Goal: Task Accomplishment & Management: Manage account settings

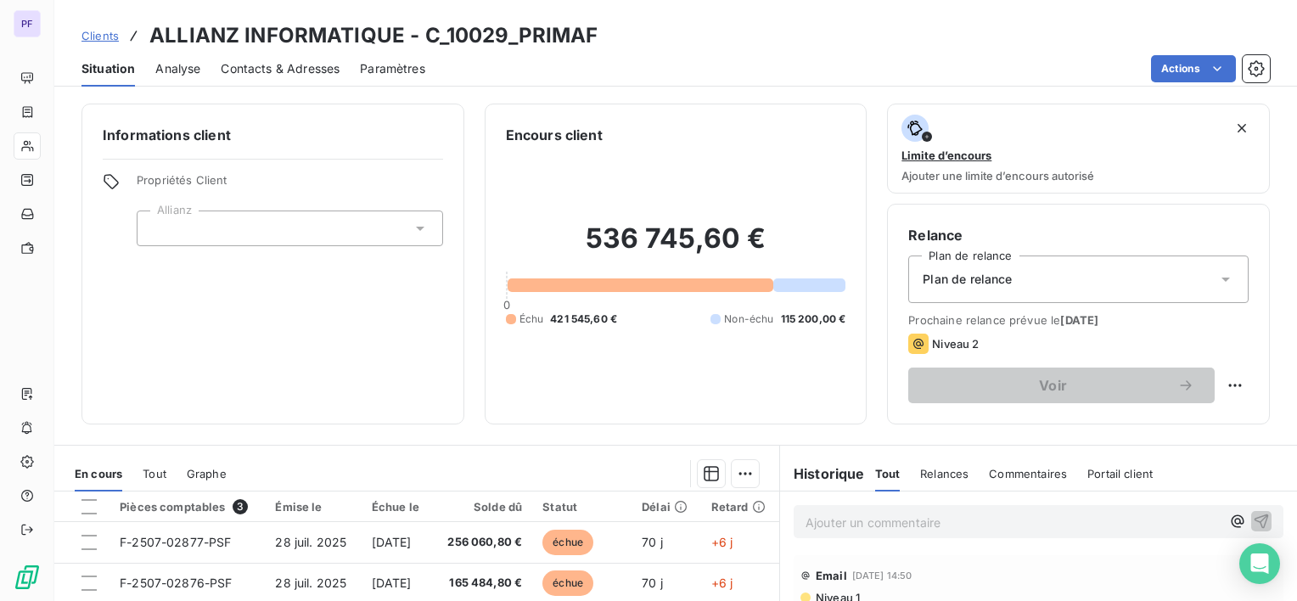
scroll to position [267, 0]
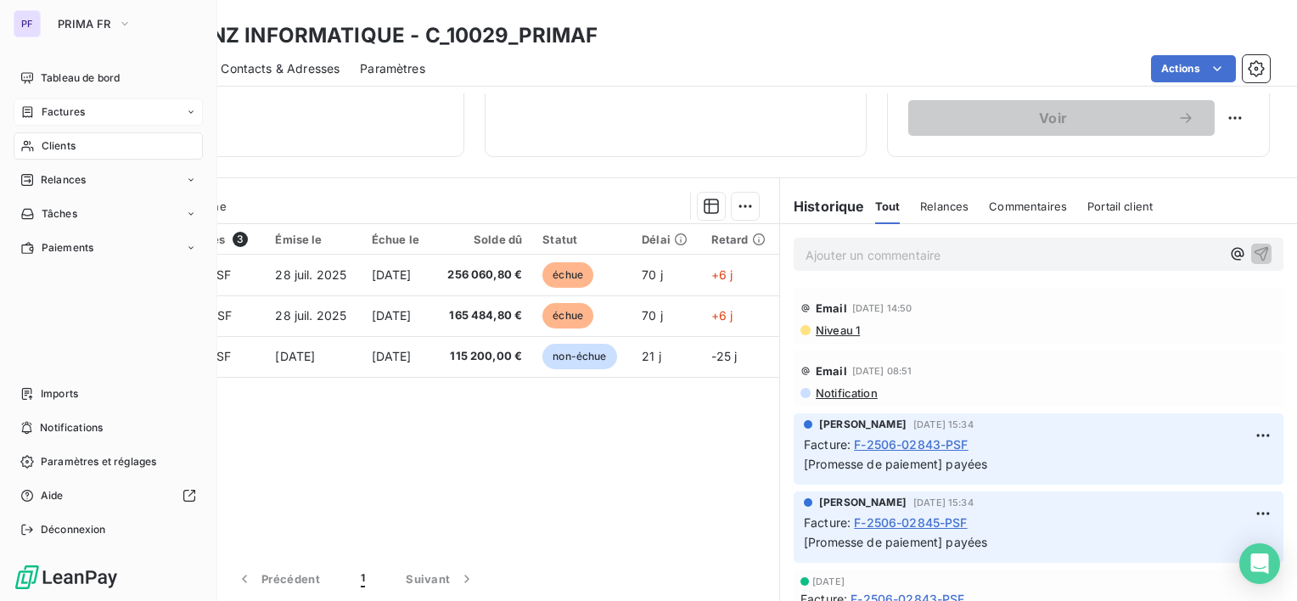
click at [72, 117] on span "Factures" at bounding box center [63, 111] width 43 height 15
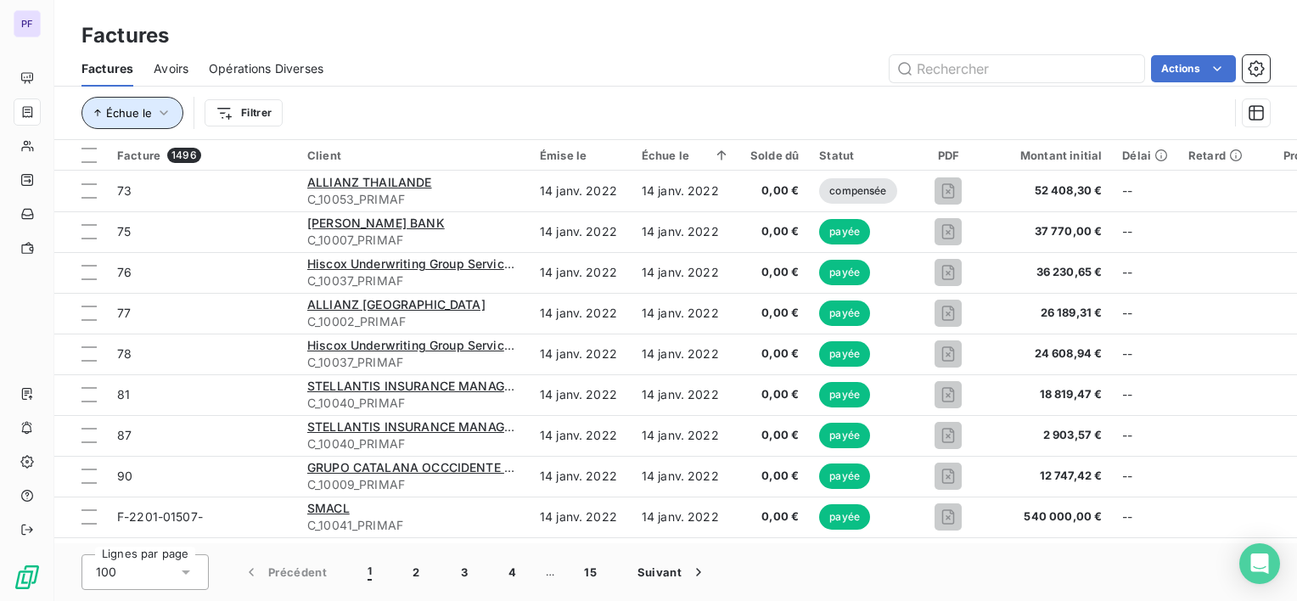
click at [156, 115] on icon "button" at bounding box center [163, 112] width 17 height 17
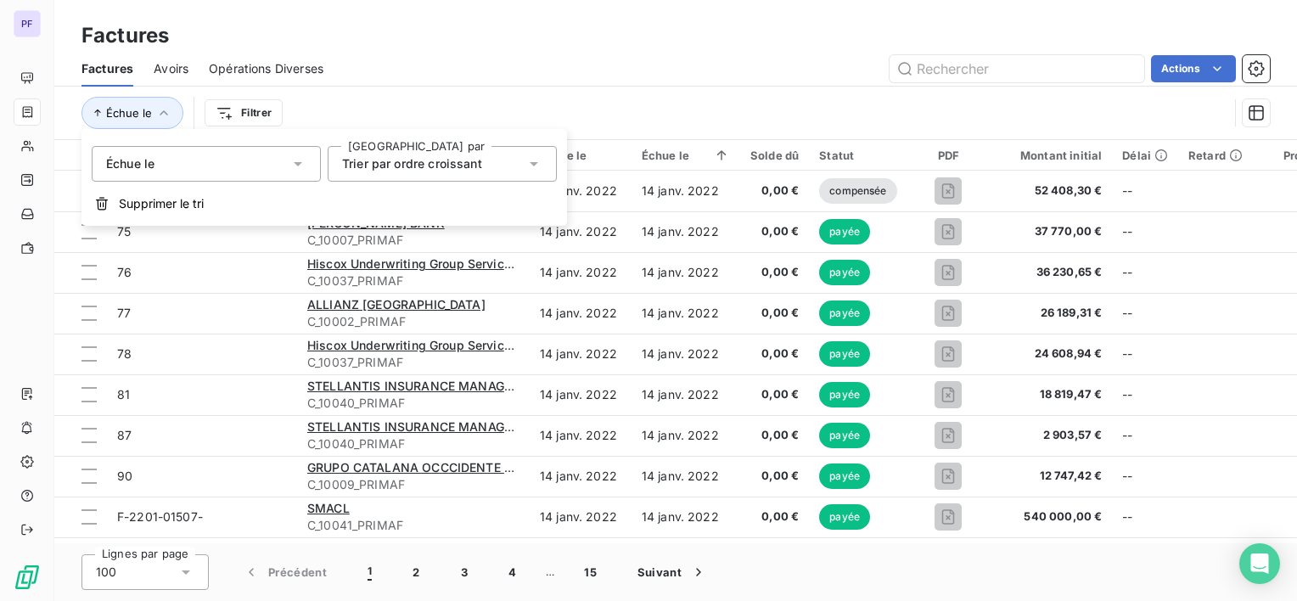
click at [380, 160] on span "Trier par ordre croissant" at bounding box center [412, 163] width 140 height 14
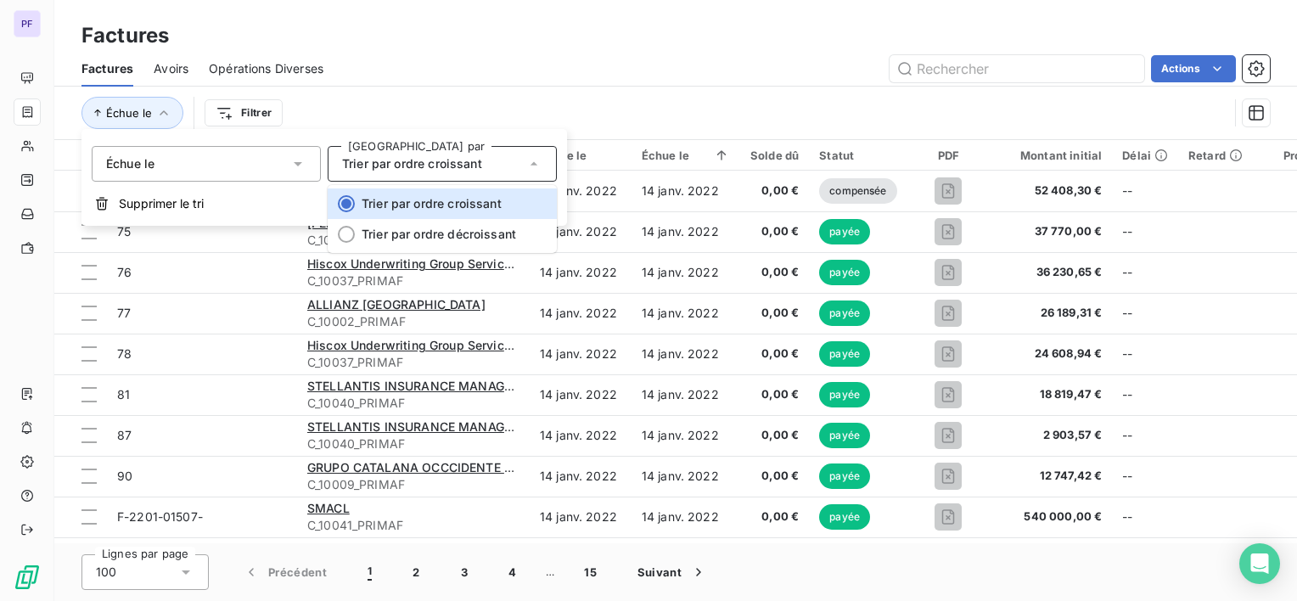
click at [380, 160] on span "Trier par ordre croissant" at bounding box center [412, 163] width 140 height 14
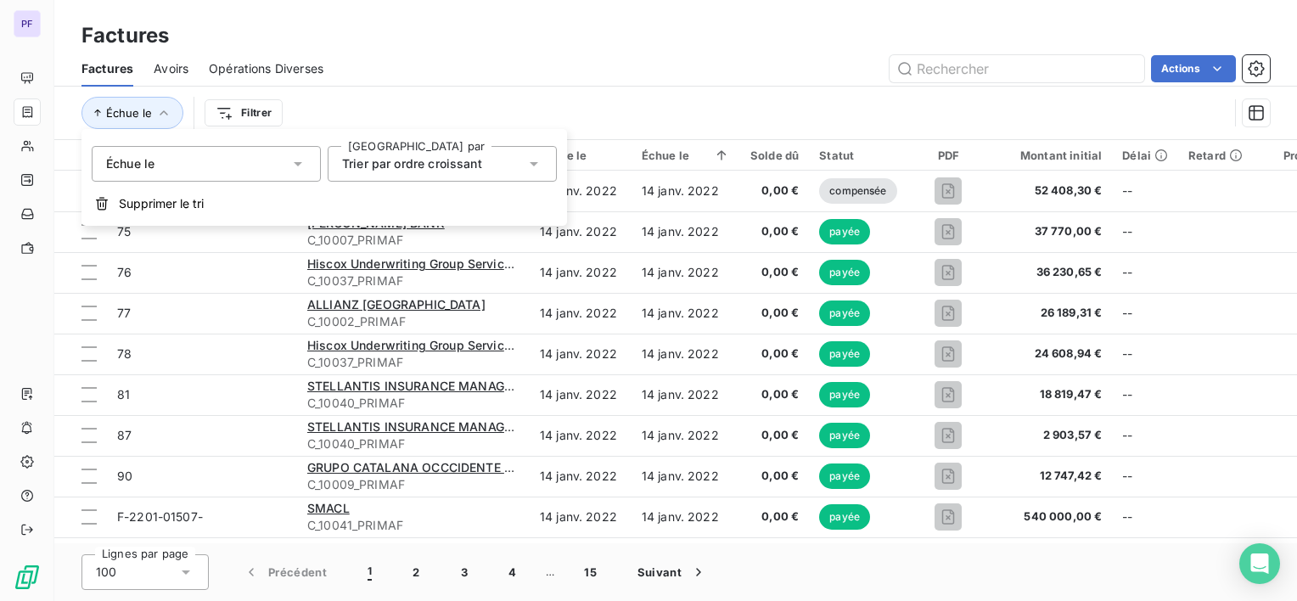
click at [231, 163] on div "Échue le" at bounding box center [206, 164] width 229 height 36
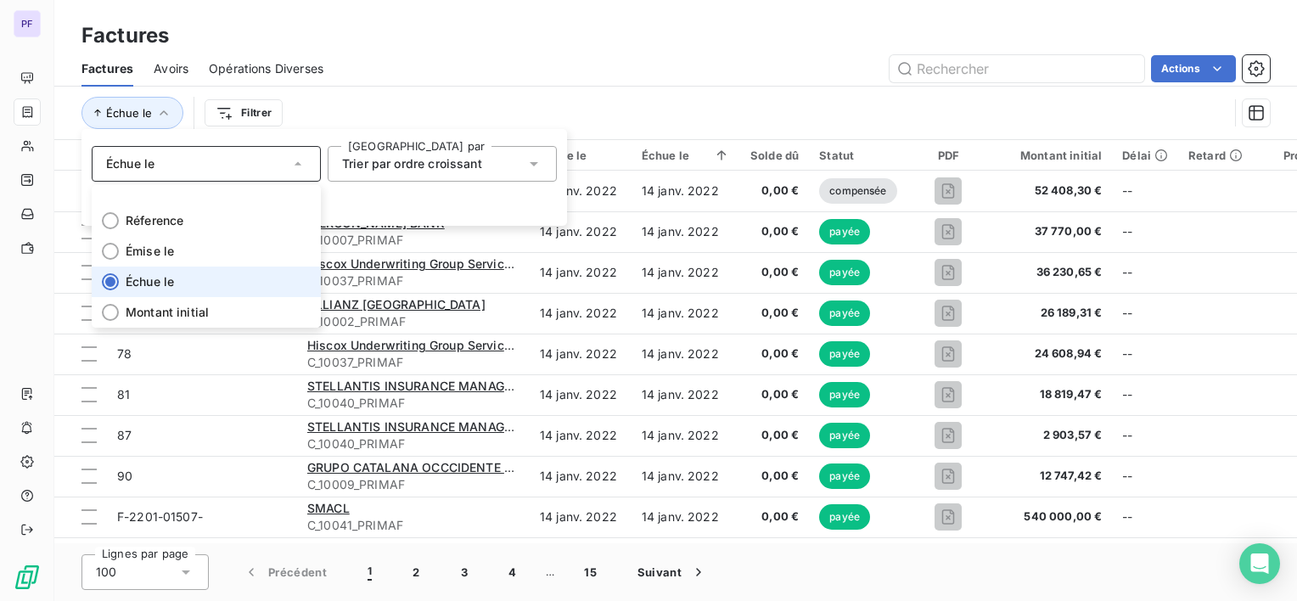
click at [178, 286] on li "Échue le" at bounding box center [206, 282] width 229 height 31
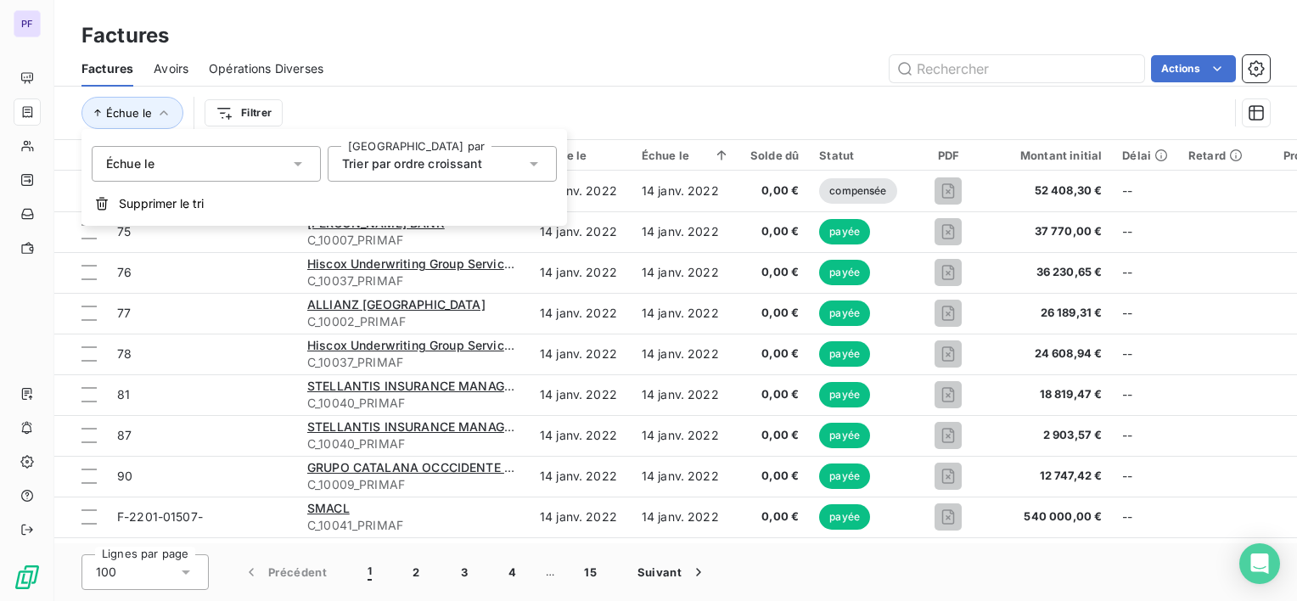
click at [370, 165] on span "Trier par ordre croissant" at bounding box center [412, 163] width 140 height 14
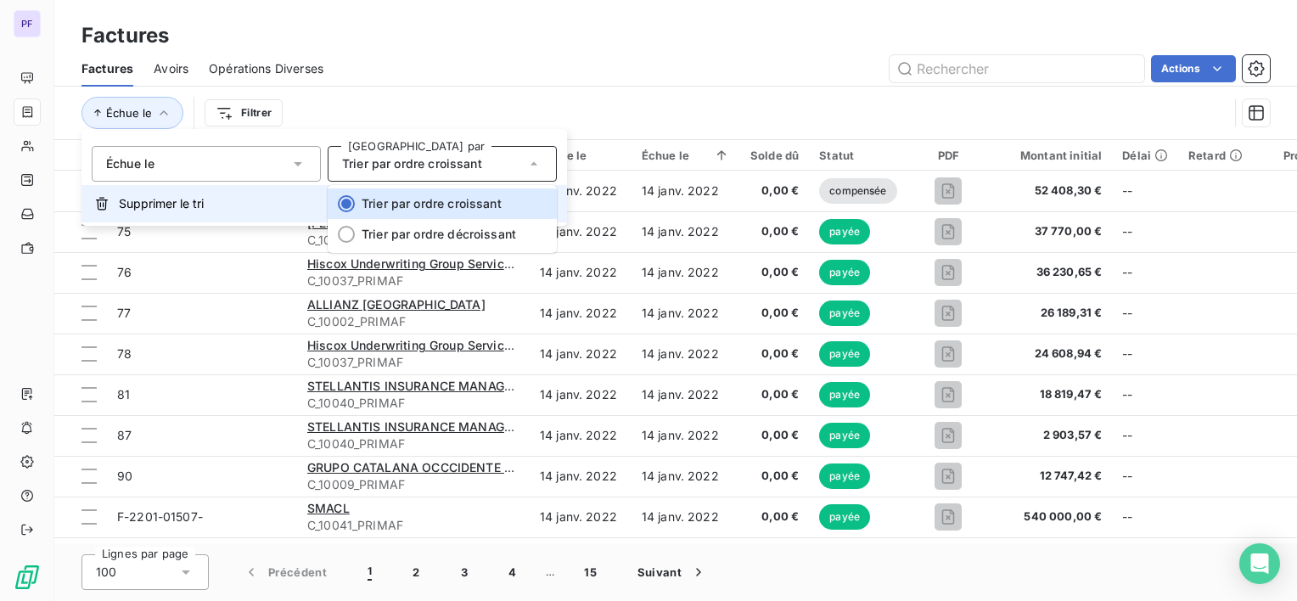
click at [189, 202] on span "Supprimer le tri" at bounding box center [161, 203] width 85 height 17
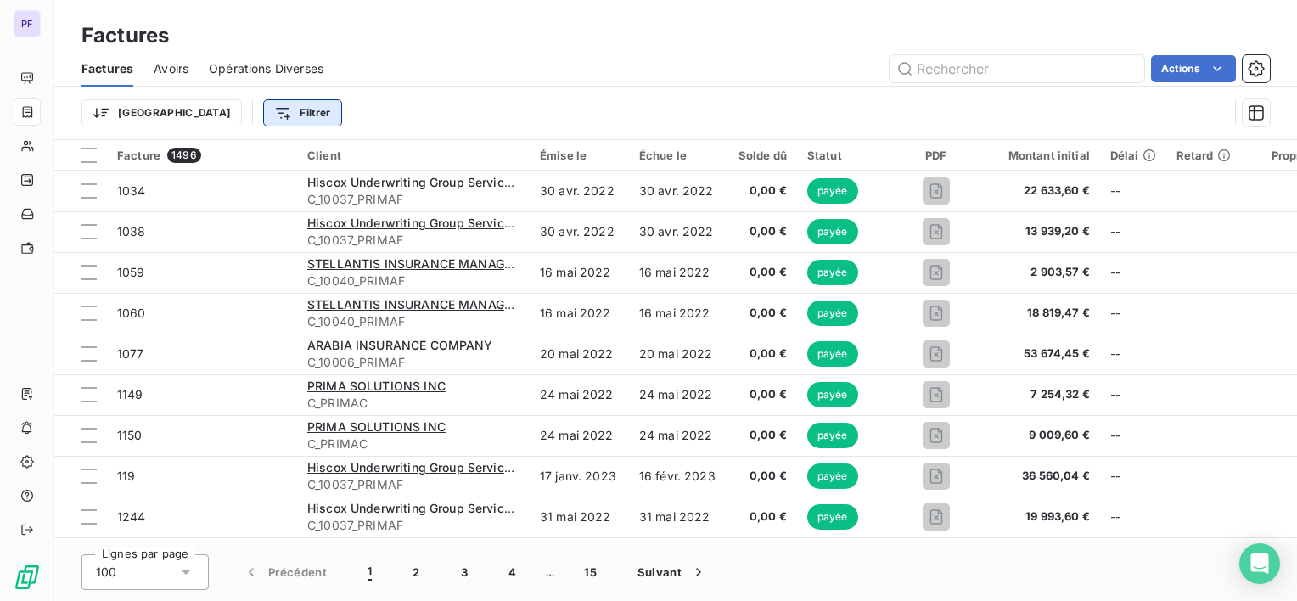
click at [223, 109] on html "PF Factures Factures Avoirs Opérations Diverses Actions Trier Filtrer Facture 1…" at bounding box center [648, 300] width 1297 height 601
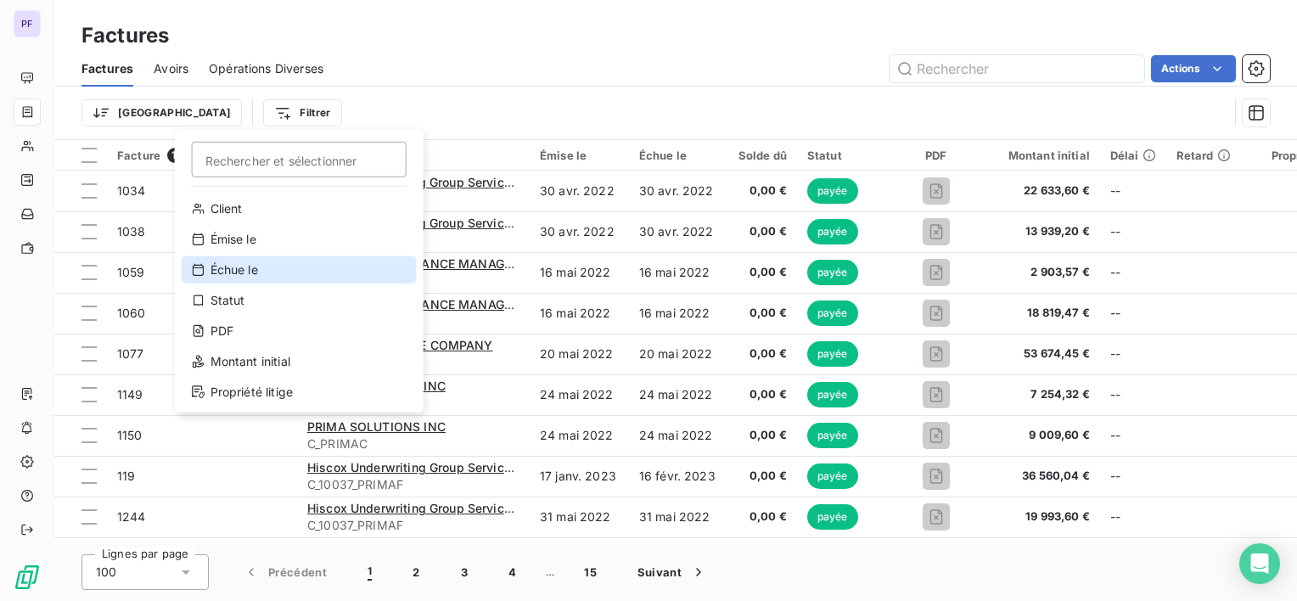
click at [251, 272] on div "Échue le" at bounding box center [299, 269] width 235 height 27
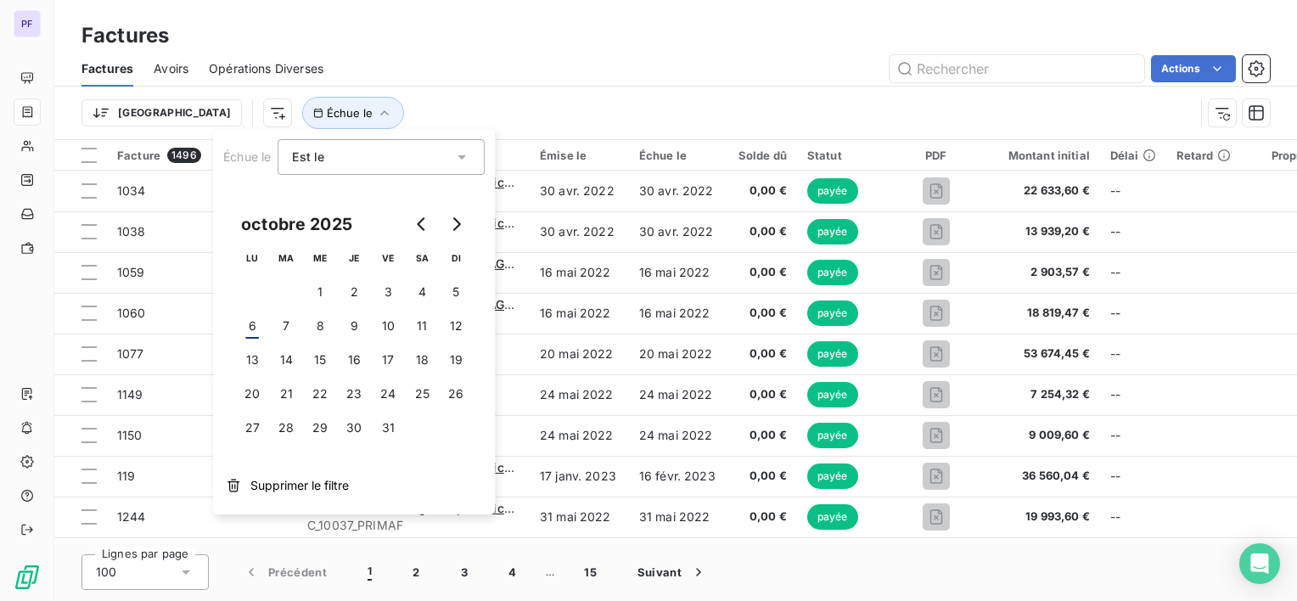
click at [316, 155] on span "Est le" at bounding box center [308, 156] width 32 height 14
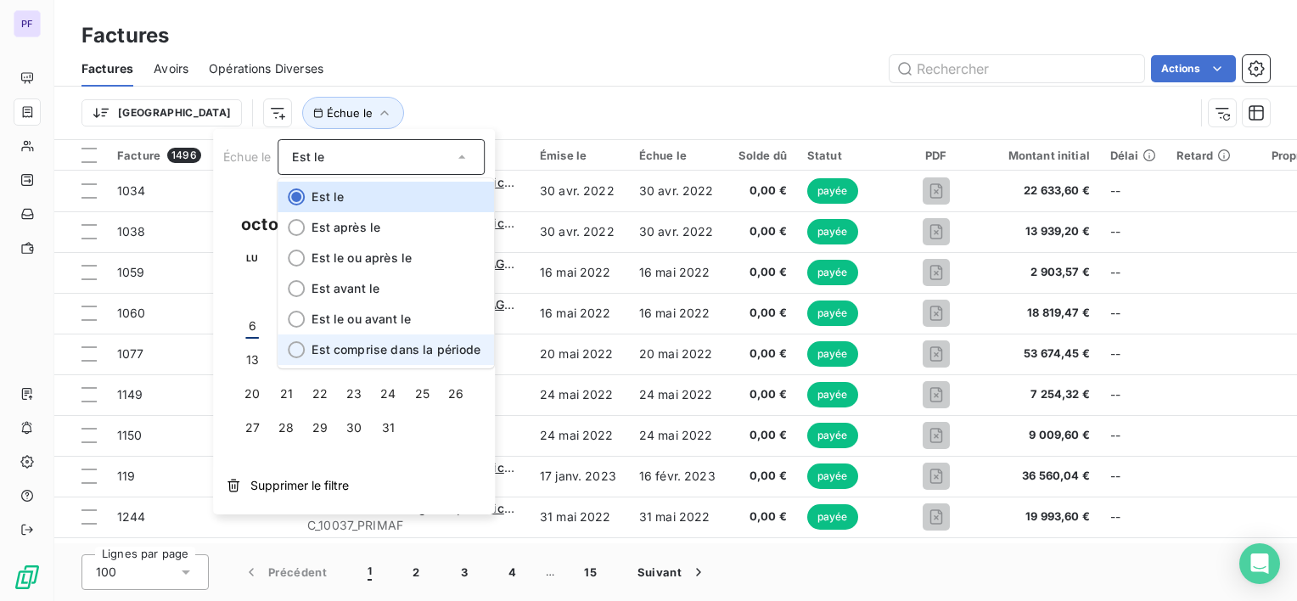
click at [320, 345] on span "Est comprise dans la période" at bounding box center [396, 349] width 169 height 14
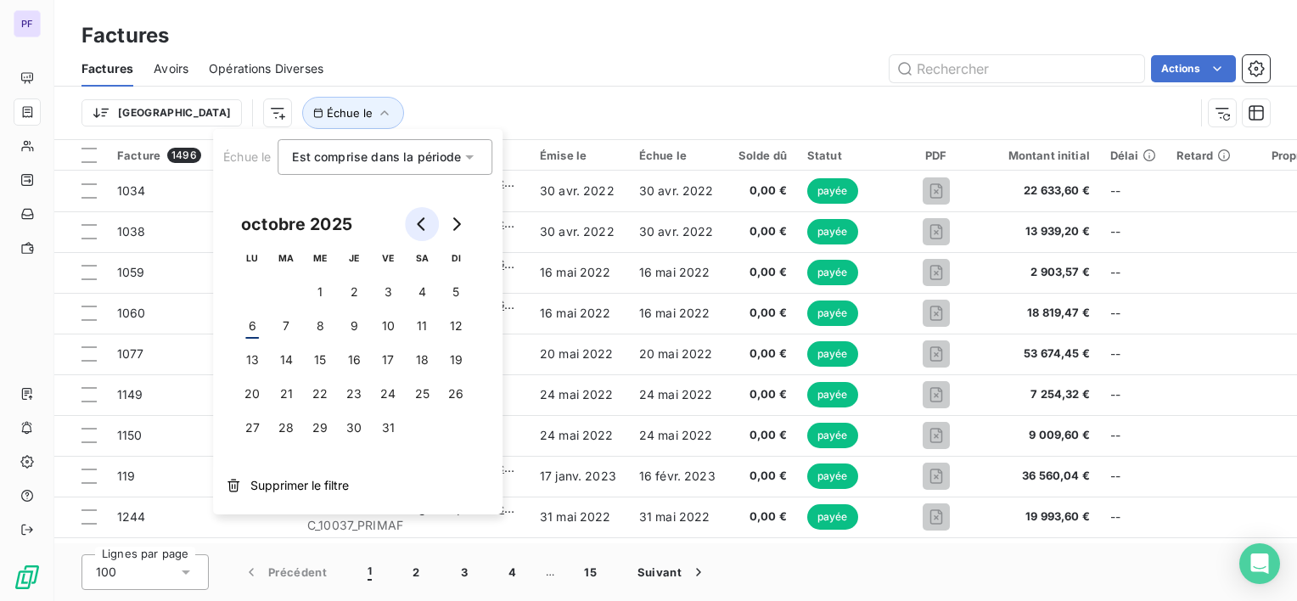
click at [418, 224] on icon "Go to previous month" at bounding box center [421, 224] width 8 height 14
click at [382, 290] on button "1" at bounding box center [388, 292] width 34 height 34
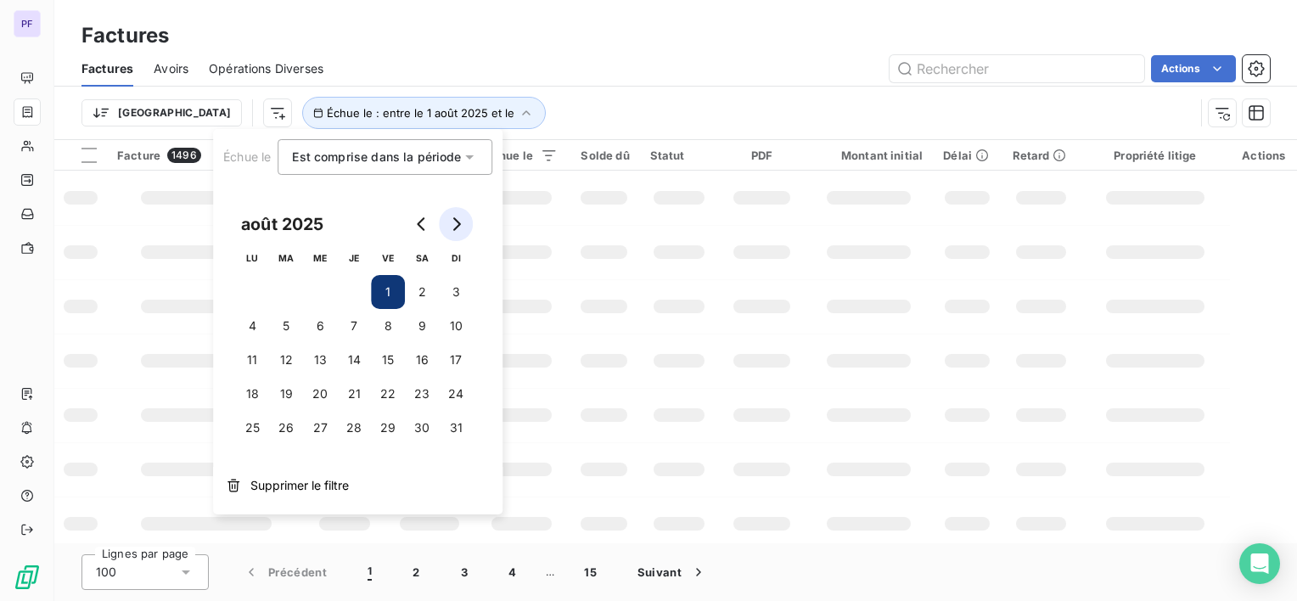
click at [452, 224] on icon "Go to next month" at bounding box center [456, 224] width 14 height 14
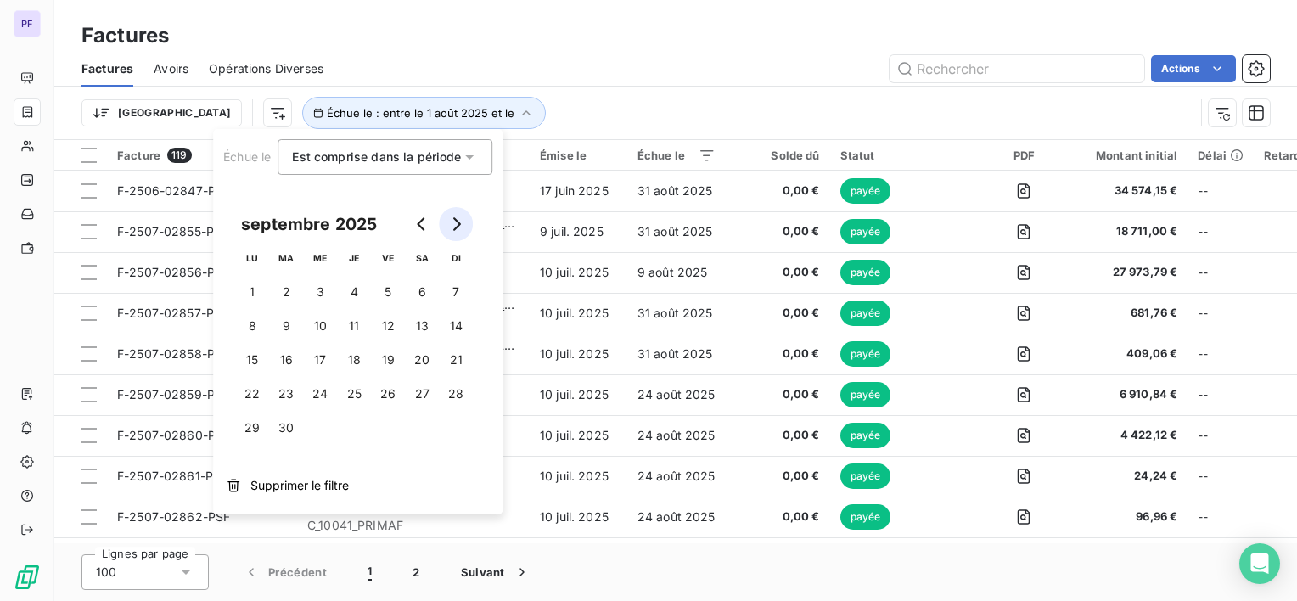
click at [452, 224] on icon "Go to next month" at bounding box center [456, 224] width 14 height 14
click at [388, 431] on button "31" at bounding box center [388, 428] width 34 height 34
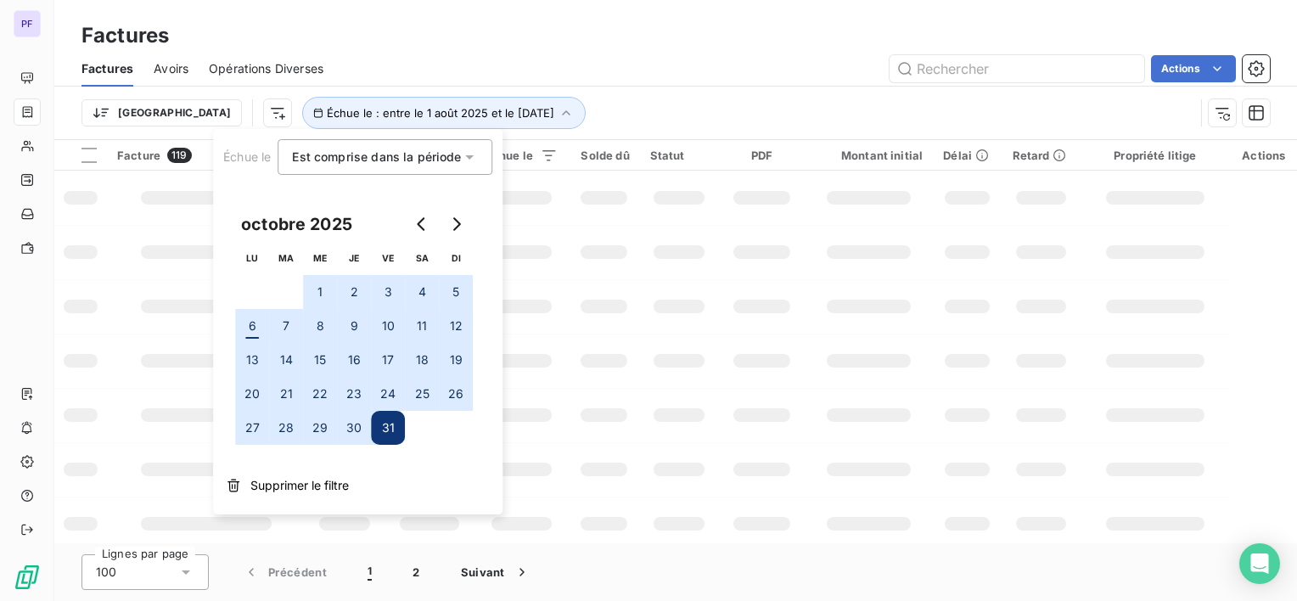
click at [321, 293] on button "1" at bounding box center [320, 292] width 34 height 34
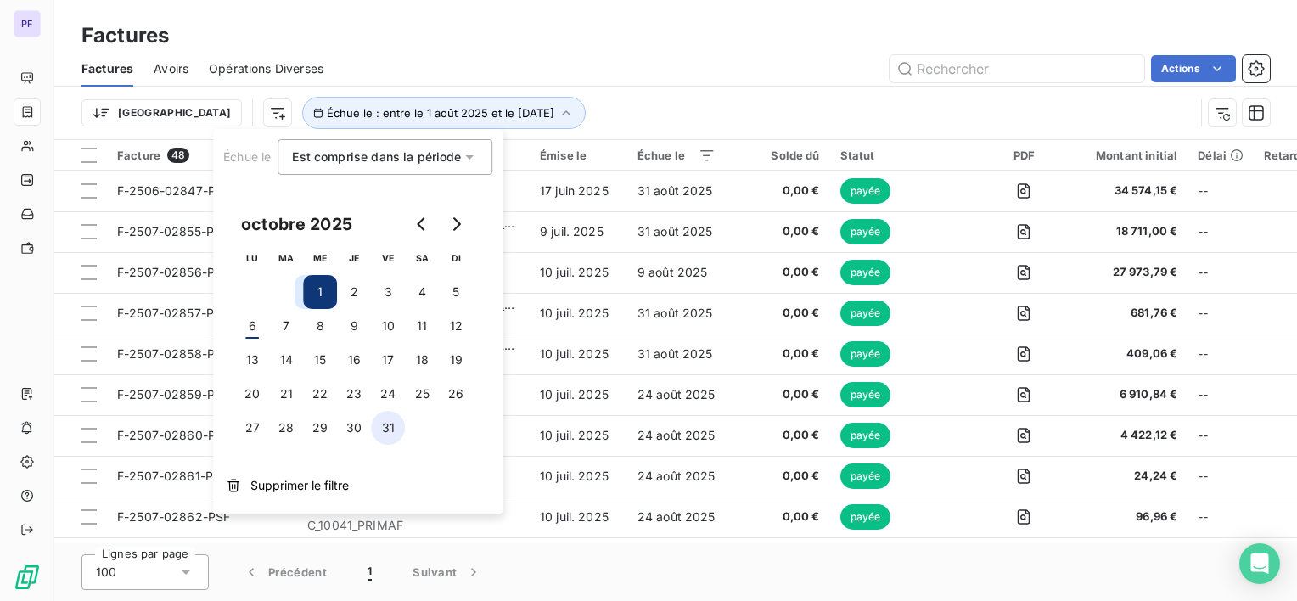
click at [385, 428] on button "31" at bounding box center [388, 428] width 34 height 34
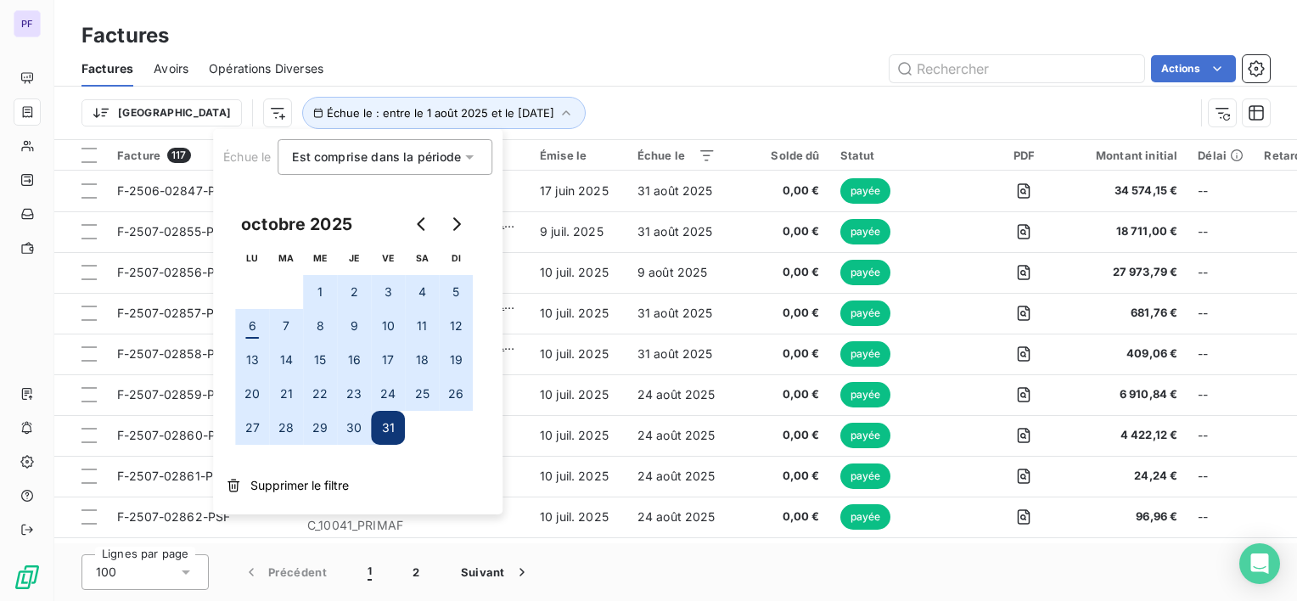
click at [751, 75] on div "Actions" at bounding box center [807, 68] width 926 height 27
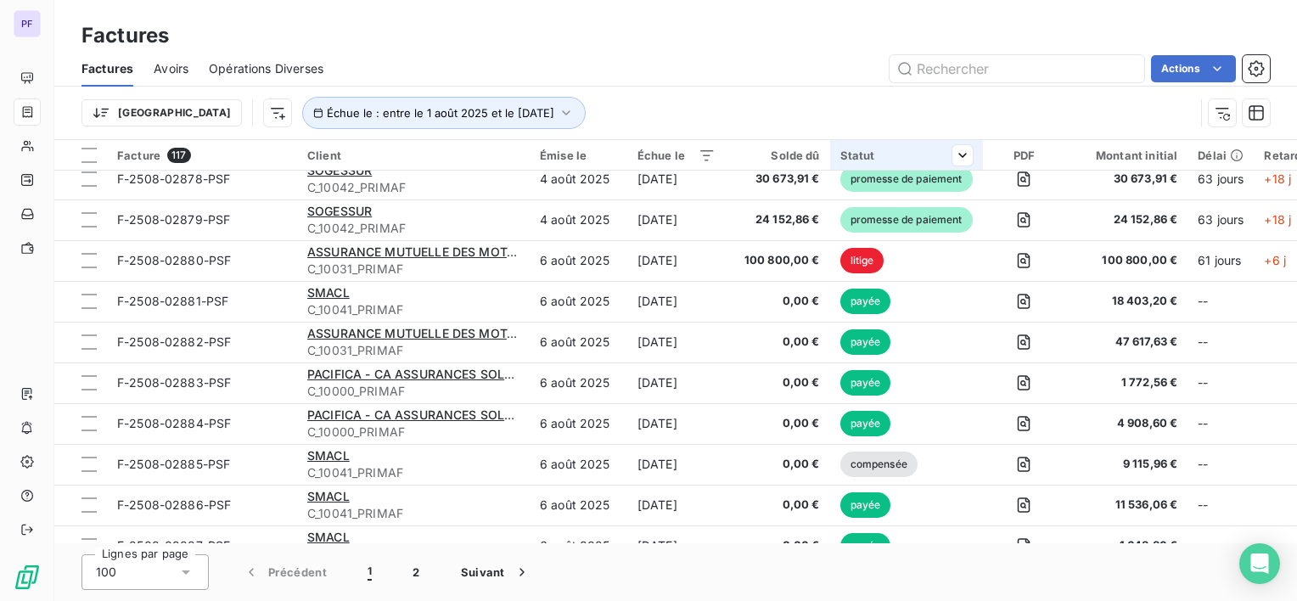
scroll to position [934, 0]
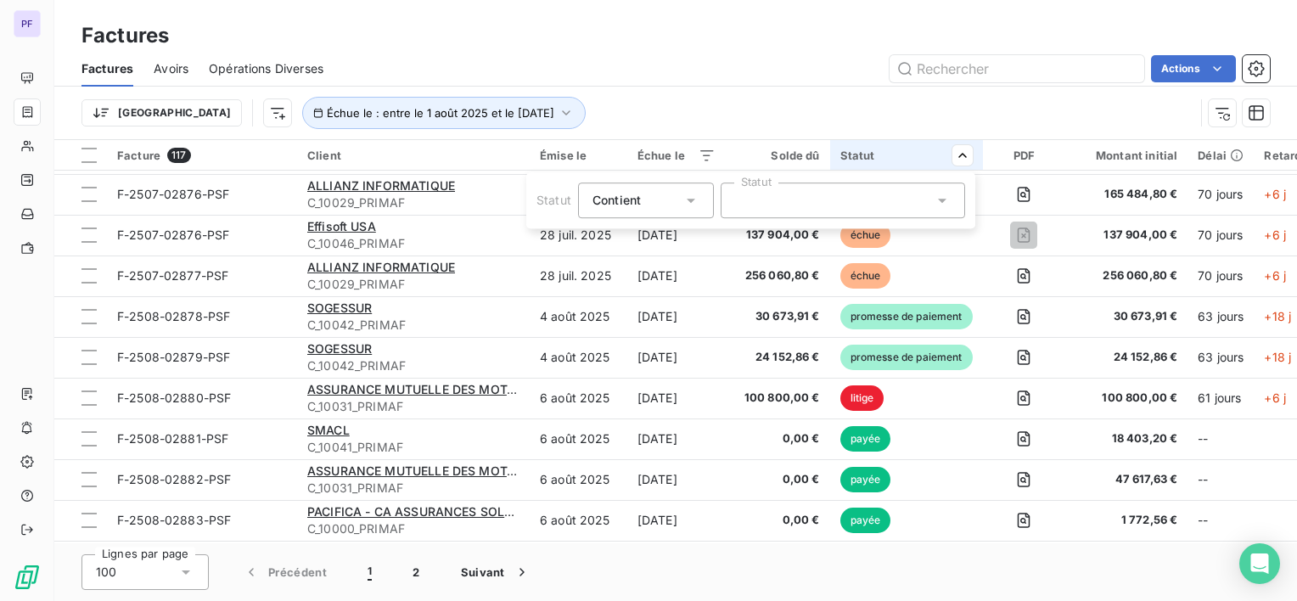
click at [802, 207] on div at bounding box center [843, 201] width 245 height 36
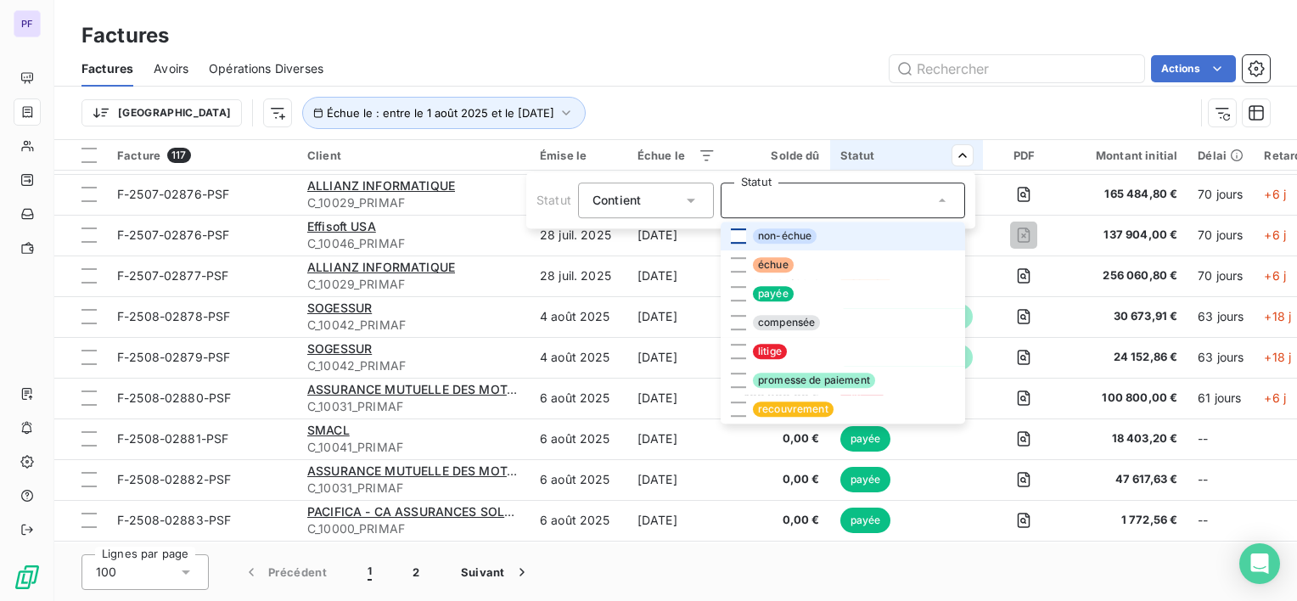
click at [740, 234] on div at bounding box center [738, 235] width 15 height 15
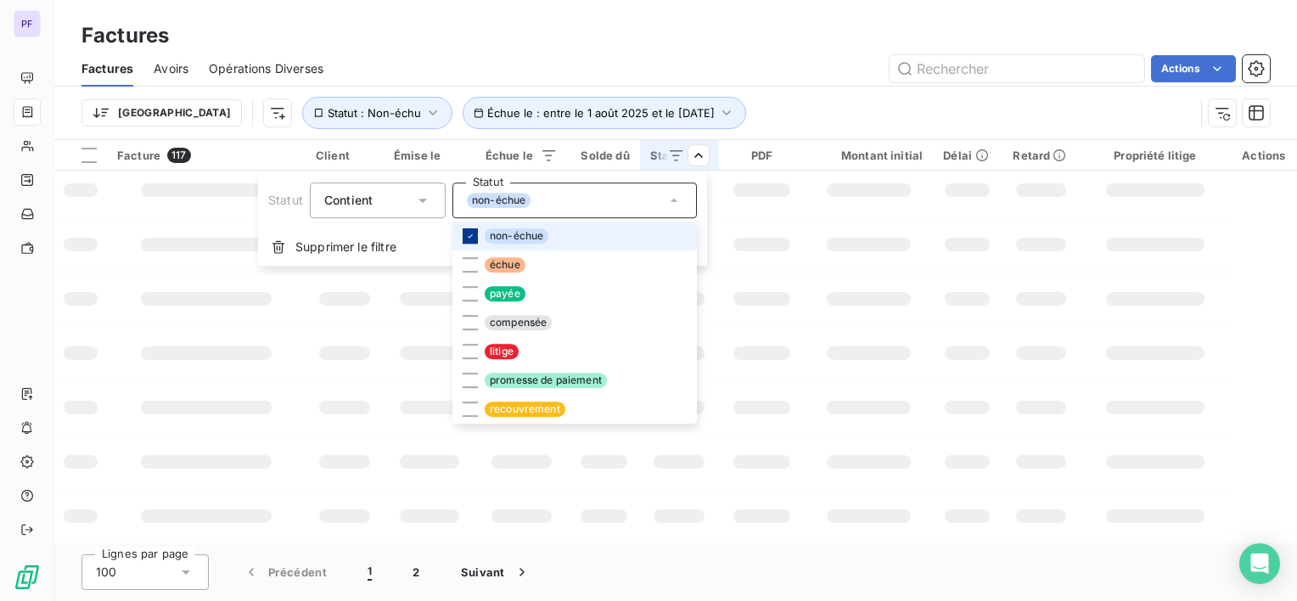
scroll to position [42, 0]
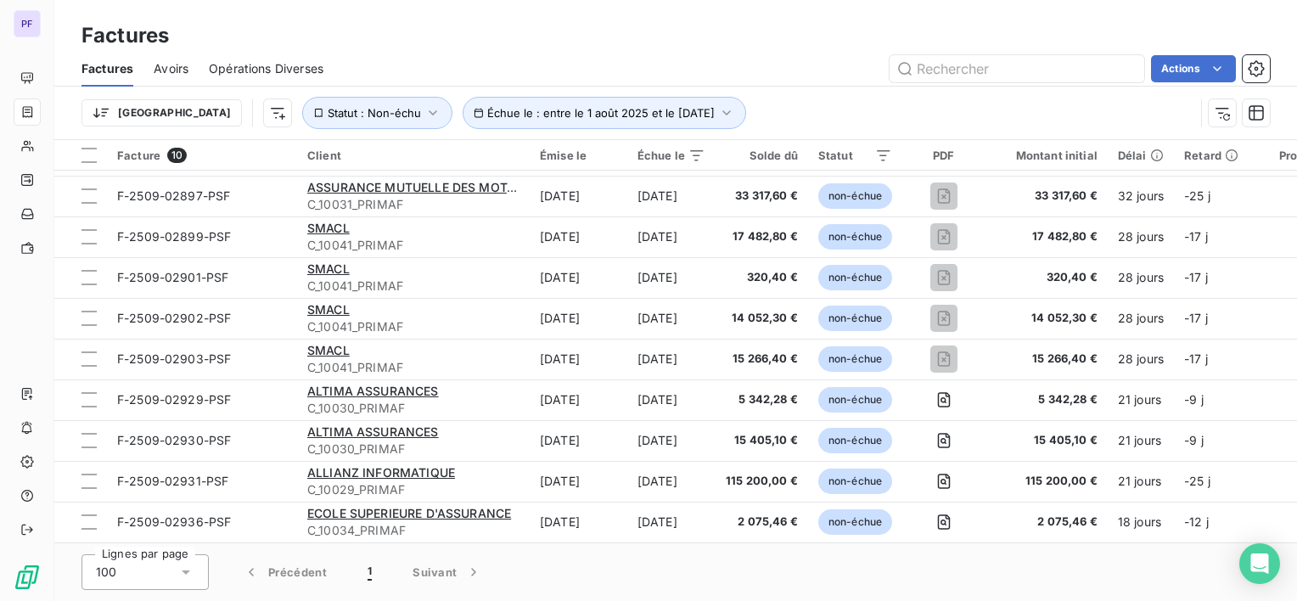
click at [774, 108] on html "PF Factures Factures Avoirs Opérations Diverses Actions Trier Échue le : entre …" at bounding box center [648, 300] width 1297 height 601
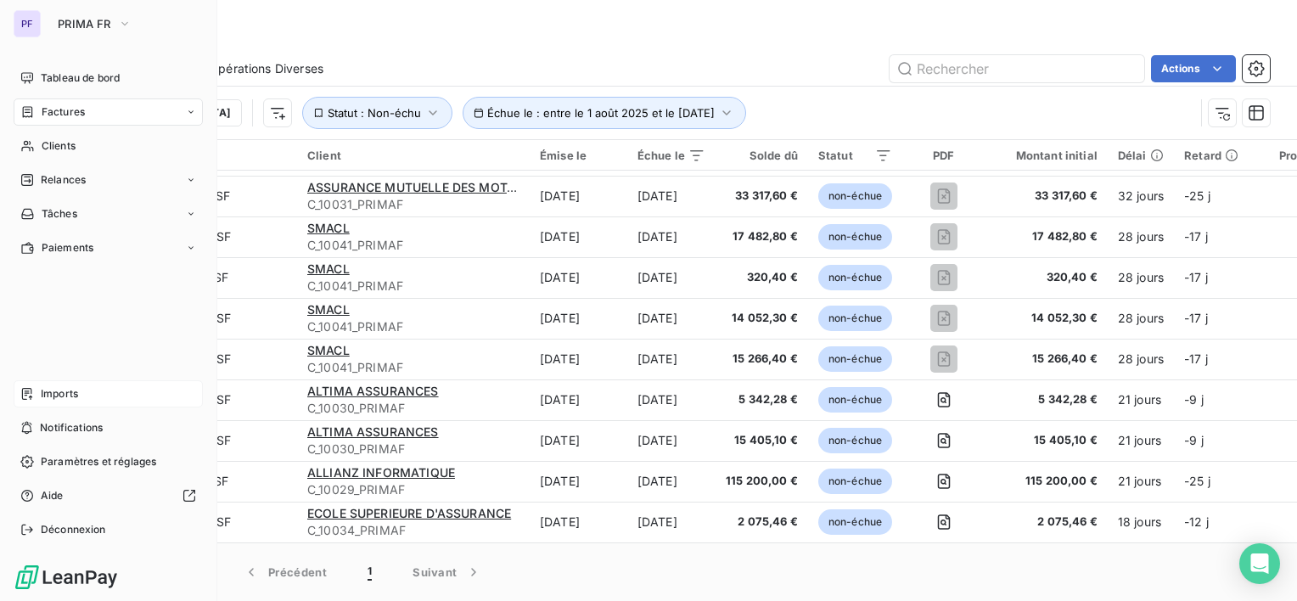
click at [45, 390] on span "Imports" at bounding box center [59, 393] width 37 height 15
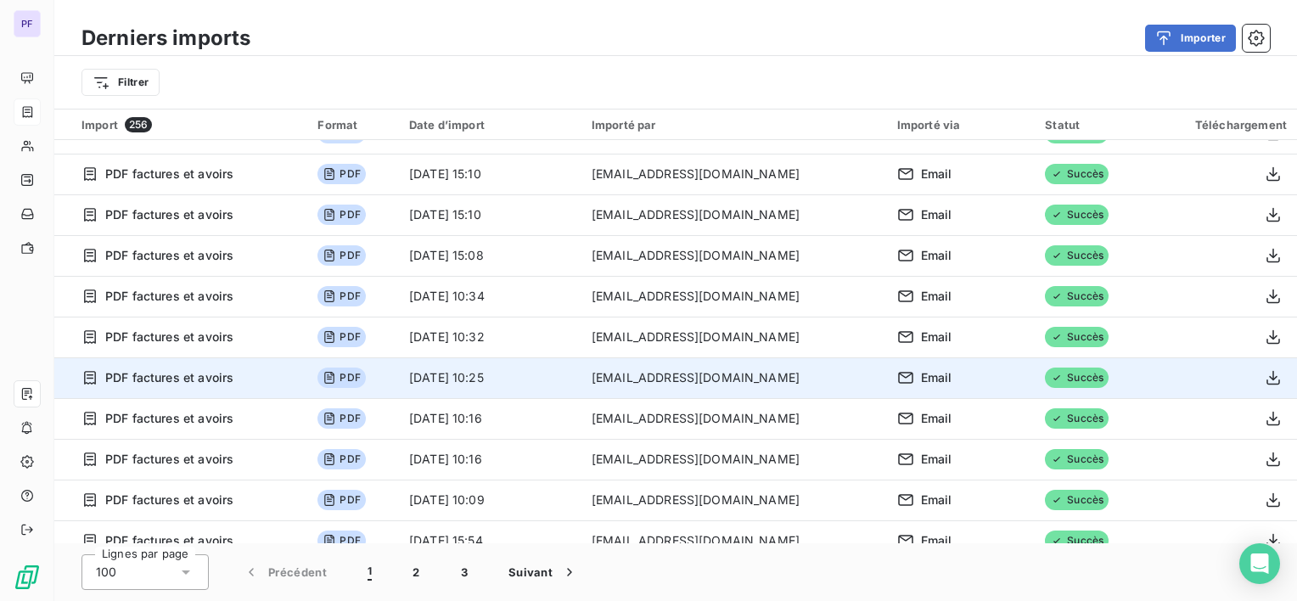
scroll to position [1698, 0]
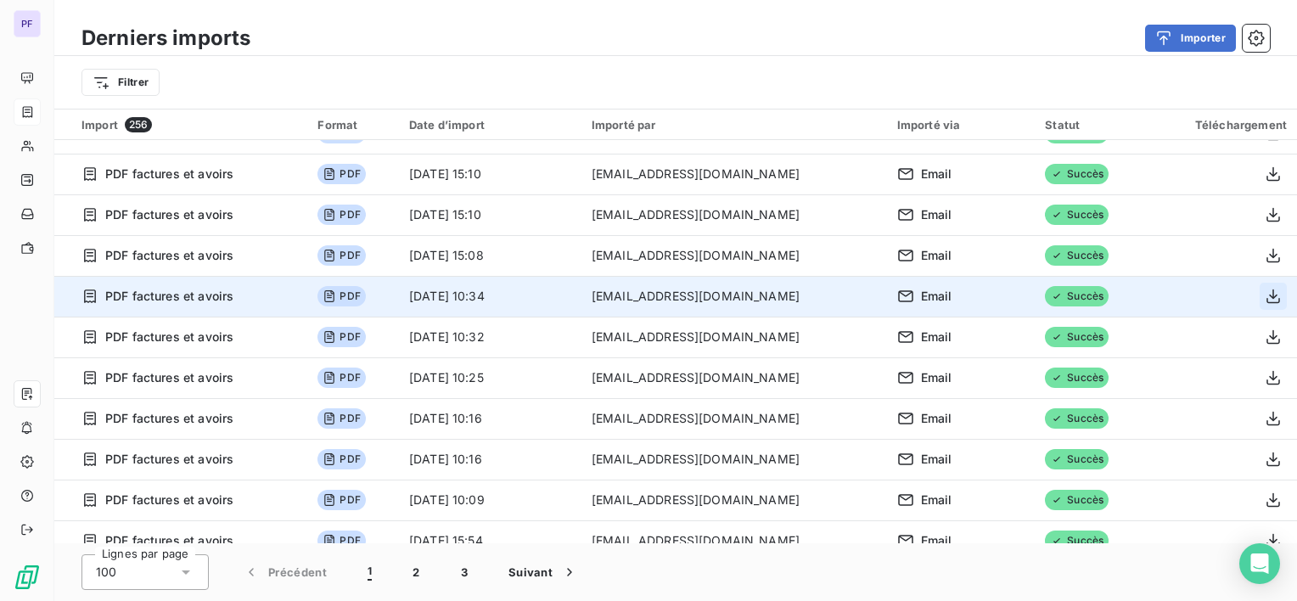
click at [1265, 297] on icon "button" at bounding box center [1273, 296] width 17 height 17
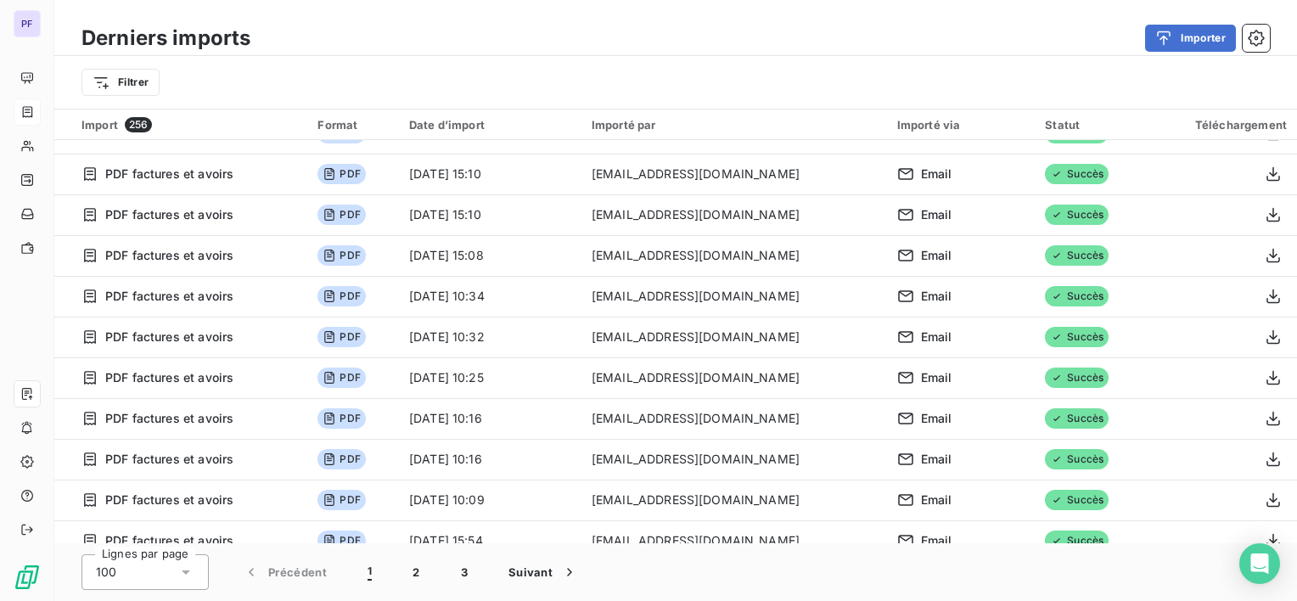
click at [1027, 32] on div "Importer" at bounding box center [770, 38] width 999 height 27
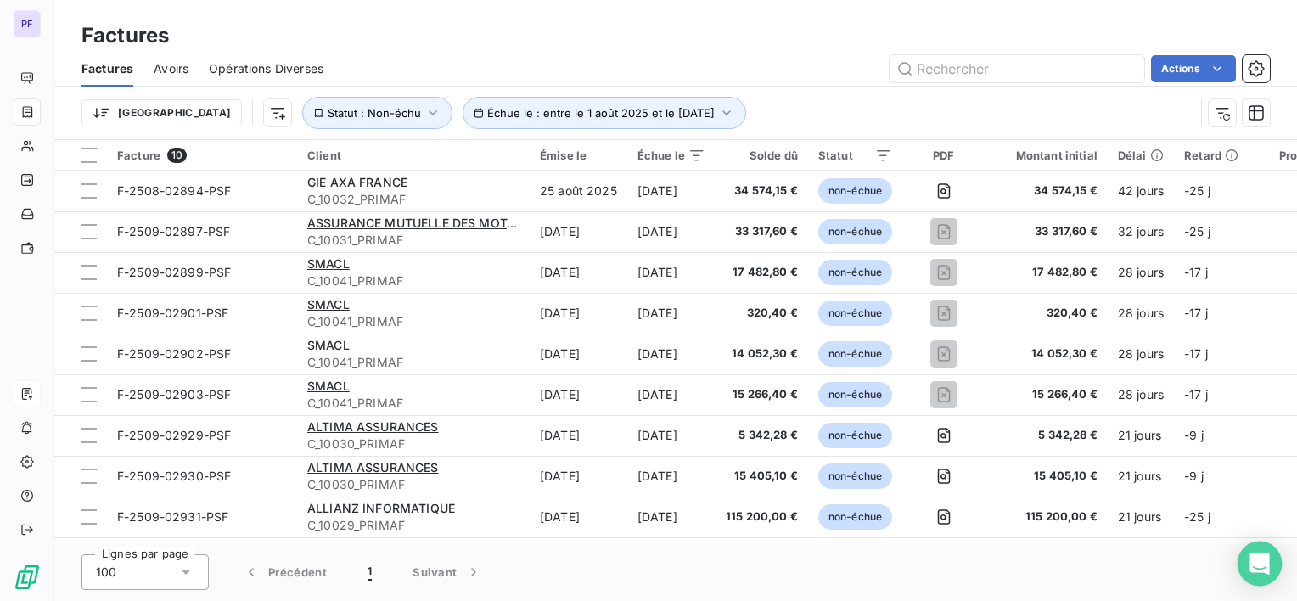
click at [1252, 566] on icon "Open Intercom Messenger" at bounding box center [1260, 564] width 20 height 22
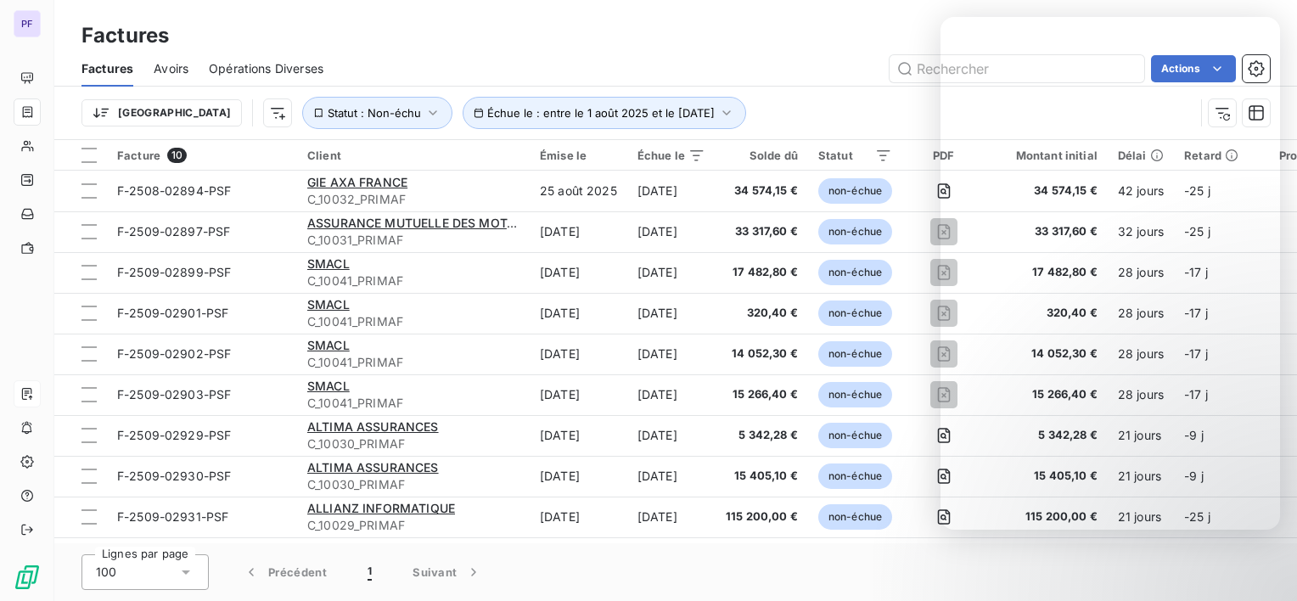
click at [742, 87] on div "Trier Échue le : entre le 1 août 2025 et le 31 oct. 2025 Statut : Non-échu" at bounding box center [676, 113] width 1189 height 53
drag, startPoint x: 956, startPoint y: 557, endPoint x: 974, endPoint y: 540, distance: 24.6
click at [956, 558] on div "Lignes par page 100 Précédent 1 Suivant" at bounding box center [675, 572] width 1243 height 58
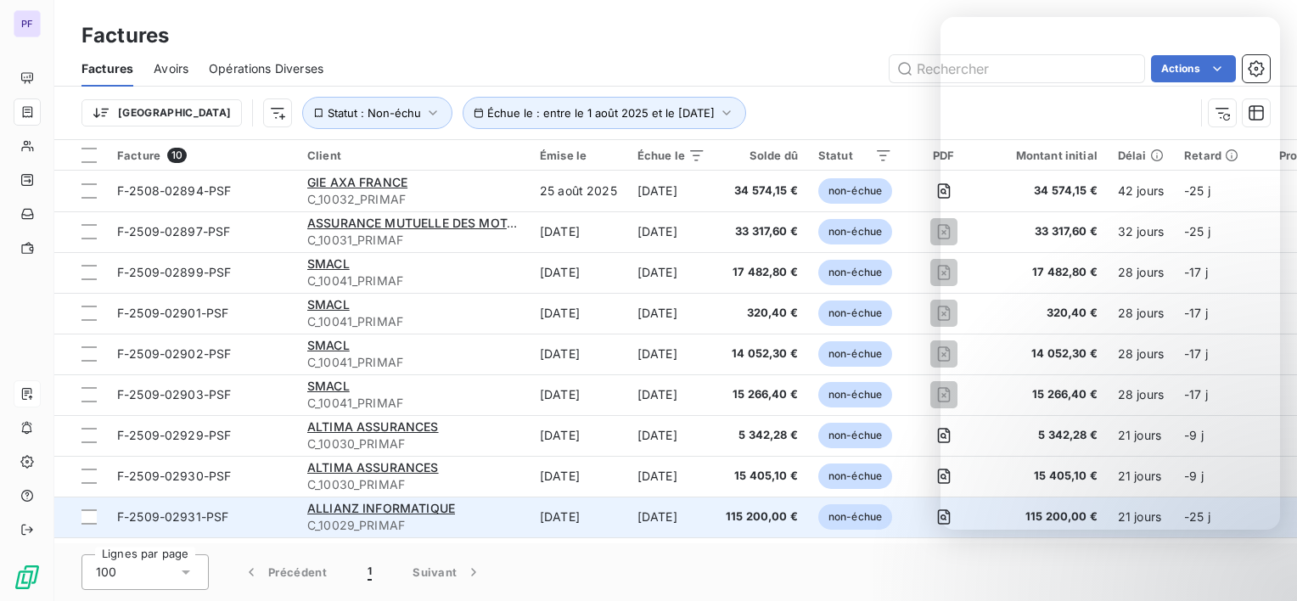
click at [635, 515] on td "[DATE]" at bounding box center [672, 517] width 88 height 41
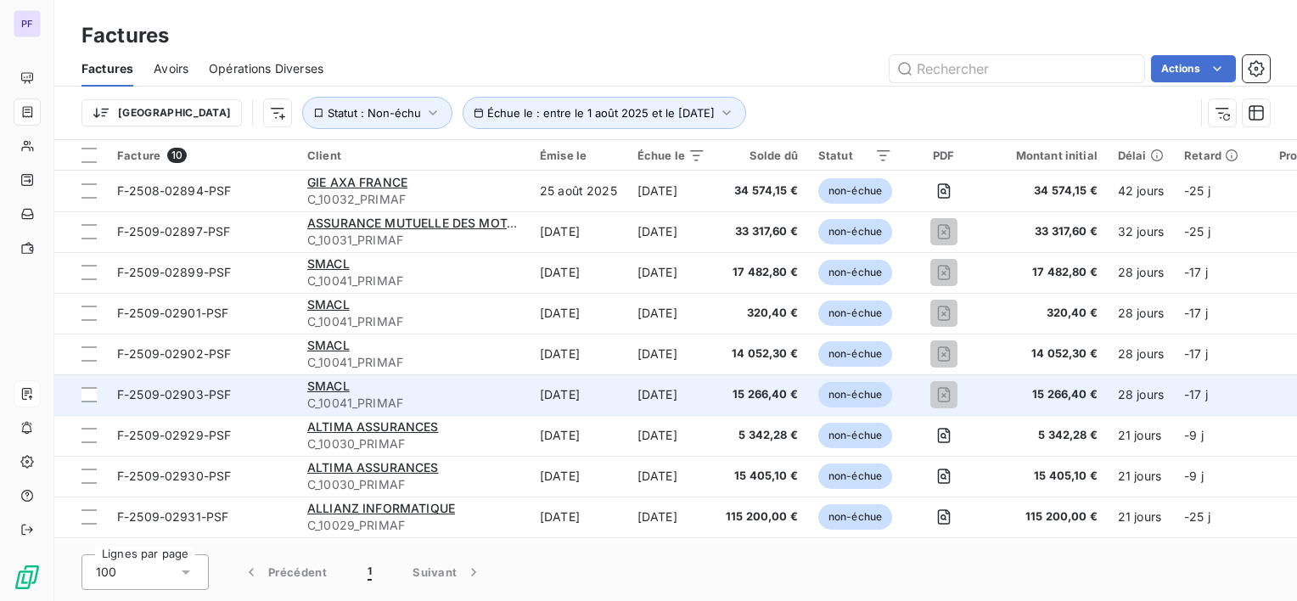
click at [1044, 380] on td "15 266,40 €" at bounding box center [1047, 394] width 122 height 41
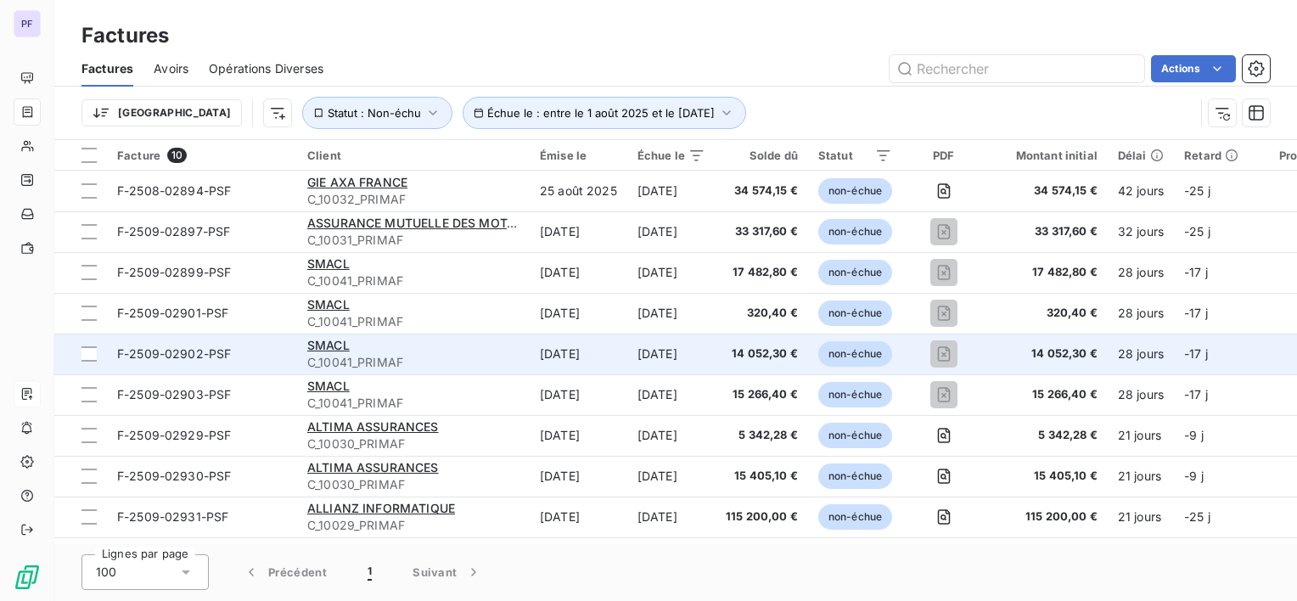
click at [1019, 354] on span "14 052,30 €" at bounding box center [1047, 354] width 102 height 17
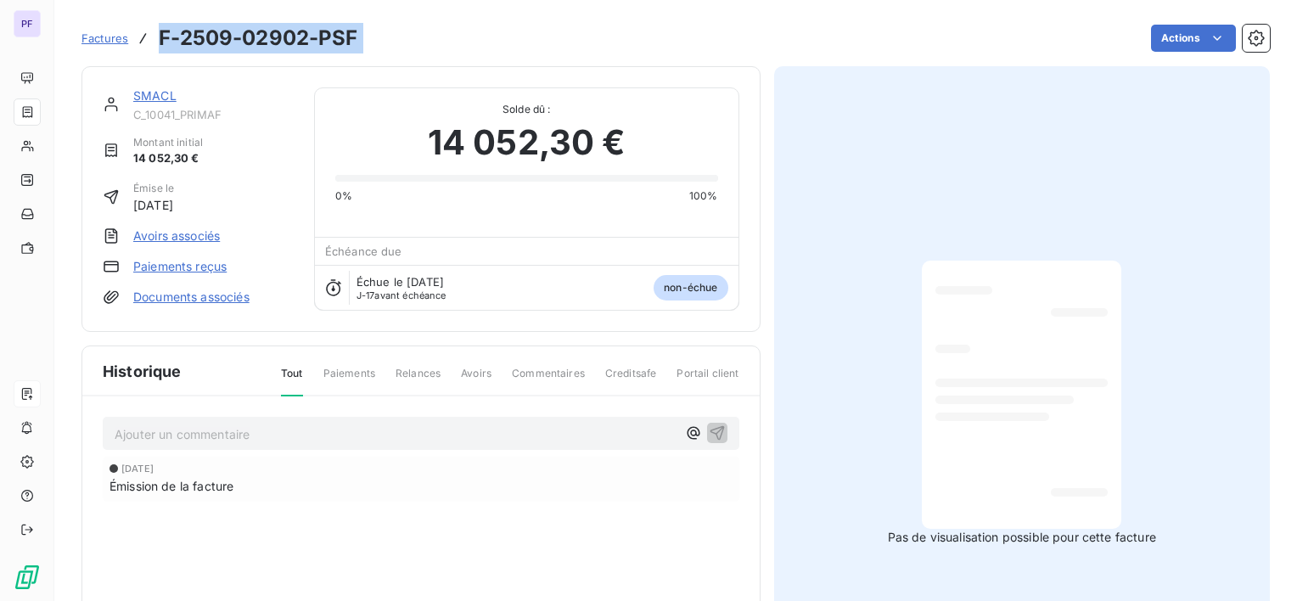
drag, startPoint x: 177, startPoint y: 36, endPoint x: 385, endPoint y: 47, distance: 208.3
click at [385, 47] on div "Factures F-2509-02902-PSF Actions" at bounding box center [676, 38] width 1189 height 36
copy section "F-2509-02902-PSF Actions"
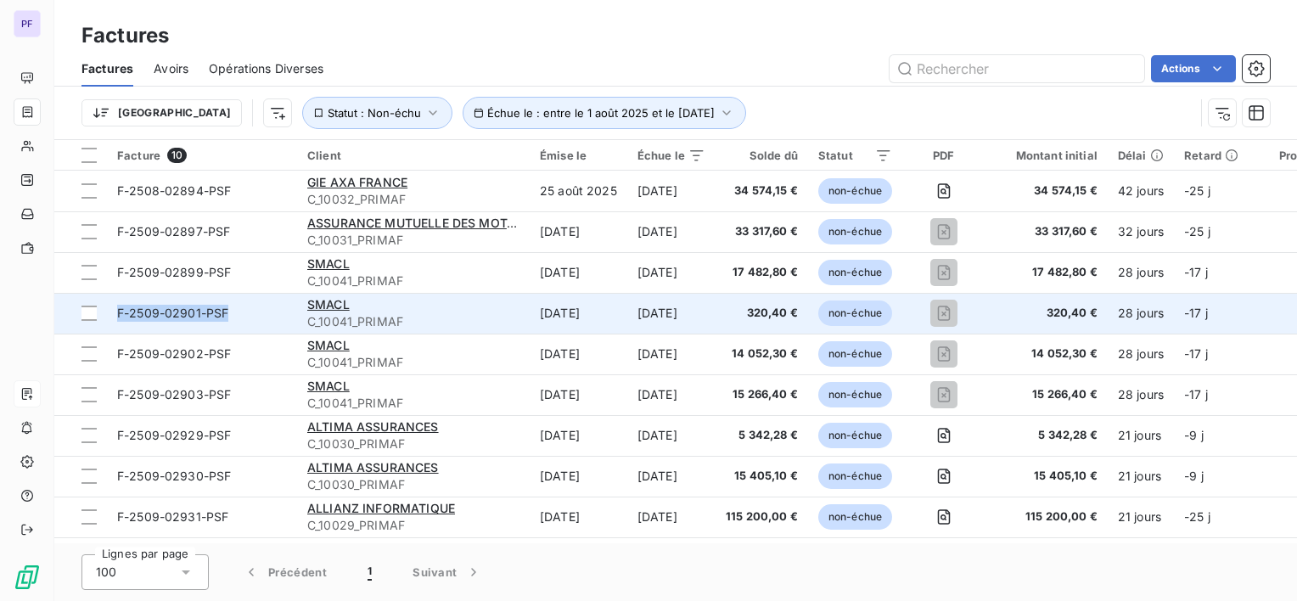
drag, startPoint x: 250, startPoint y: 314, endPoint x: 112, endPoint y: 318, distance: 137.6
click at [112, 318] on td "F-2509-02901-PSF" at bounding box center [202, 313] width 190 height 41
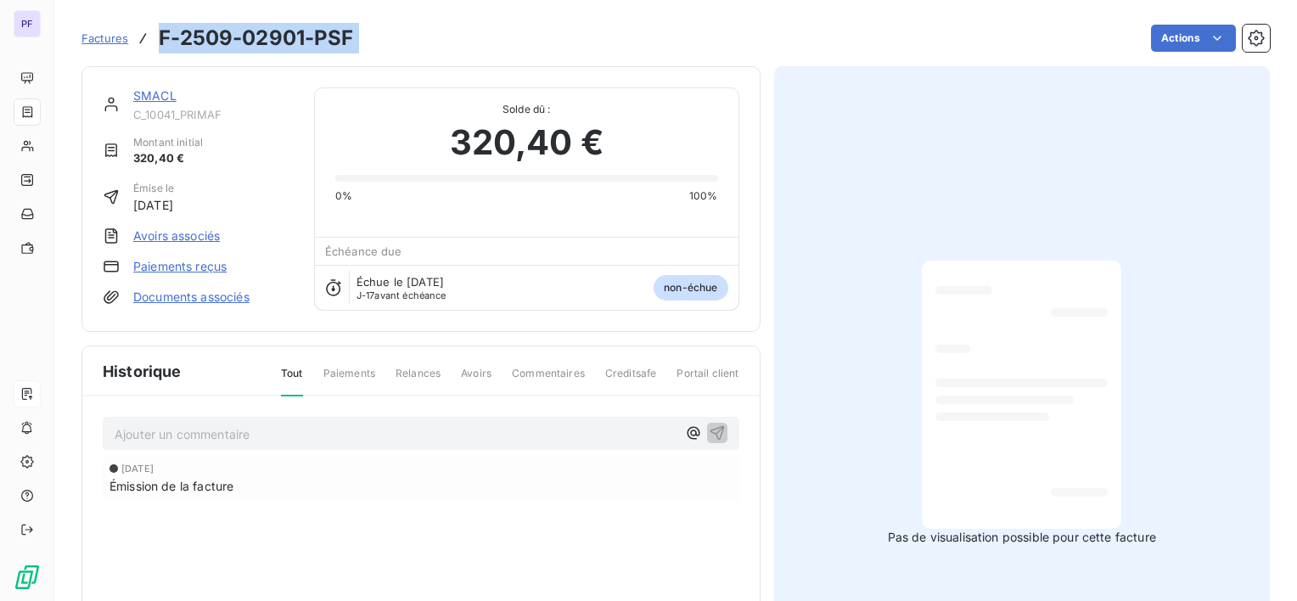
drag, startPoint x: 397, startPoint y: 41, endPoint x: 153, endPoint y: 46, distance: 243.8
click at [153, 46] on div "Factures F-2509-02901-PSF Actions" at bounding box center [676, 38] width 1189 height 36
copy section "F-2509-02901-PSF Actions"
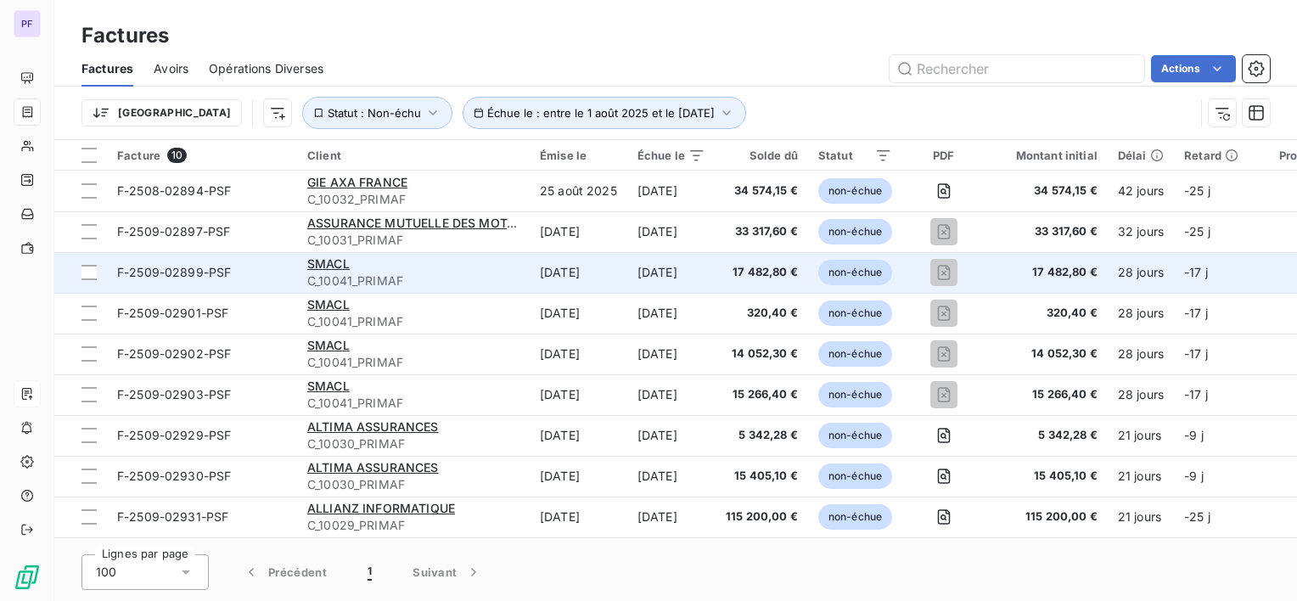
click at [244, 272] on span "F-2509-02899-PSF" at bounding box center [202, 272] width 170 height 17
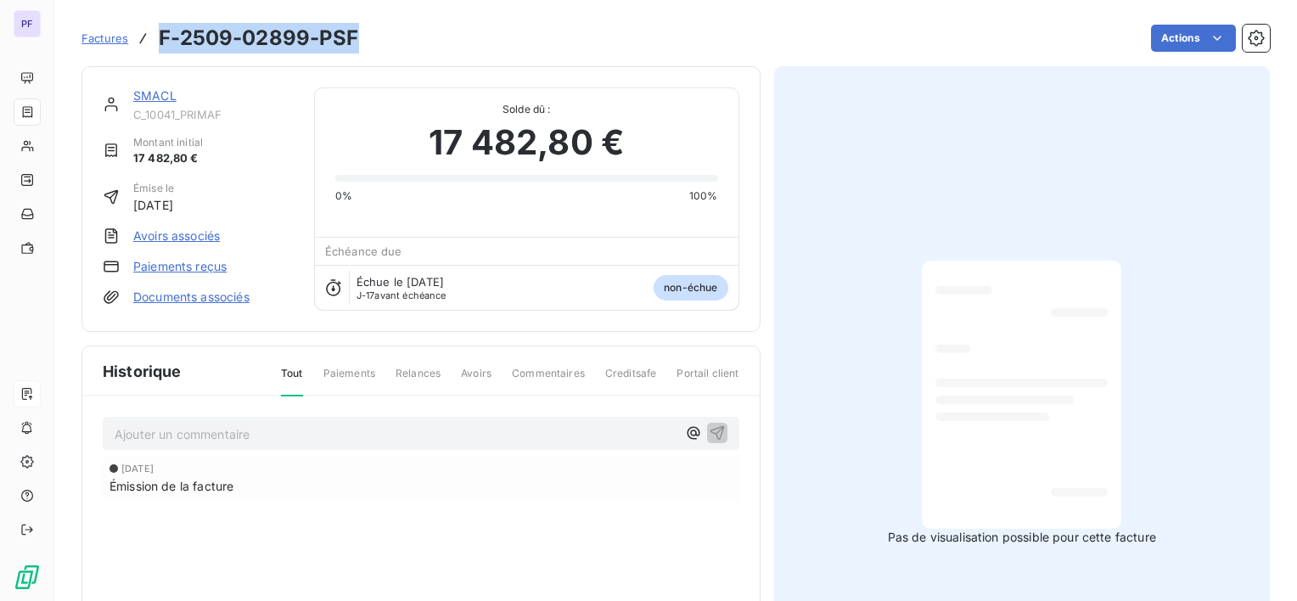
drag, startPoint x: 160, startPoint y: 34, endPoint x: 358, endPoint y: 39, distance: 197.9
click at [358, 39] on div "Factures F-2509-02899-PSF Actions" at bounding box center [676, 38] width 1189 height 36
copy h3 "F-2509-02899-PSF"
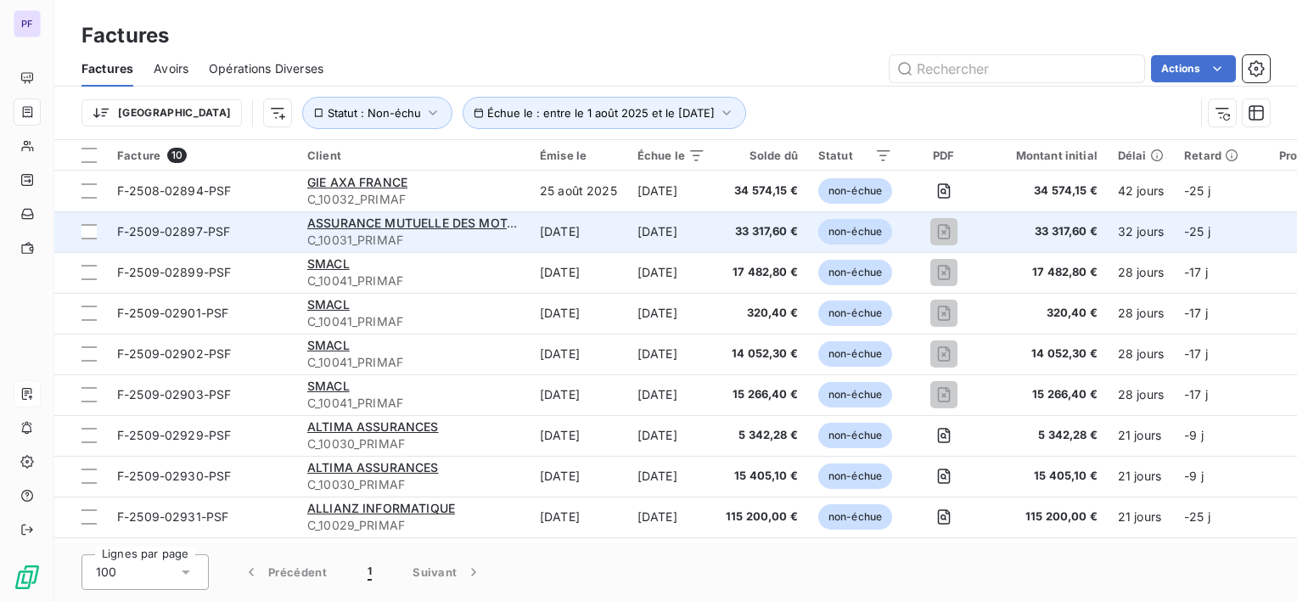
click at [566, 229] on td "[DATE]" at bounding box center [579, 231] width 98 height 41
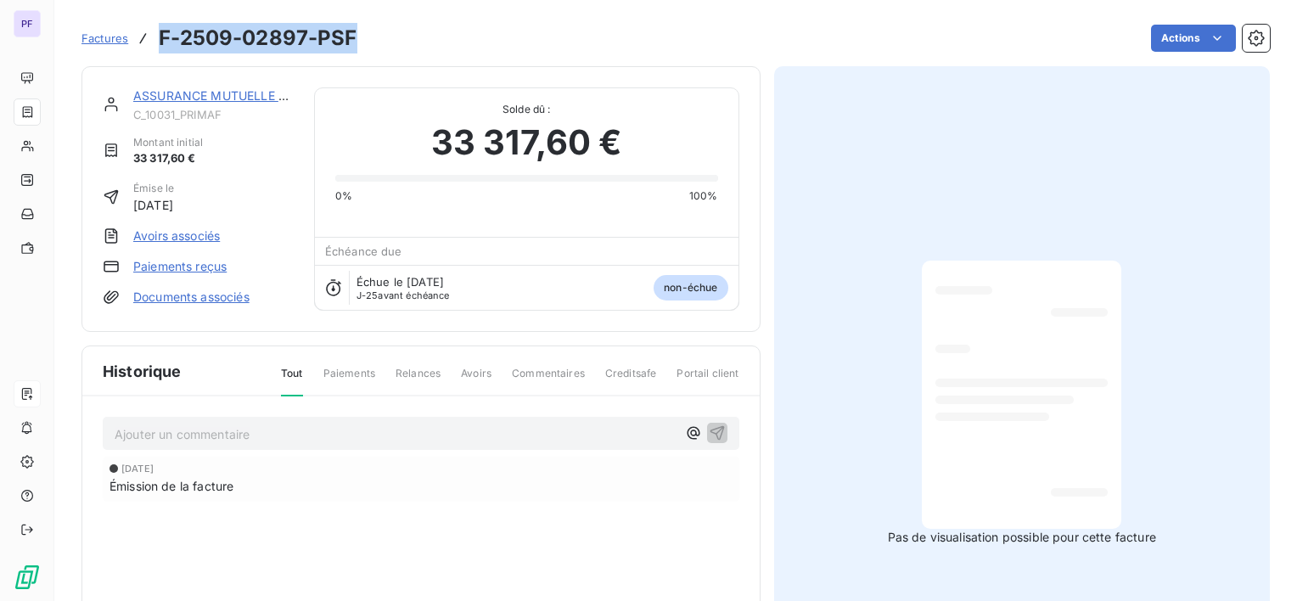
drag, startPoint x: 160, startPoint y: 31, endPoint x: 356, endPoint y: 37, distance: 196.3
click at [356, 37] on div "Factures F-2509-02897-PSF Actions" at bounding box center [676, 38] width 1189 height 36
copy h3 "F-2509-02897-PSF"
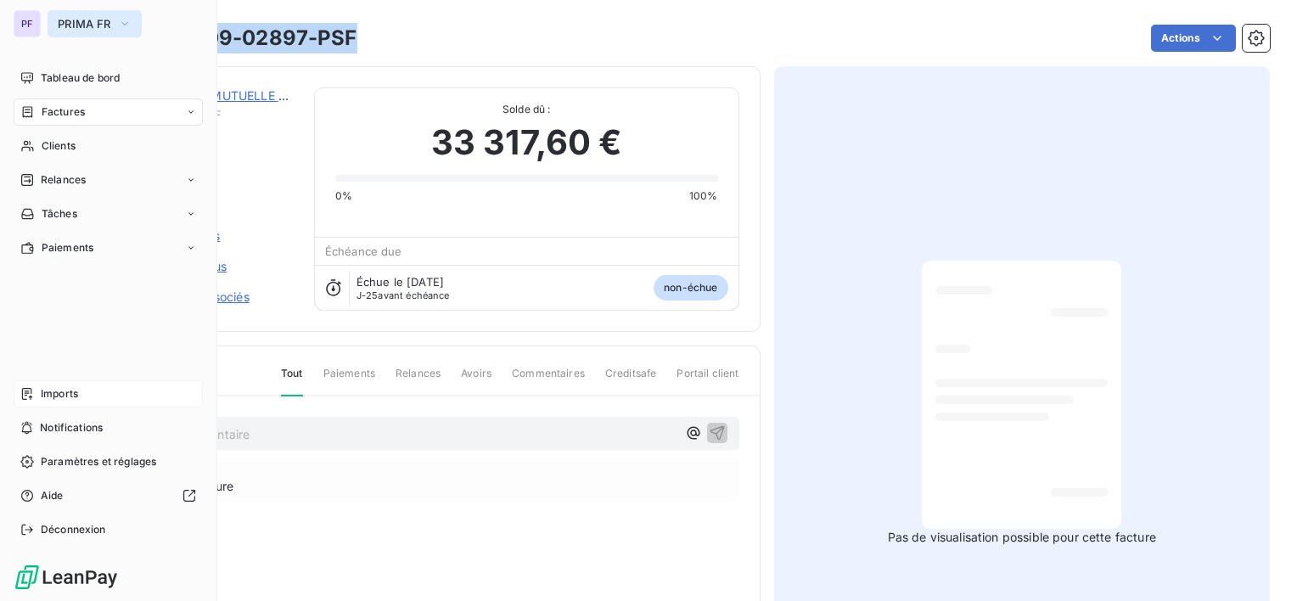
click at [73, 23] on span "PRIMA FR" at bounding box center [84, 24] width 53 height 14
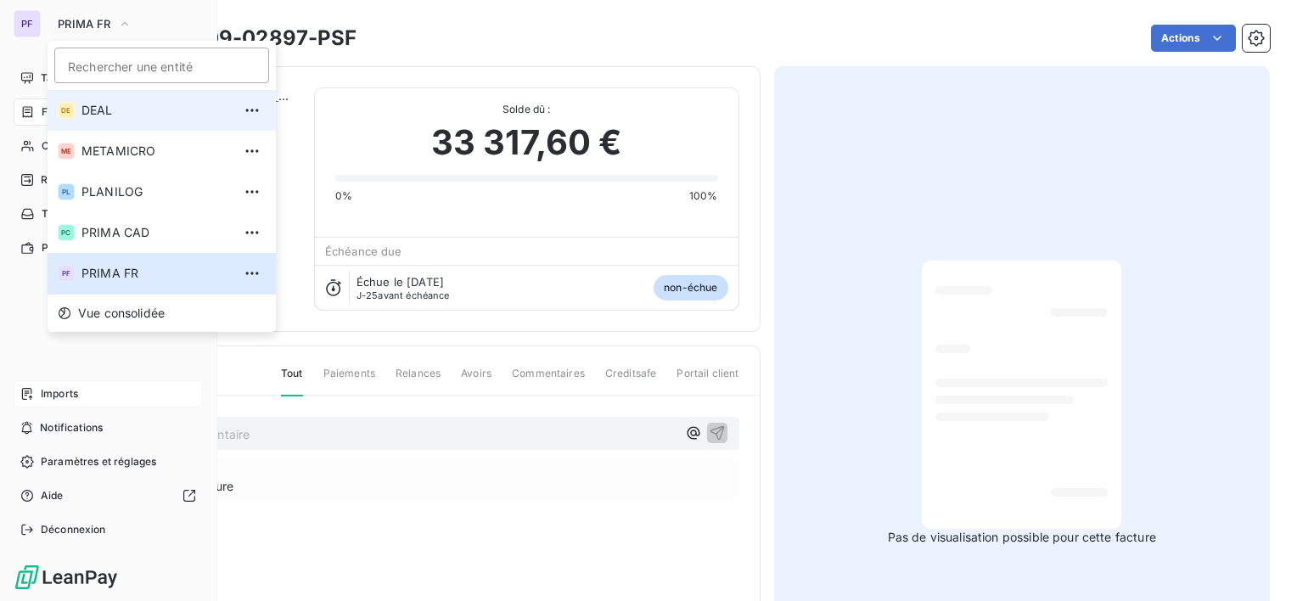
click at [89, 115] on span "DEAL" at bounding box center [157, 110] width 150 height 17
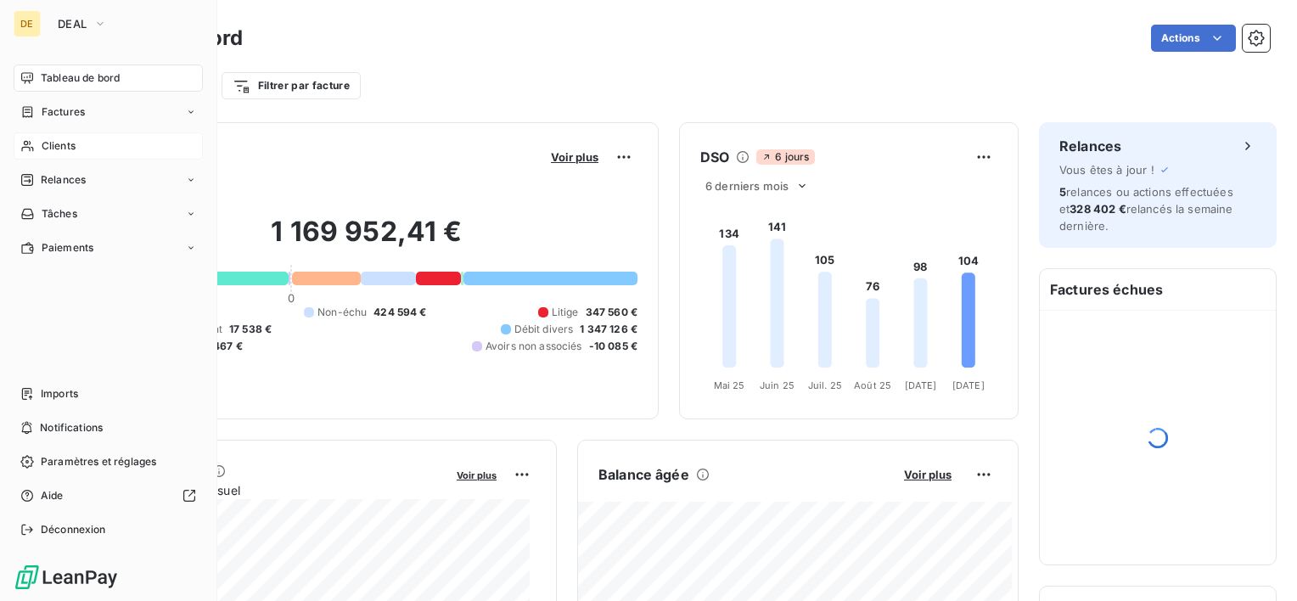
click at [58, 149] on span "Clients" at bounding box center [59, 145] width 34 height 15
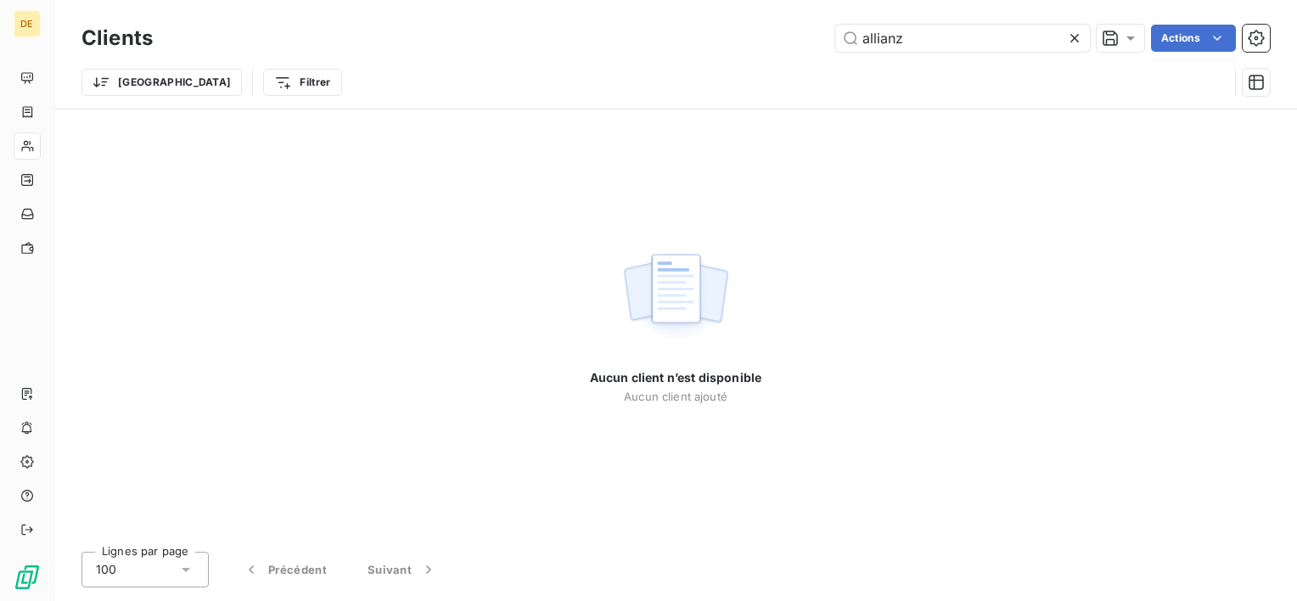
drag, startPoint x: 924, startPoint y: 42, endPoint x: 667, endPoint y: 38, distance: 256.5
click at [667, 38] on div "allianz Actions" at bounding box center [721, 38] width 1097 height 27
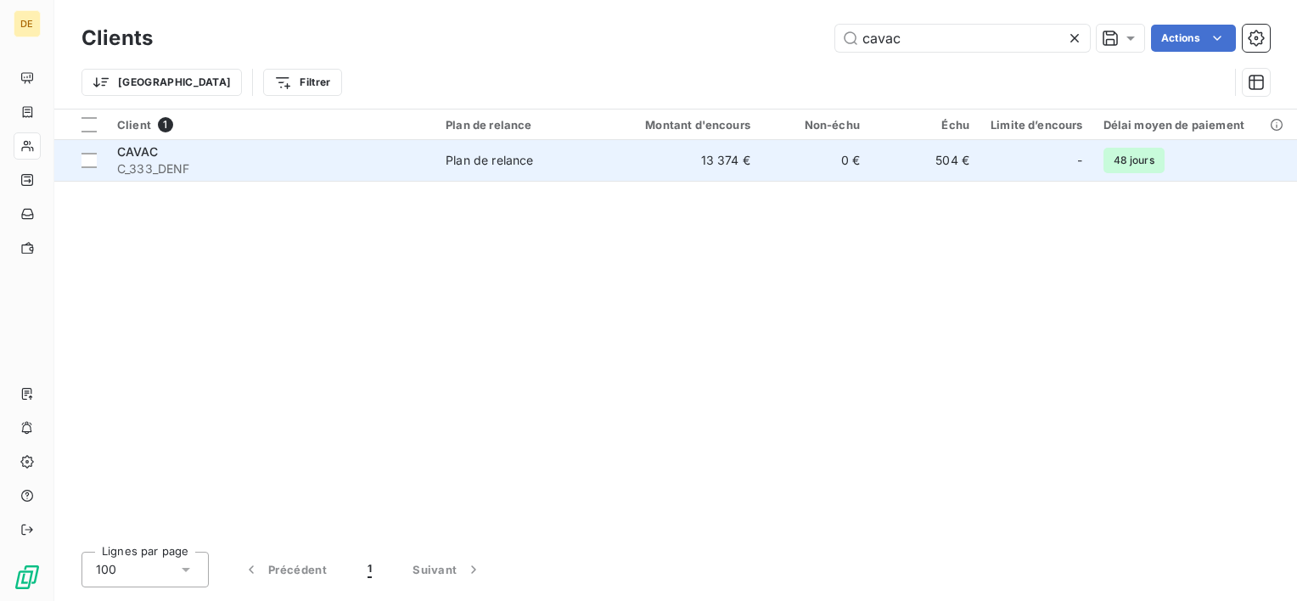
type input "cavac"
click at [659, 157] on td "13 374 €" at bounding box center [687, 160] width 147 height 41
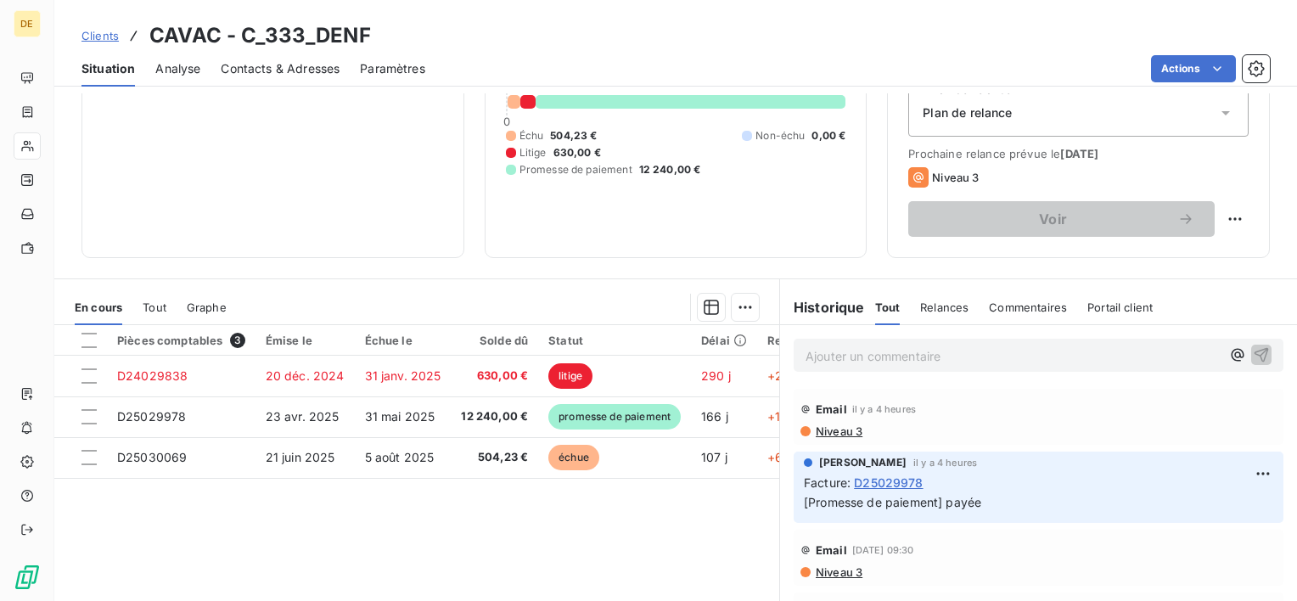
scroll to position [170, 0]
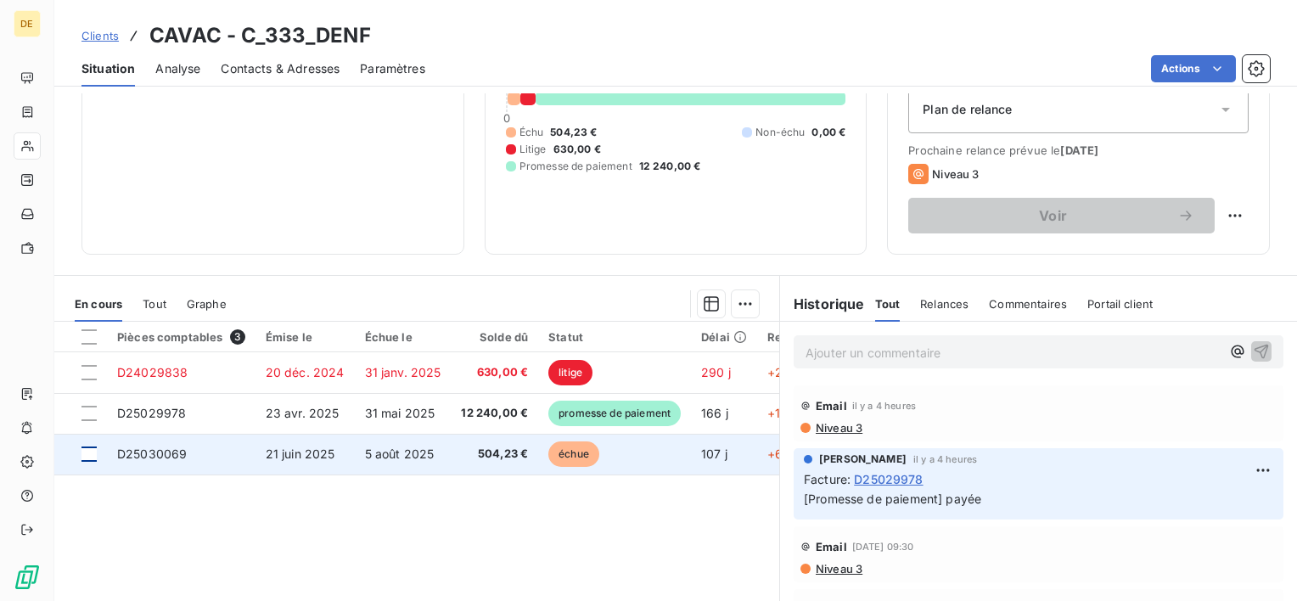
click at [93, 454] on div at bounding box center [89, 454] width 15 height 15
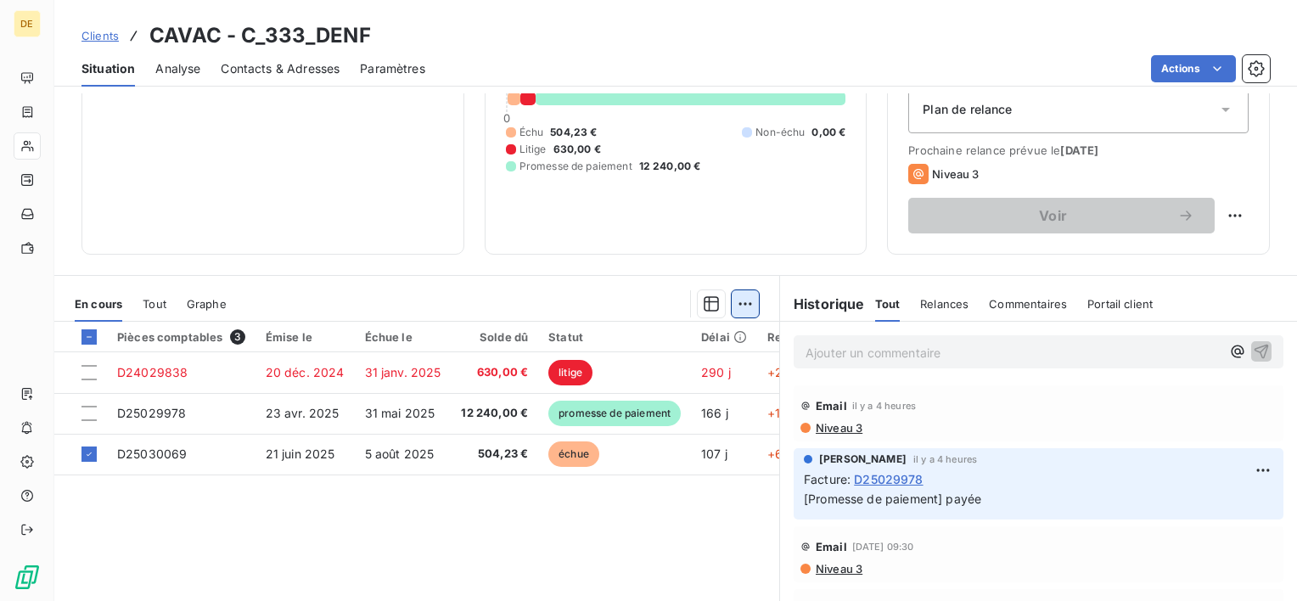
click at [730, 306] on html "DE Clients CAVAC - C_333_DENF Situation Analyse Contacts & Adresses Paramètres …" at bounding box center [648, 300] width 1297 height 601
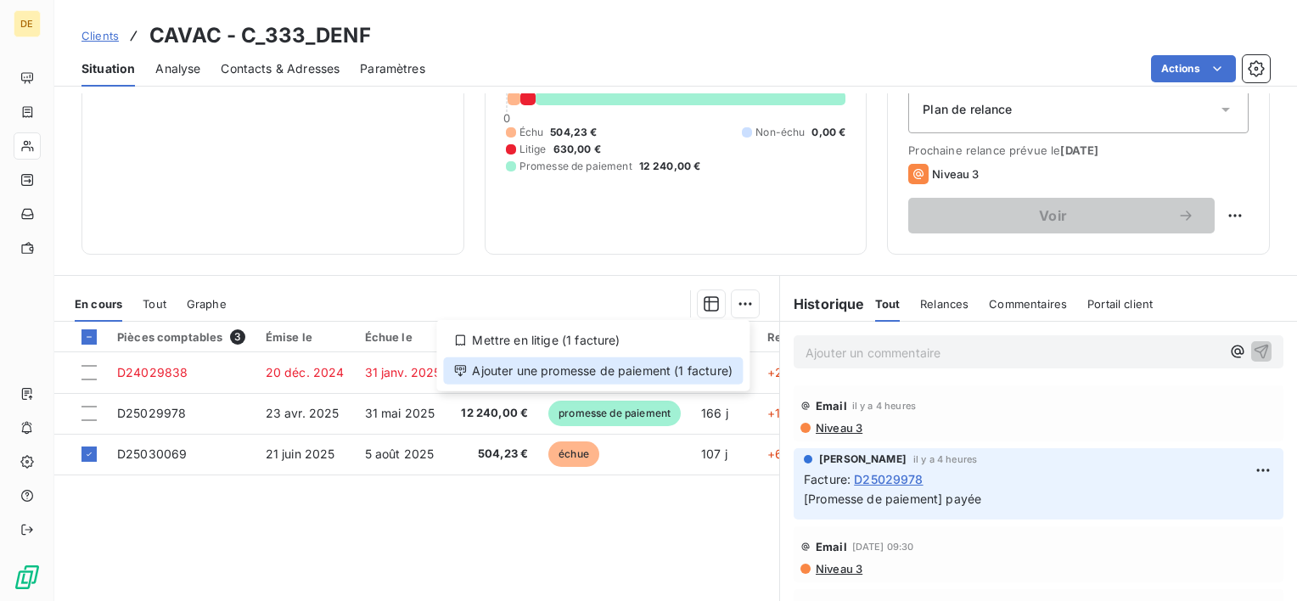
click at [700, 371] on div "Ajouter une promesse de paiement (1 facture)" at bounding box center [593, 370] width 300 height 27
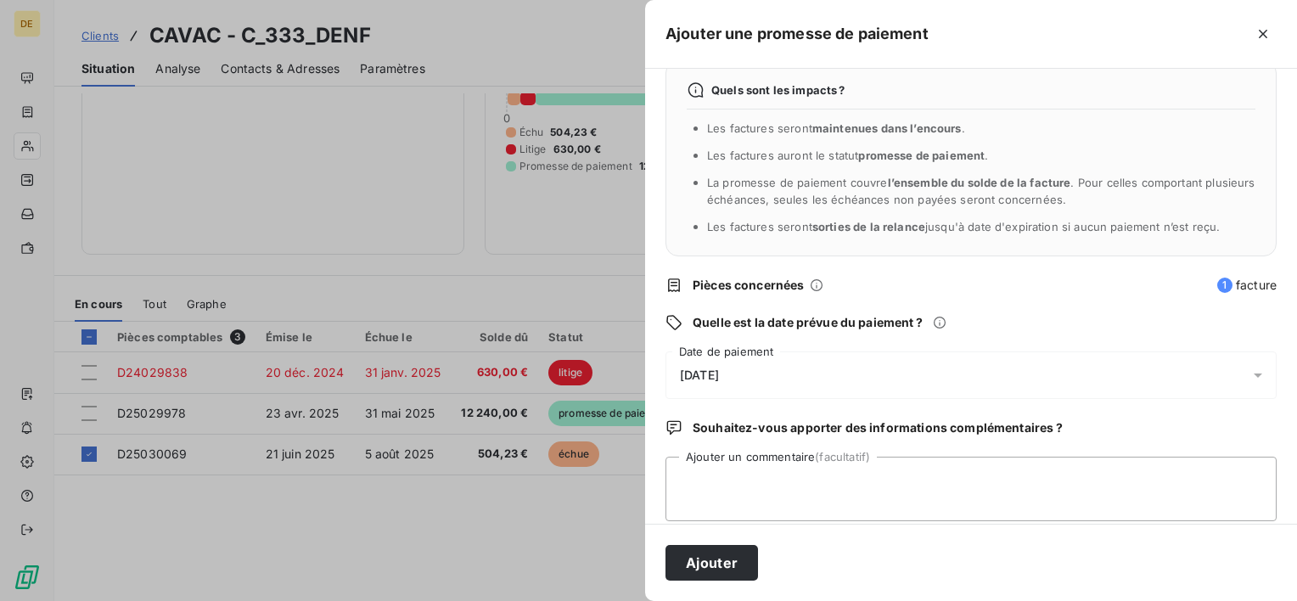
scroll to position [44, 0]
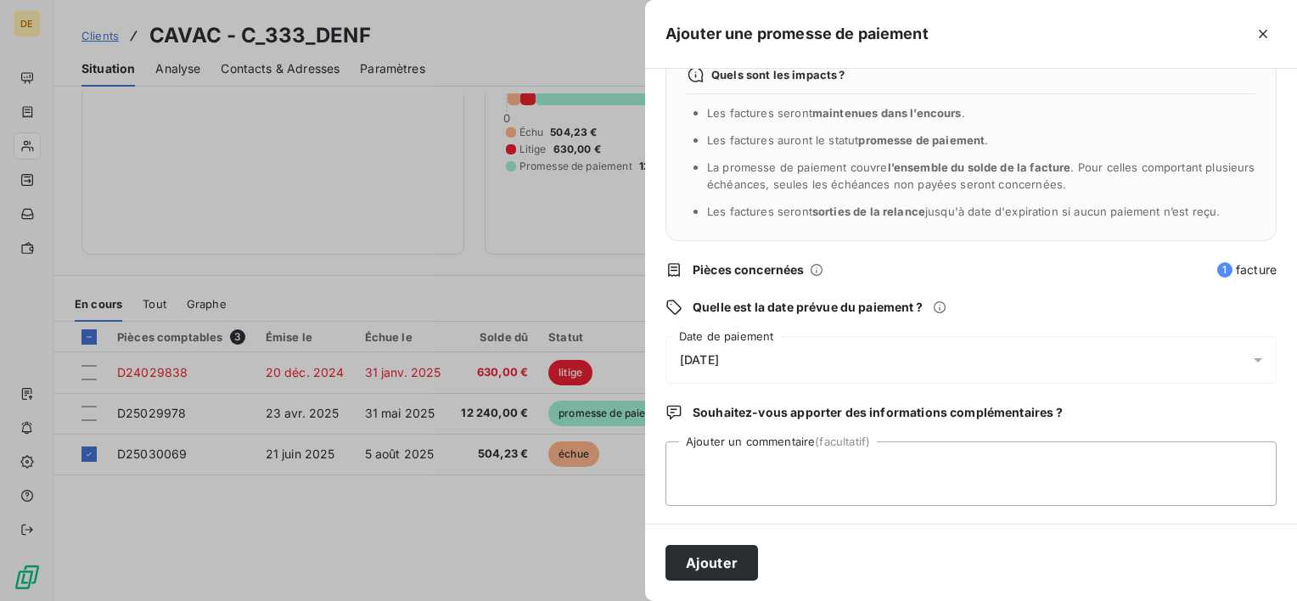
click at [762, 338] on div "07/10/2025" at bounding box center [971, 360] width 611 height 48
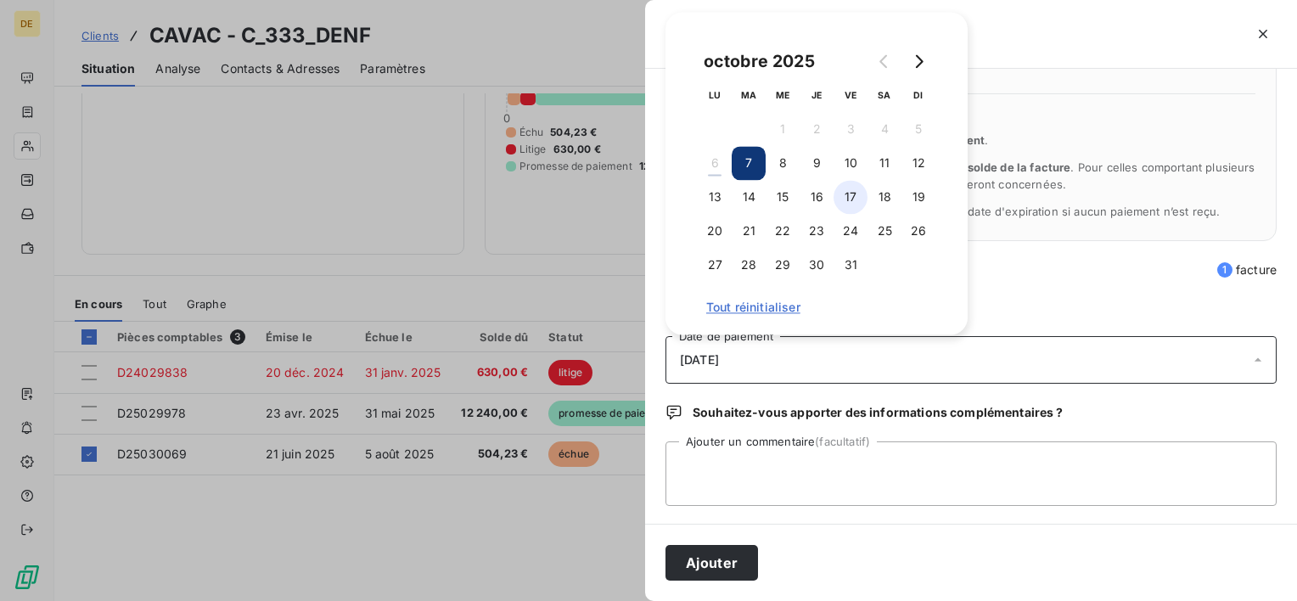
click at [838, 200] on button "17" at bounding box center [851, 197] width 34 height 34
drag, startPoint x: 744, startPoint y: 509, endPoint x: 760, endPoint y: 483, distance: 30.2
click at [755, 491] on div "Quels sont les impacts ? Les factures seront maintenues dans l’encours . Les fa…" at bounding box center [971, 296] width 652 height 455
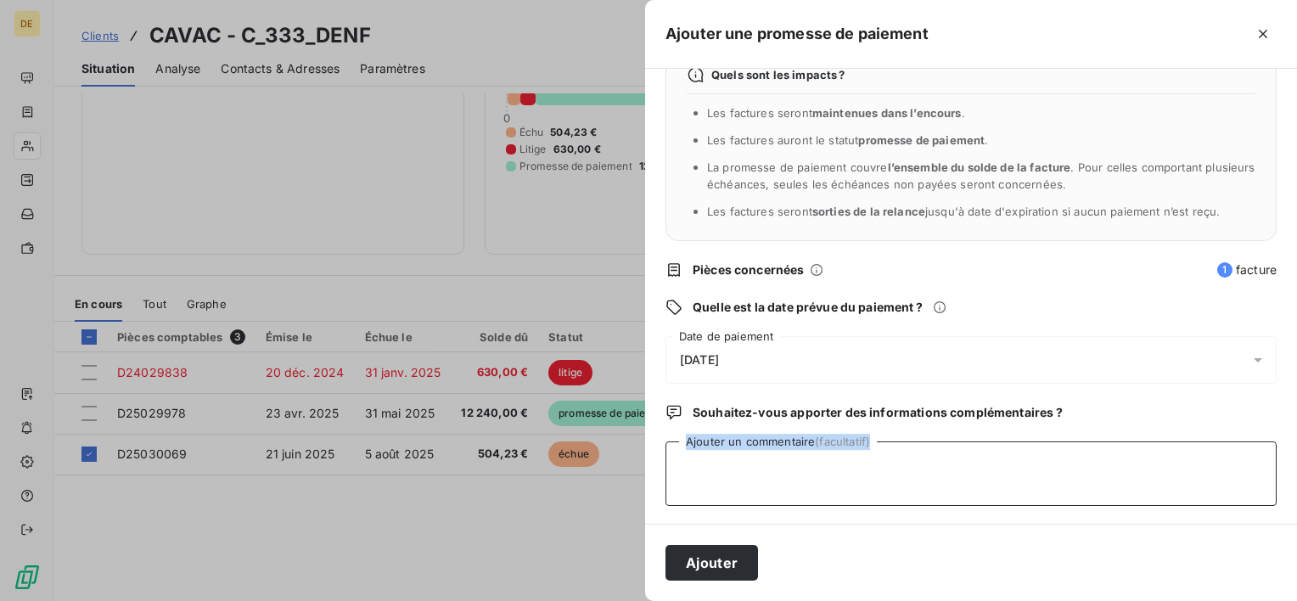
click at [771, 475] on textarea "Ajouter un commentaire (facultatif)" at bounding box center [971, 474] width 611 height 65
click at [1063, 458] on textarea "Ajouter un commentaire (facultatif)" at bounding box center [971, 474] width 611 height 65
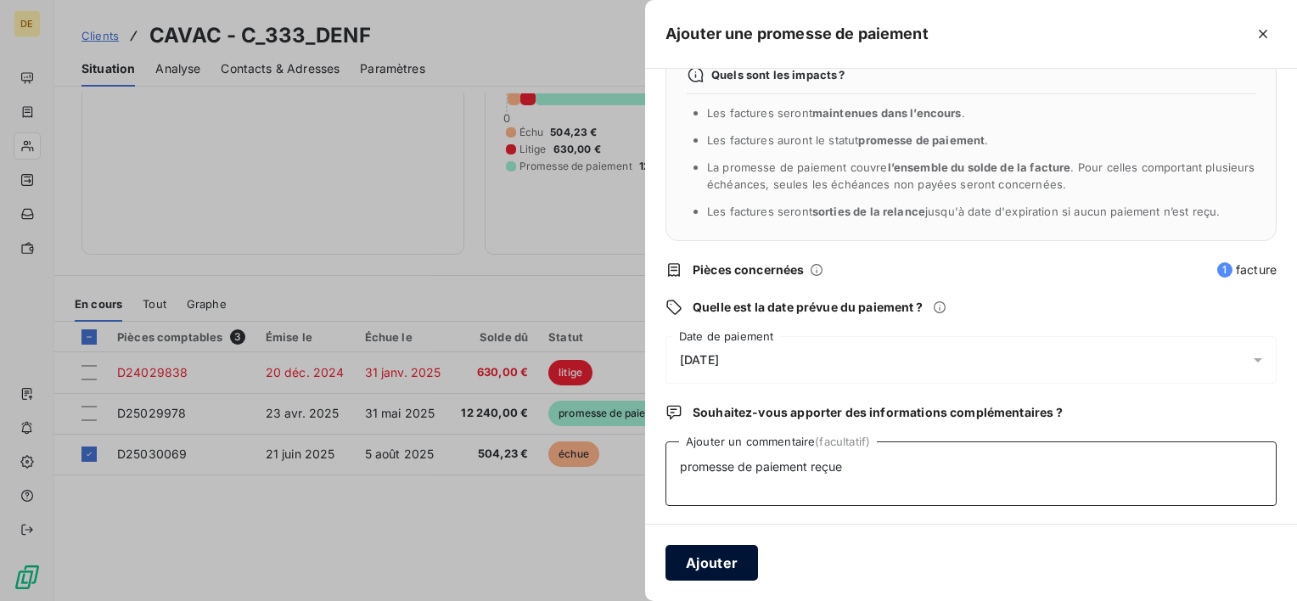
type textarea "promesse de paiement reçue"
click at [738, 561] on button "Ajouter" at bounding box center [712, 563] width 93 height 36
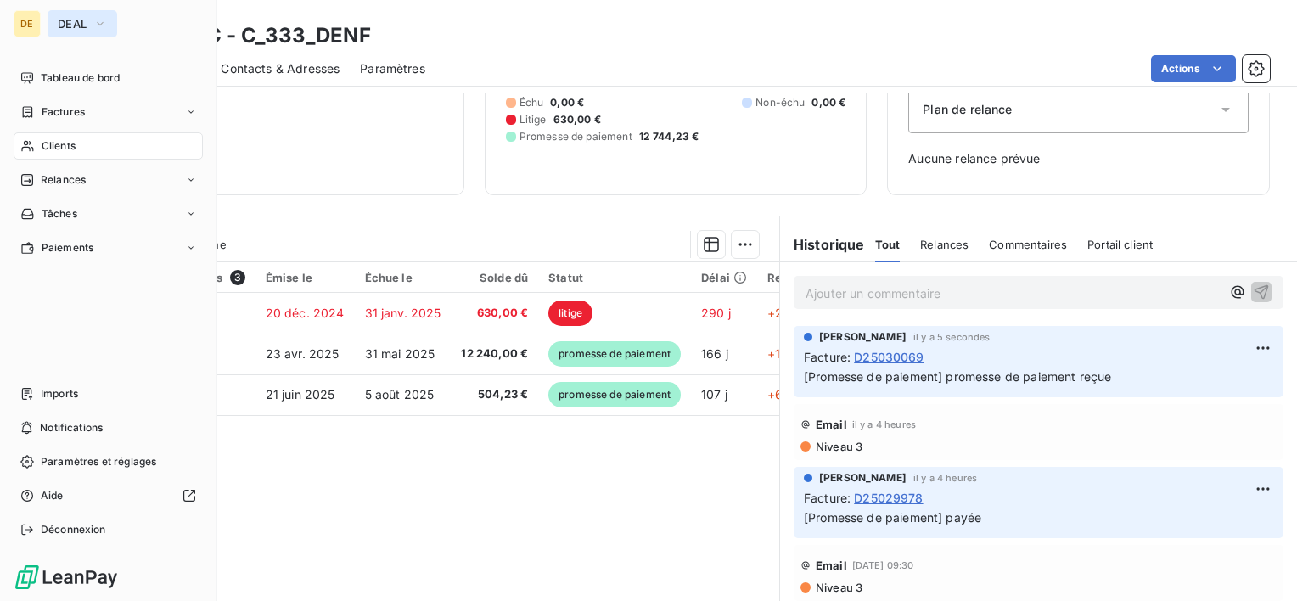
click at [93, 32] on button "DEAL" at bounding box center [83, 23] width 70 height 27
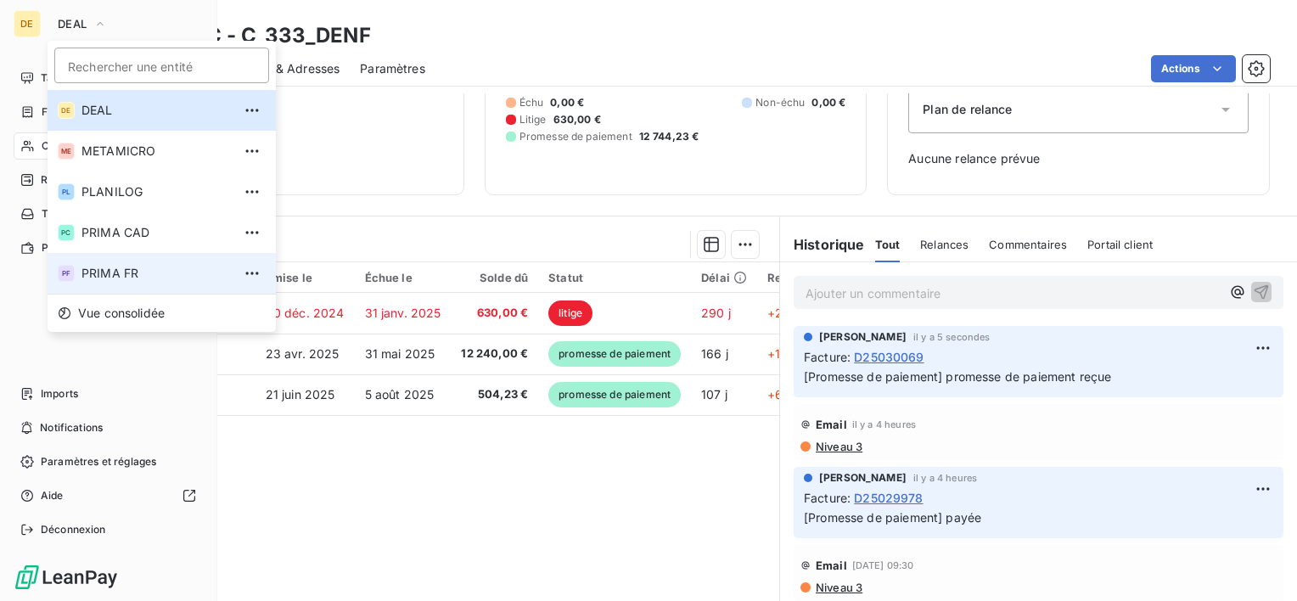
click at [132, 269] on span "PRIMA FR" at bounding box center [157, 273] width 150 height 17
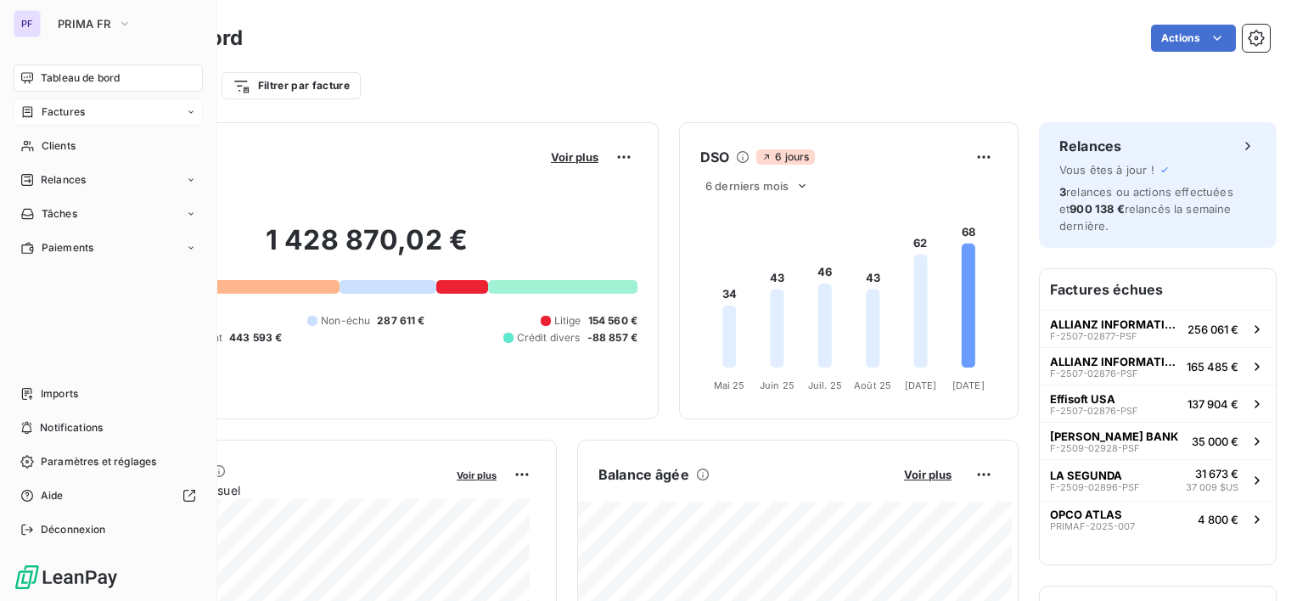
click at [73, 105] on span "Factures" at bounding box center [63, 111] width 43 height 15
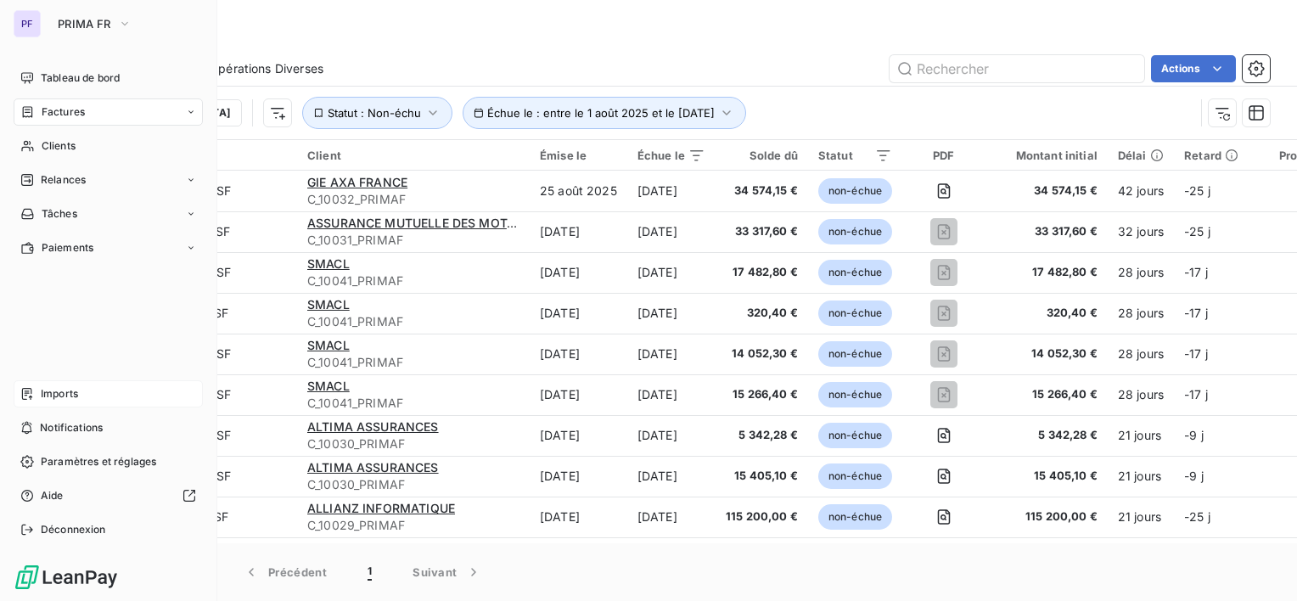
click at [89, 397] on div "Imports" at bounding box center [108, 393] width 189 height 27
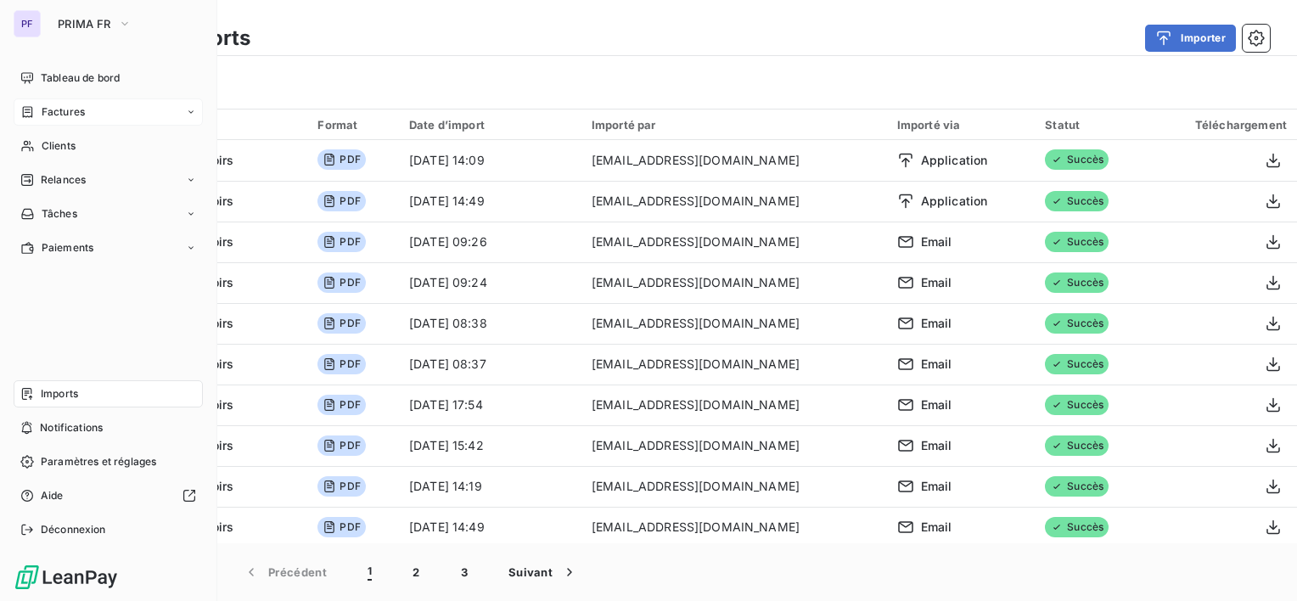
click at [55, 115] on span "Factures" at bounding box center [63, 111] width 43 height 15
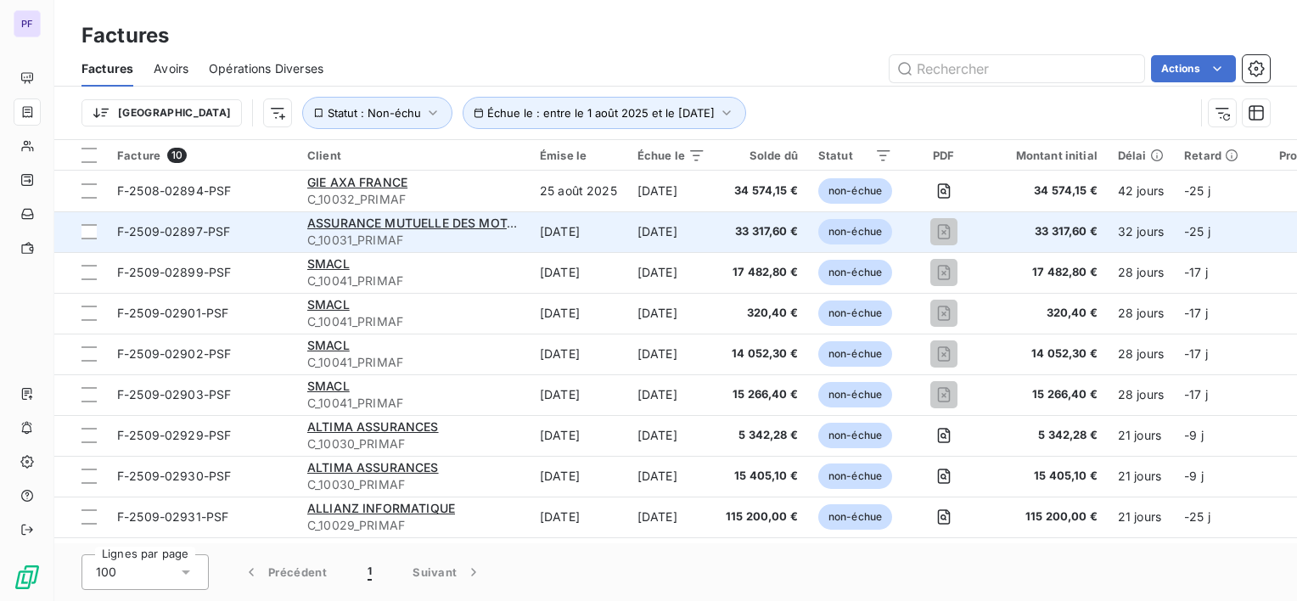
click at [1028, 239] on span "33 317,60 €" at bounding box center [1047, 231] width 102 height 17
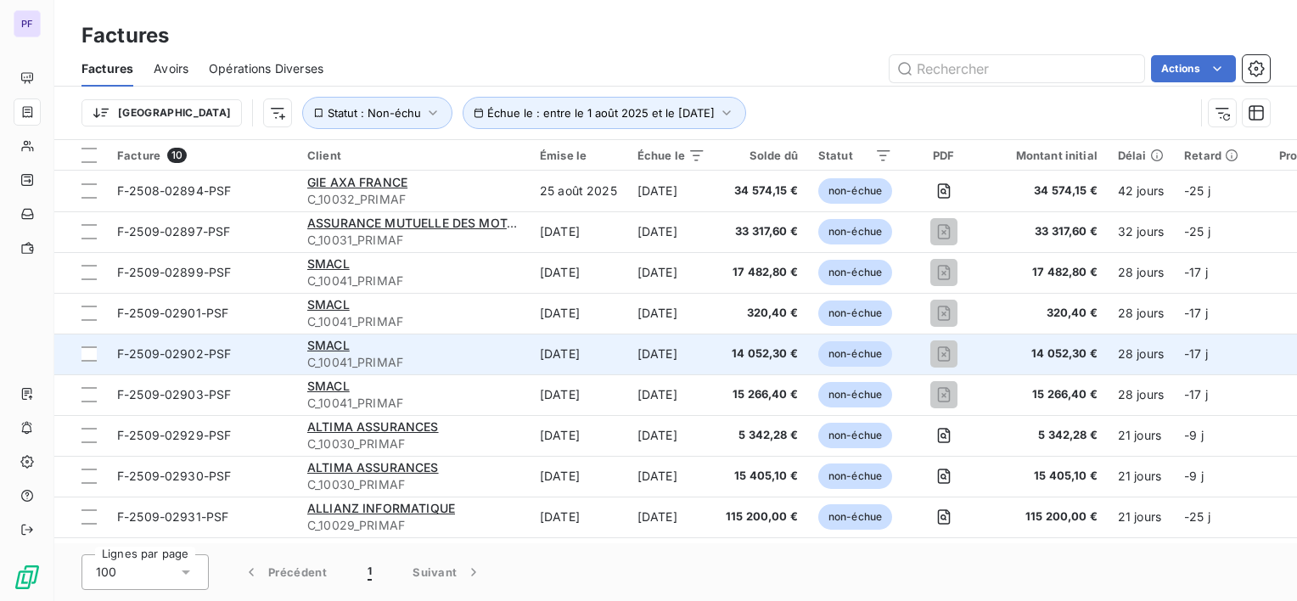
click at [1087, 339] on td "14 052,30 €" at bounding box center [1047, 354] width 122 height 41
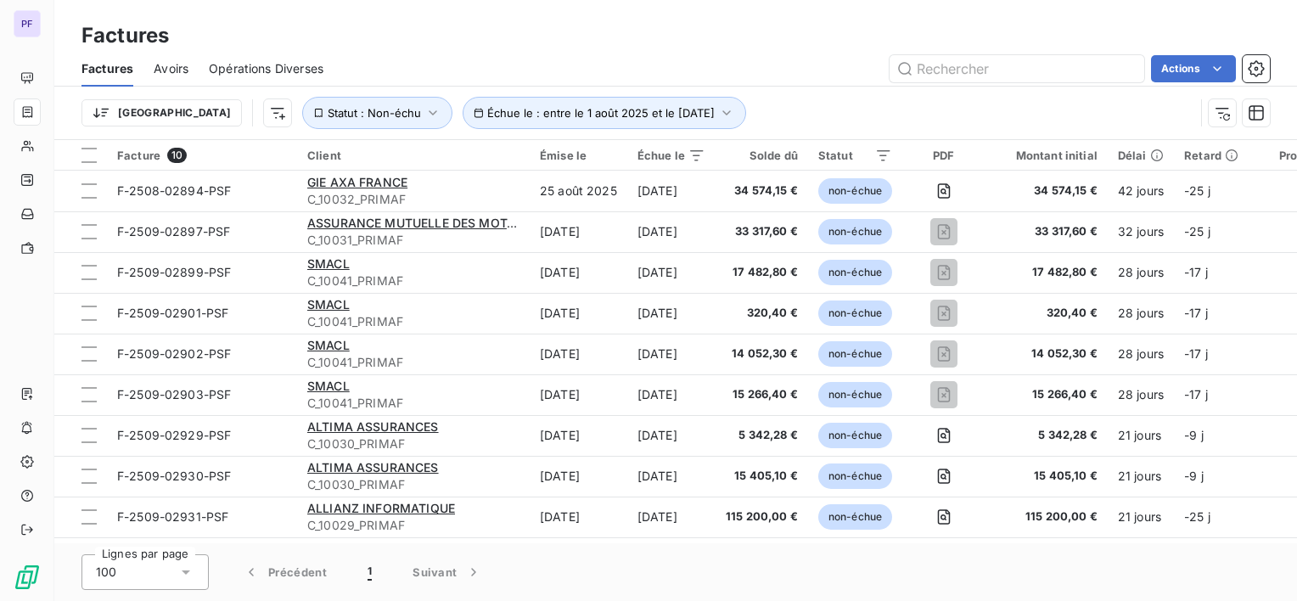
click at [1036, 126] on div "Trier Échue le : entre le 1 août 2025 et le 31 oct. 2025 Statut : Non-échu" at bounding box center [638, 113] width 1113 height 32
click at [622, 116] on span "Échue le : entre le 1 août 2025 et le [DATE]" at bounding box center [601, 113] width 228 height 14
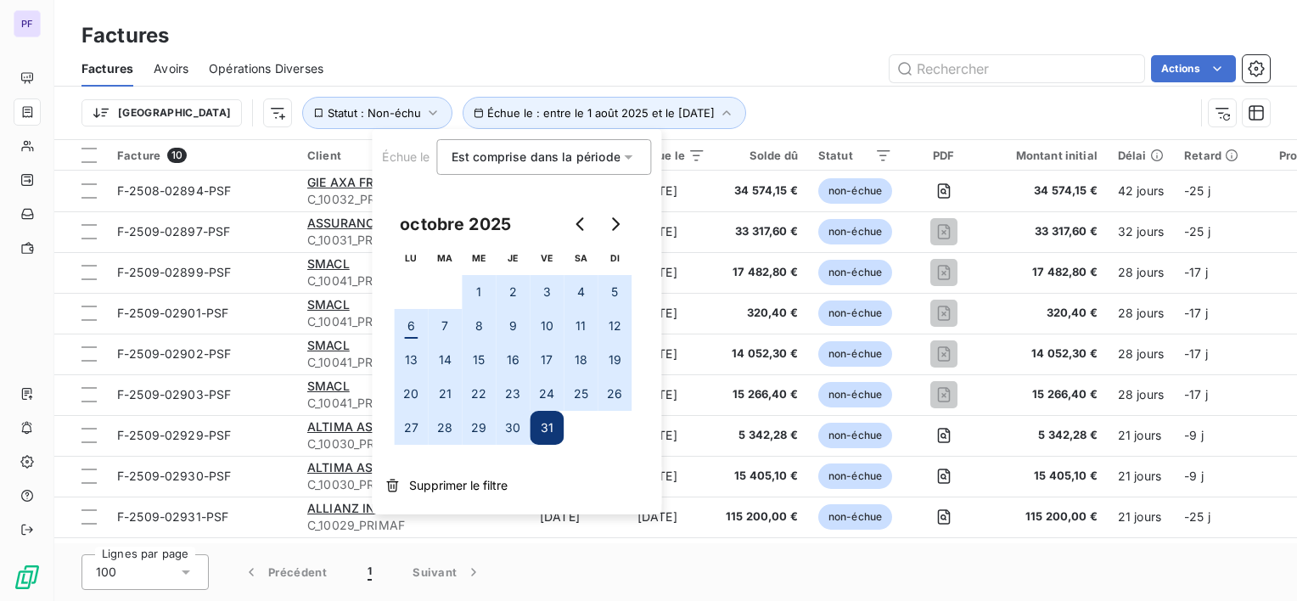
click at [482, 285] on button "1" at bounding box center [479, 292] width 34 height 34
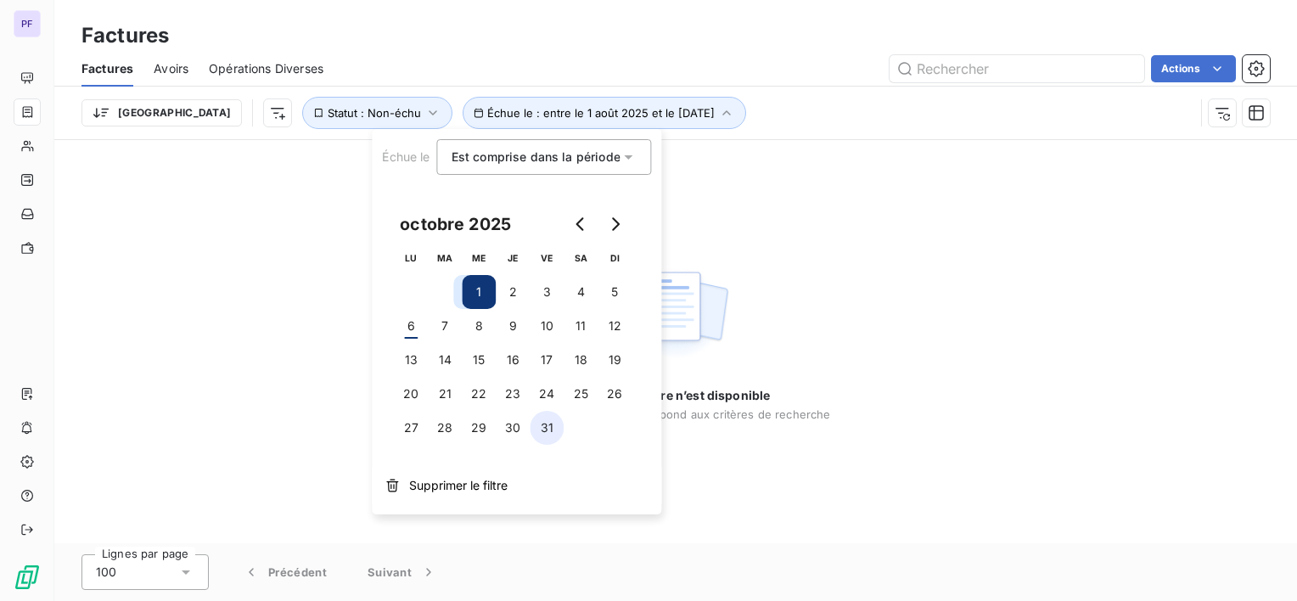
click at [542, 425] on button "31" at bounding box center [547, 428] width 34 height 34
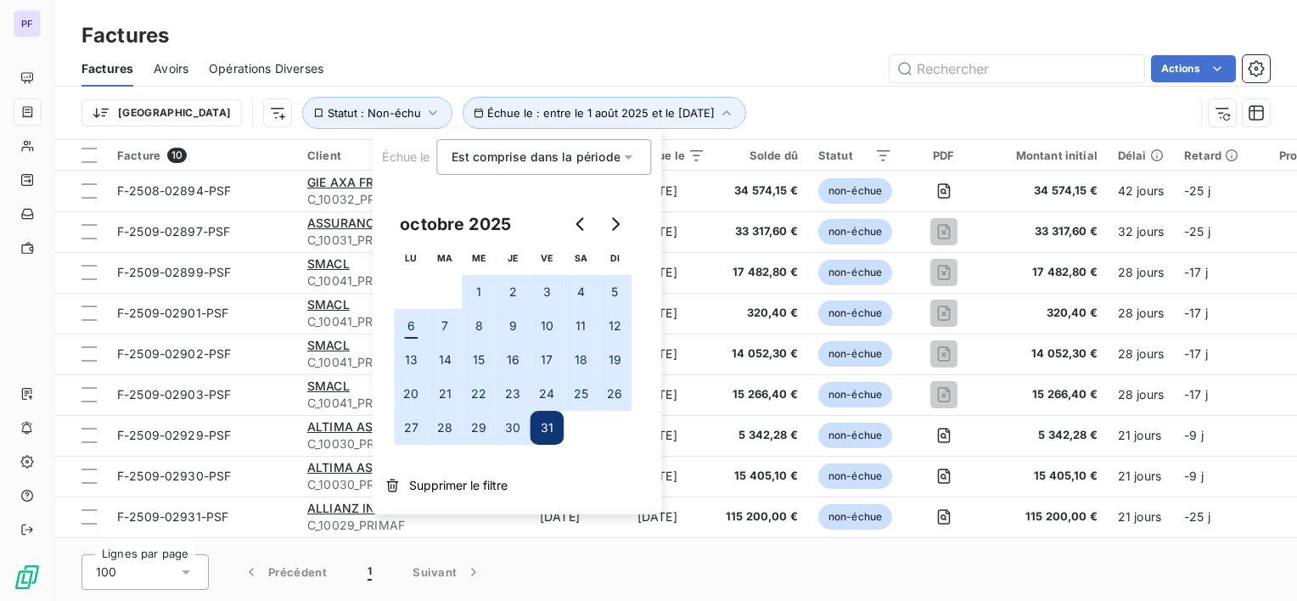
click at [502, 66] on div "Actions" at bounding box center [807, 68] width 926 height 27
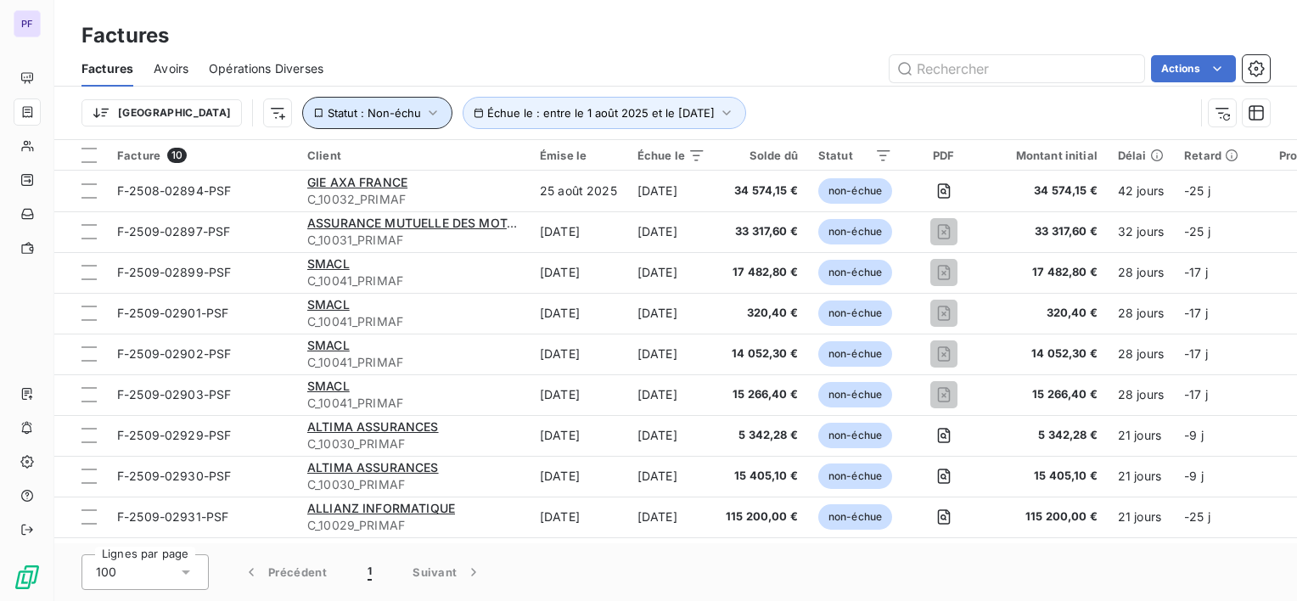
click at [302, 104] on button "Statut : Non-échu" at bounding box center [377, 113] width 150 height 32
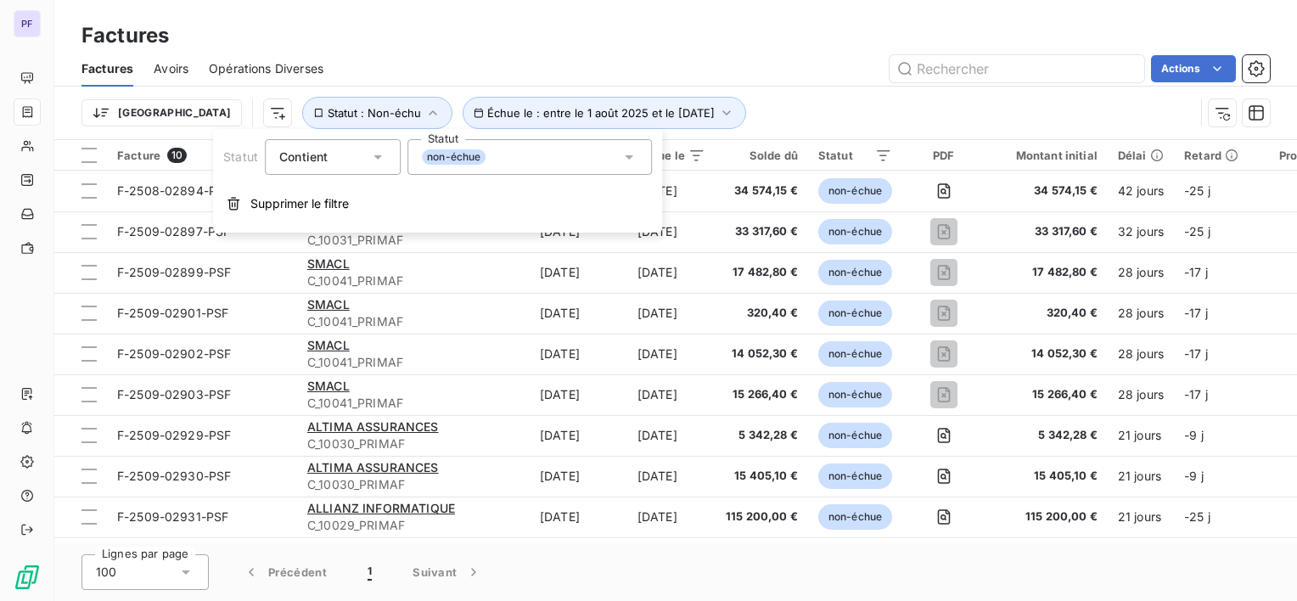
click at [492, 155] on div "non-échue" at bounding box center [530, 157] width 245 height 36
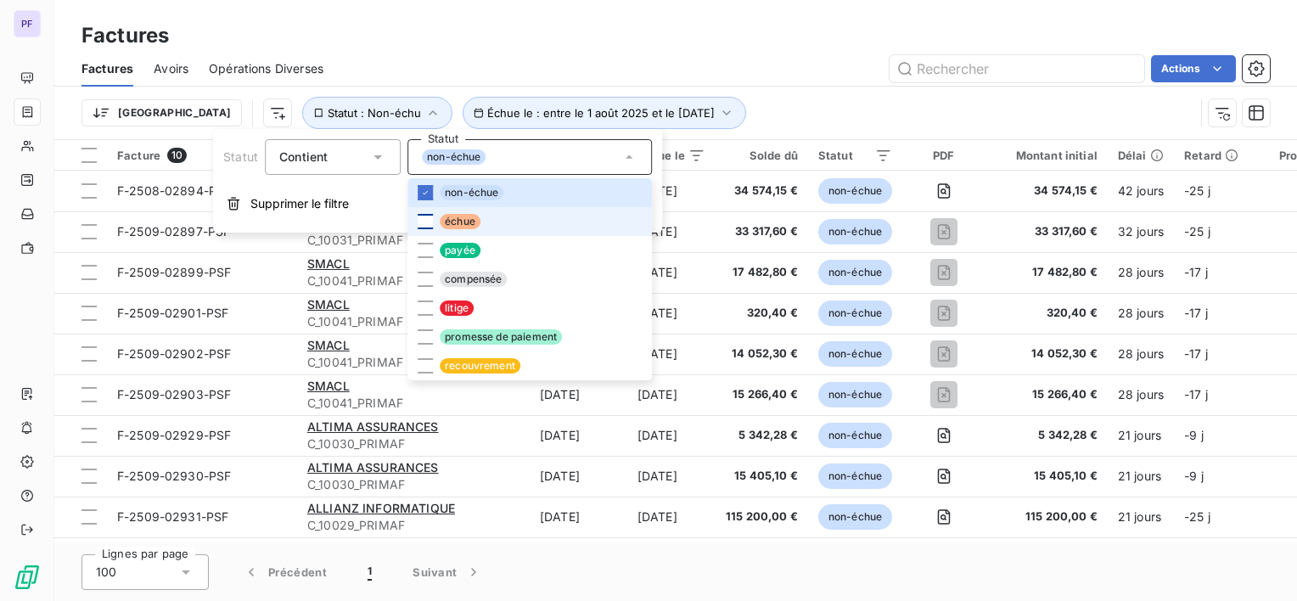
click at [423, 228] on div at bounding box center [425, 221] width 15 height 15
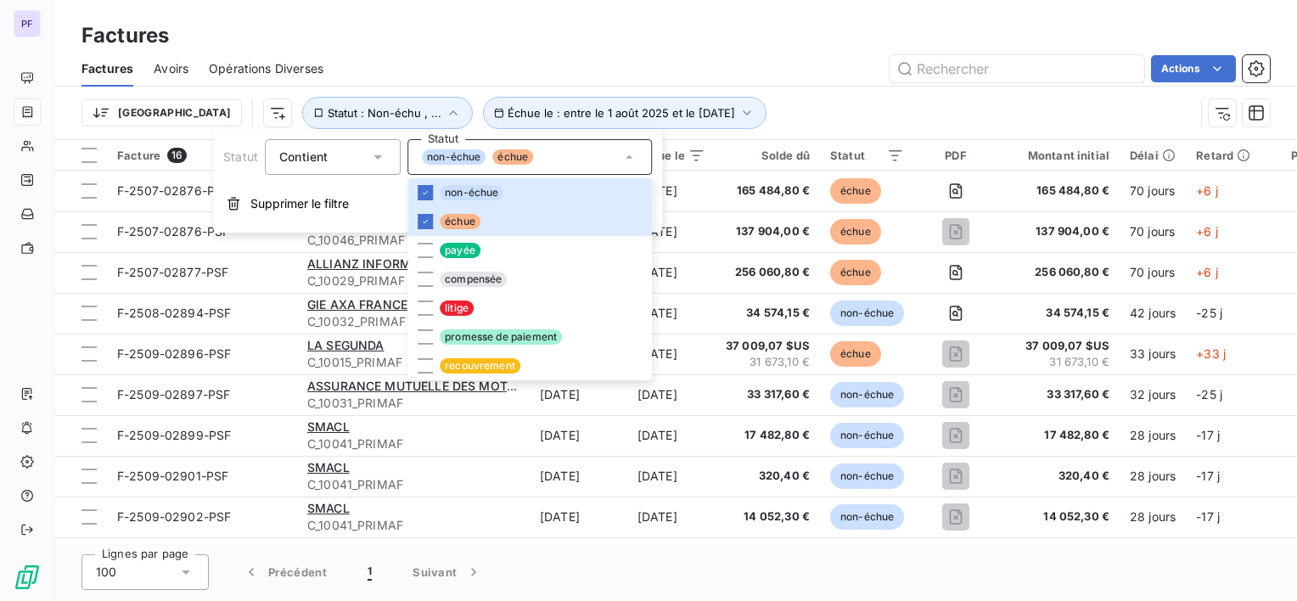
click at [734, 102] on div "Trier Échue le : entre le 1 août 2025 et le 31 oct. 2025 Statut : Non-échu , ..." at bounding box center [638, 113] width 1113 height 32
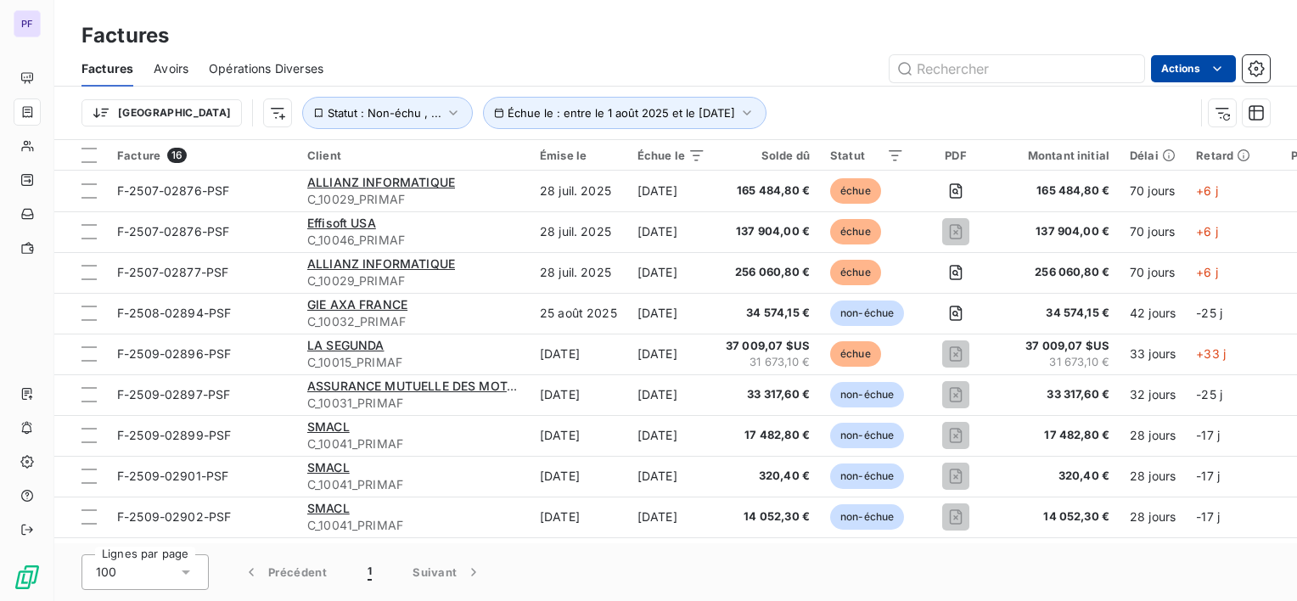
click at [1223, 58] on html "PF Factures Factures Avoirs Opérations Diverses Actions Trier Échue le : entre …" at bounding box center [648, 300] width 1297 height 601
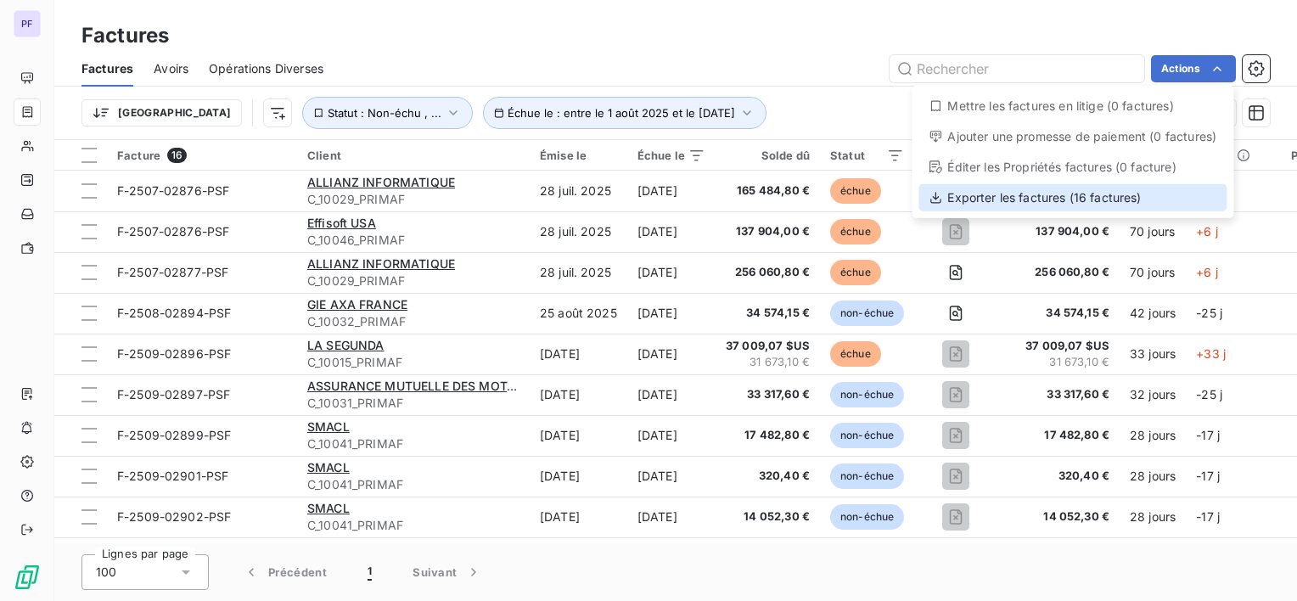
click at [1081, 192] on div "Exporter les factures (16 factures)" at bounding box center [1073, 197] width 308 height 27
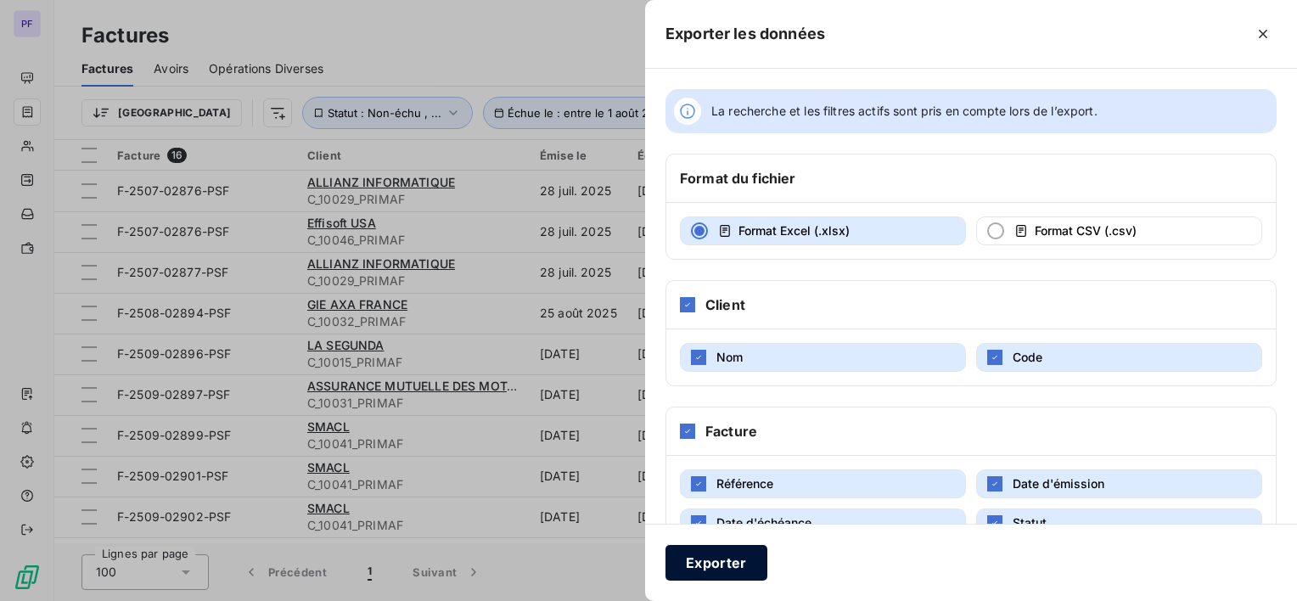
click at [718, 553] on button "Exporter" at bounding box center [717, 563] width 102 height 36
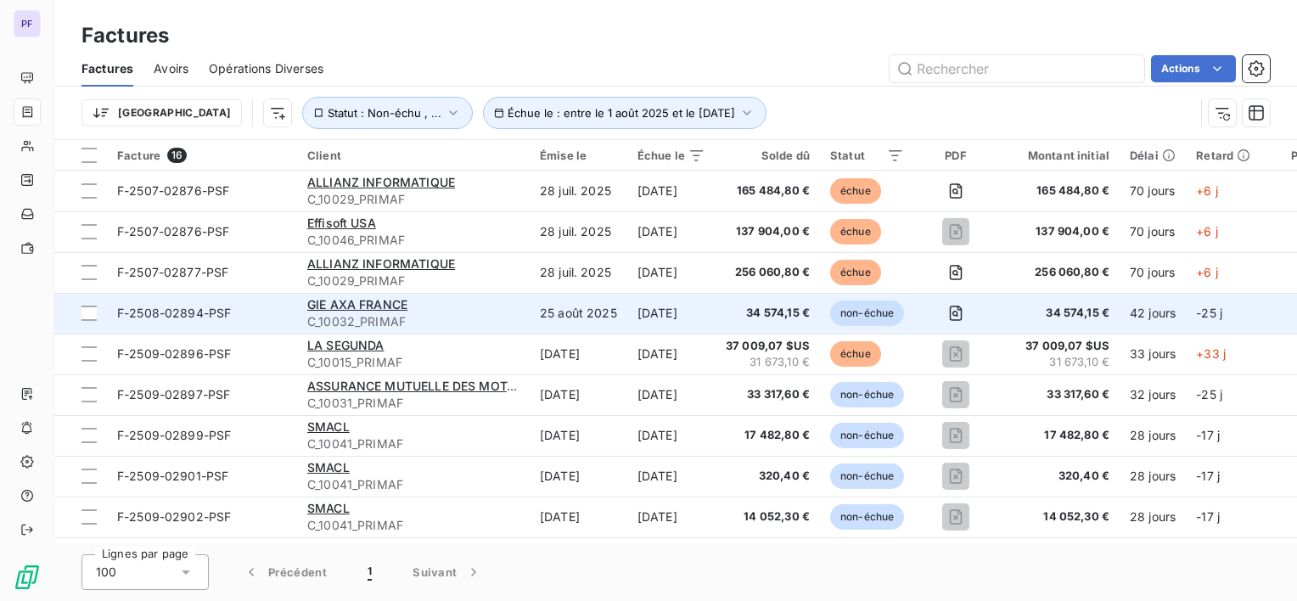
scroll to position [286, 0]
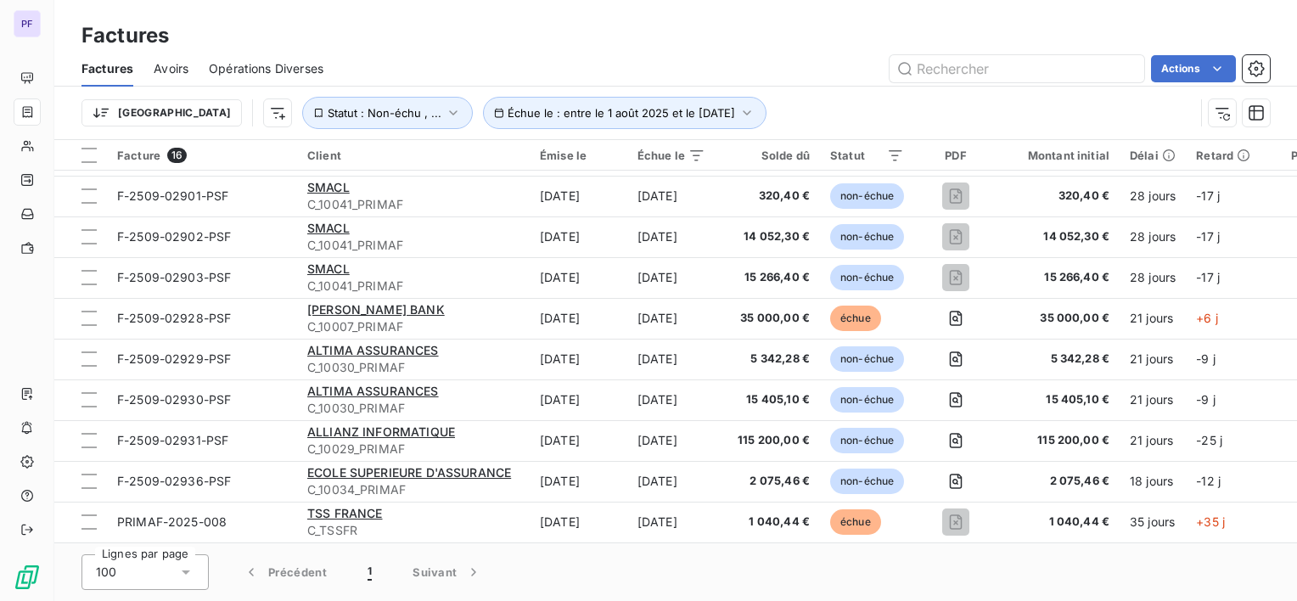
click at [736, 65] on div "Actions" at bounding box center [807, 68] width 926 height 27
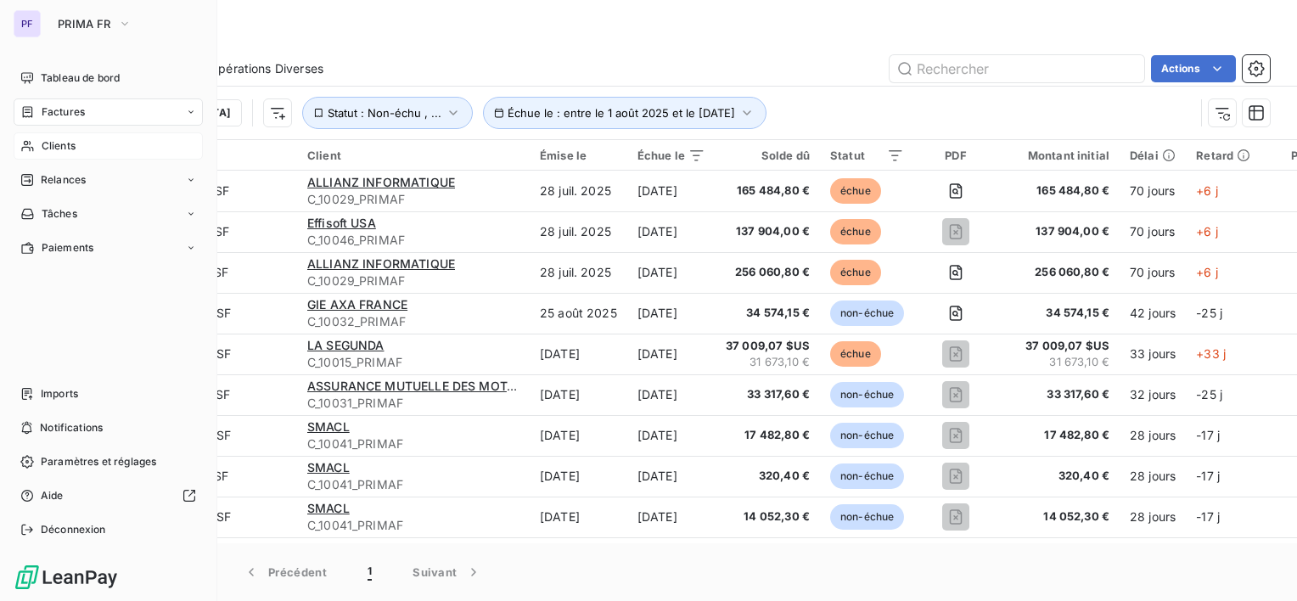
click at [79, 139] on div "Clients" at bounding box center [108, 145] width 189 height 27
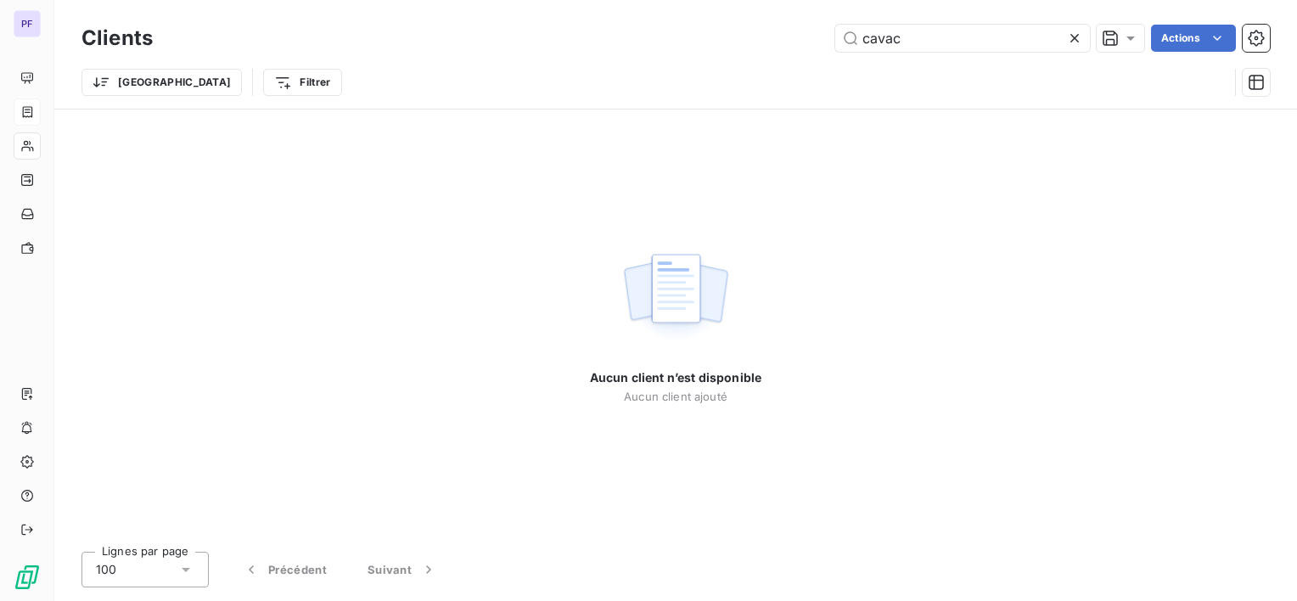
drag, startPoint x: 926, startPoint y: 47, endPoint x: 746, endPoint y: 60, distance: 180.5
click at [746, 60] on div "Clients cavac Actions Trier Filtrer" at bounding box center [676, 64] width 1189 height 88
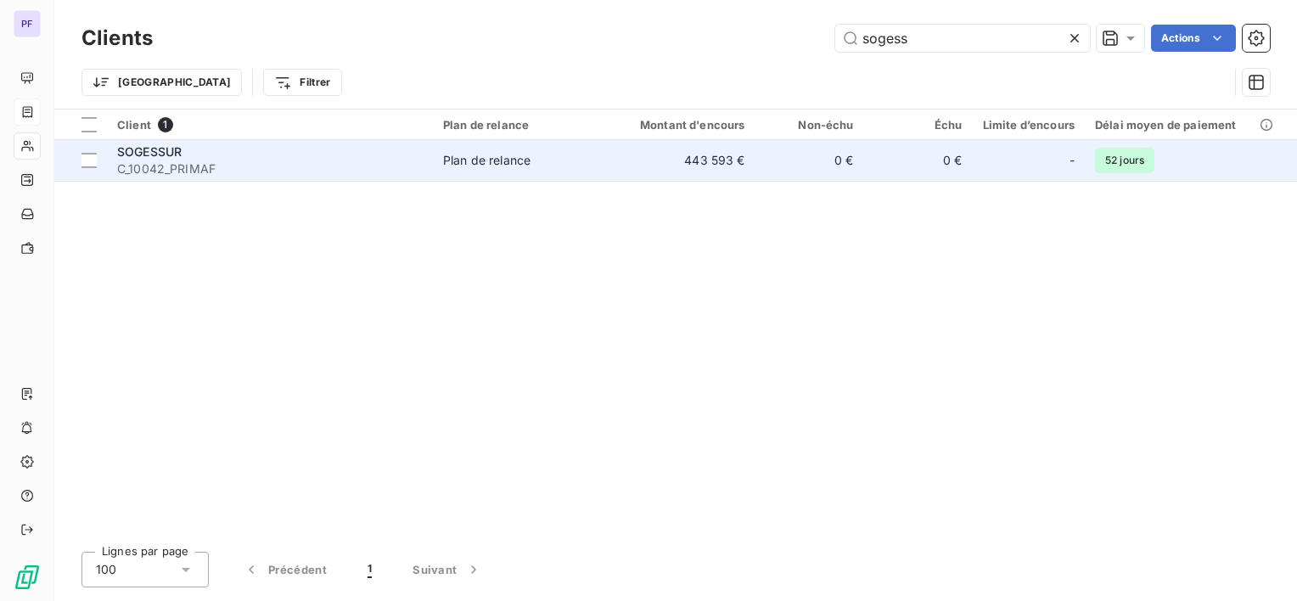
type input "sogess"
click at [744, 170] on td "443 593 €" at bounding box center [683, 160] width 146 height 41
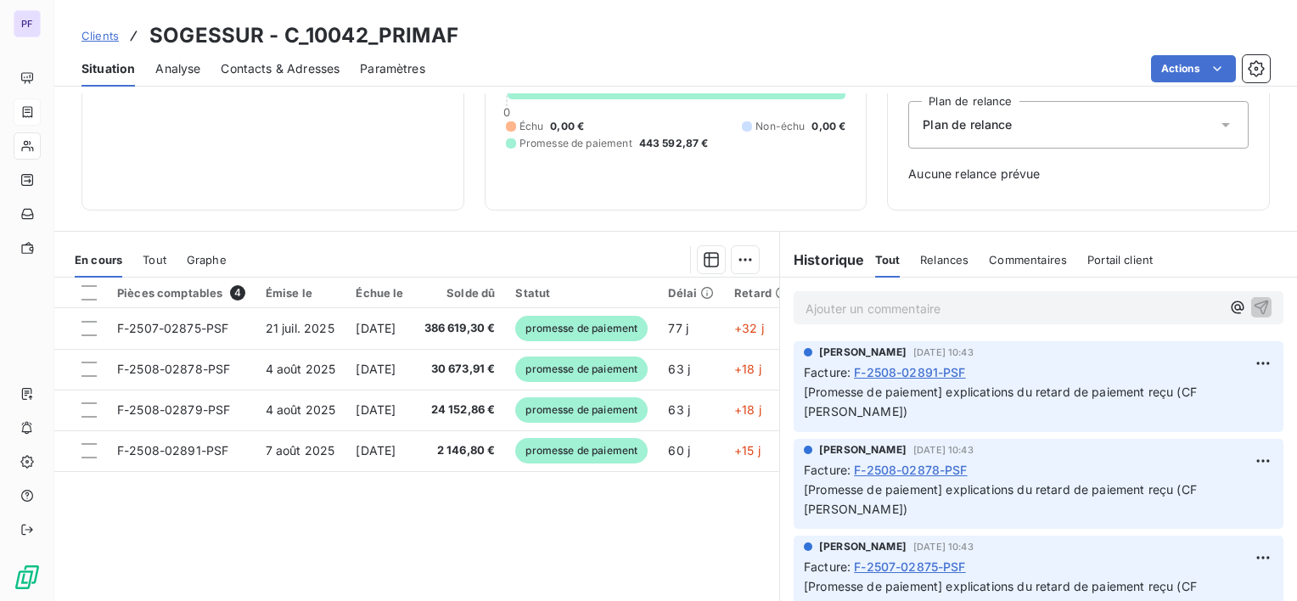
scroll to position [170, 0]
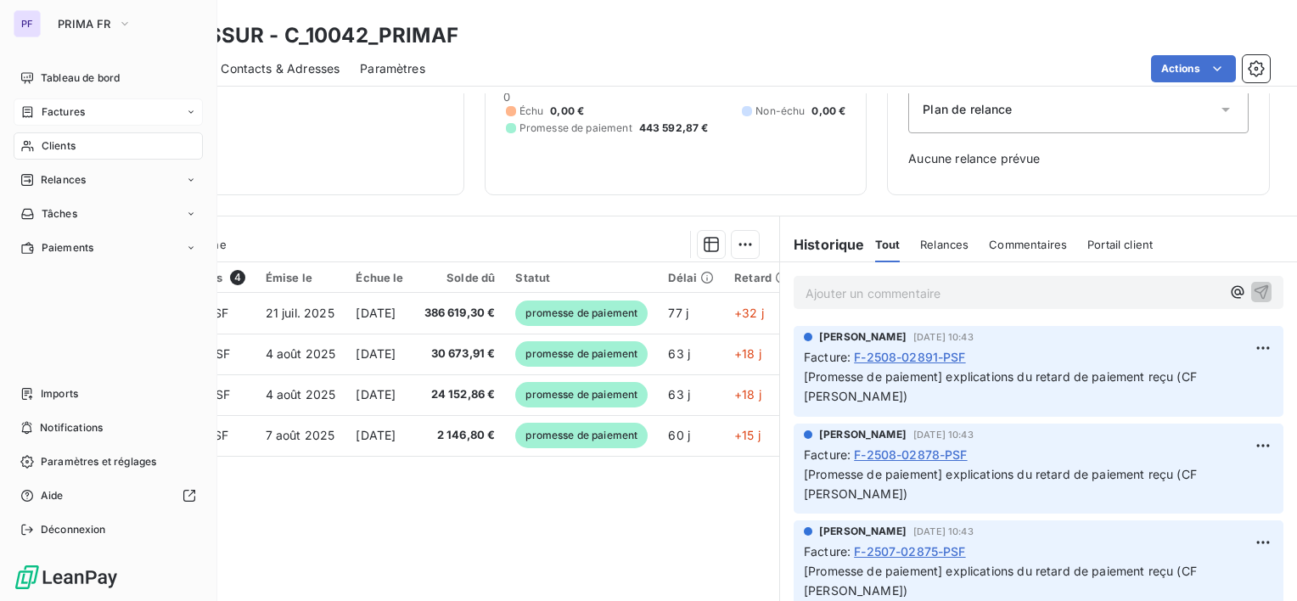
click at [71, 94] on nav "Tableau de bord Factures Clients Relances Tâches Paiements" at bounding box center [108, 163] width 189 height 197
click at [63, 65] on div "Tableau de bord" at bounding box center [108, 78] width 189 height 27
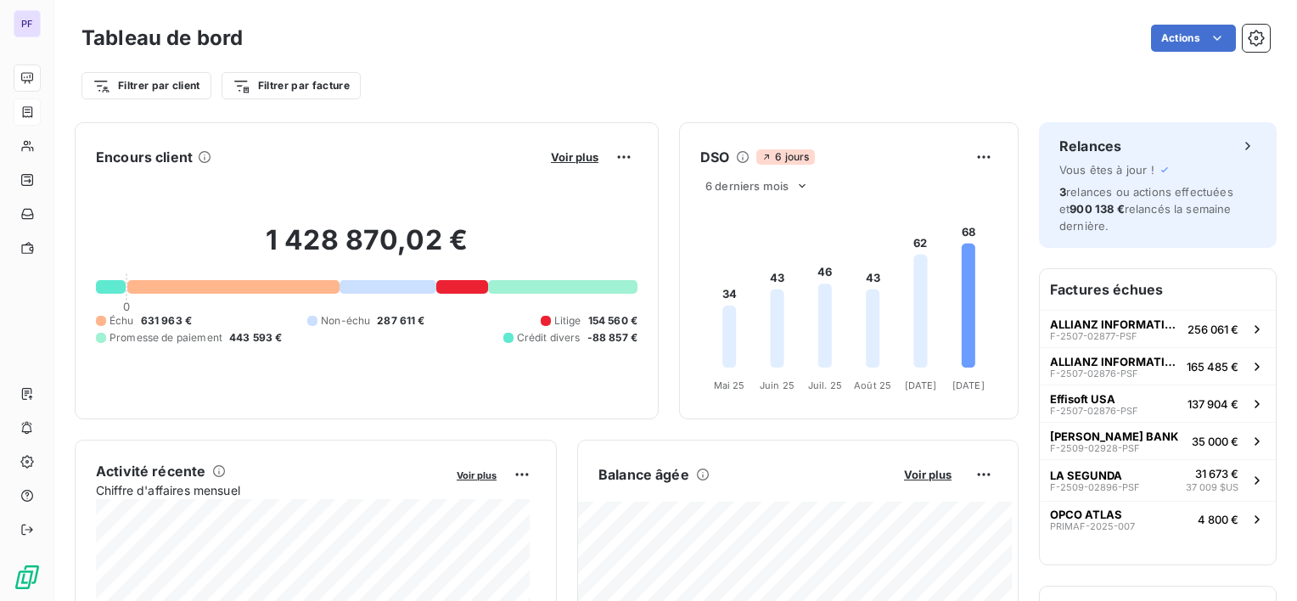
click at [230, 336] on span "443 593 €" at bounding box center [255, 337] width 53 height 15
click at [570, 162] on span "Voir plus" at bounding box center [575, 157] width 48 height 14
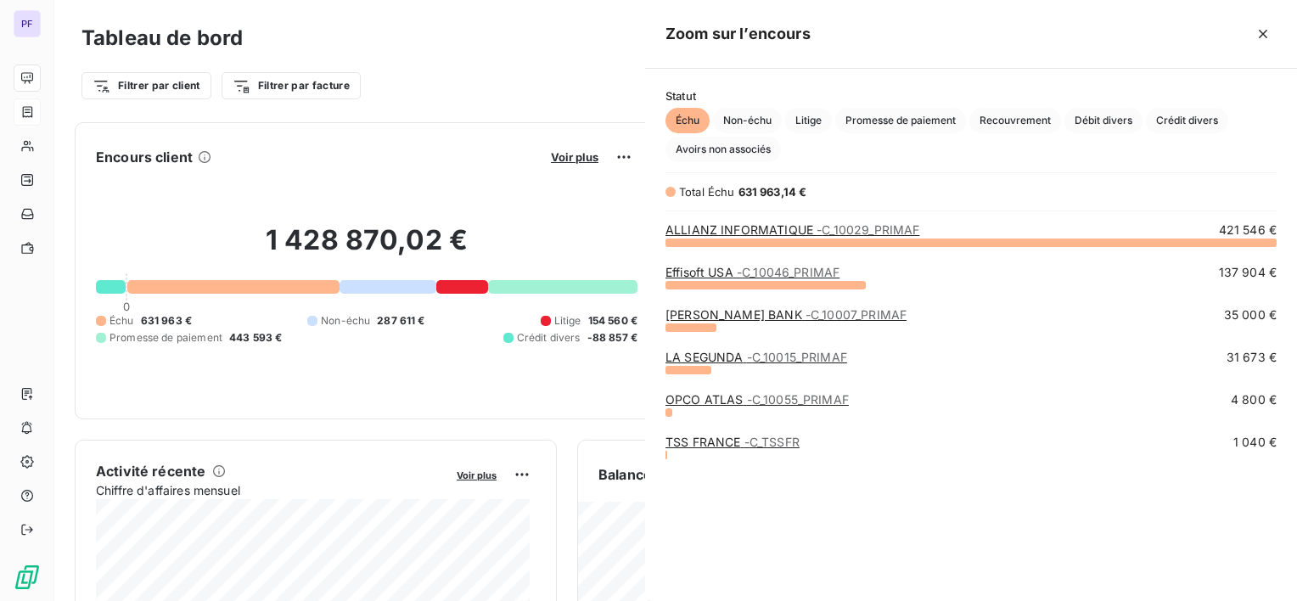
scroll to position [346, 639]
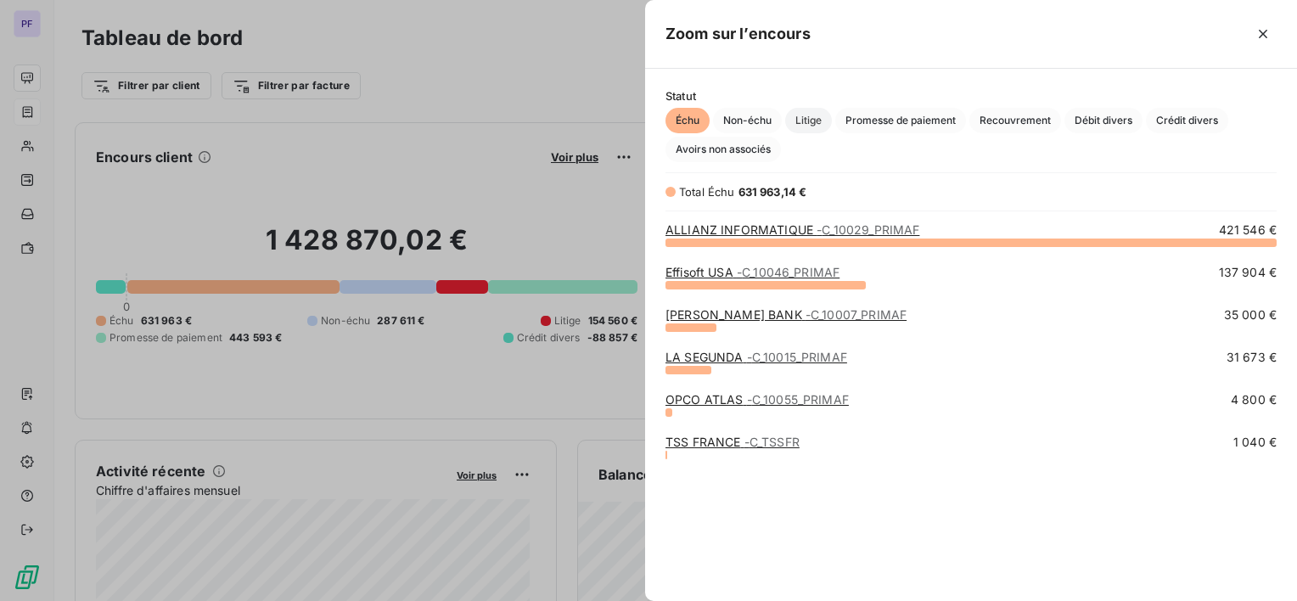
click at [823, 119] on span "Litige" at bounding box center [808, 120] width 47 height 25
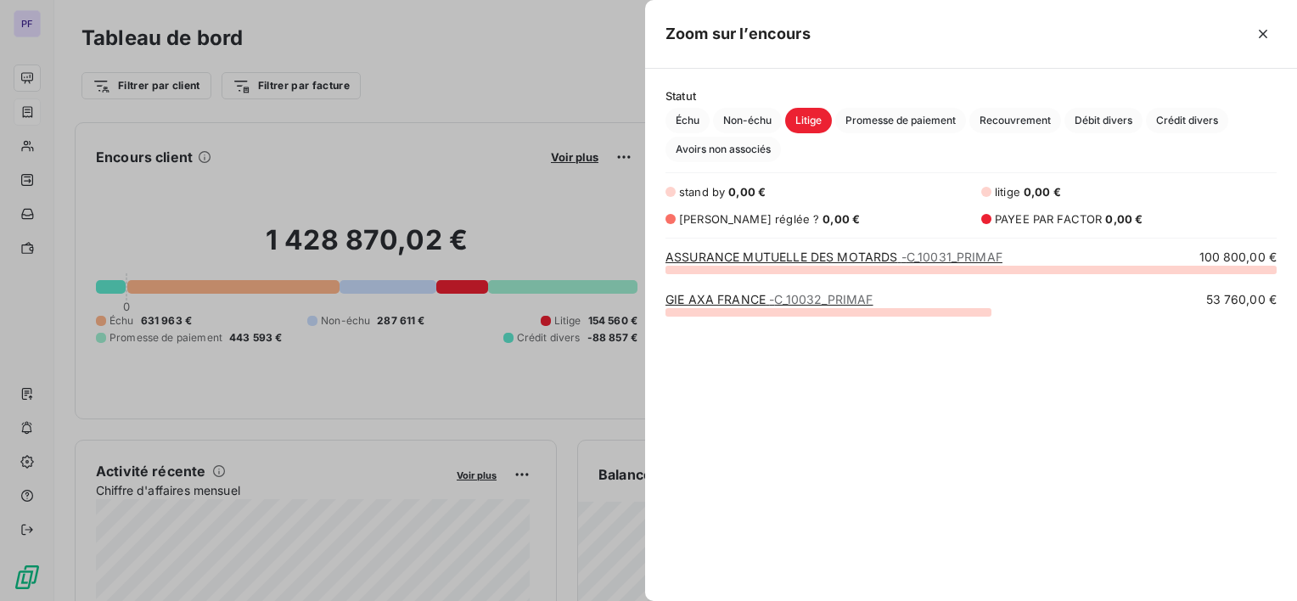
scroll to position [319, 639]
click at [977, 464] on div "ASSURANCE MUTUELLE DES MOTARDS - C_10031_PRIMAF 100 800,00 € GIE AXA FRANCE - C…" at bounding box center [971, 415] width 652 height 332
click at [446, 234] on div at bounding box center [648, 300] width 1297 height 601
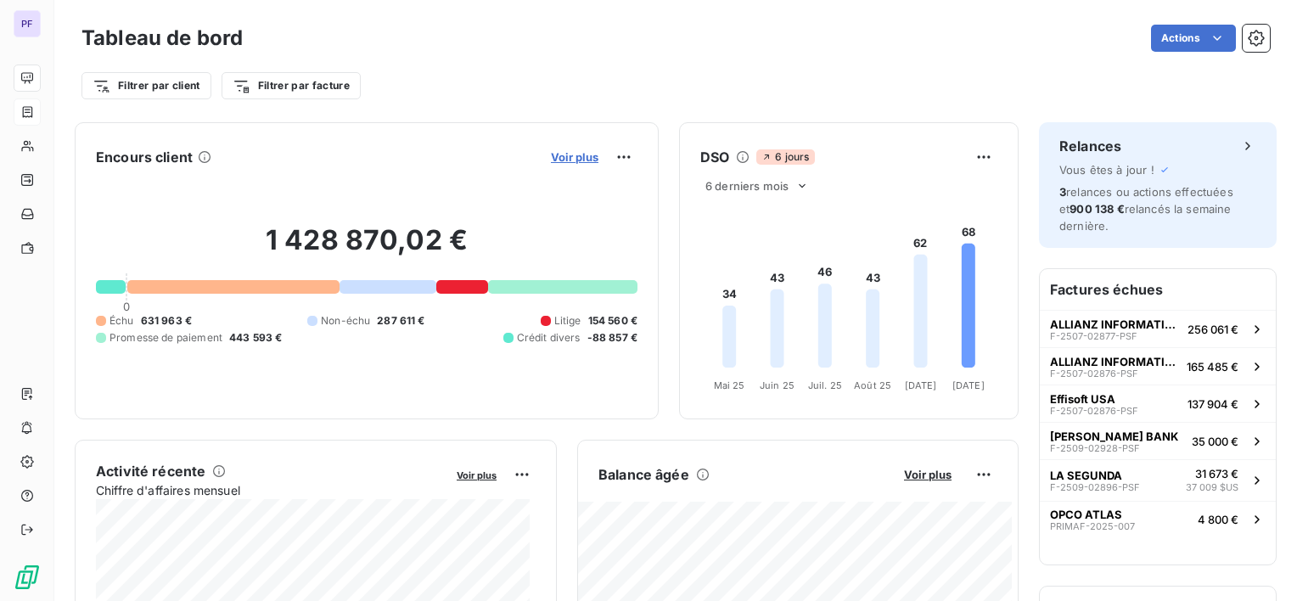
click at [560, 160] on span "Voir plus" at bounding box center [575, 157] width 48 height 14
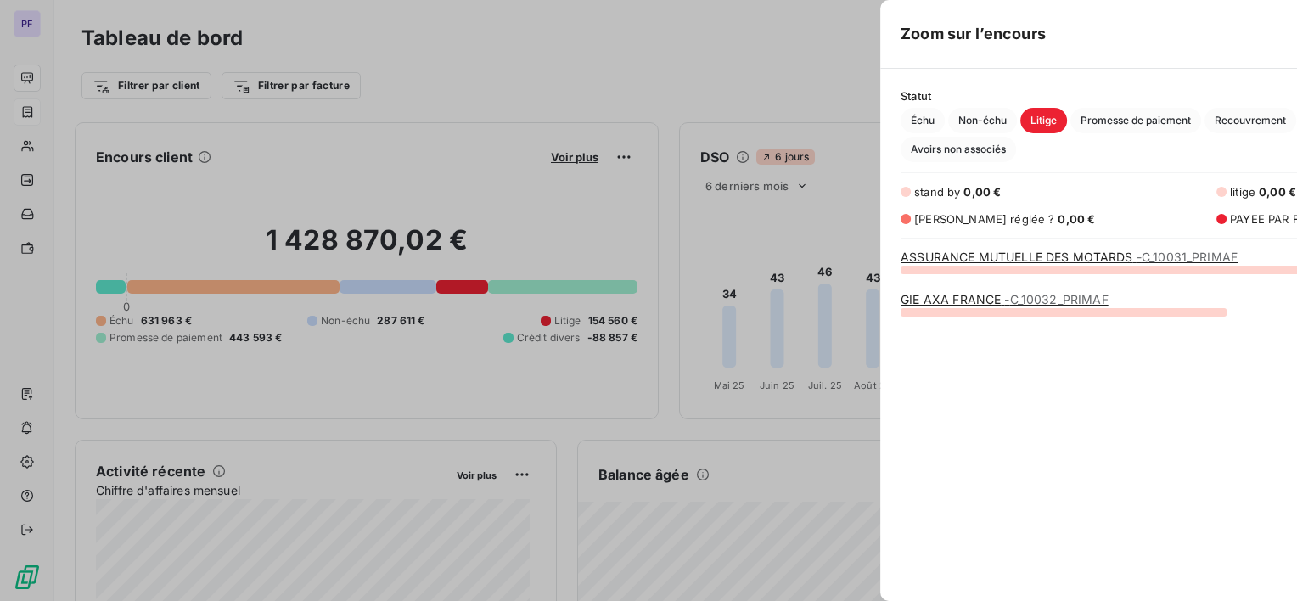
scroll to position [588, 639]
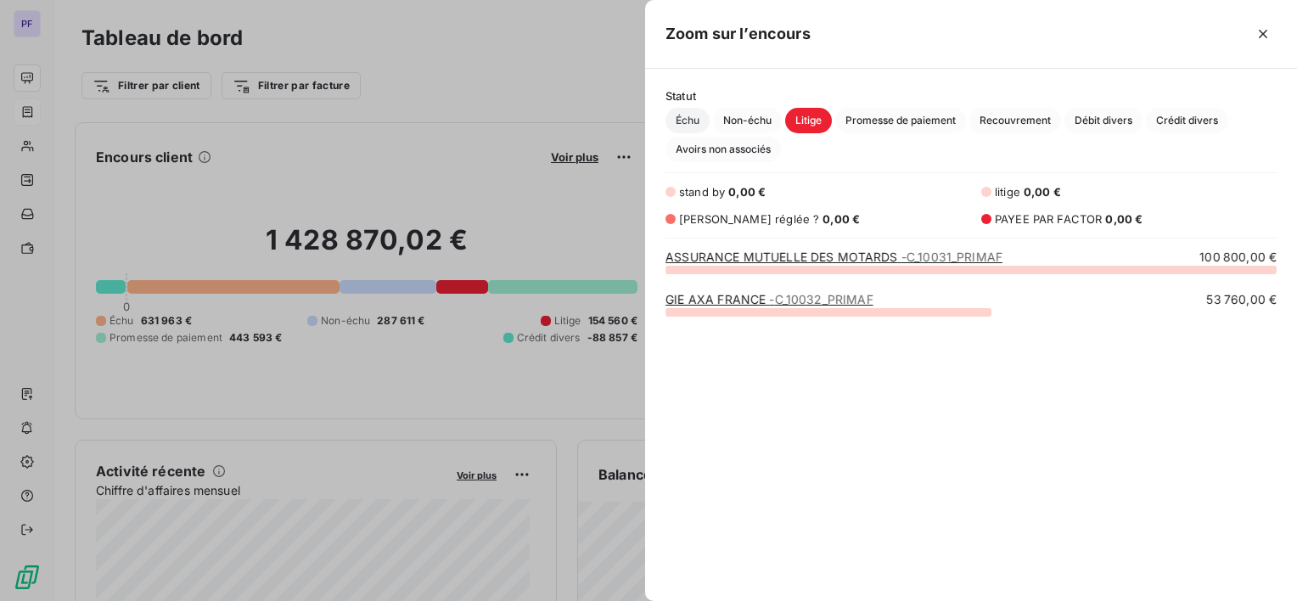
click at [686, 113] on span "Échu" at bounding box center [688, 120] width 44 height 25
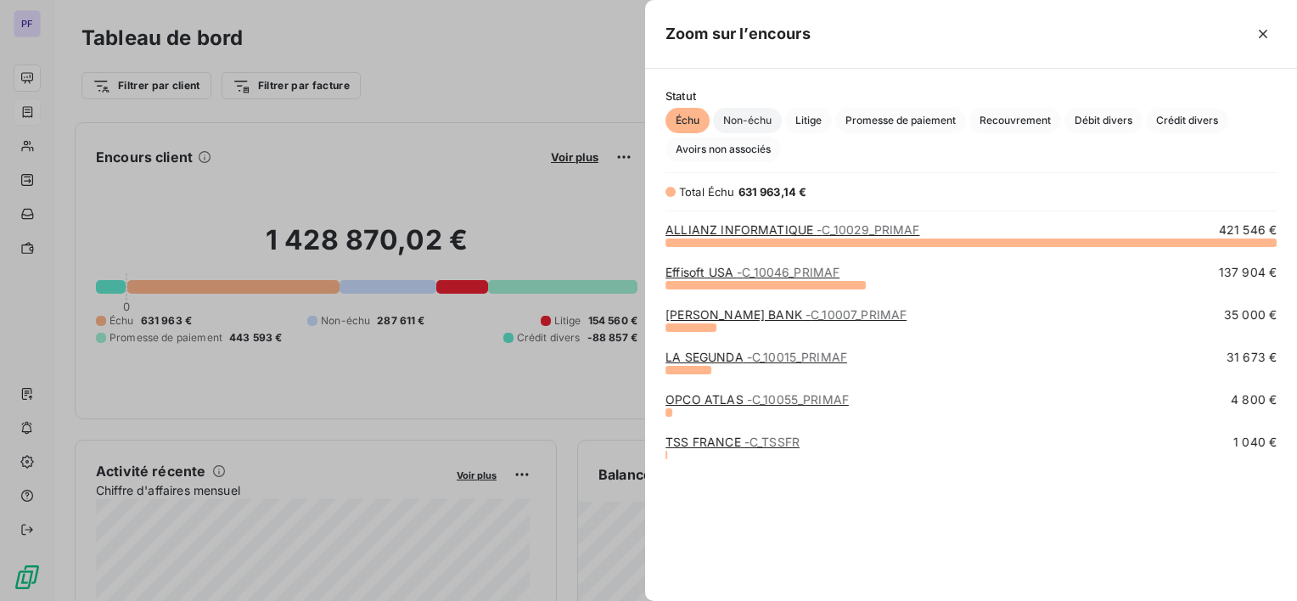
click at [725, 115] on span "Non-échu" at bounding box center [747, 120] width 69 height 25
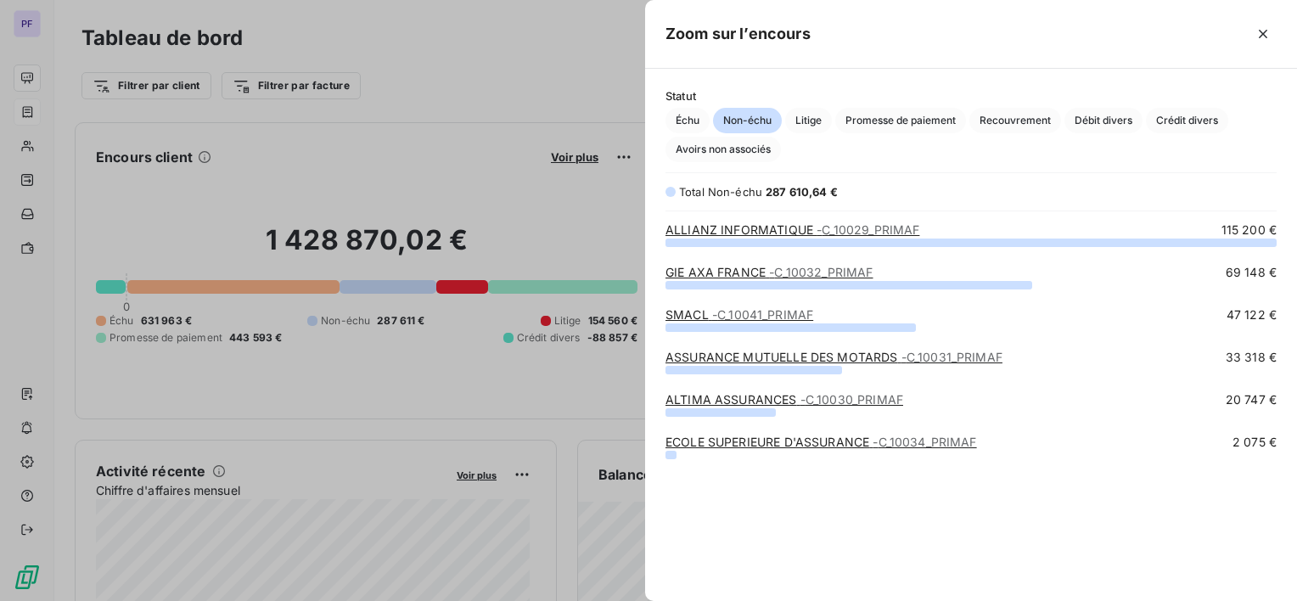
scroll to position [346, 639]
click at [852, 119] on span "Promesse de paiement" at bounding box center [901, 120] width 131 height 25
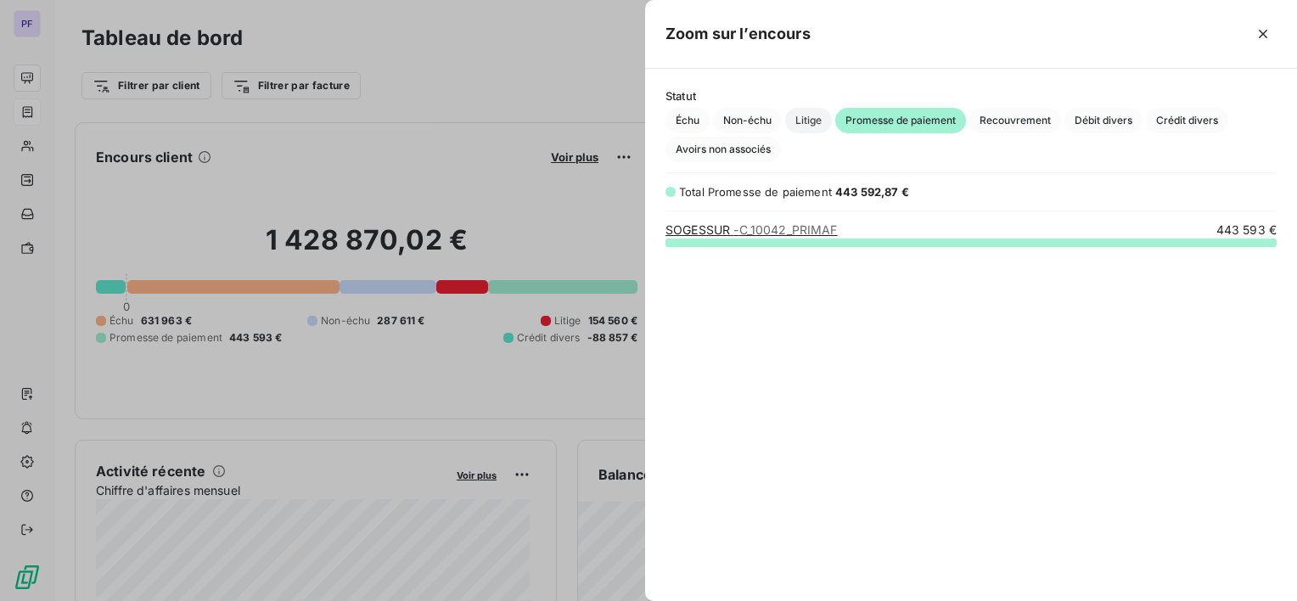
click at [813, 121] on span "Litige" at bounding box center [808, 120] width 47 height 25
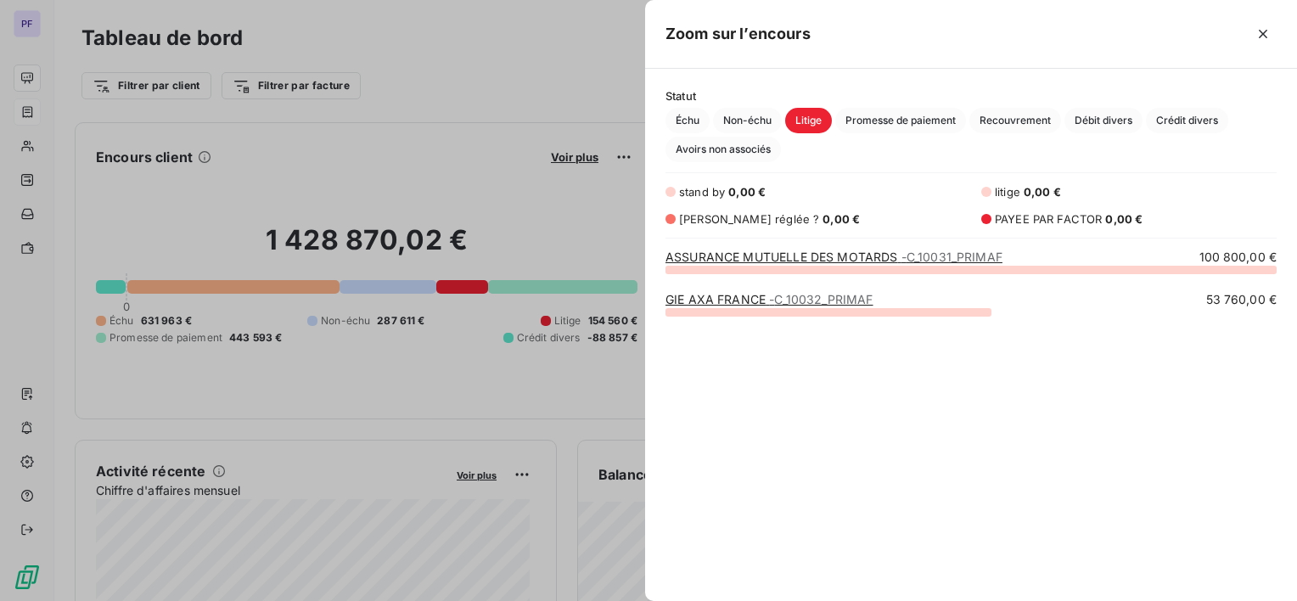
drag, startPoint x: 1246, startPoint y: 425, endPoint x: 1086, endPoint y: 494, distance: 173.8
click at [1246, 425] on div "ASSURANCE MUTUELLE DES MOTARDS - C_10031_PRIMAF 100 800,00 € GIE AXA FRANCE - C…" at bounding box center [971, 415] width 652 height 332
click at [935, 110] on span "Promesse de paiement" at bounding box center [901, 120] width 131 height 25
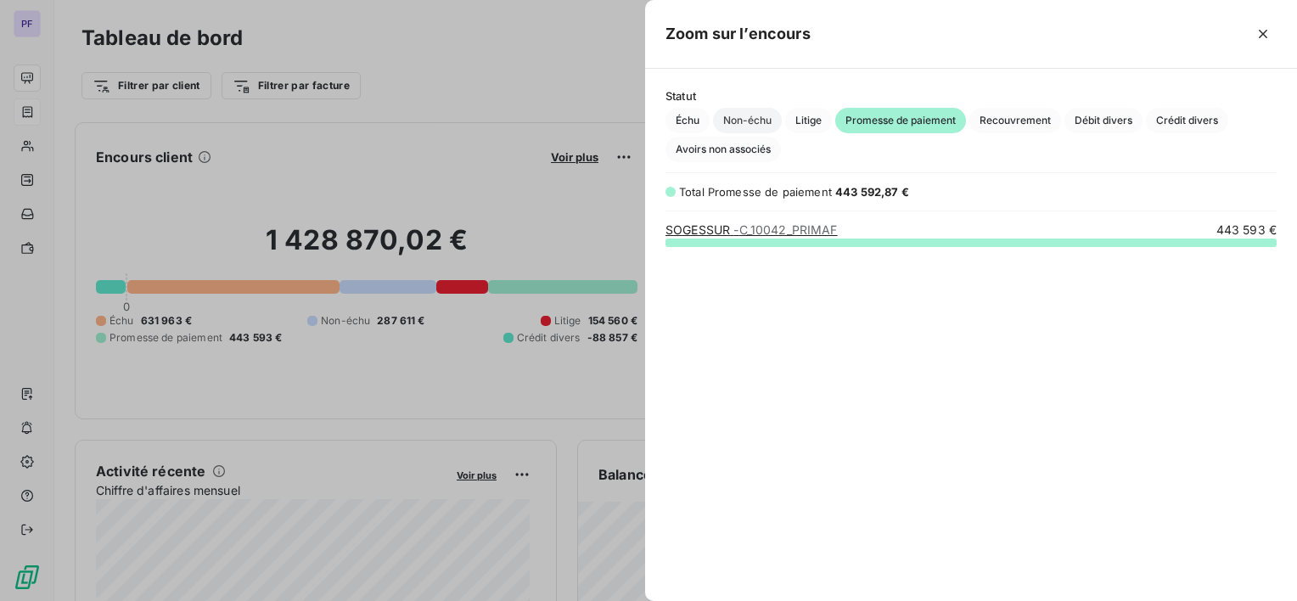
click at [768, 116] on span "Non-échu" at bounding box center [747, 120] width 69 height 25
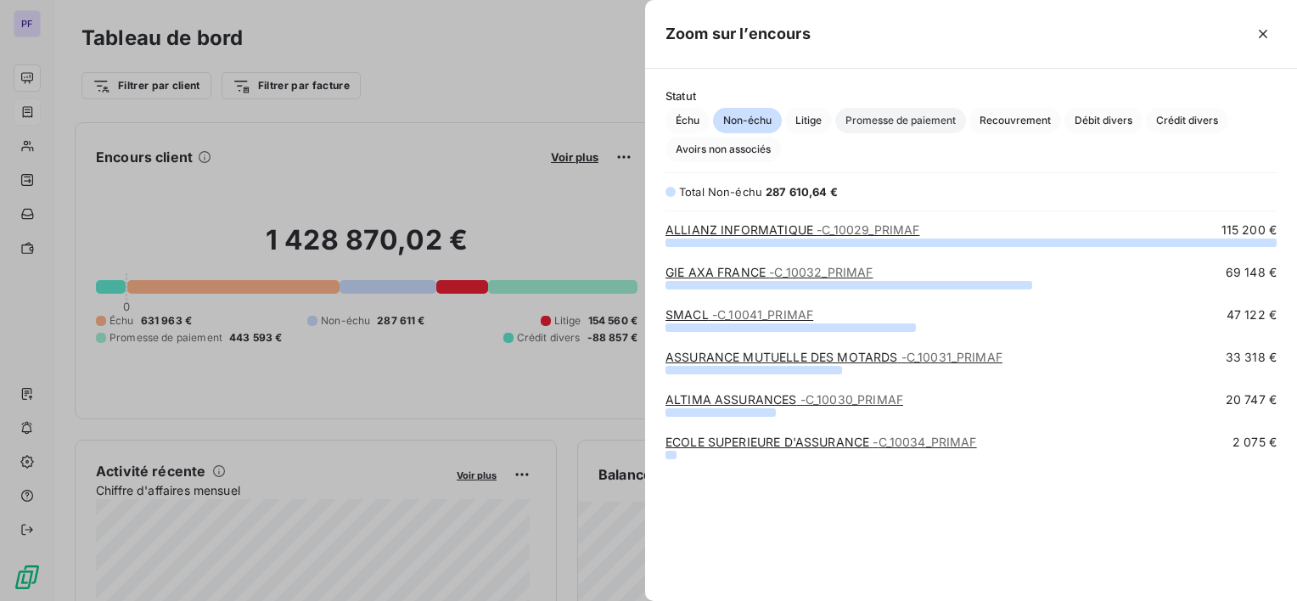
click at [883, 111] on span "Promesse de paiement" at bounding box center [901, 120] width 131 height 25
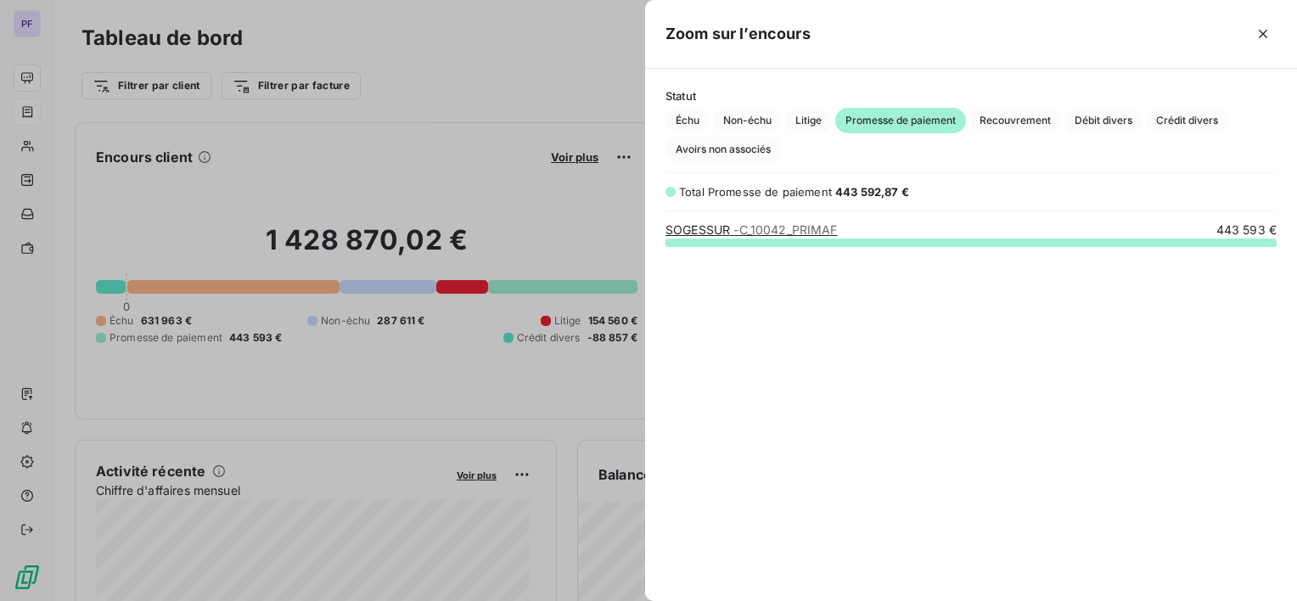
click at [434, 141] on div at bounding box center [648, 300] width 1297 height 601
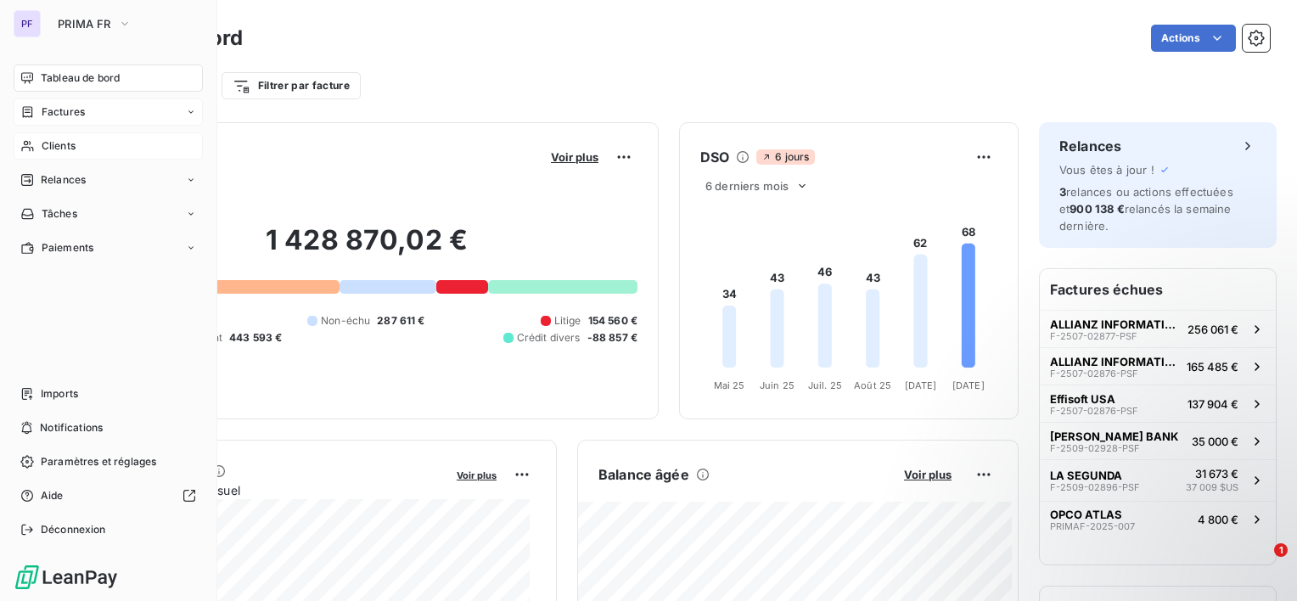
click at [81, 142] on div "Clients" at bounding box center [108, 145] width 189 height 27
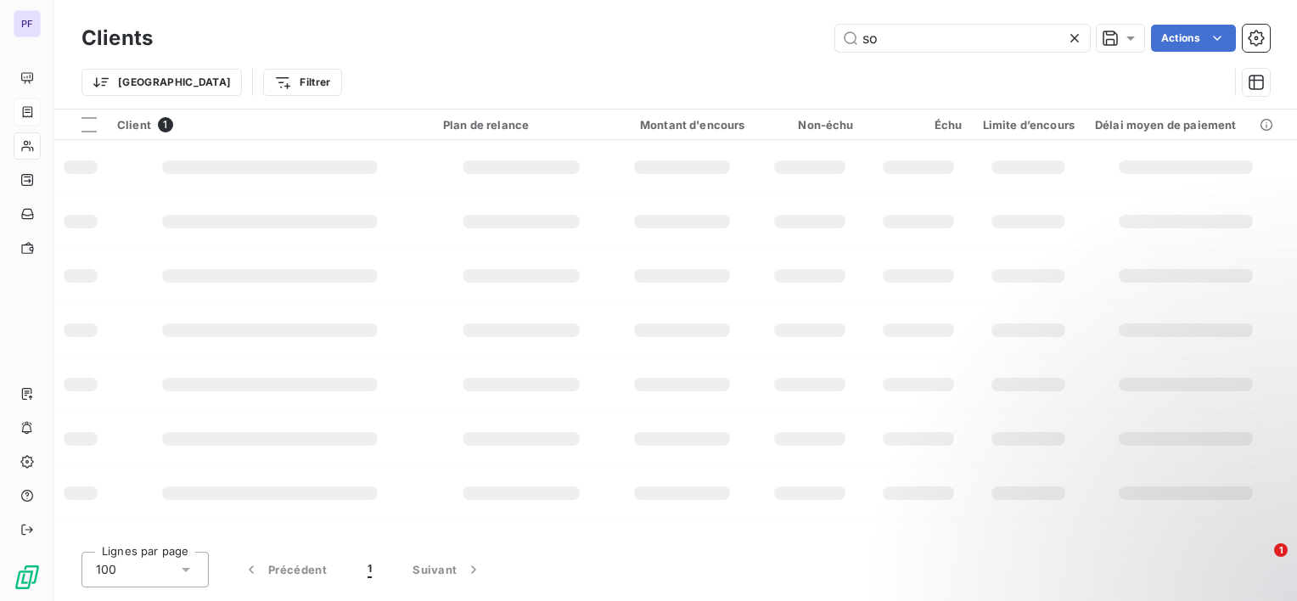
type input "s"
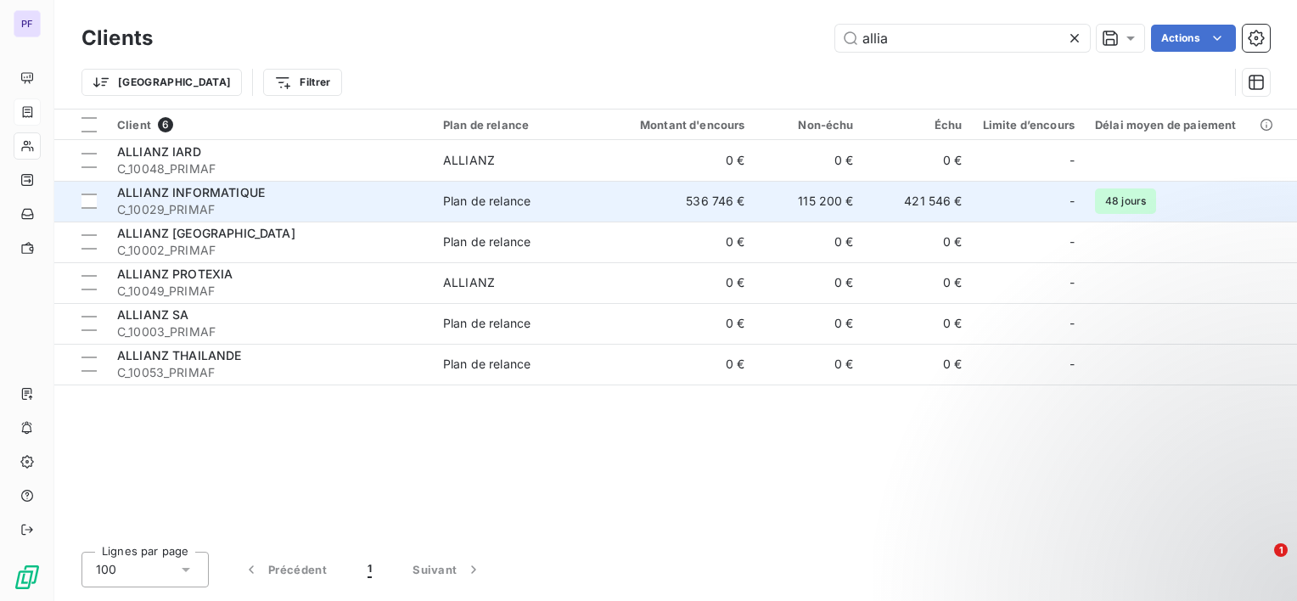
type input "allia"
click at [353, 192] on div "ALLIANZ INFORMATIQUE" at bounding box center [270, 192] width 306 height 17
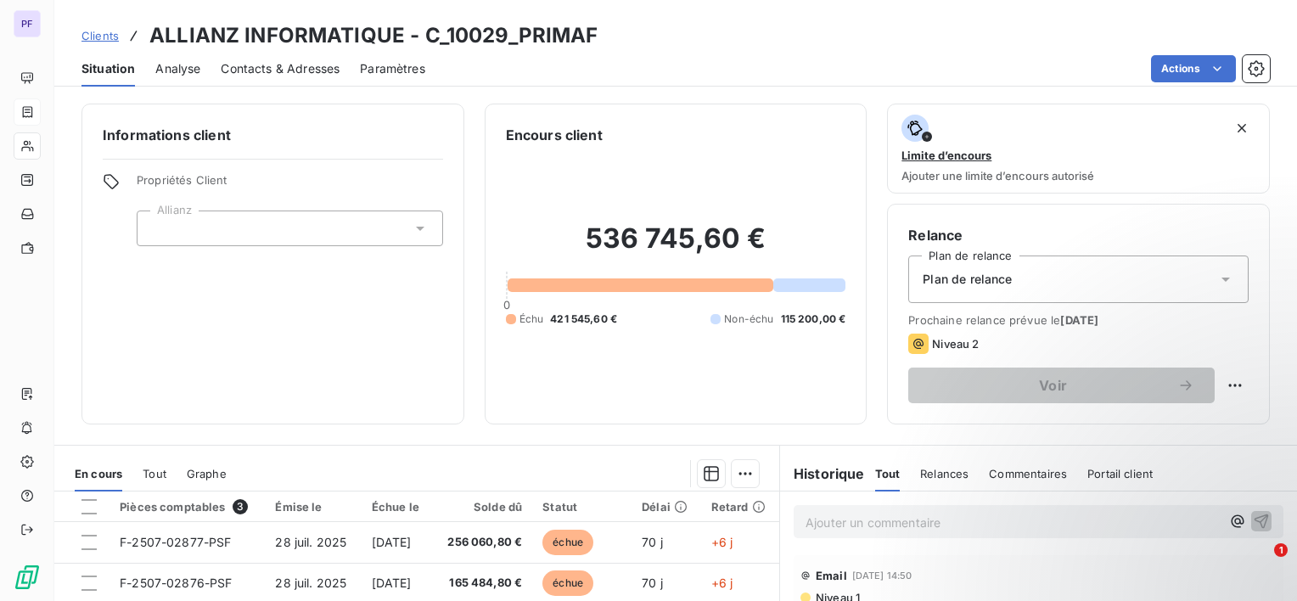
click at [180, 66] on span "Analyse" at bounding box center [177, 68] width 45 height 17
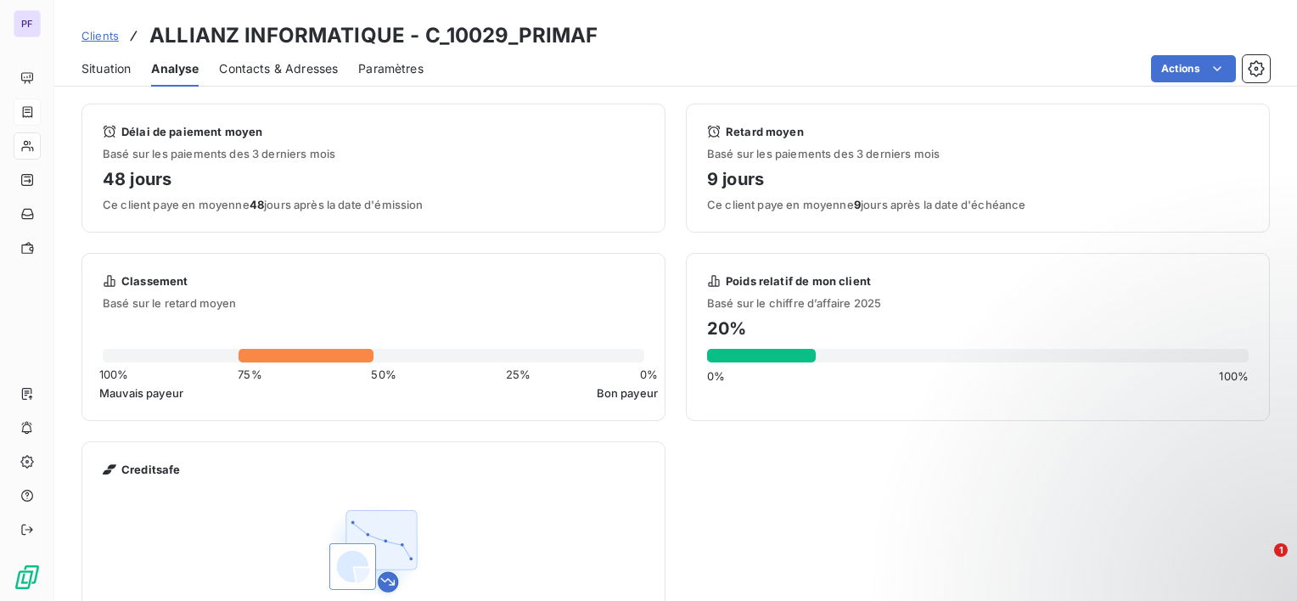
drag, startPoint x: 155, startPoint y: 210, endPoint x: 453, endPoint y: 214, distance: 297.2
click at [453, 214] on div "Délai de paiement moyen Basé sur les paiements des 3 derniers mois 48 jours Ce …" at bounding box center [374, 168] width 584 height 129
drag, startPoint x: 453, startPoint y: 214, endPoint x: 522, endPoint y: 215, distance: 69.6
click at [522, 215] on div "Délai de paiement moyen Basé sur les paiements des 3 derniers mois 48 jours Ce …" at bounding box center [374, 168] width 584 height 129
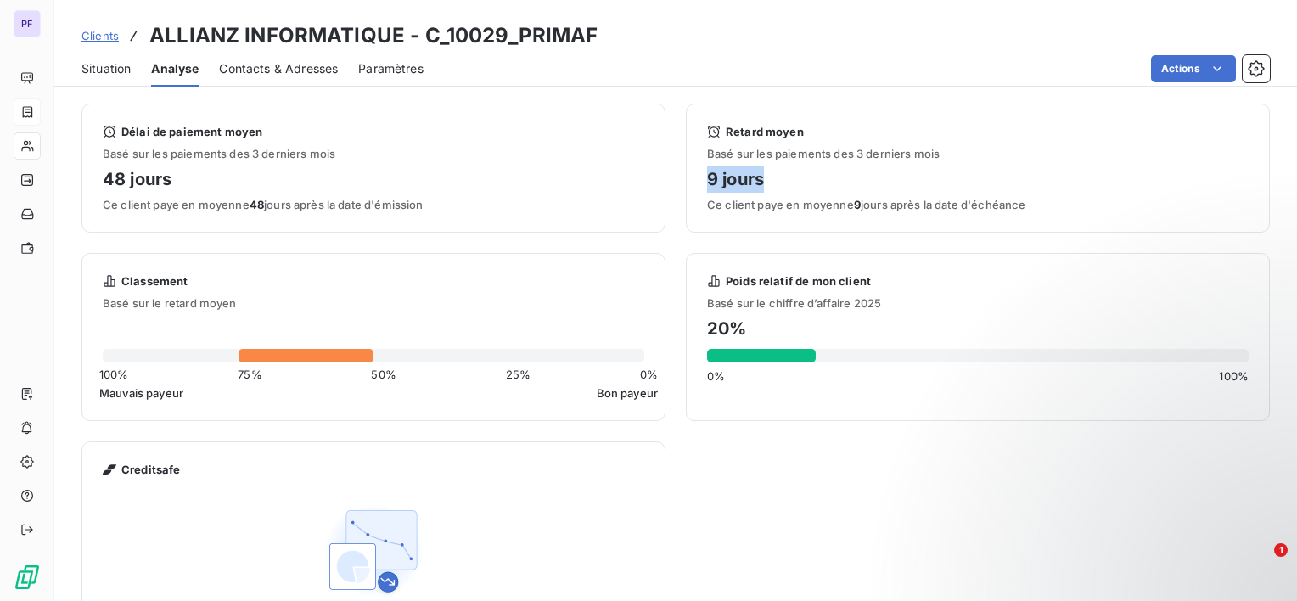
drag, startPoint x: 700, startPoint y: 169, endPoint x: 987, endPoint y: 175, distance: 287.1
click at [987, 175] on div "Retard moyen Basé sur les paiements des 3 derniers mois 9 jours Ce client paye …" at bounding box center [978, 168] width 584 height 129
drag, startPoint x: 987, startPoint y: 175, endPoint x: 1072, endPoint y: 224, distance: 98.9
click at [1072, 224] on div "Retard moyen Basé sur les paiements des 3 derniers mois 9 jours Ce client paye …" at bounding box center [978, 168] width 584 height 129
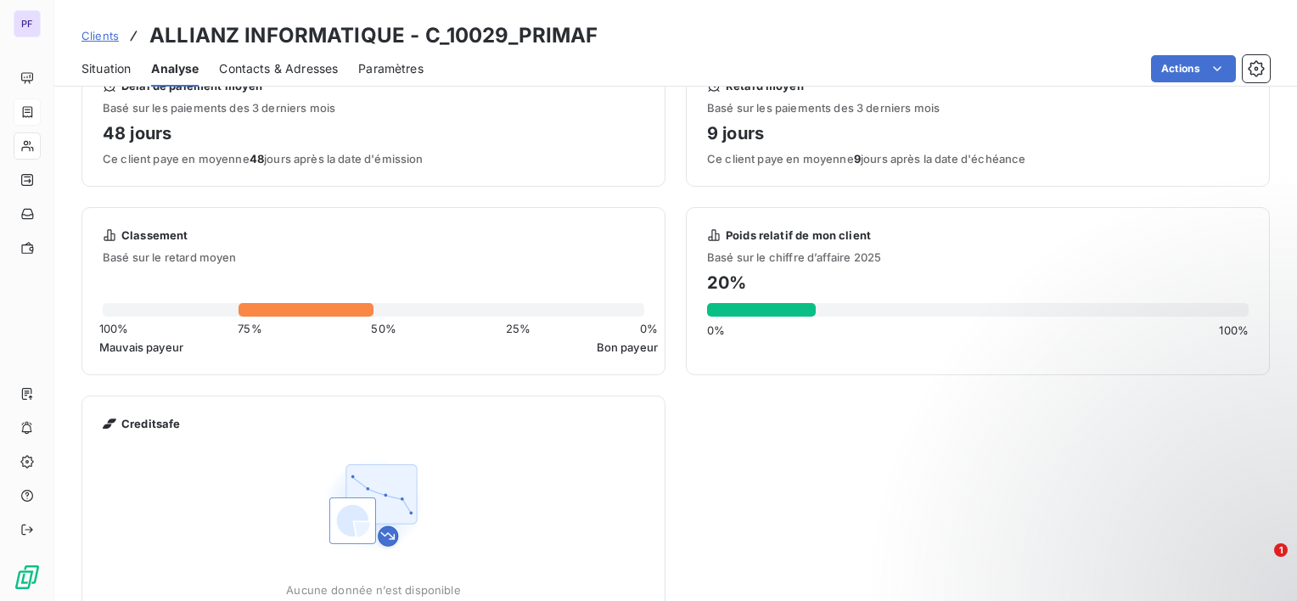
scroll to position [88, 0]
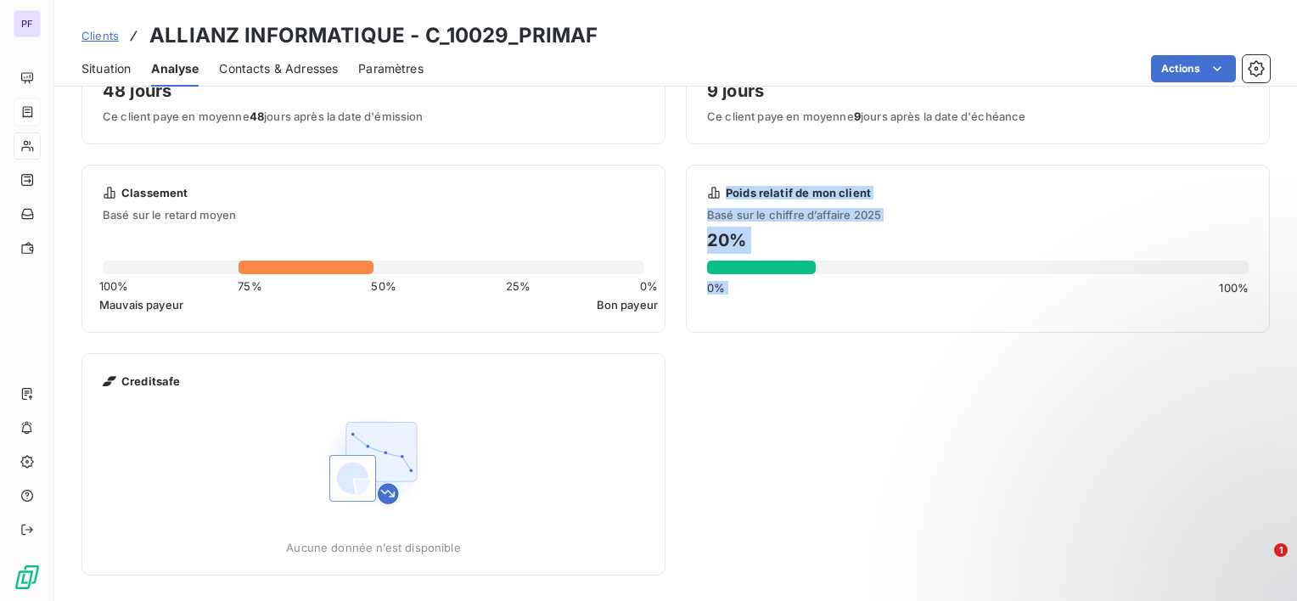
drag, startPoint x: 681, startPoint y: 187, endPoint x: 1008, endPoint y: 366, distance: 372.8
click at [1008, 366] on div "Délai de paiement moyen Basé sur les paiements des 3 derniers mois 48 jours Ce …" at bounding box center [676, 295] width 1189 height 560
drag, startPoint x: 1008, startPoint y: 366, endPoint x: 915, endPoint y: 346, distance: 94.8
click at [914, 355] on div "Délai de paiement moyen Basé sur les paiements des 3 derniers mois 48 jours Ce …" at bounding box center [676, 295] width 1189 height 560
click at [842, 235] on h4 "20 %" at bounding box center [978, 240] width 542 height 27
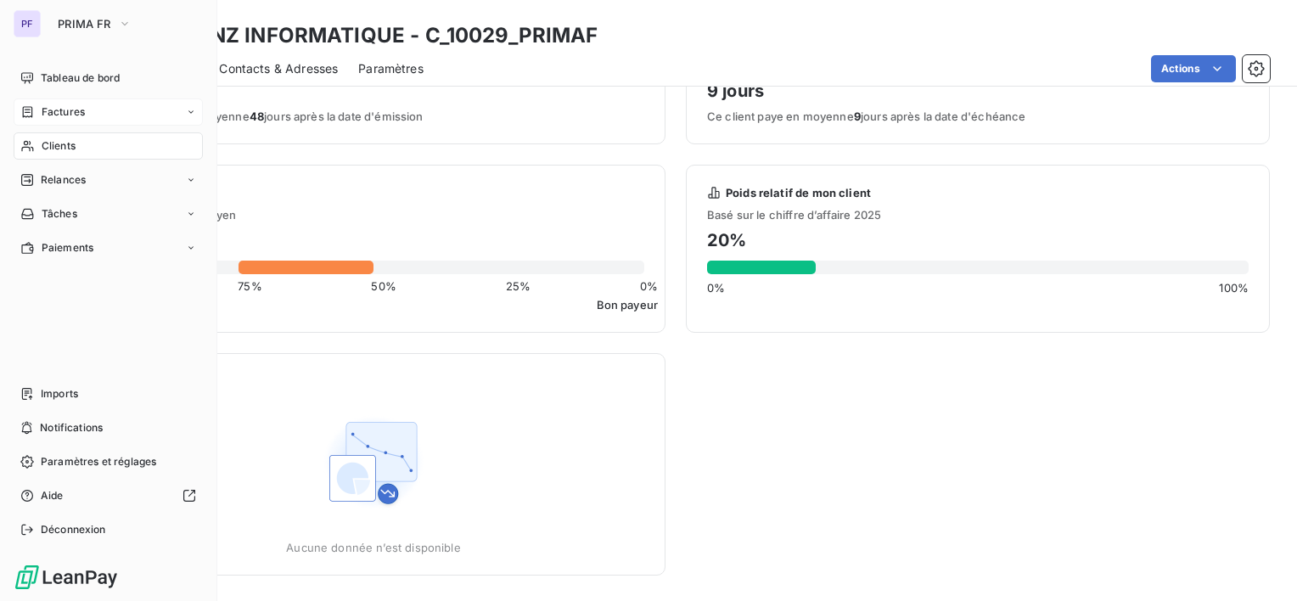
click at [45, 23] on div "PF PRIMA FR" at bounding box center [108, 23] width 189 height 27
click at [82, 22] on span "PRIMA FR" at bounding box center [84, 24] width 53 height 14
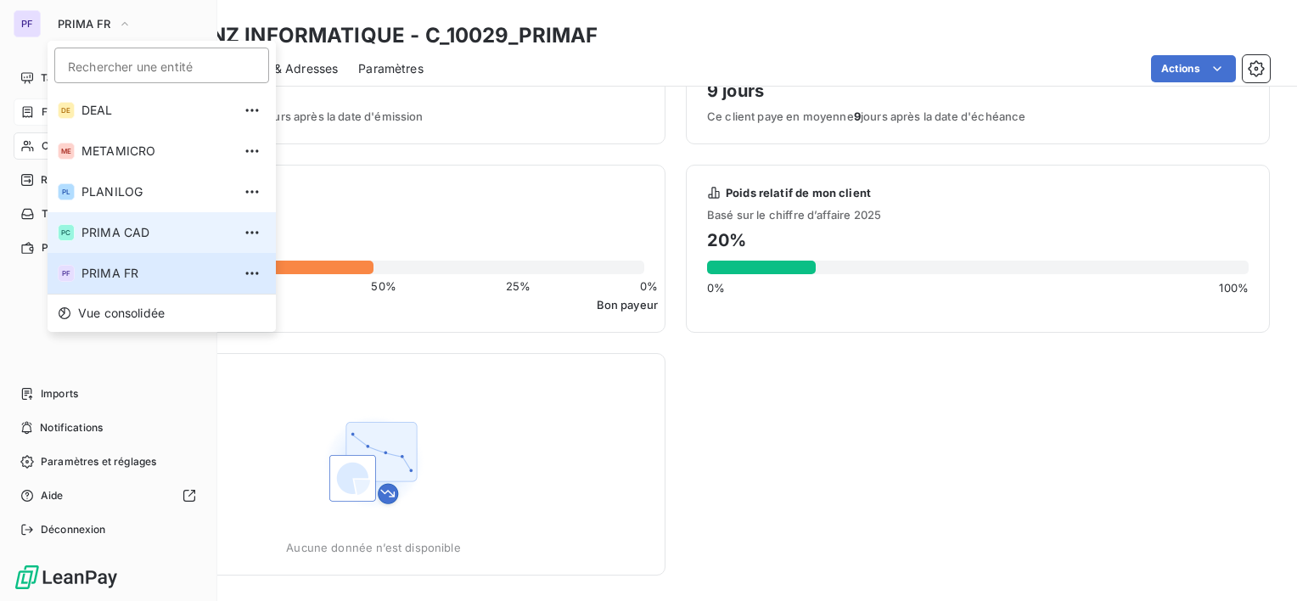
click at [154, 240] on span "PRIMA CAD" at bounding box center [157, 232] width 150 height 17
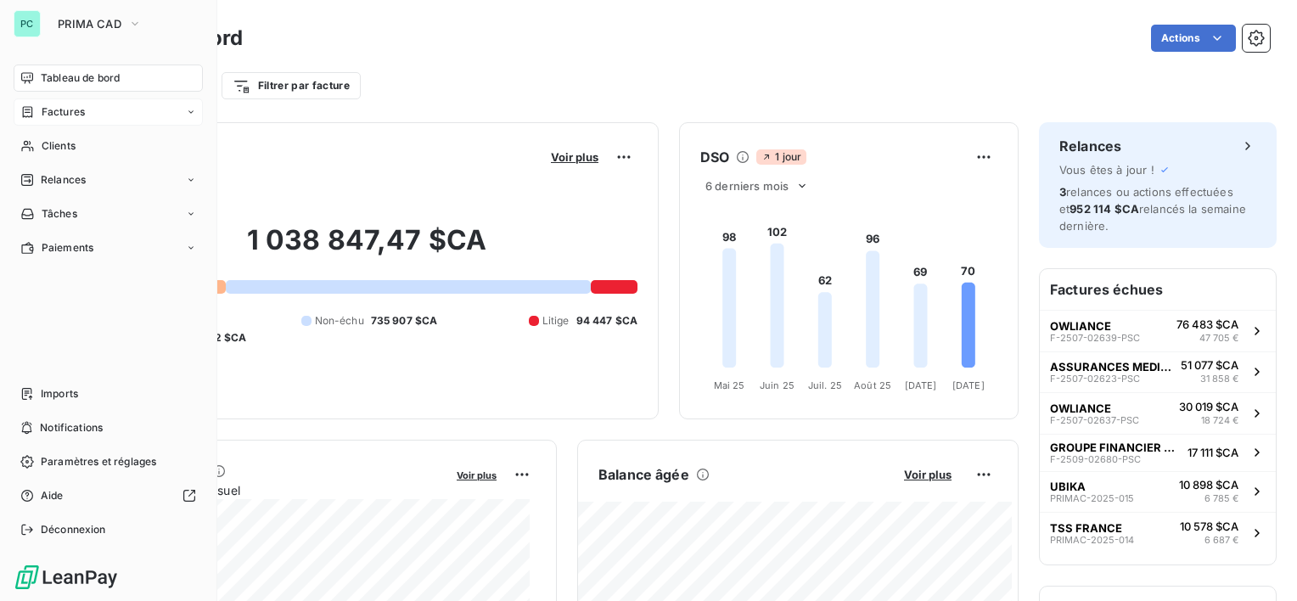
click at [76, 111] on span "Factures" at bounding box center [63, 111] width 43 height 15
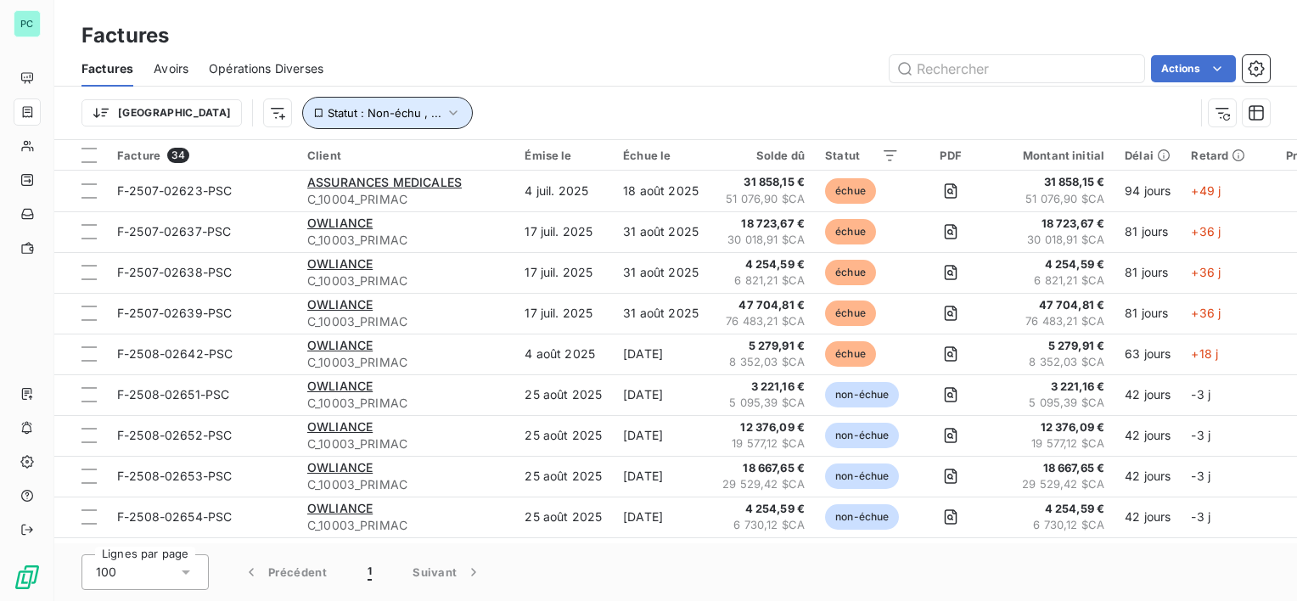
click at [328, 112] on span "Statut : Non-échu , ..." at bounding box center [385, 113] width 114 height 14
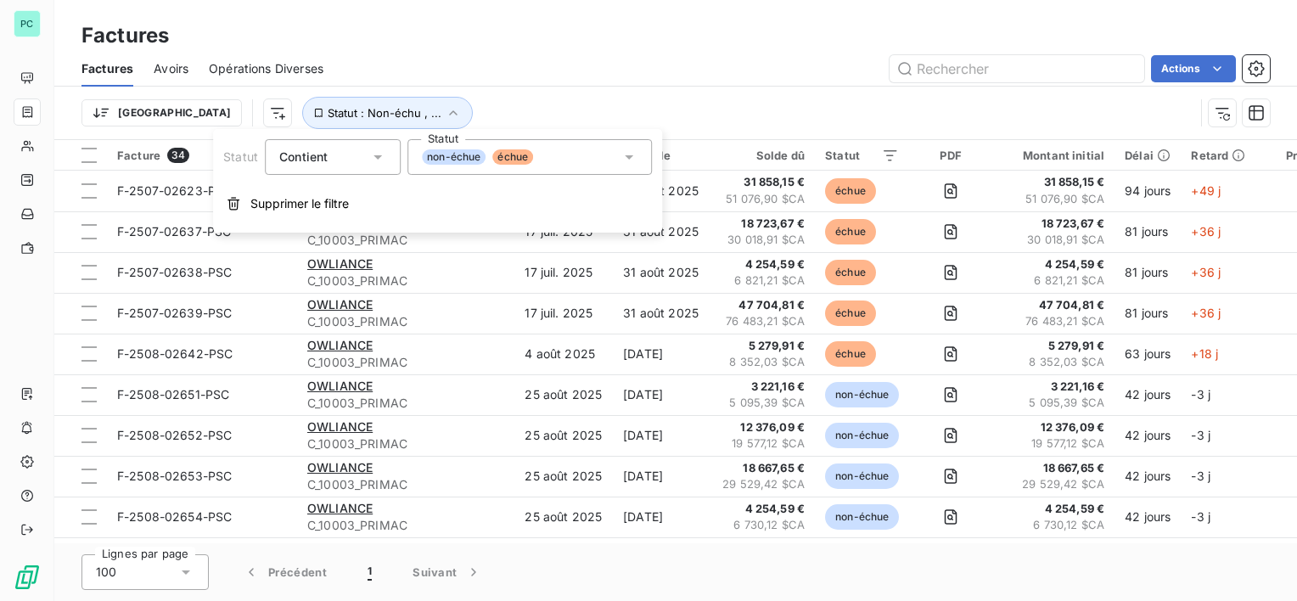
click at [561, 160] on div "non-échue échue" at bounding box center [530, 157] width 245 height 36
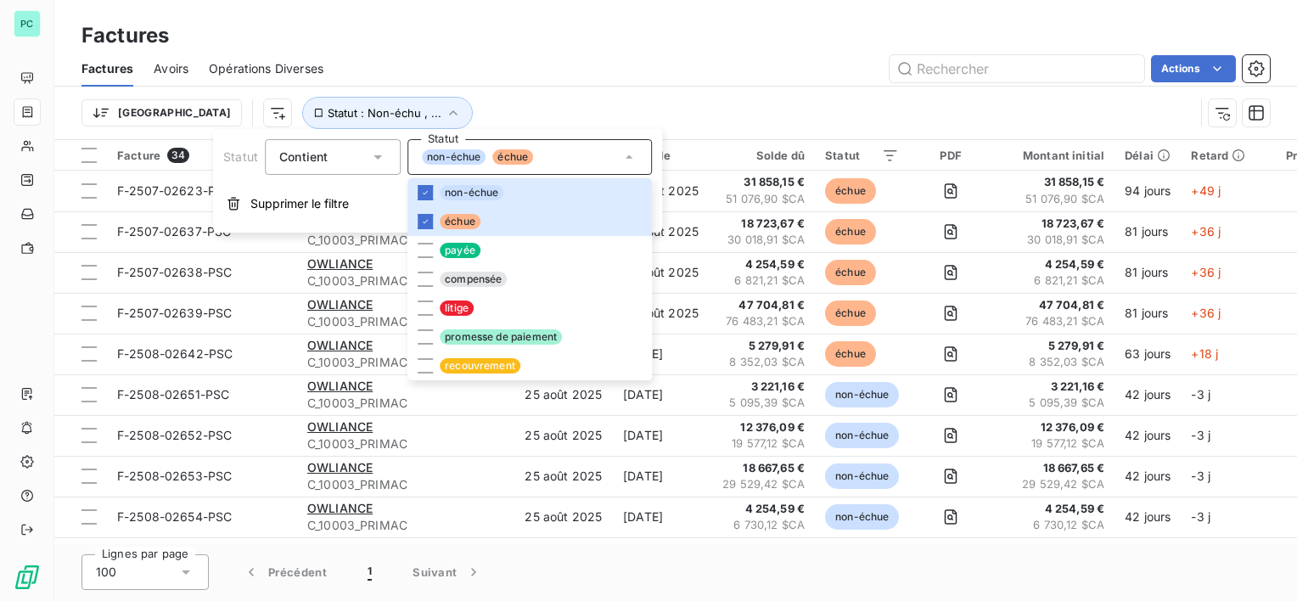
click at [549, 68] on div "Actions" at bounding box center [807, 68] width 926 height 27
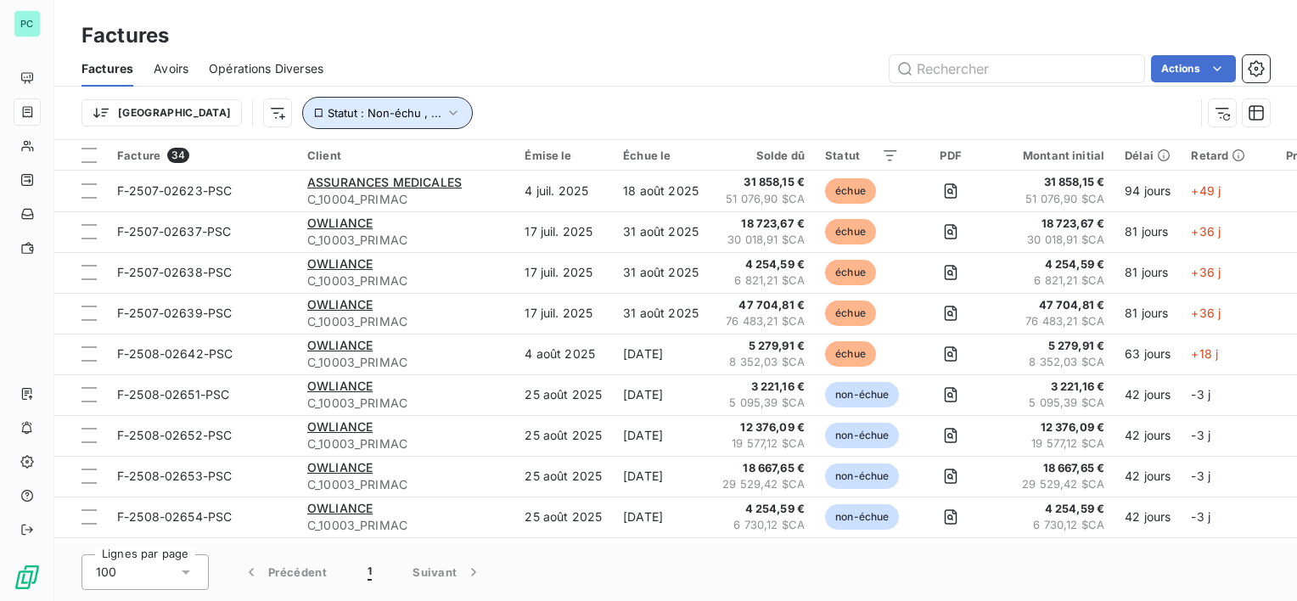
click at [328, 114] on span "Statut : Non-échu , ..." at bounding box center [385, 113] width 114 height 14
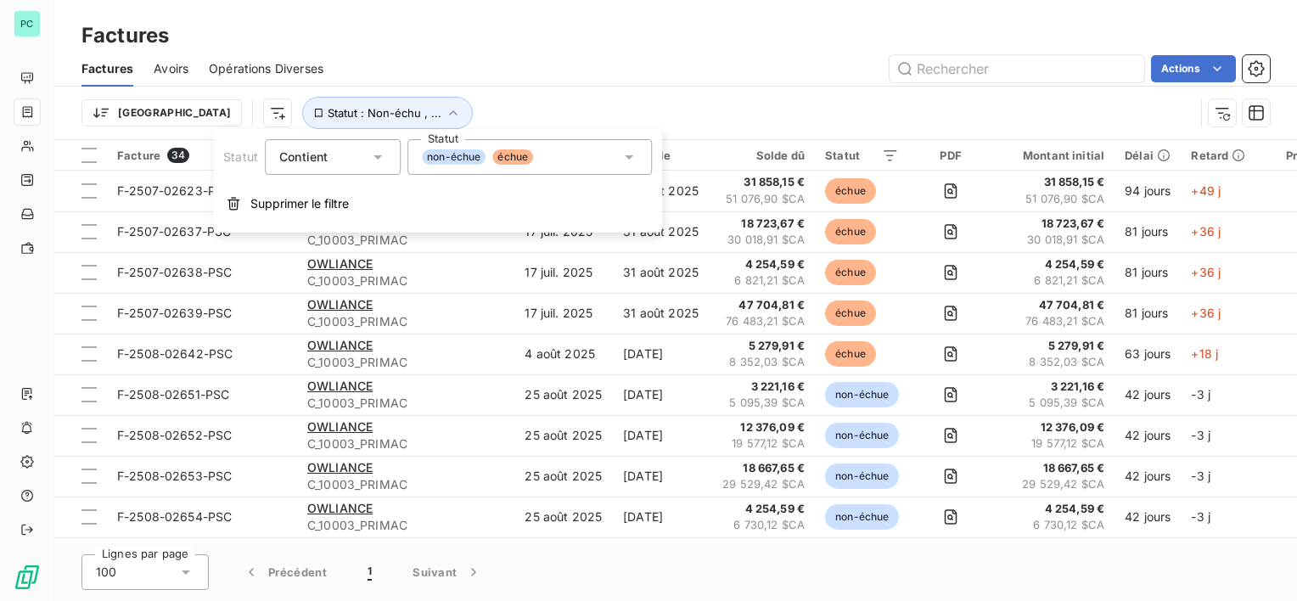
click at [600, 149] on div "non-échue échue" at bounding box center [530, 157] width 245 height 36
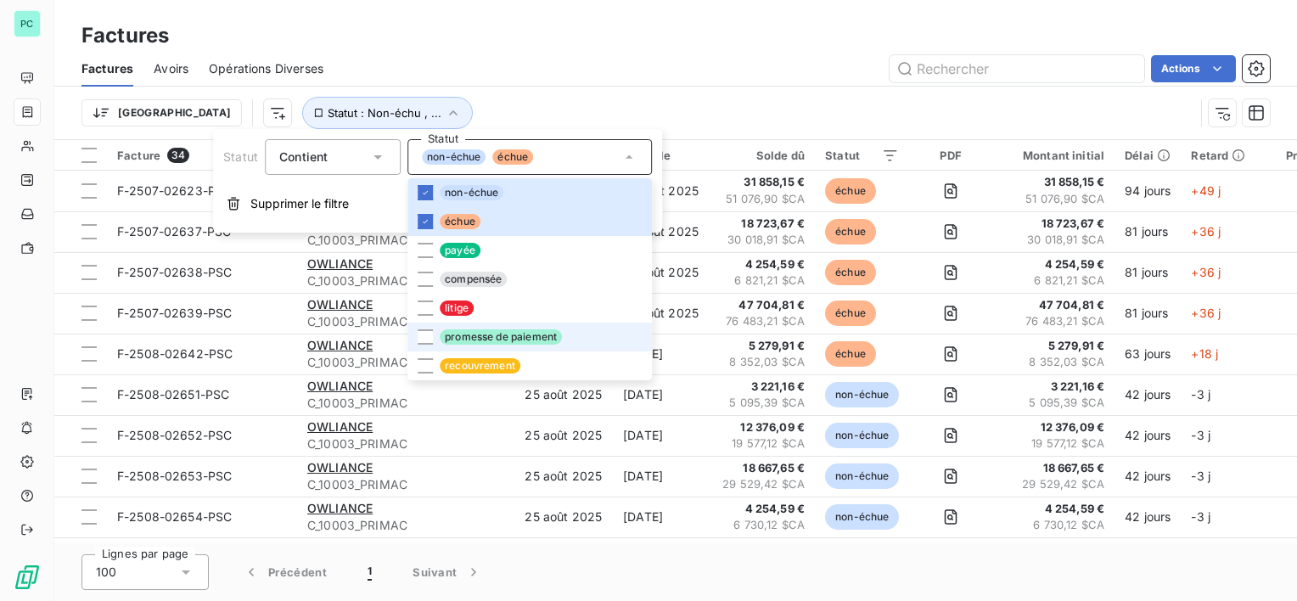
click at [498, 336] on span "promesse de paiement" at bounding box center [501, 336] width 122 height 15
click at [667, 14] on div "Factures Factures Avoirs Opérations Diverses Actions Trier Statut : Non-échu , …" at bounding box center [675, 70] width 1243 height 140
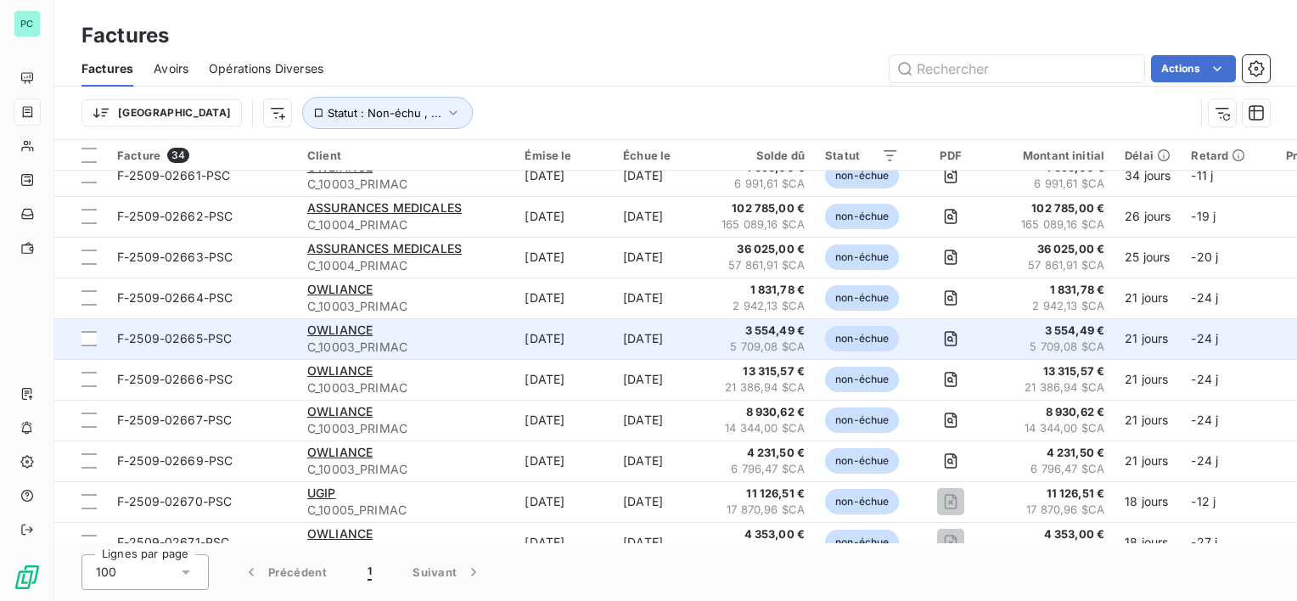
scroll to position [595, 0]
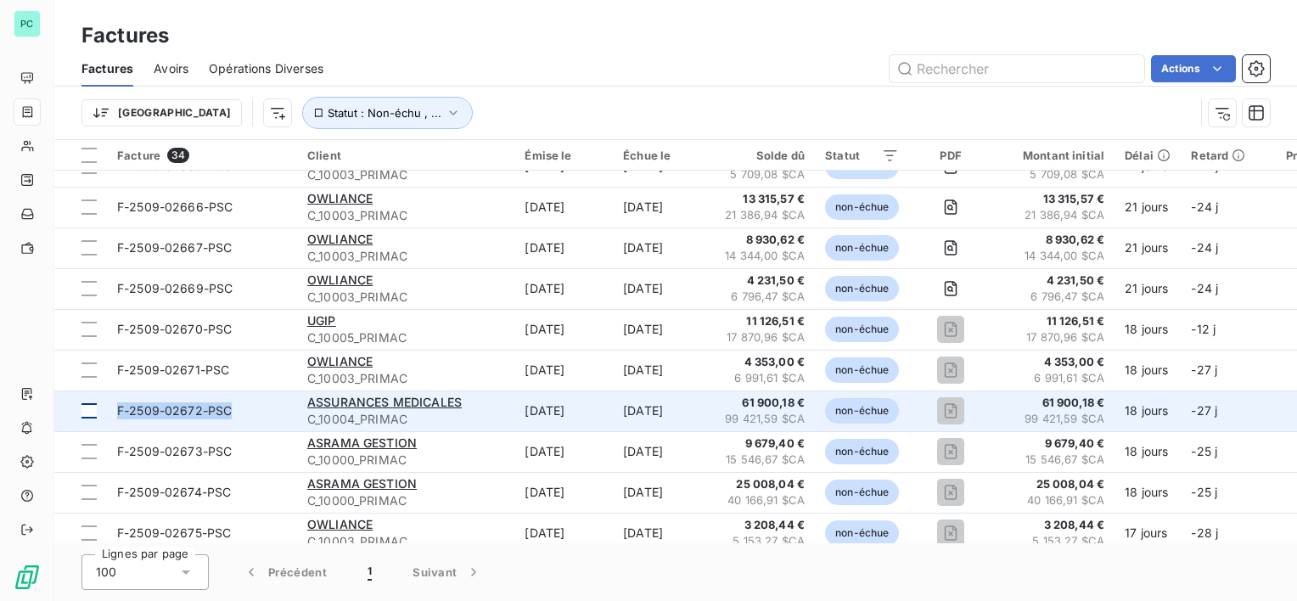
drag, startPoint x: 254, startPoint y: 414, endPoint x: 93, endPoint y: 421, distance: 160.6
click at [93, 421] on tr "F-2509-02672-PSC ASSURANCES MEDICALES C_10004_PRIMAC 18 sept. 2025 2 nov. 2025 …" at bounding box center [759, 411] width 1410 height 41
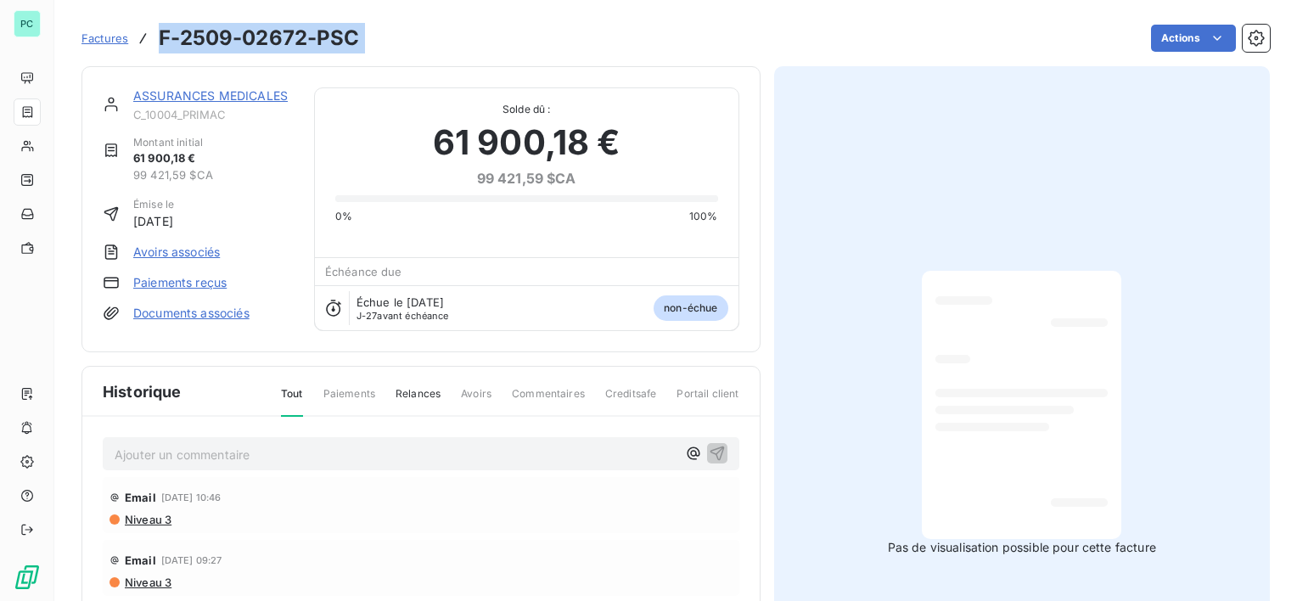
drag, startPoint x: 161, startPoint y: 36, endPoint x: 376, endPoint y: 33, distance: 214.8
click at [376, 33] on div "Factures F-2509-02672-PSC Actions" at bounding box center [676, 38] width 1189 height 36
copy section "F-2509-02672-PSC Actions"
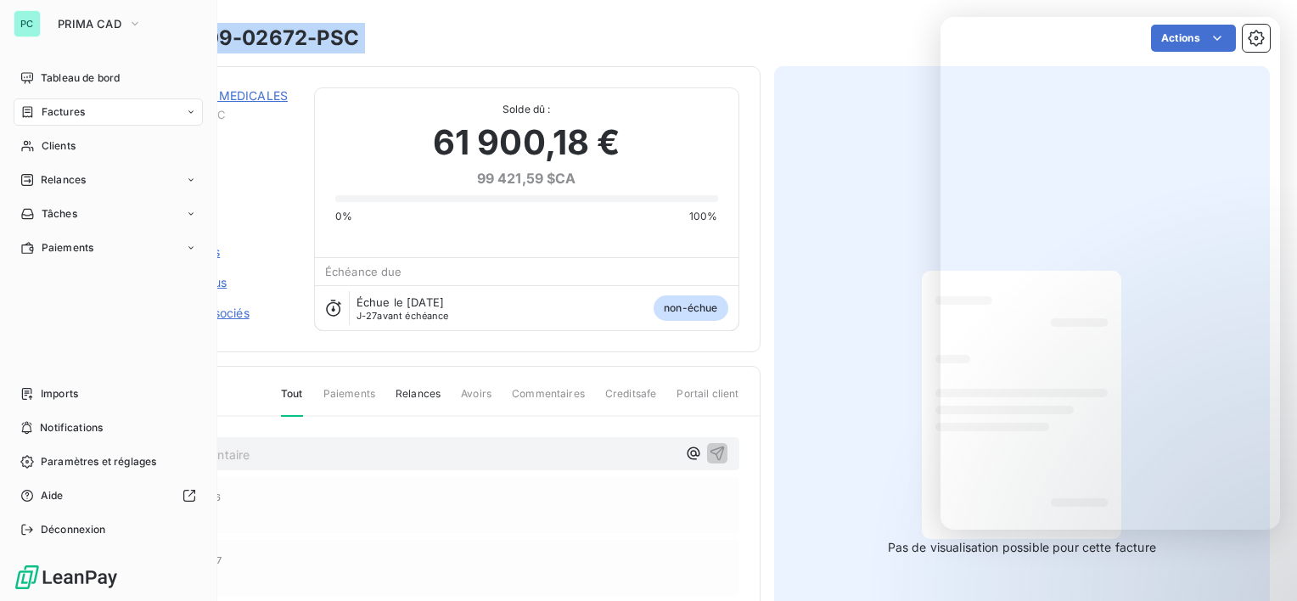
click at [55, 112] on span "Factures" at bounding box center [63, 111] width 43 height 15
click at [83, 28] on span "PRIMA CAD" at bounding box center [90, 24] width 64 height 14
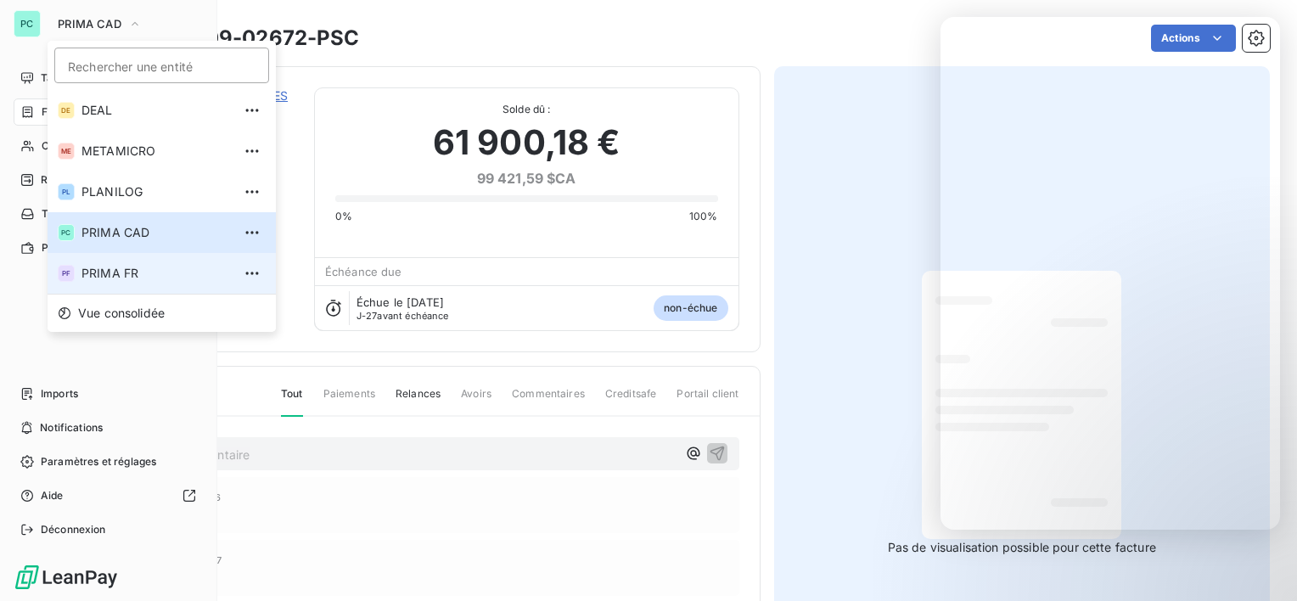
click at [117, 281] on span "PRIMA FR" at bounding box center [157, 273] width 150 height 17
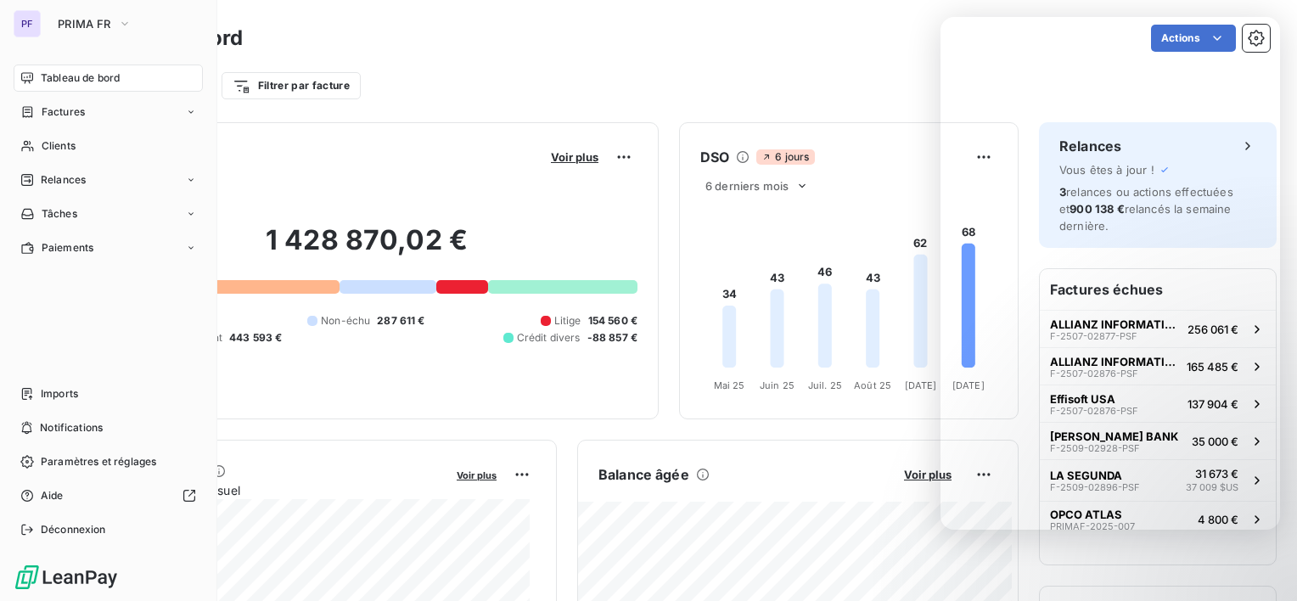
click at [616, 43] on div "Actions" at bounding box center [766, 38] width 1007 height 27
click at [82, 117] on span "Factures" at bounding box center [63, 111] width 43 height 15
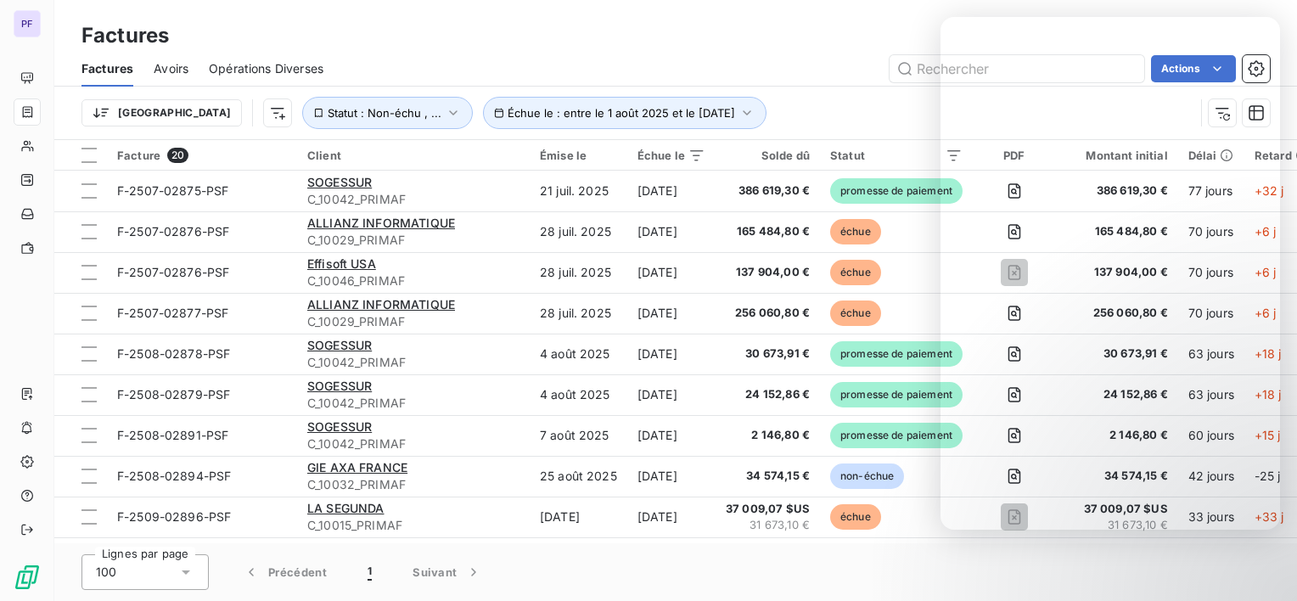
click at [781, 65] on div "Actions" at bounding box center [807, 68] width 926 height 27
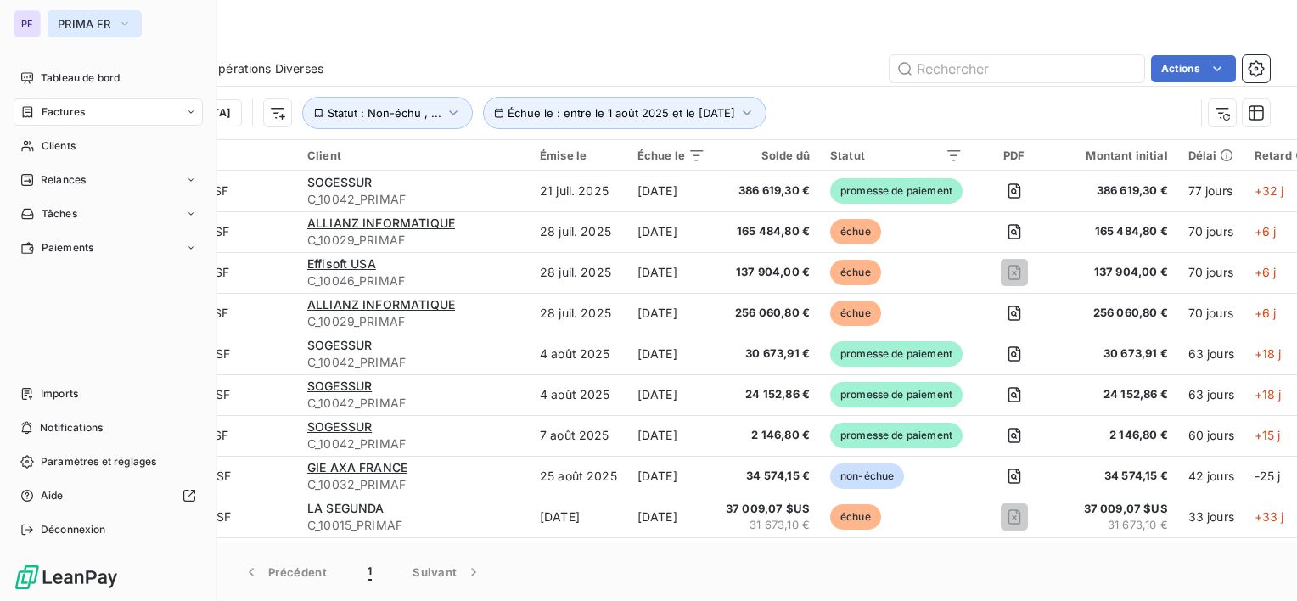
click at [54, 17] on button "PRIMA FR" at bounding box center [95, 23] width 94 height 27
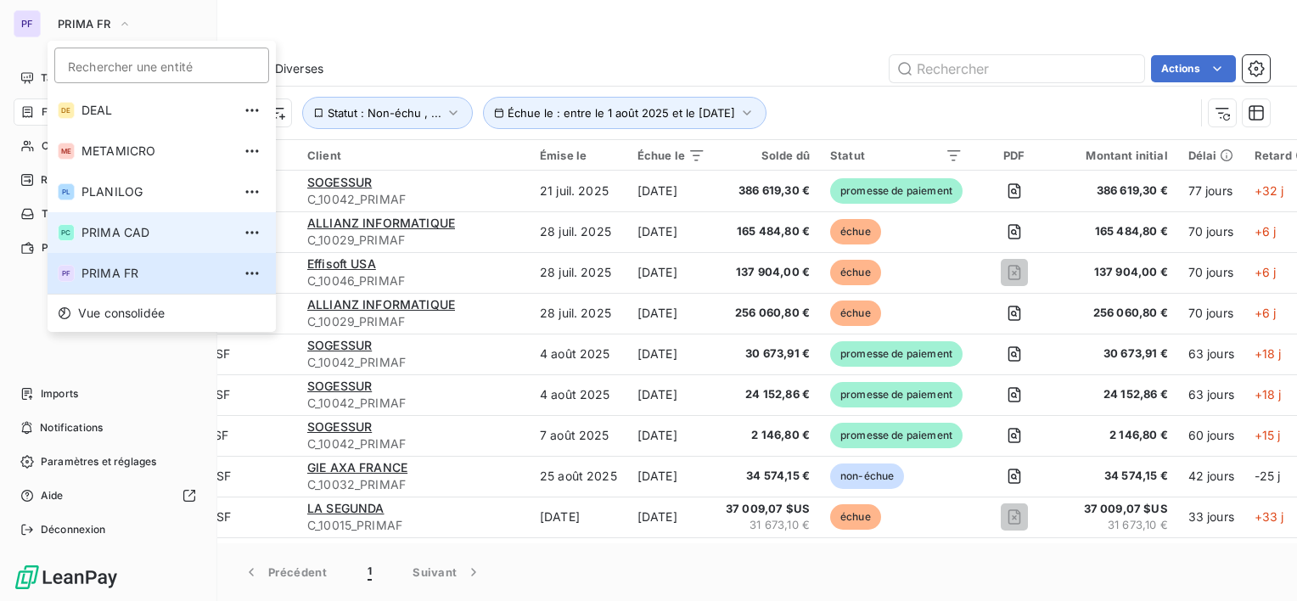
click at [149, 238] on span "PRIMA CAD" at bounding box center [157, 232] width 150 height 17
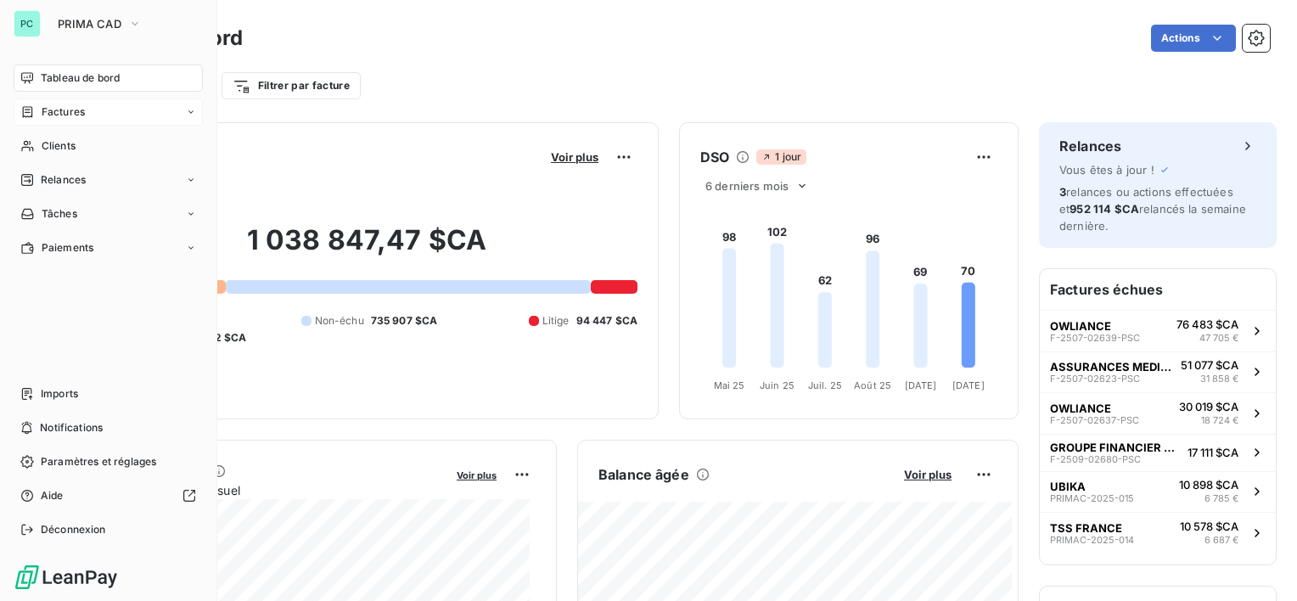
click at [71, 107] on span "Factures" at bounding box center [63, 111] width 43 height 15
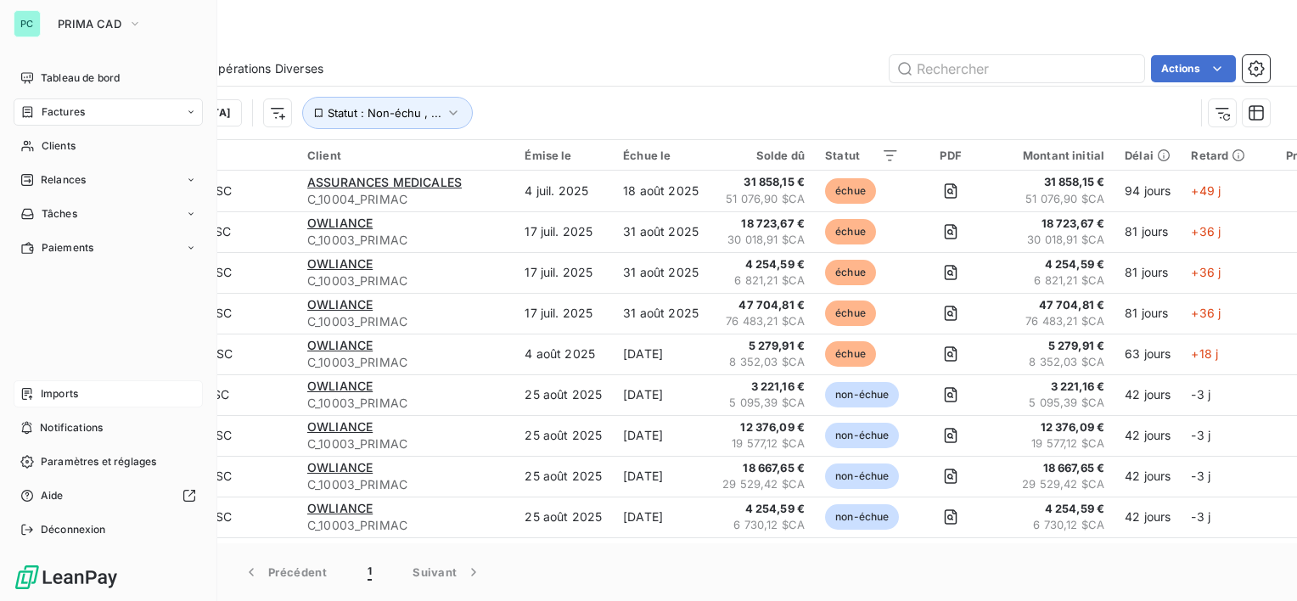
click at [68, 402] on div "Imports" at bounding box center [108, 393] width 189 height 27
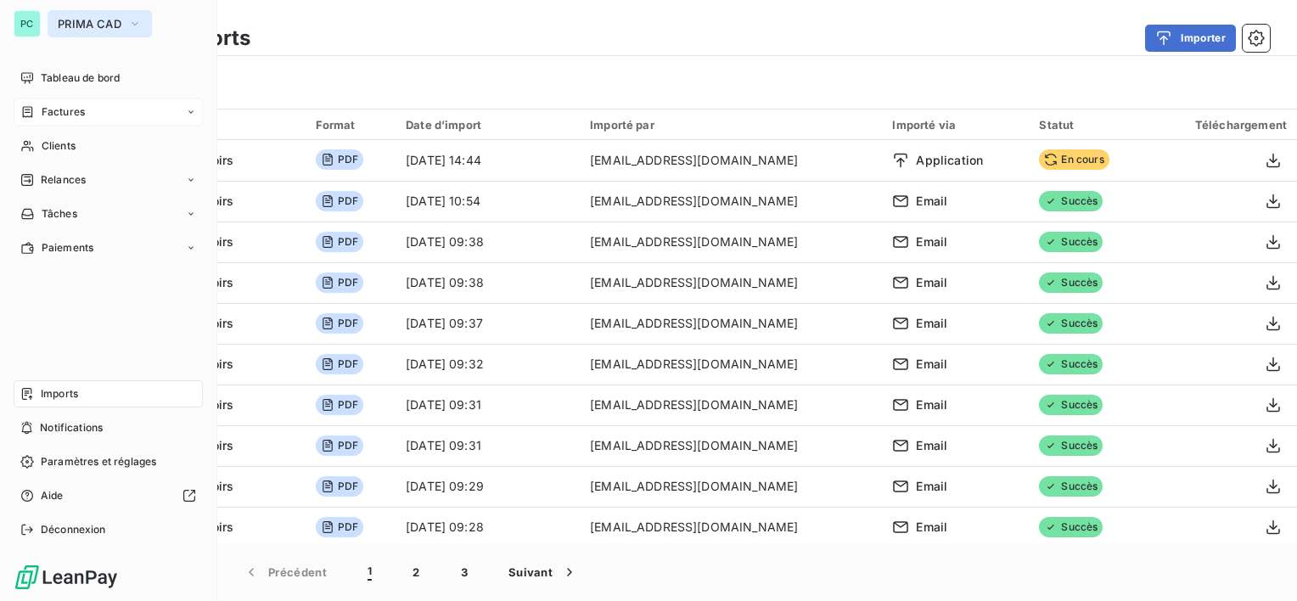
click at [85, 14] on button "PRIMA CAD" at bounding box center [100, 23] width 104 height 27
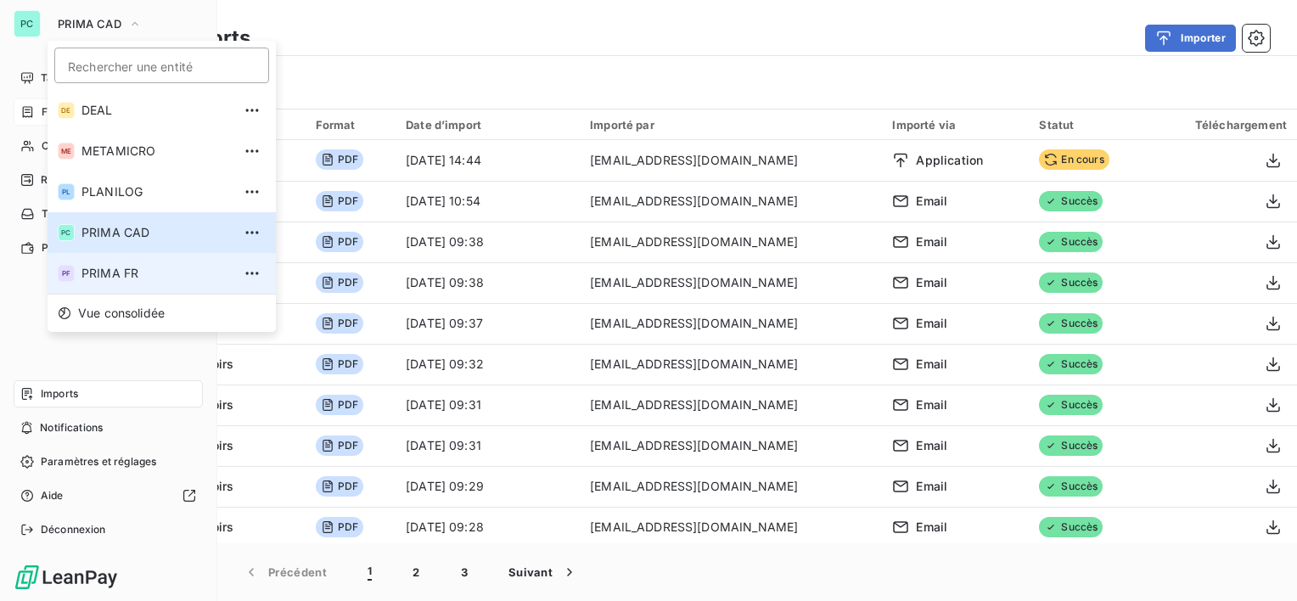
click at [129, 285] on li "PF PRIMA FR" at bounding box center [162, 273] width 228 height 41
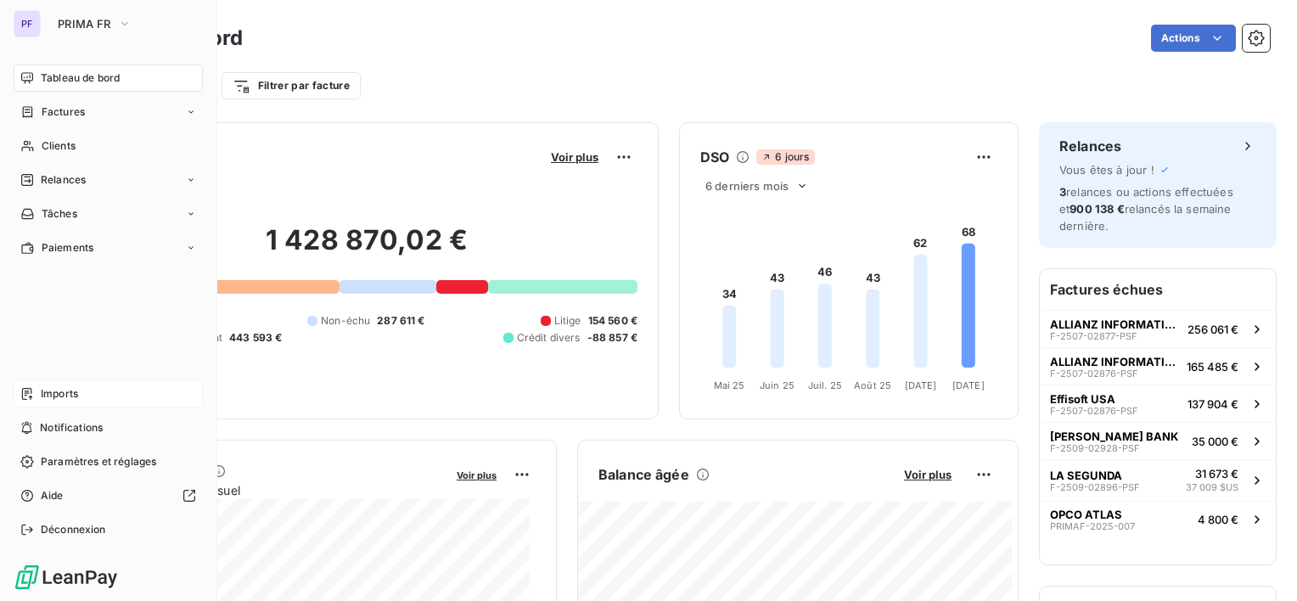
click at [78, 398] on span "Imports" at bounding box center [59, 393] width 37 height 15
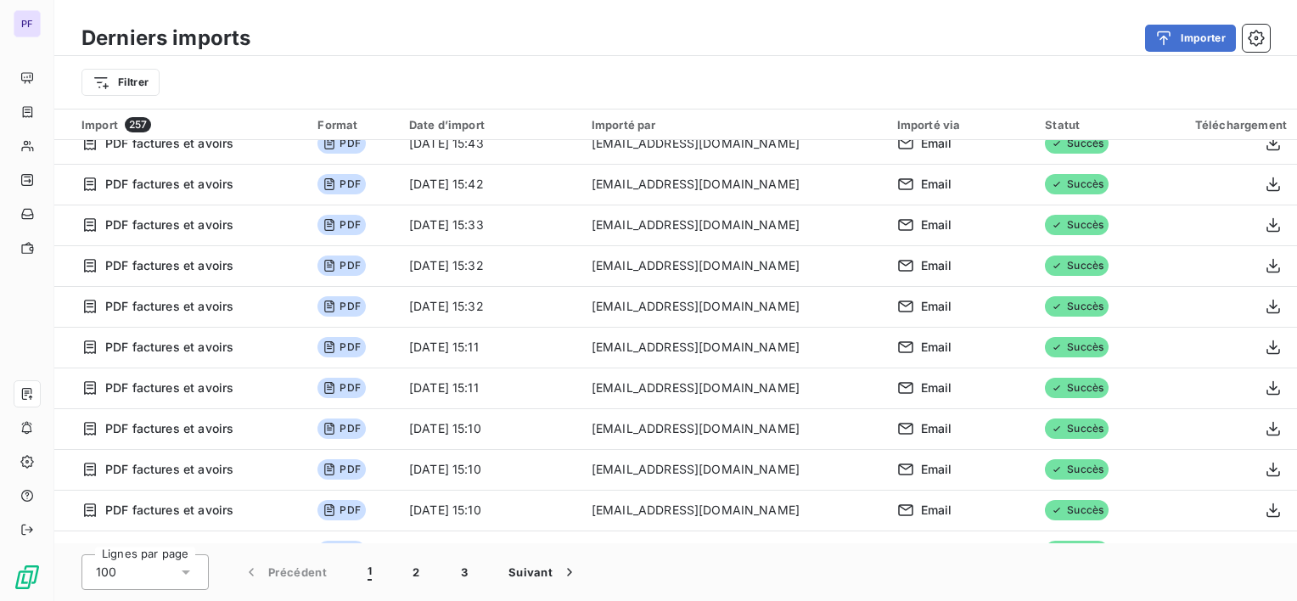
scroll to position [764, 0]
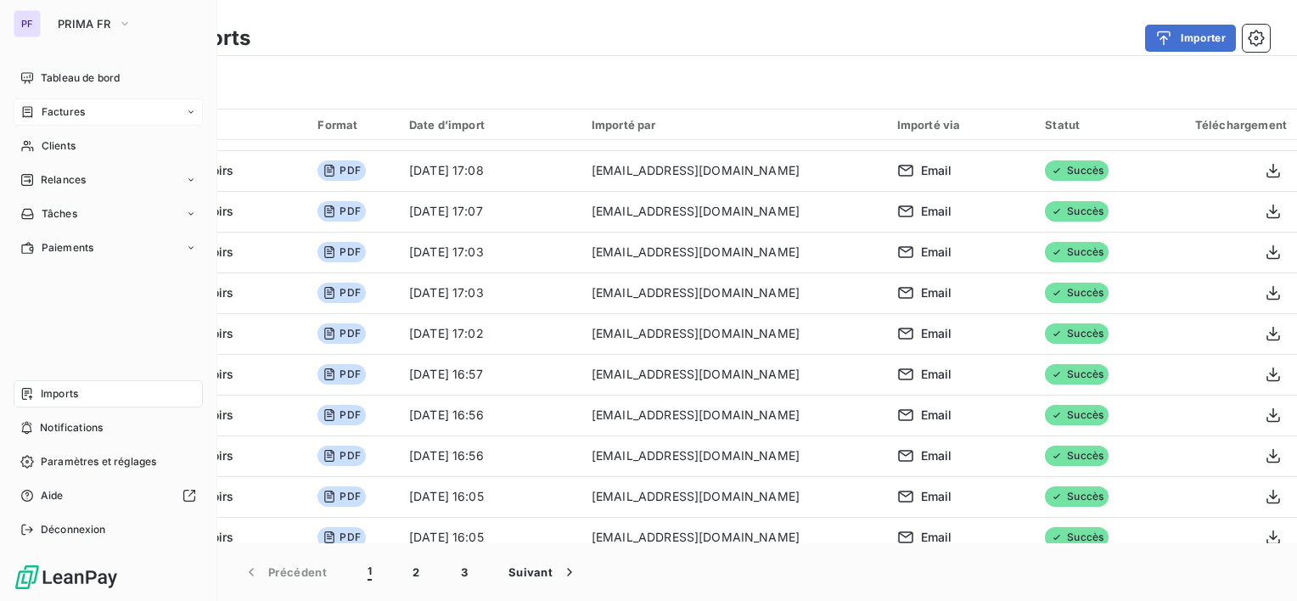
click at [91, 108] on div "Factures" at bounding box center [108, 111] width 189 height 27
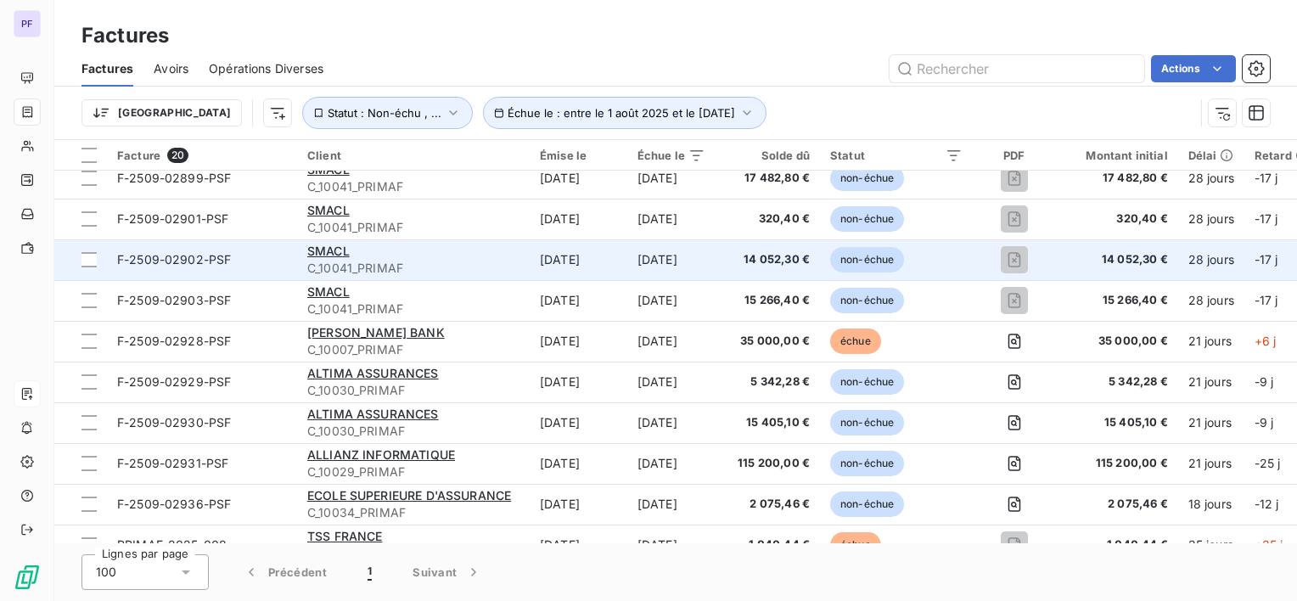
scroll to position [449, 0]
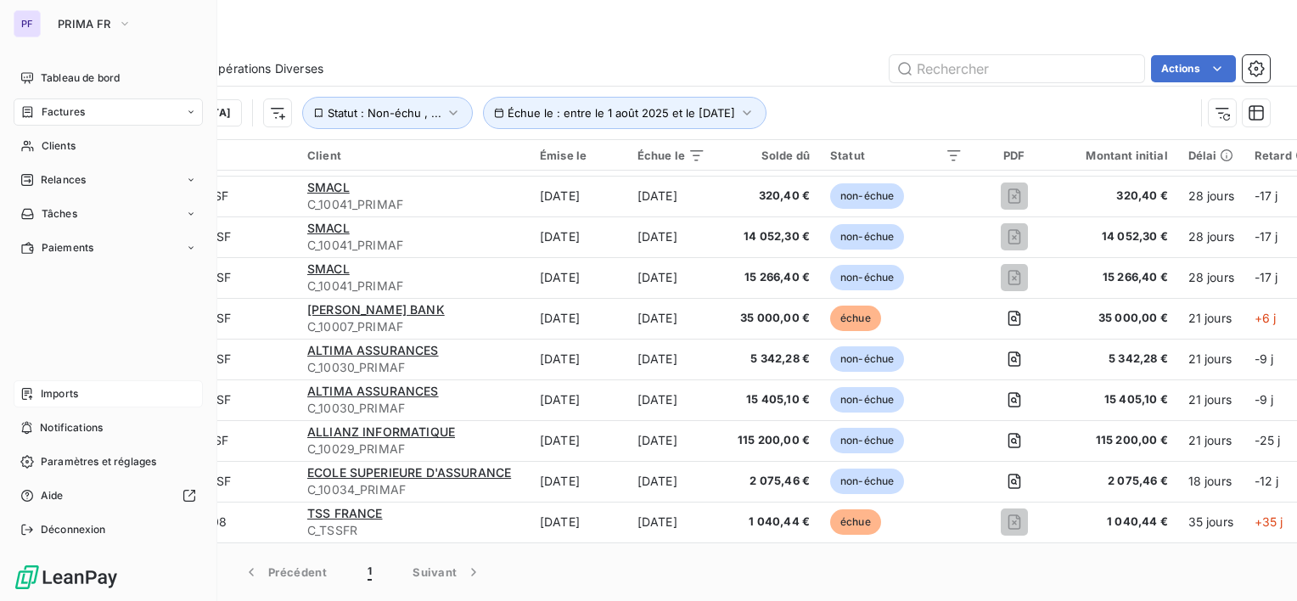
click at [69, 392] on span "Imports" at bounding box center [59, 393] width 37 height 15
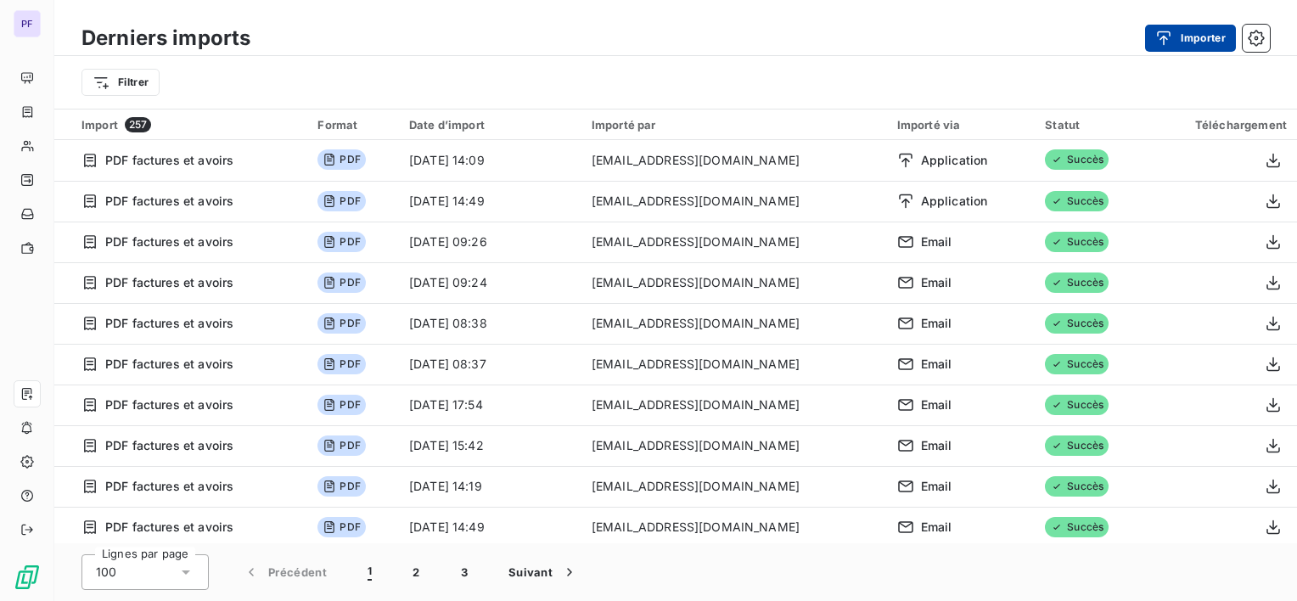
click at [1153, 24] on div "Derniers imports Importer" at bounding box center [675, 38] width 1243 height 36
click at [1194, 36] on button "Importer" at bounding box center [1190, 38] width 91 height 27
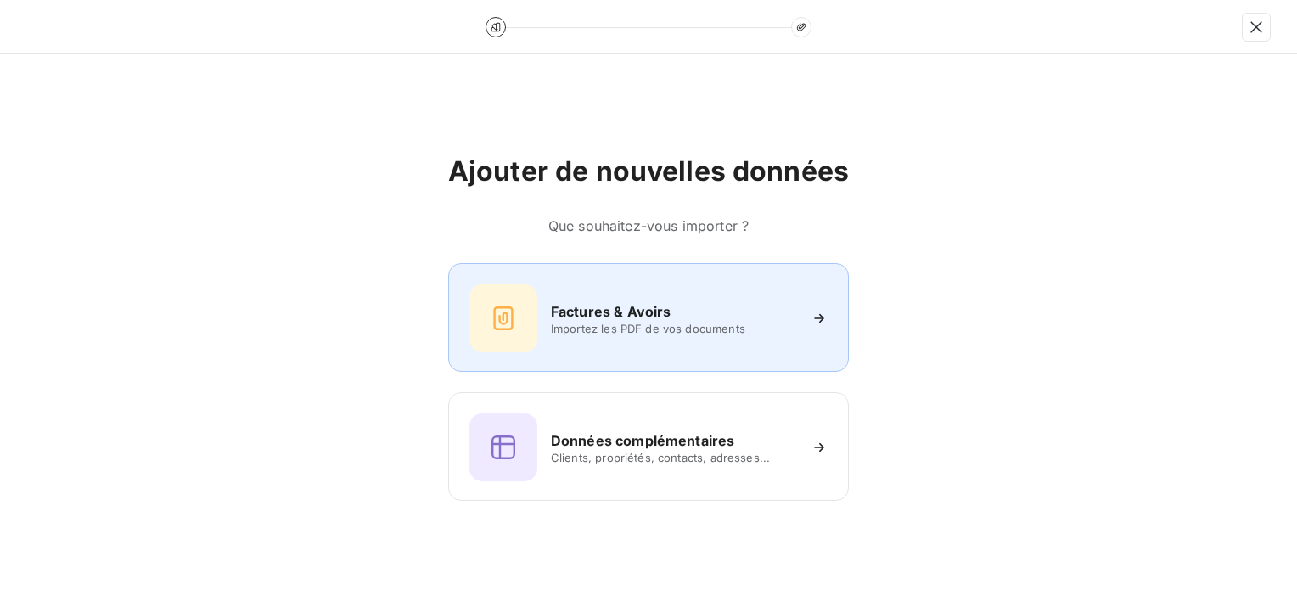
click at [689, 357] on div "Factures & Avoirs Importez les PDF de vos documents" at bounding box center [648, 317] width 401 height 109
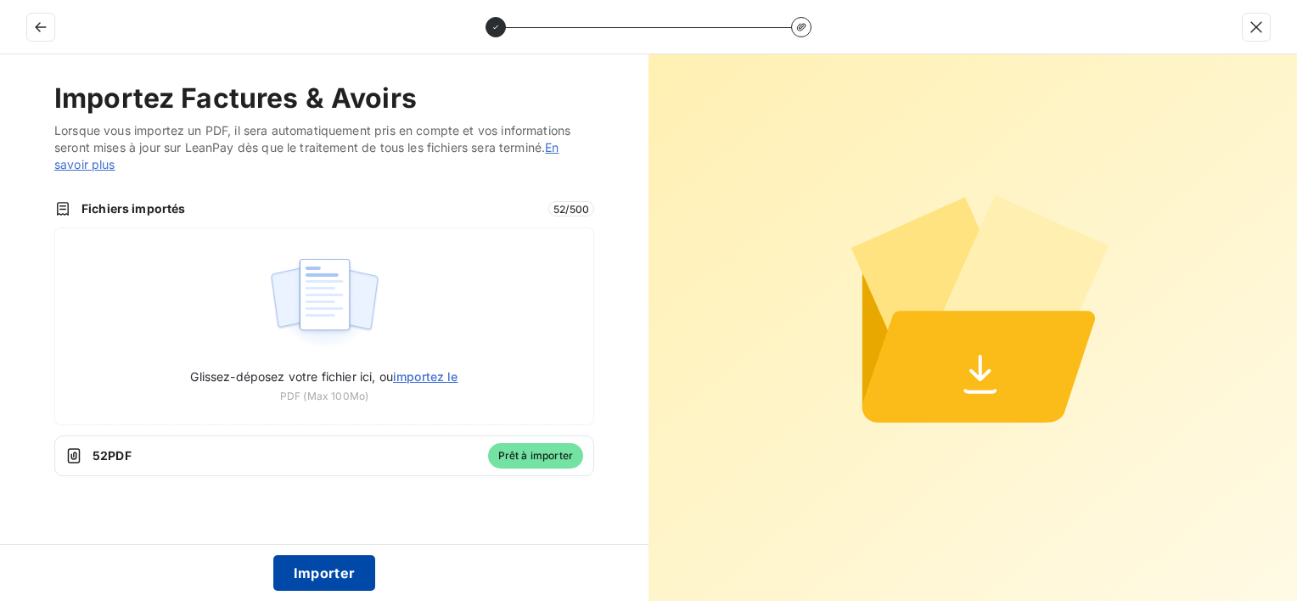
click at [341, 573] on button "Importer" at bounding box center [324, 573] width 103 height 36
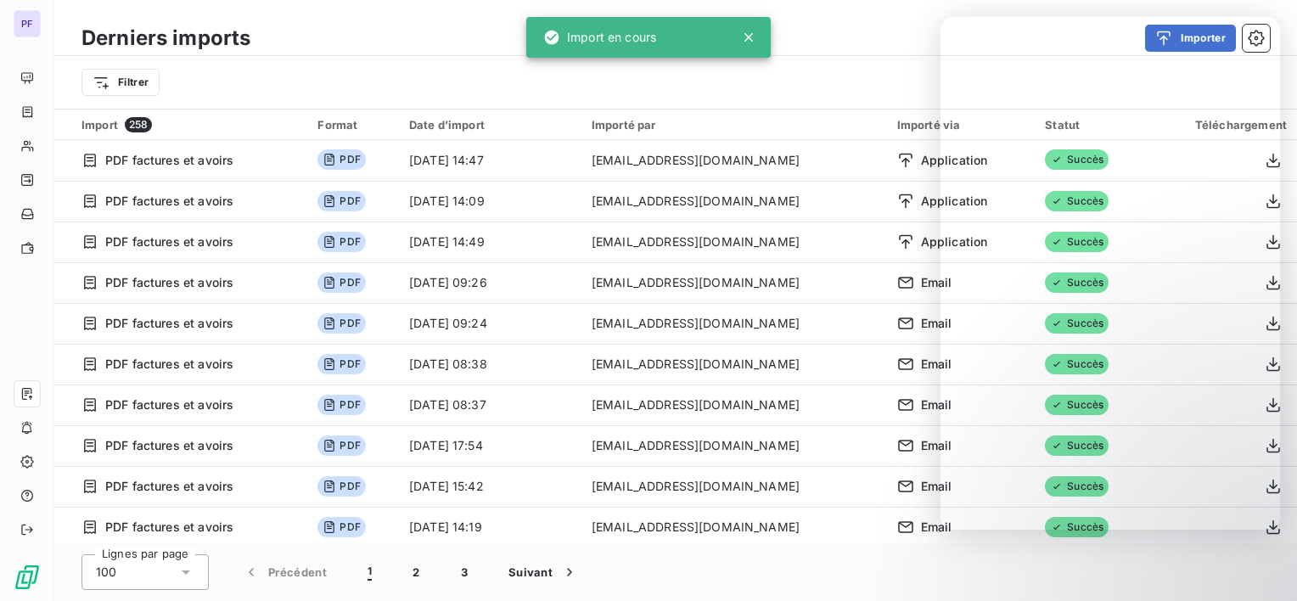
drag, startPoint x: 890, startPoint y: 37, endPoint x: 320, endPoint y: 51, distance: 569.9
click at [887, 36] on div "Importer" at bounding box center [770, 38] width 999 height 27
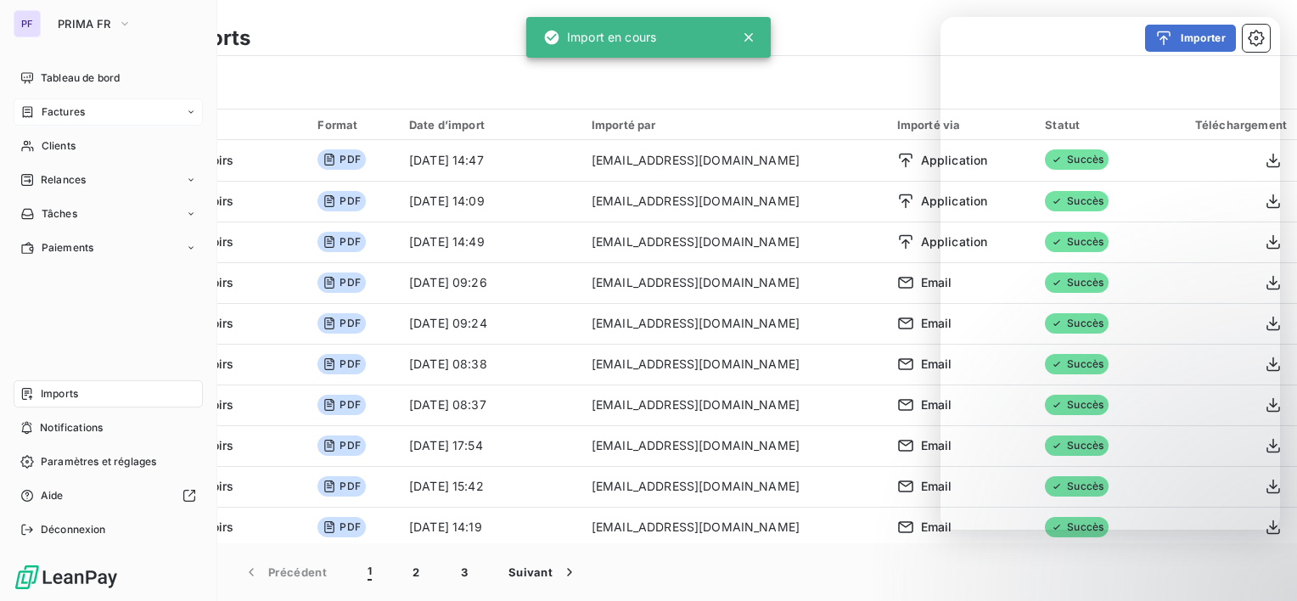
click at [58, 115] on span "Factures" at bounding box center [63, 111] width 43 height 15
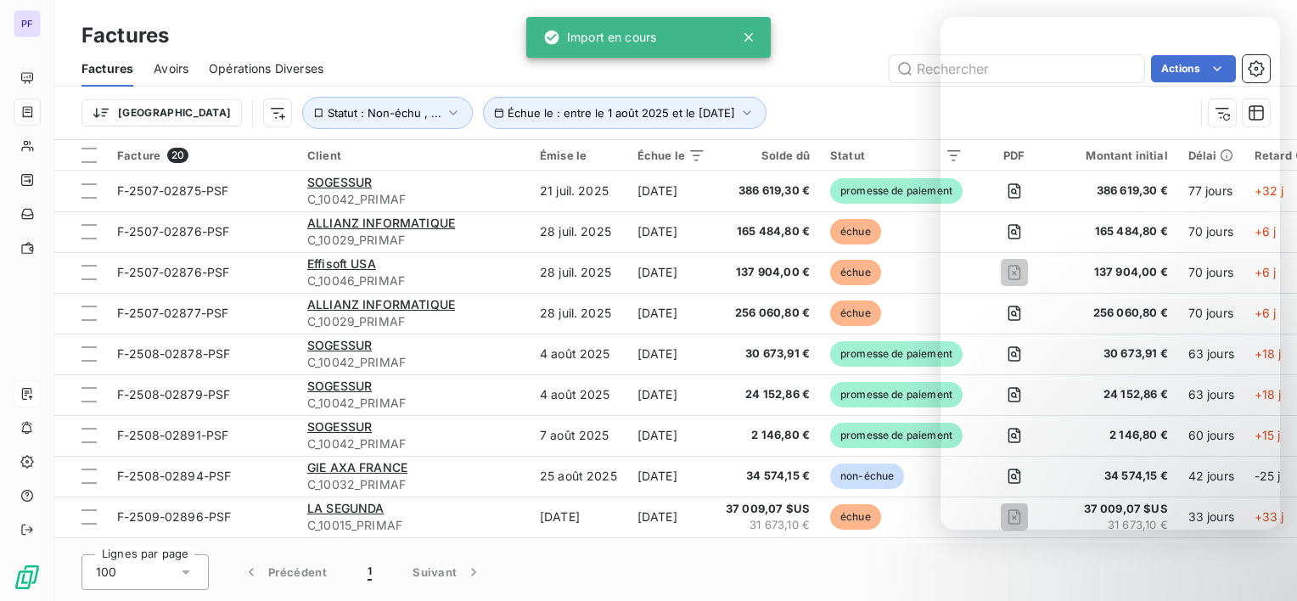
click at [819, 55] on div "Actions" at bounding box center [807, 68] width 926 height 27
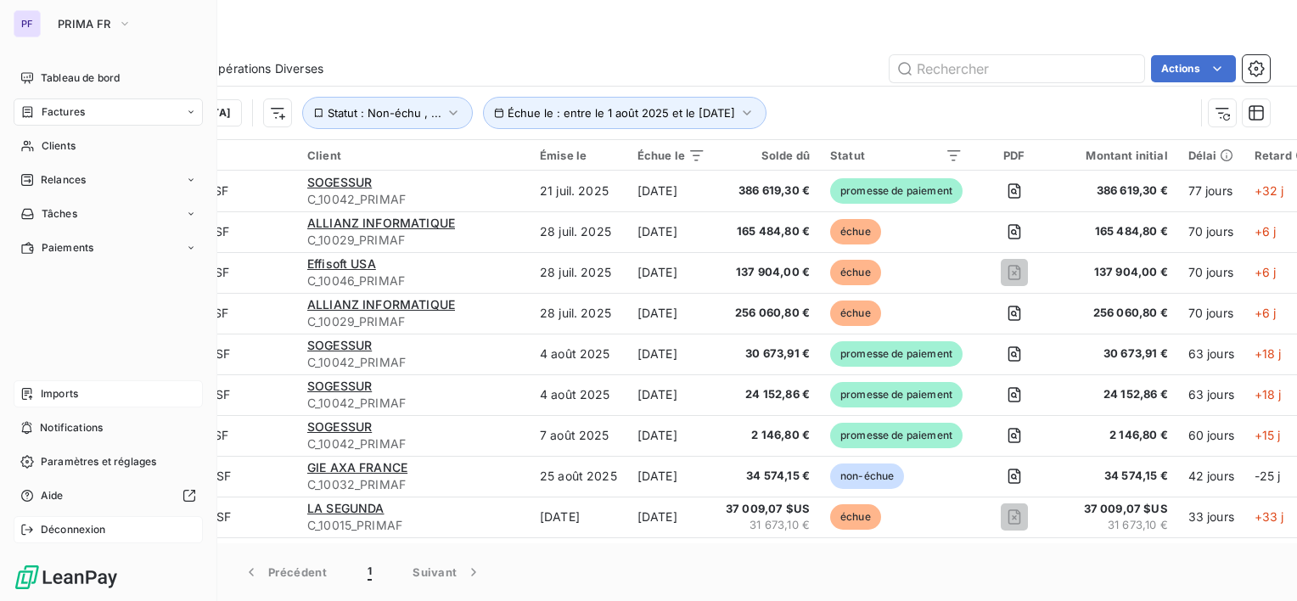
drag, startPoint x: 65, startPoint y: 523, endPoint x: 76, endPoint y: 520, distance: 11.5
click at [65, 523] on span "Déconnexion" at bounding box center [73, 529] width 65 height 15
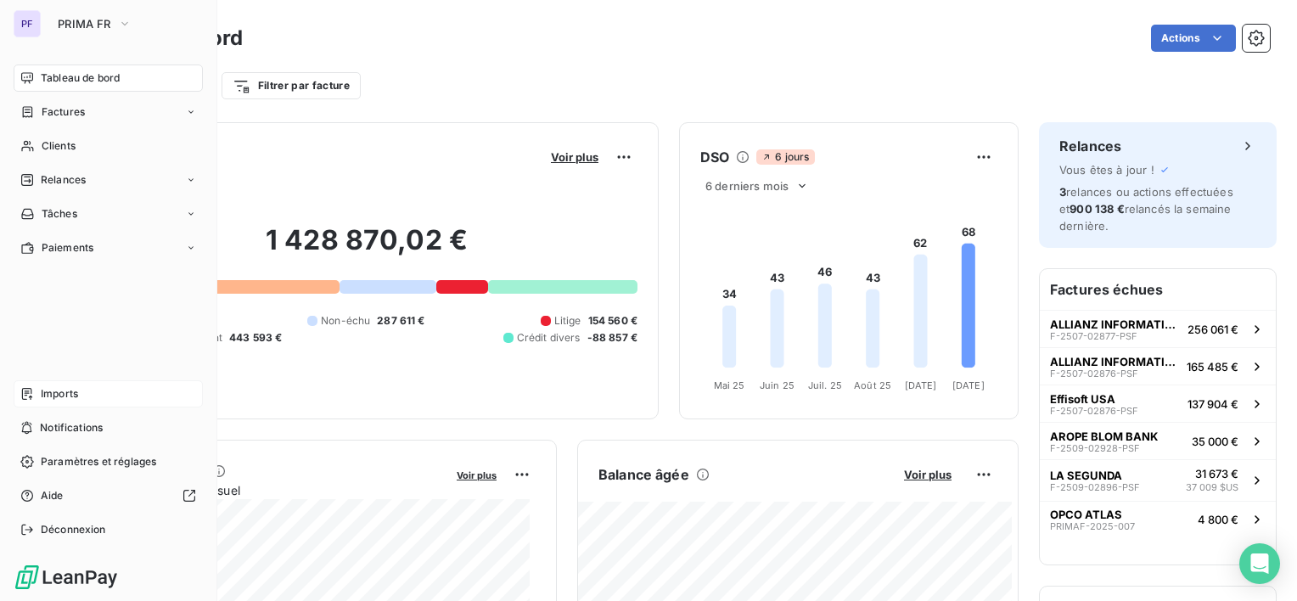
click at [104, 405] on div "Imports" at bounding box center [108, 393] width 189 height 27
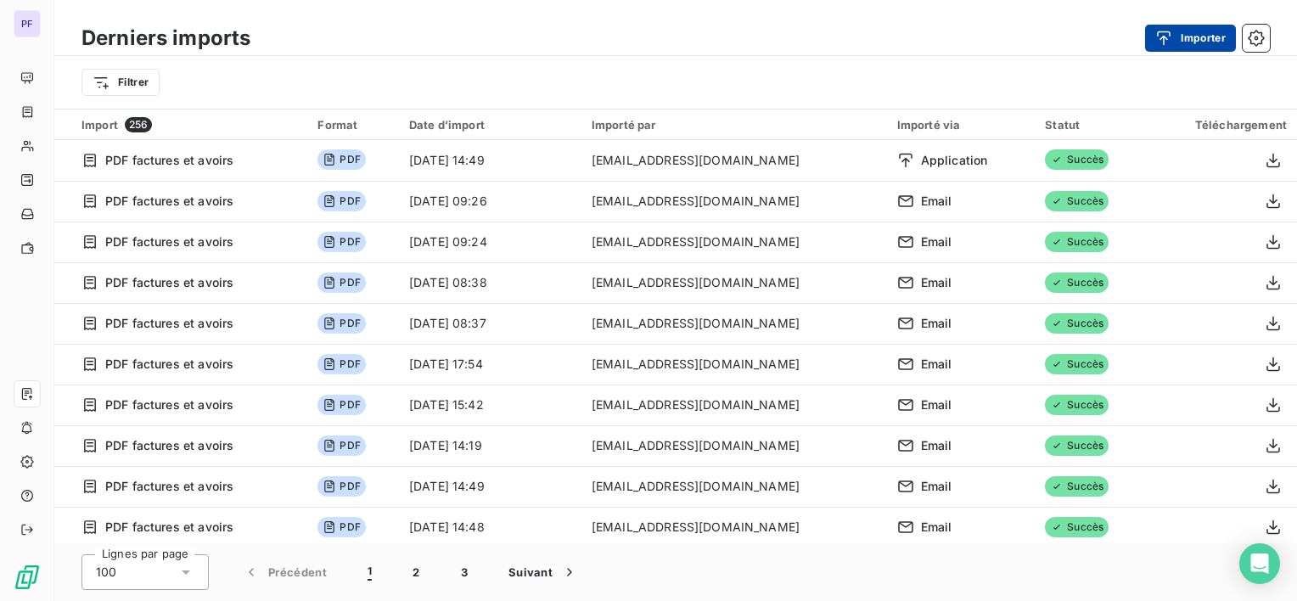
click at [1193, 42] on button "Importer" at bounding box center [1190, 38] width 91 height 27
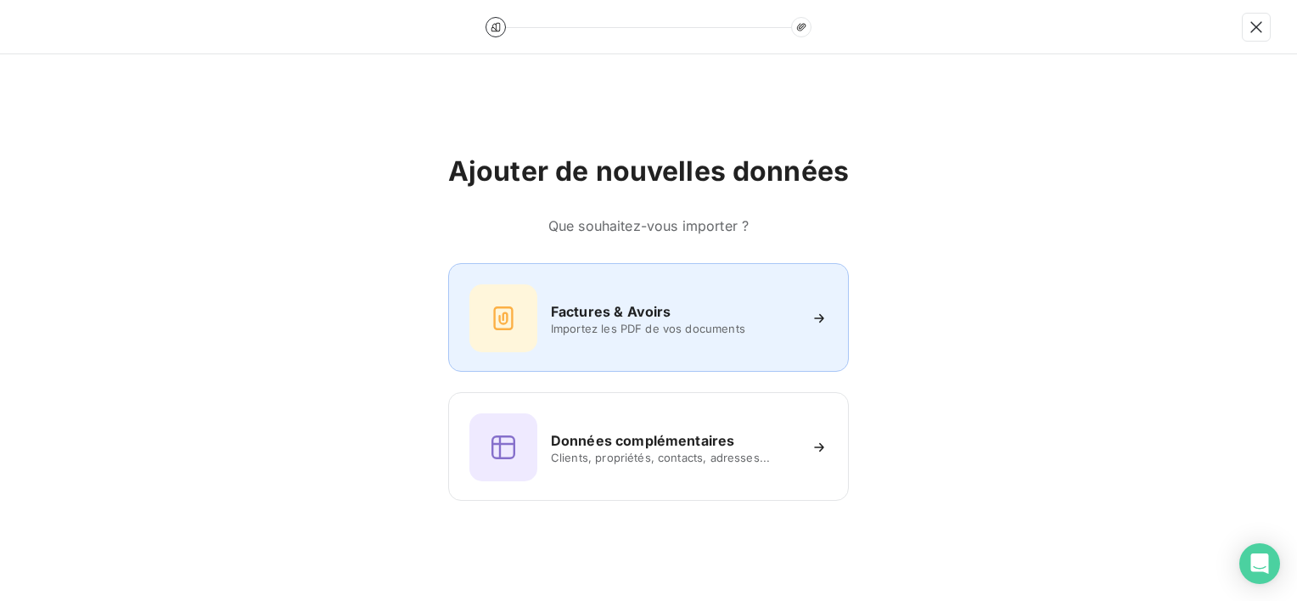
click at [632, 312] on h6 "Factures & Avoirs" at bounding box center [611, 311] width 121 height 20
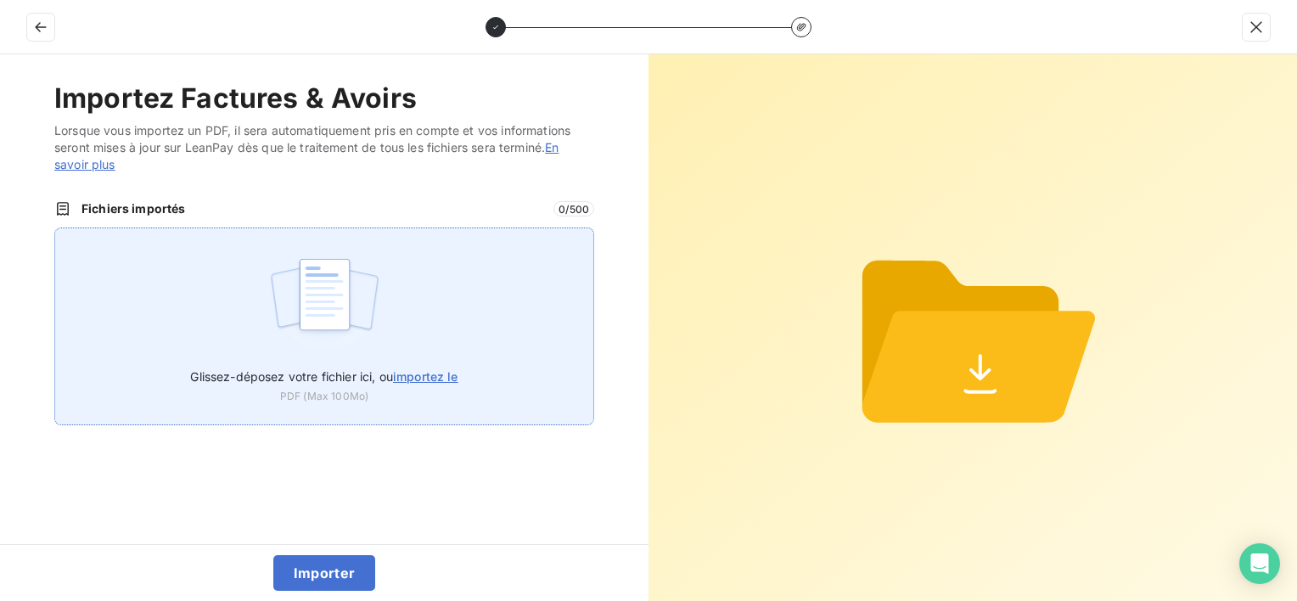
click at [329, 303] on img at bounding box center [324, 303] width 113 height 109
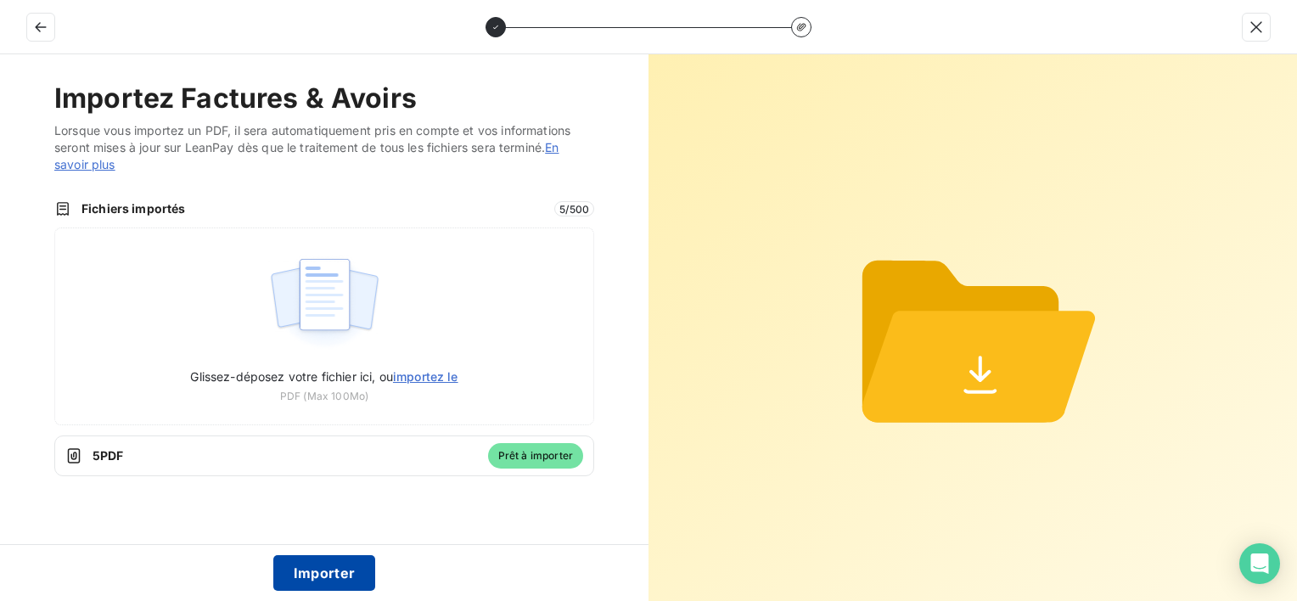
click at [317, 572] on button "Importer" at bounding box center [324, 573] width 103 height 36
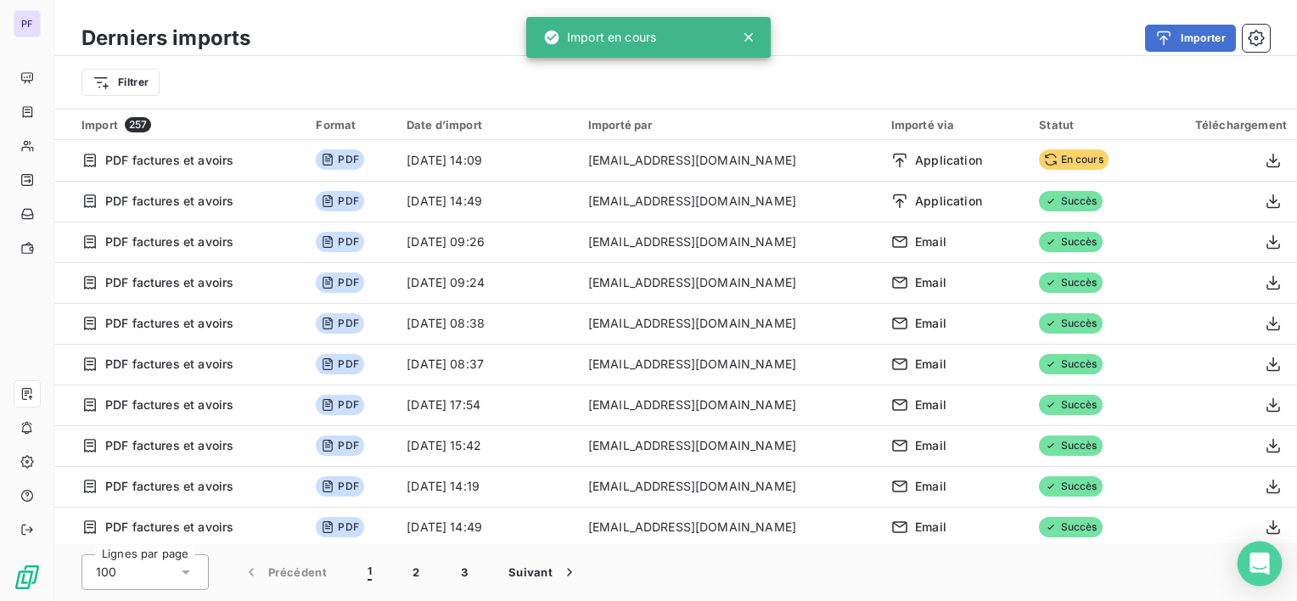
click at [1252, 560] on icon "Open Intercom Messenger" at bounding box center [1260, 564] width 22 height 22
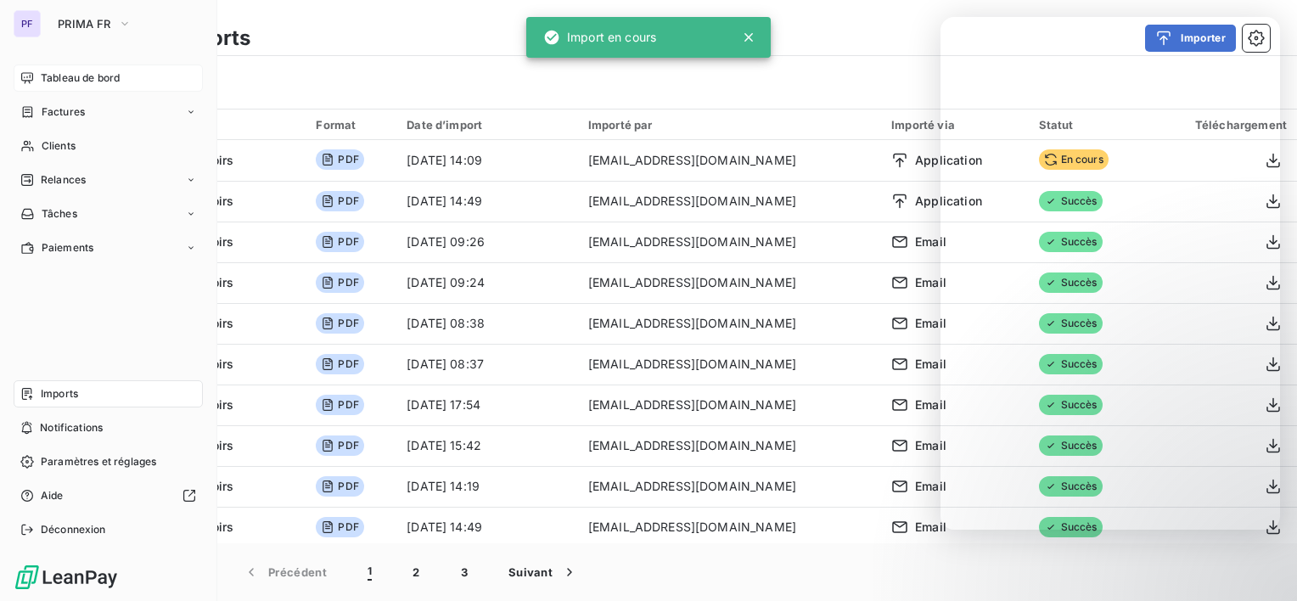
click at [69, 82] on span "Tableau de bord" at bounding box center [80, 77] width 79 height 15
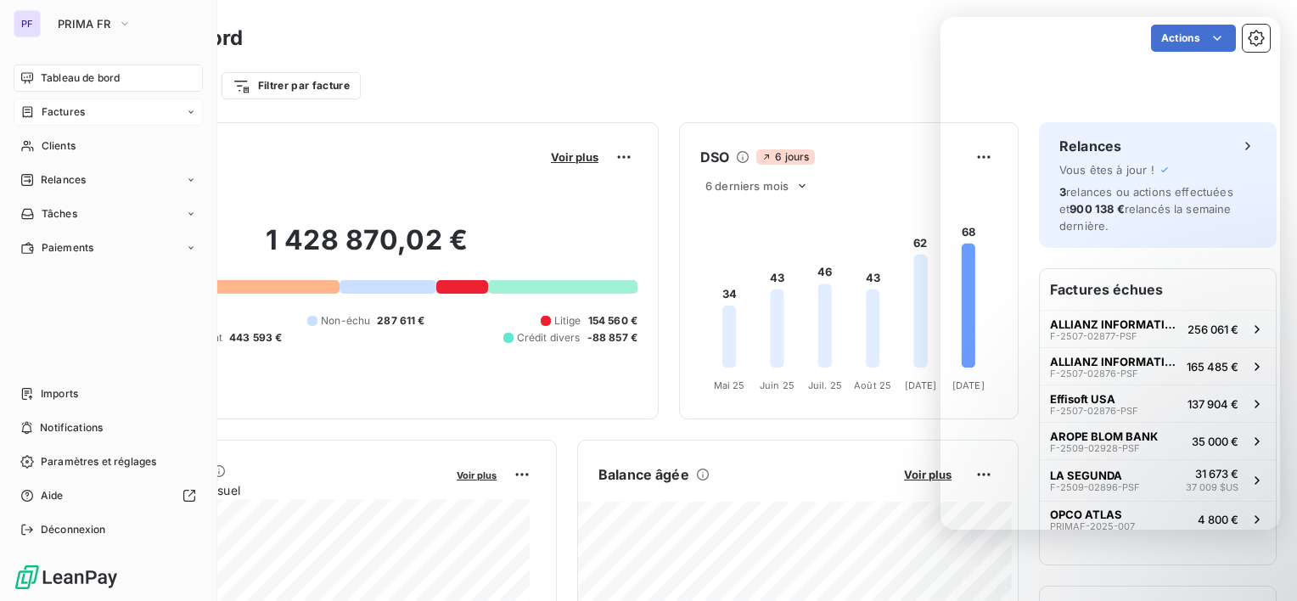
click at [78, 112] on span "Factures" at bounding box center [63, 111] width 43 height 15
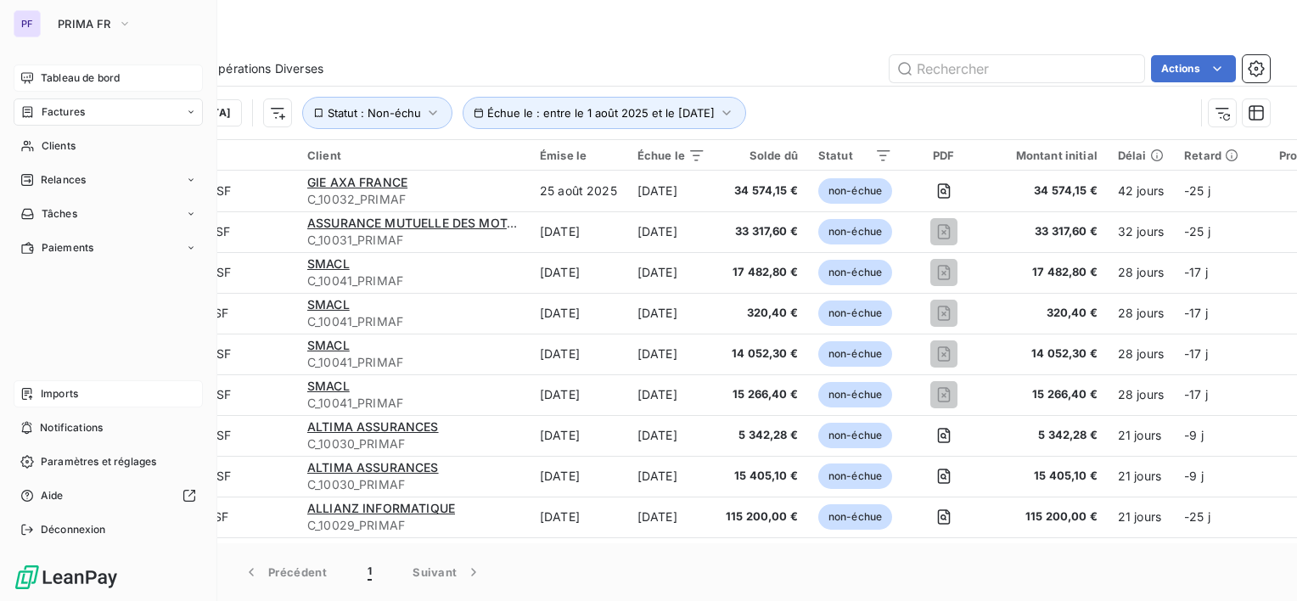
click at [71, 394] on span "Imports" at bounding box center [59, 393] width 37 height 15
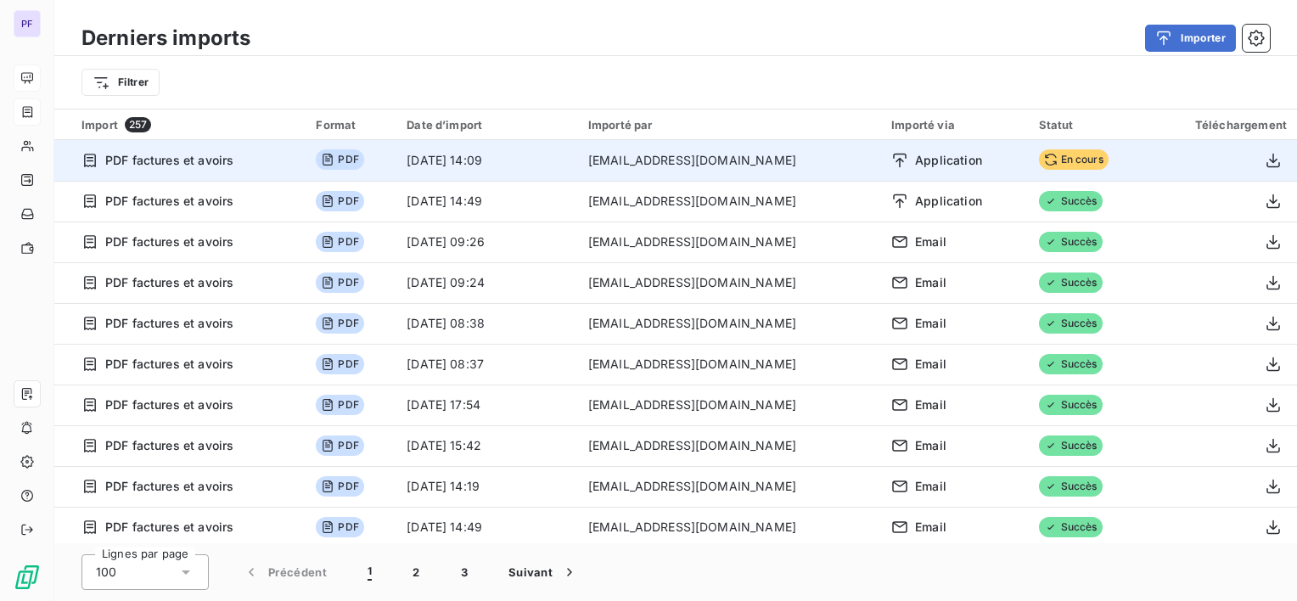
click at [988, 155] on div "Application" at bounding box center [955, 160] width 127 height 17
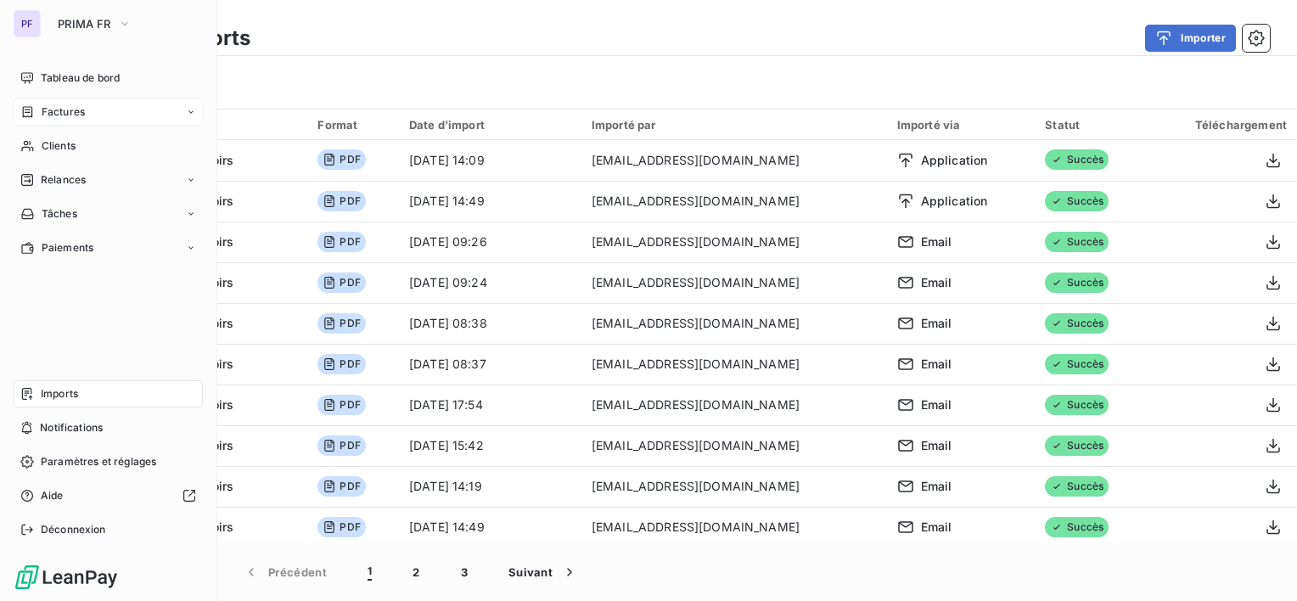
click at [65, 119] on span "Factures" at bounding box center [63, 111] width 43 height 15
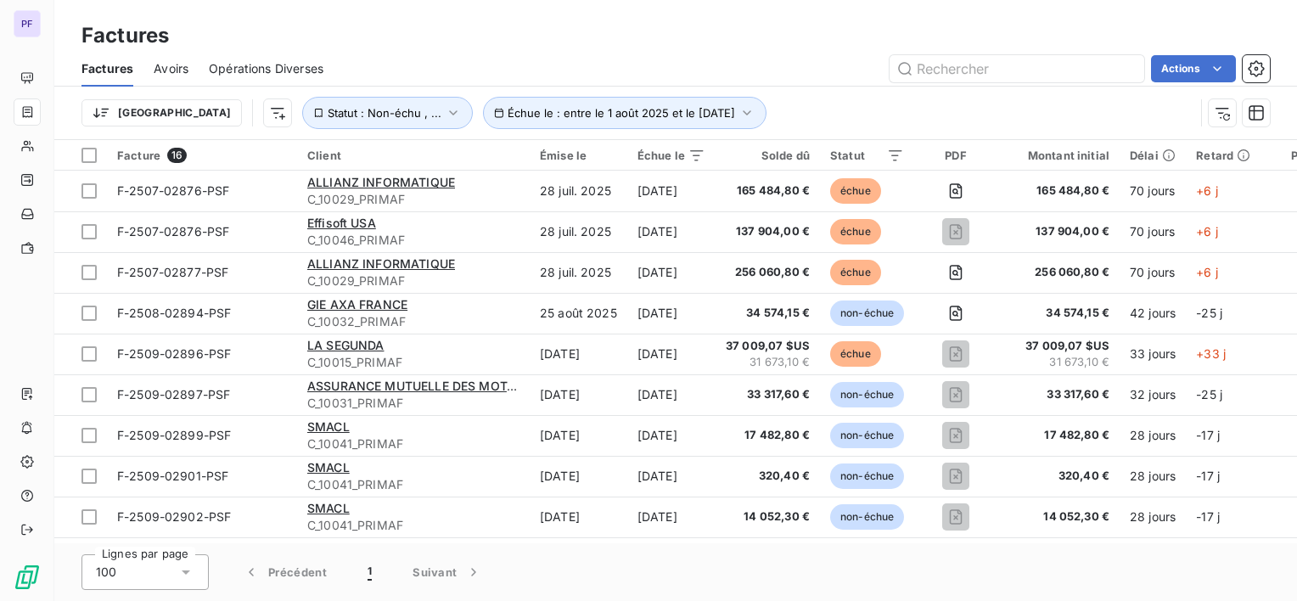
click at [709, 31] on div "Factures" at bounding box center [675, 35] width 1243 height 31
click at [329, 110] on span "Statut : Non-échu , ..." at bounding box center [385, 113] width 114 height 14
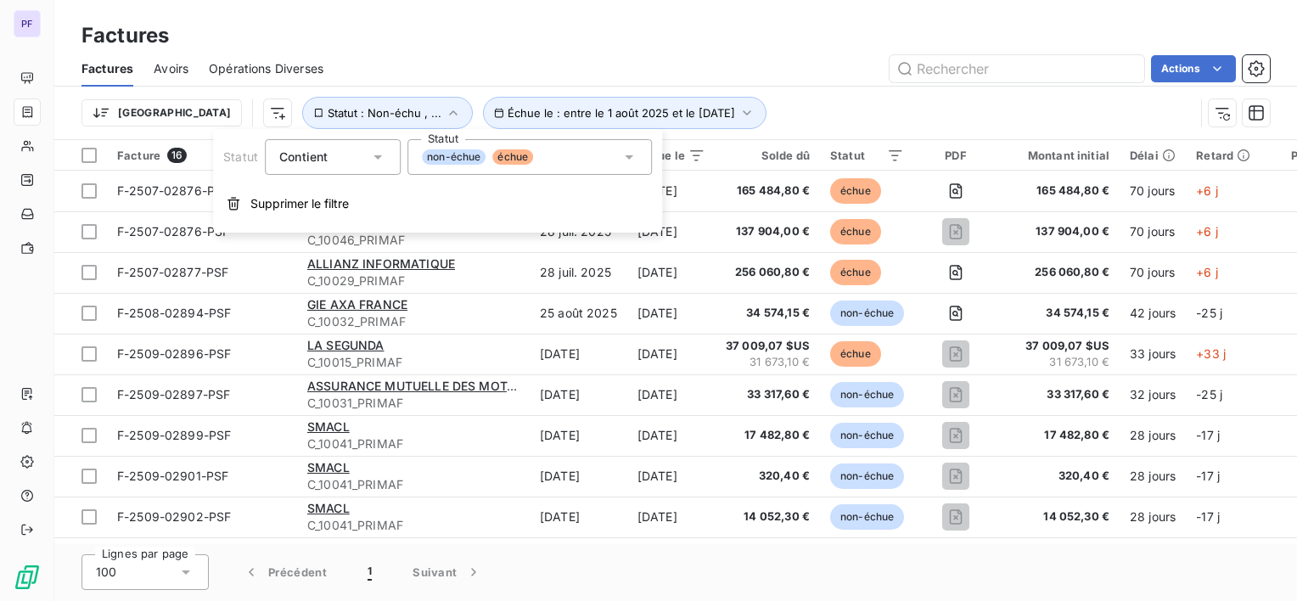
click at [484, 161] on div "non-échue échue" at bounding box center [477, 156] width 111 height 15
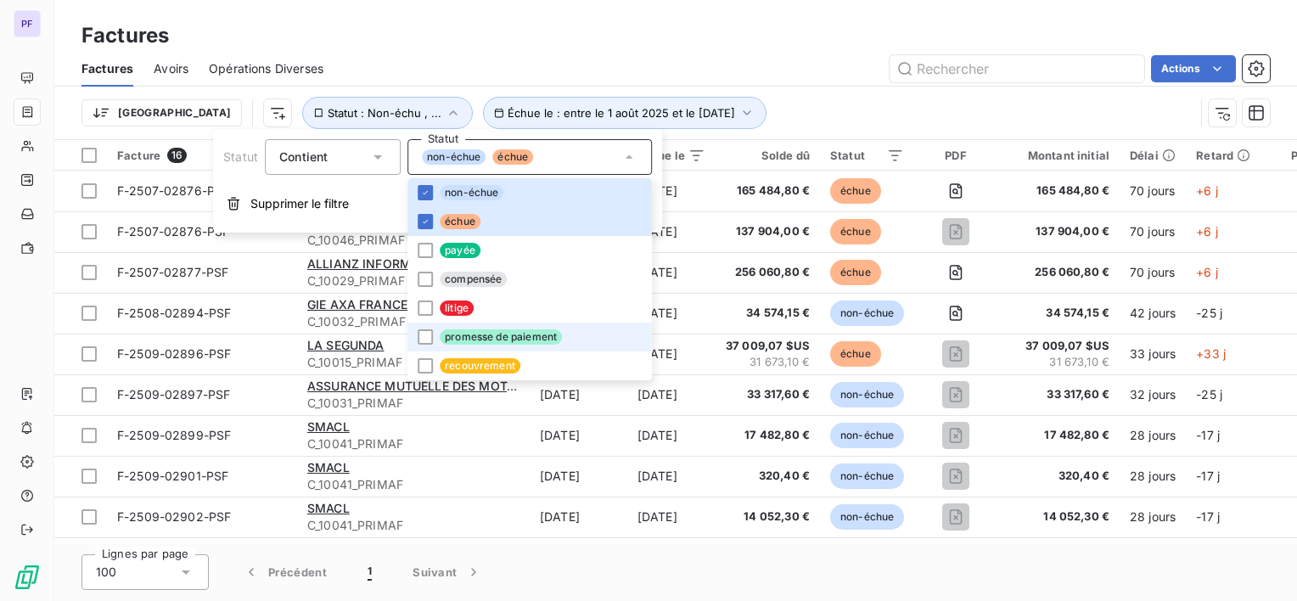
click at [483, 336] on span "promesse de paiement" at bounding box center [501, 336] width 122 height 15
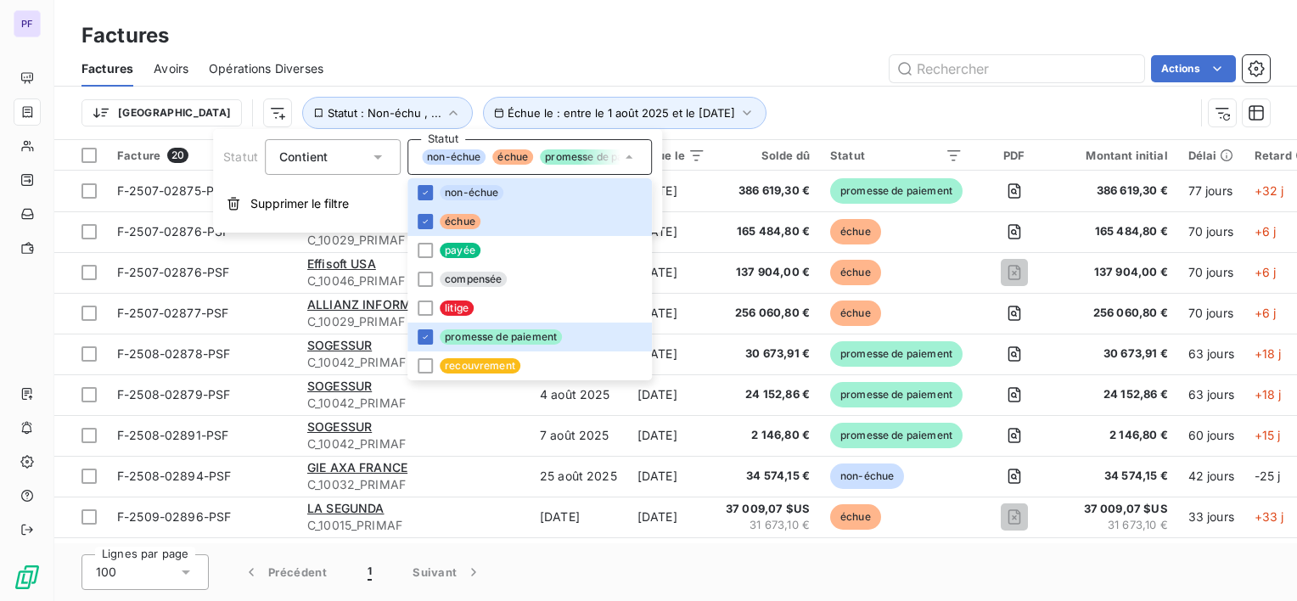
click at [785, 52] on div "Factures Avoirs Opérations Diverses Actions" at bounding box center [675, 69] width 1243 height 36
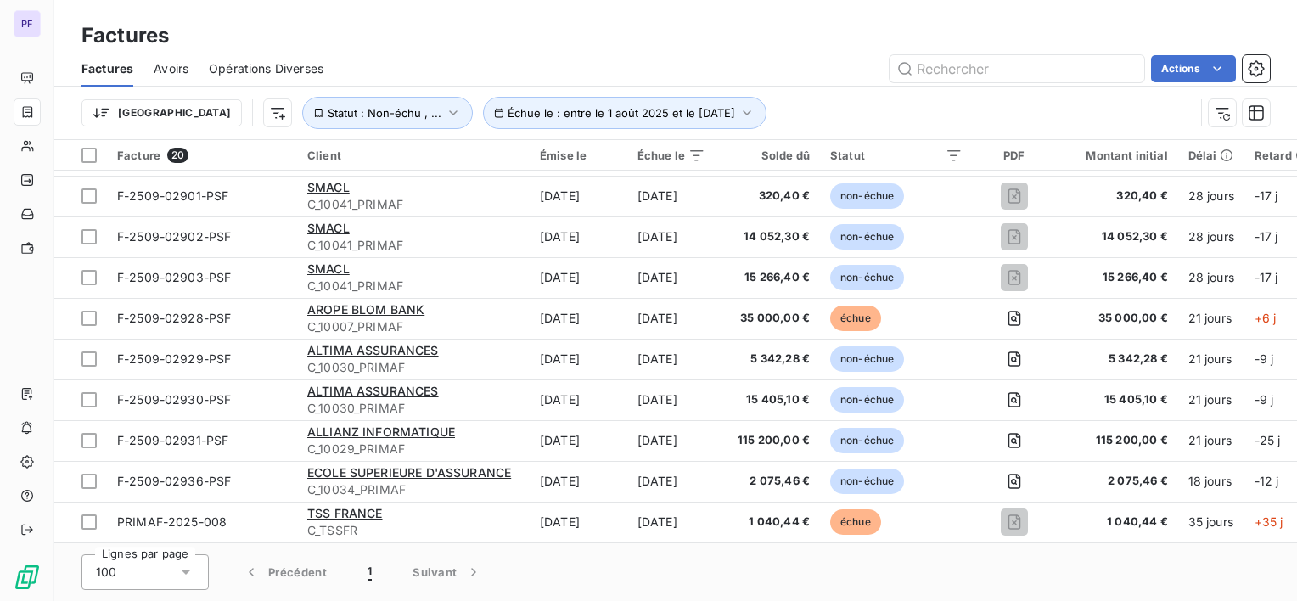
scroll to position [449, 0]
click at [1200, 75] on html "PF Factures Factures Avoirs Opérations Diverses Actions Trier Échue le : entre …" at bounding box center [648, 300] width 1297 height 601
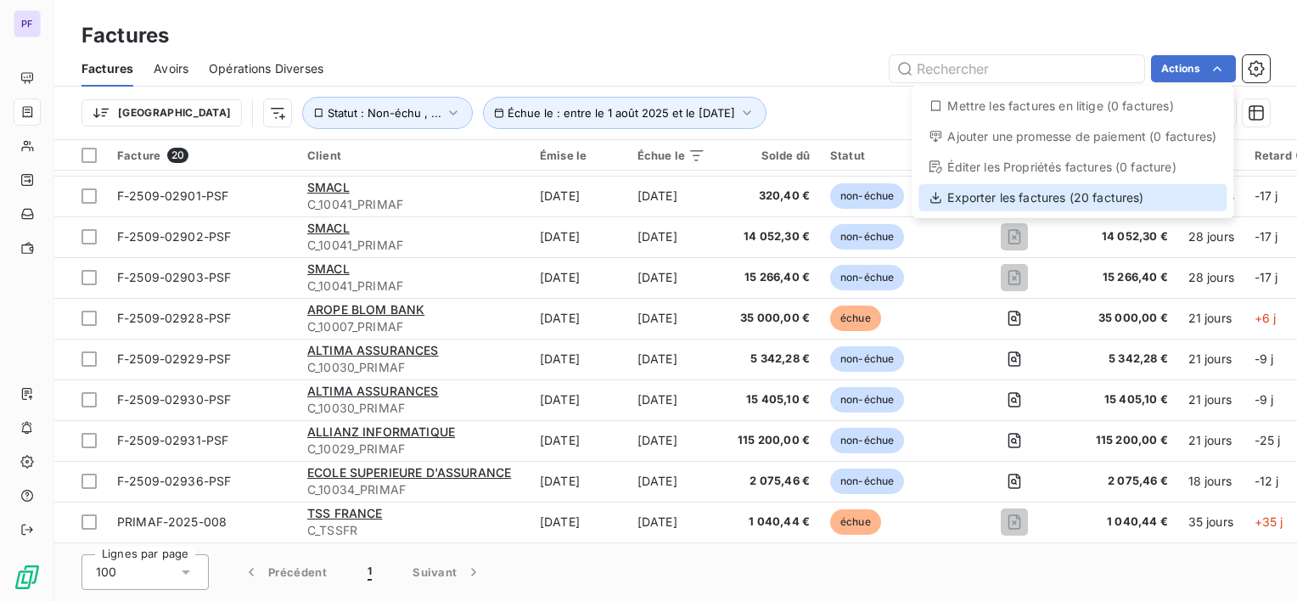
click at [1033, 203] on div "Exporter les factures (20 factures)" at bounding box center [1073, 197] width 308 height 27
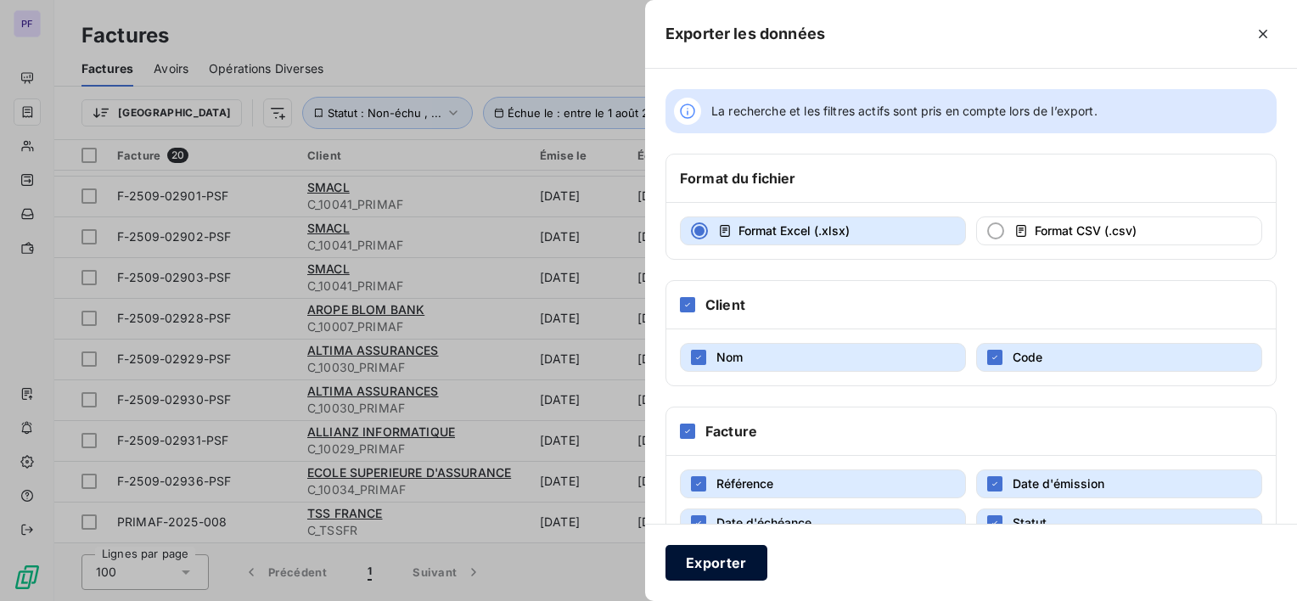
click at [730, 560] on button "Exporter" at bounding box center [717, 563] width 102 height 36
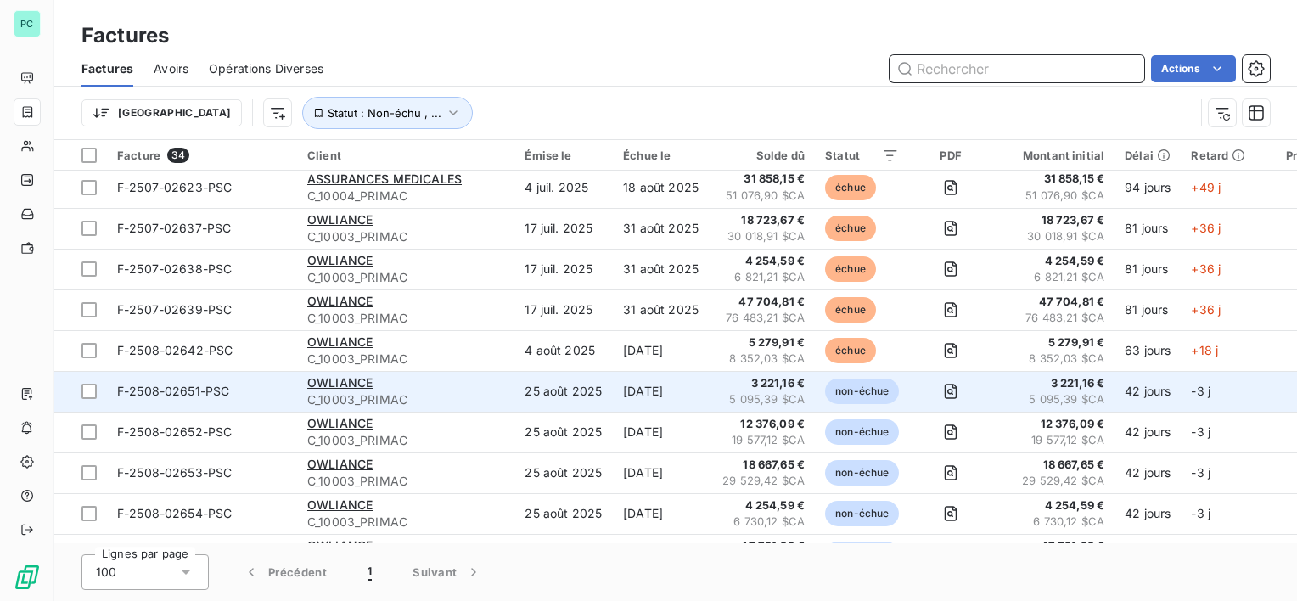
scroll to position [0, 0]
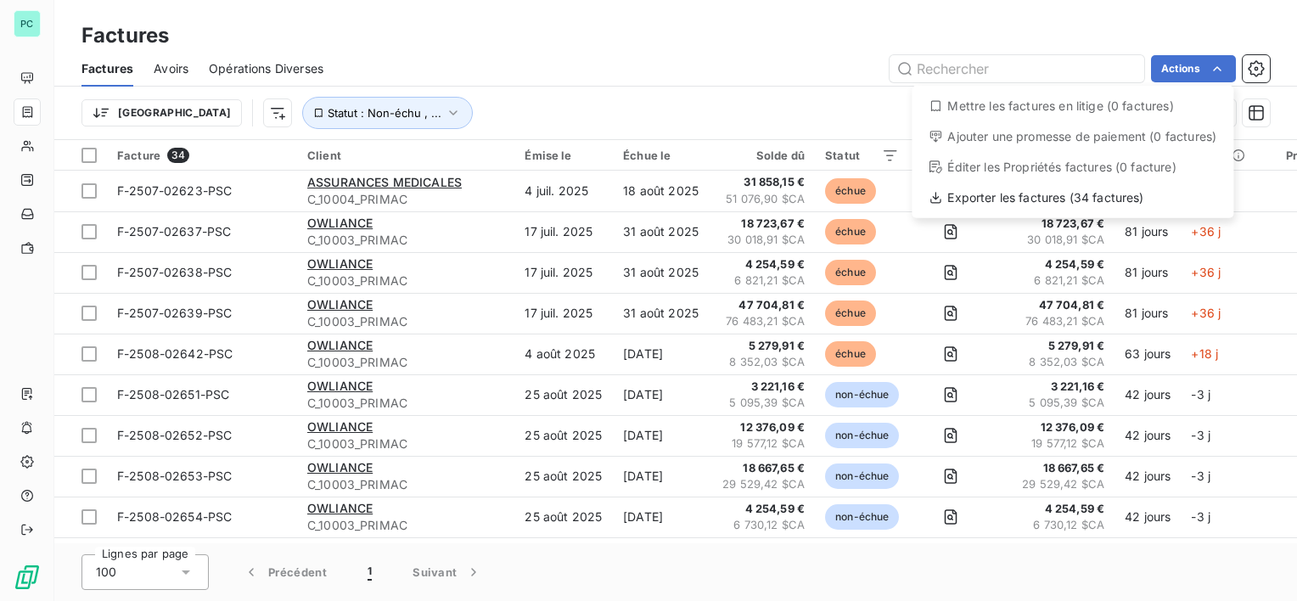
click at [1223, 64] on html "PC Factures Factures Avoirs Opérations Diverses Actions Mettre les factures en …" at bounding box center [648, 300] width 1297 height 601
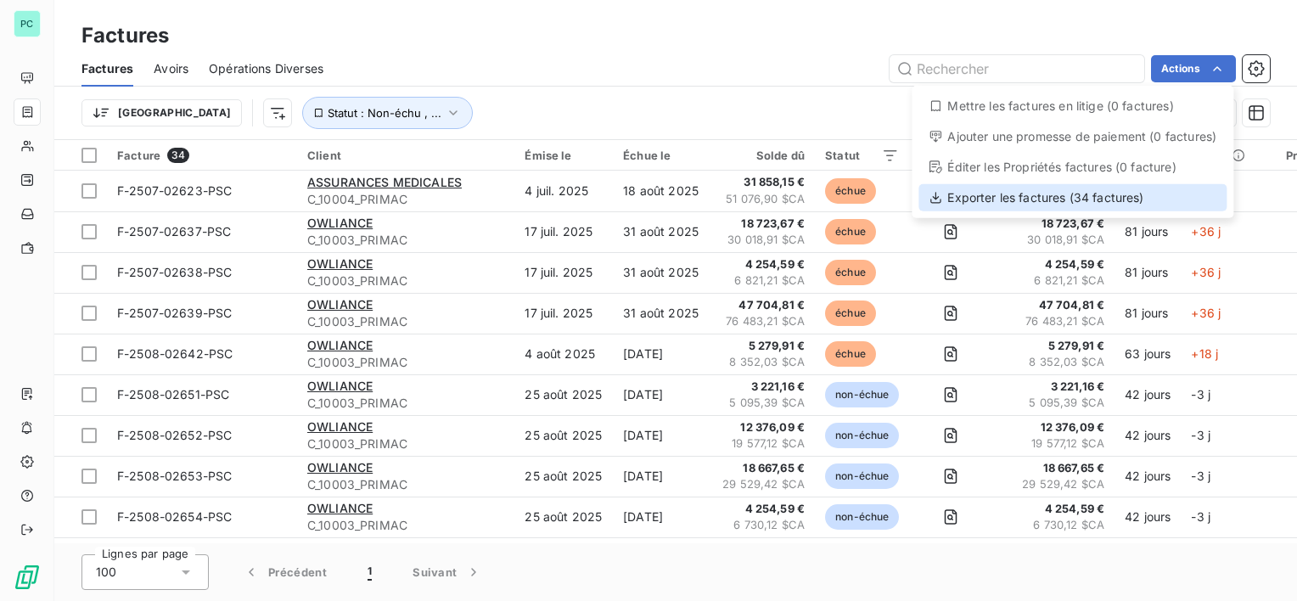
click at [1105, 197] on div "Exporter les factures (34 factures)" at bounding box center [1073, 197] width 308 height 27
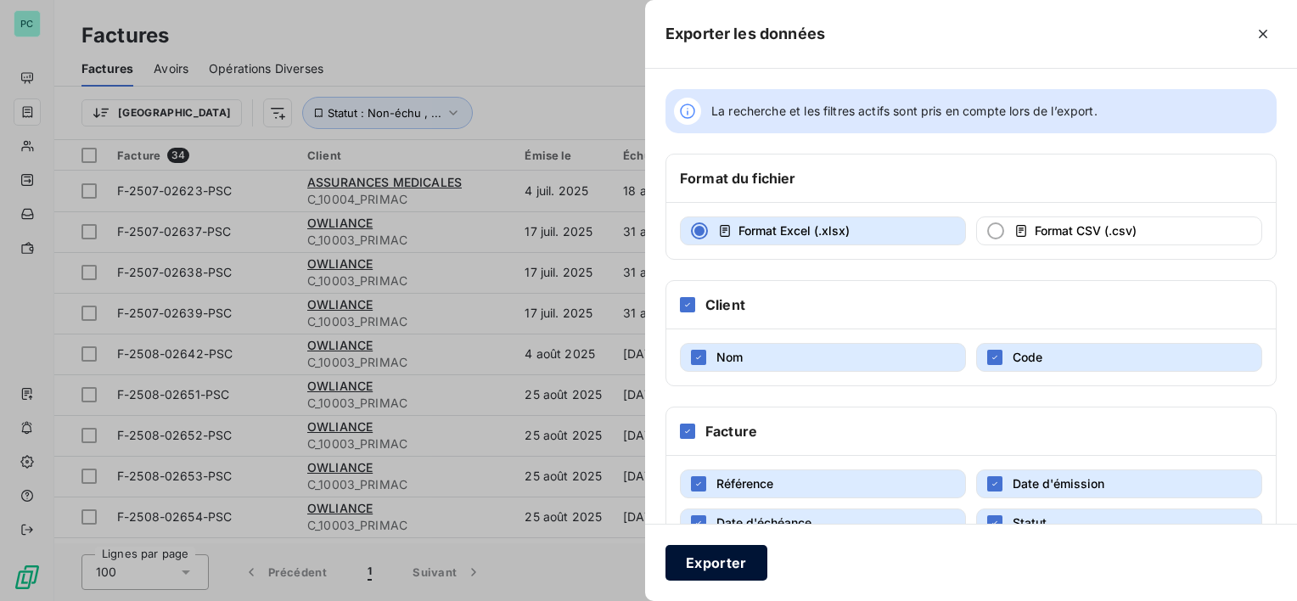
click at [734, 547] on button "Exporter" at bounding box center [717, 563] width 102 height 36
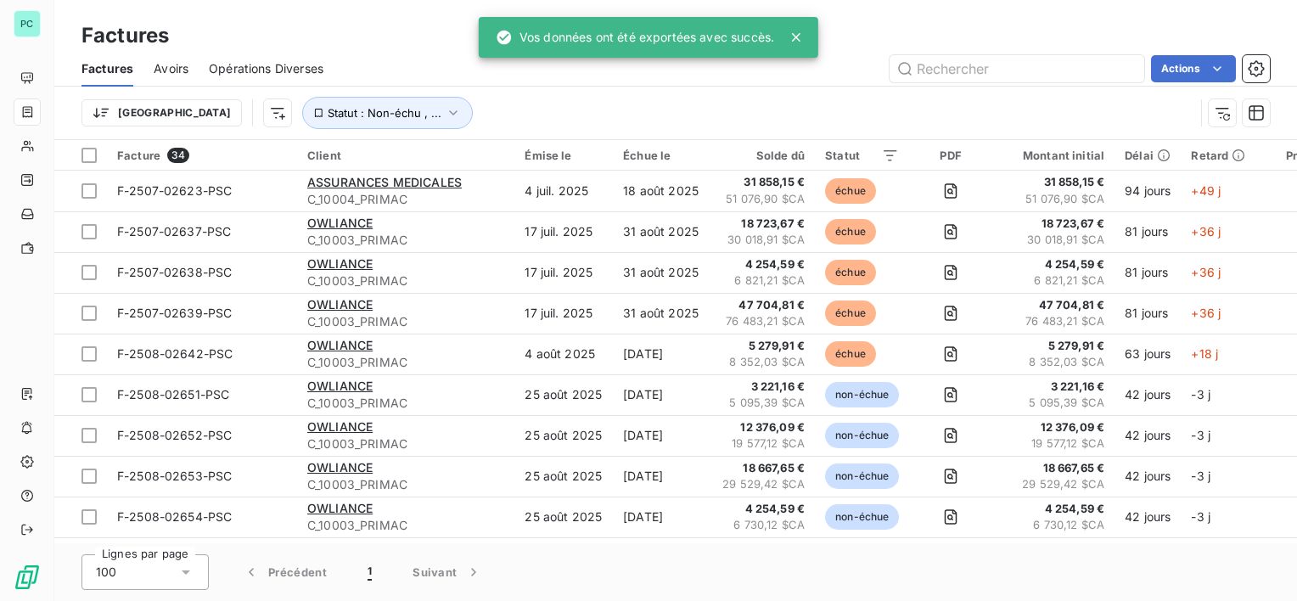
click at [830, 71] on div "Actions" at bounding box center [807, 68] width 926 height 27
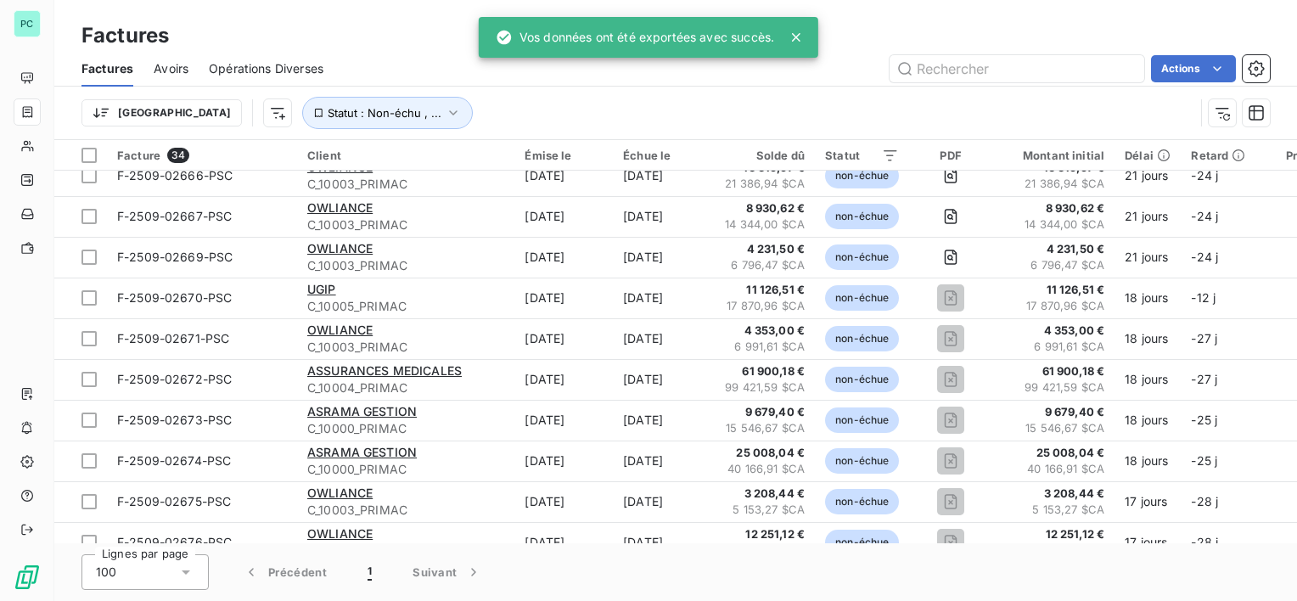
scroll to position [764, 0]
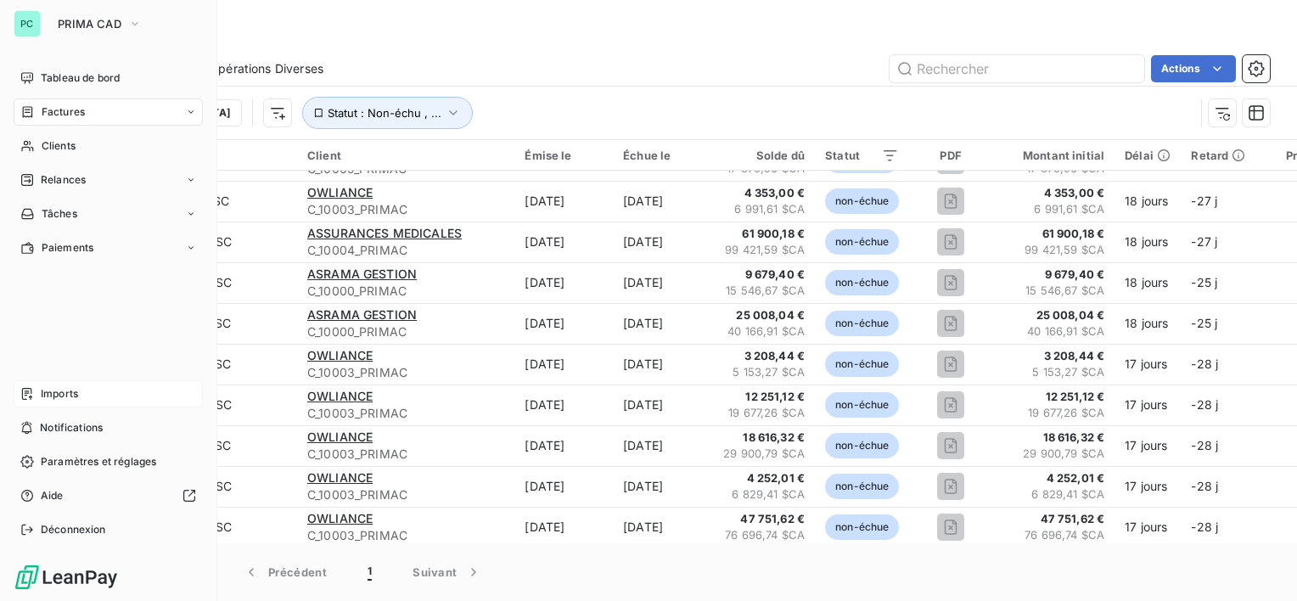
click at [74, 396] on span "Imports" at bounding box center [59, 393] width 37 height 15
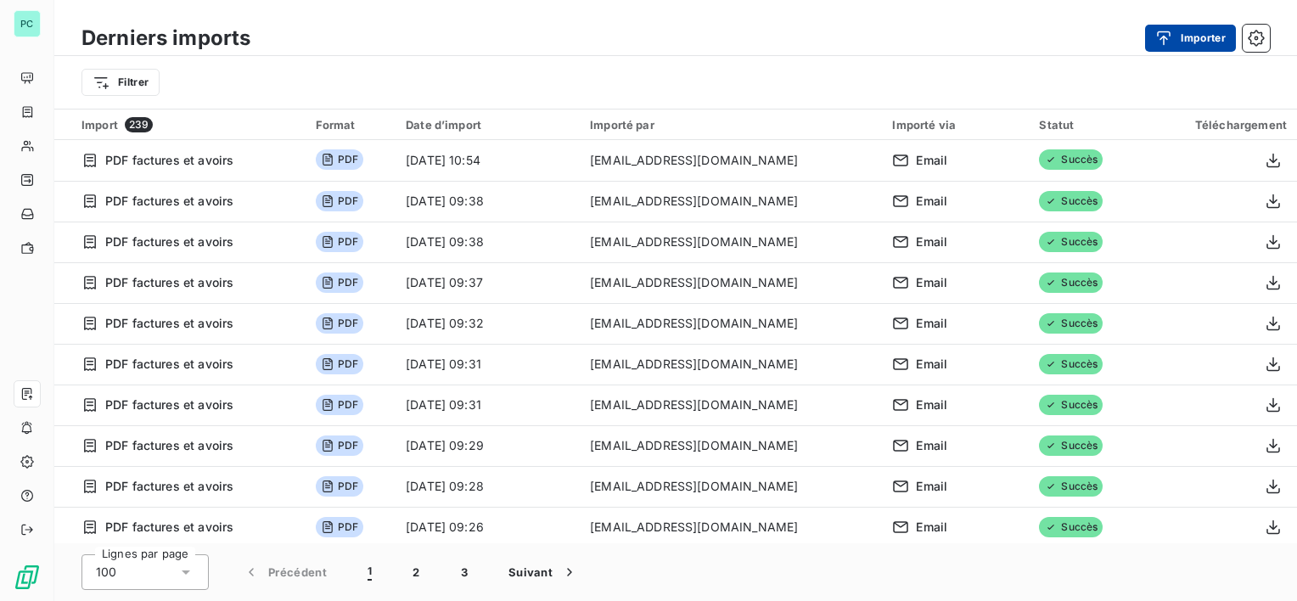
click at [1192, 37] on button "Importer" at bounding box center [1190, 38] width 91 height 27
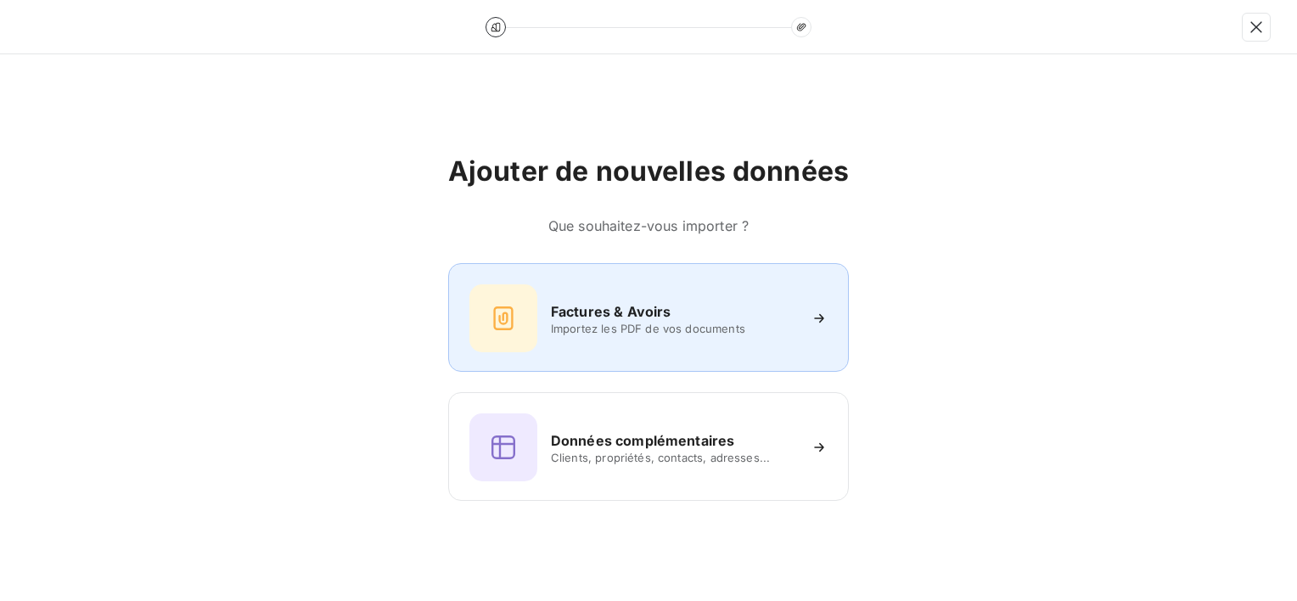
click at [581, 333] on span "Importez les PDF de vos documents" at bounding box center [674, 329] width 246 height 14
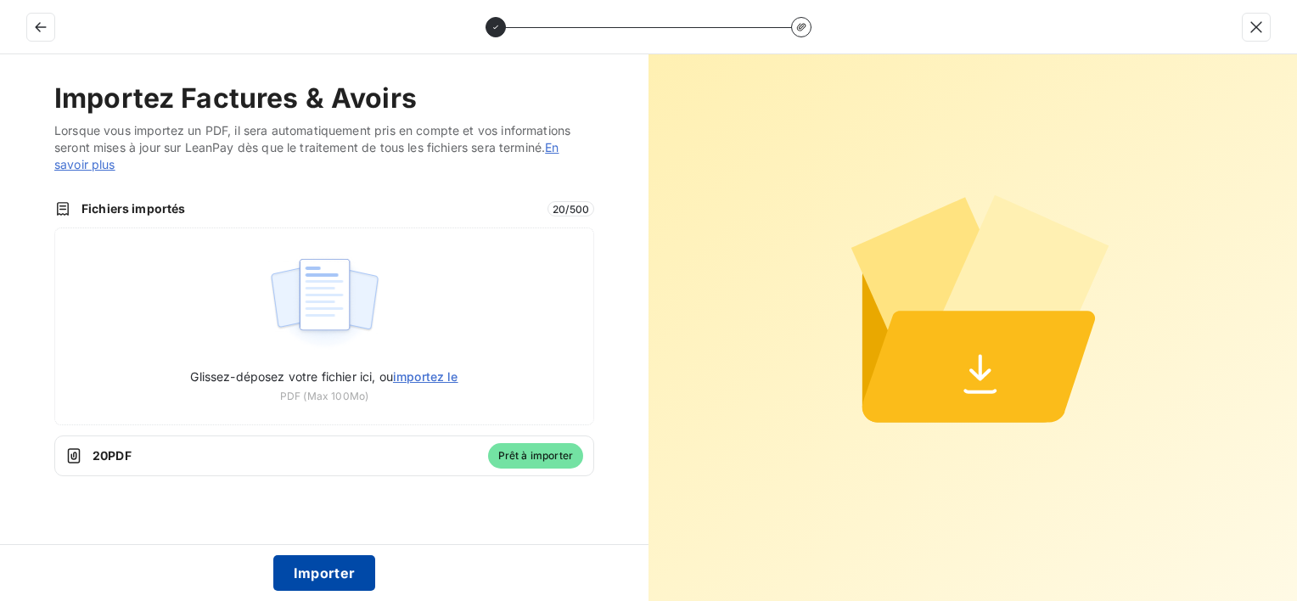
click at [307, 578] on button "Importer" at bounding box center [324, 573] width 103 height 36
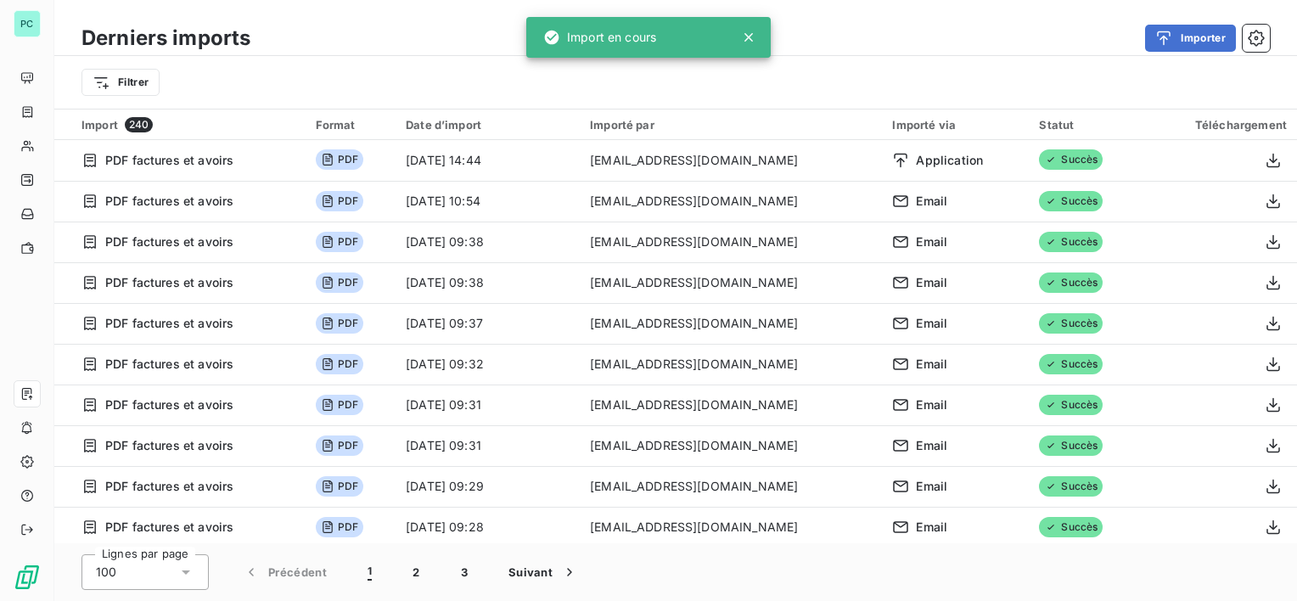
scroll to position [425, 0]
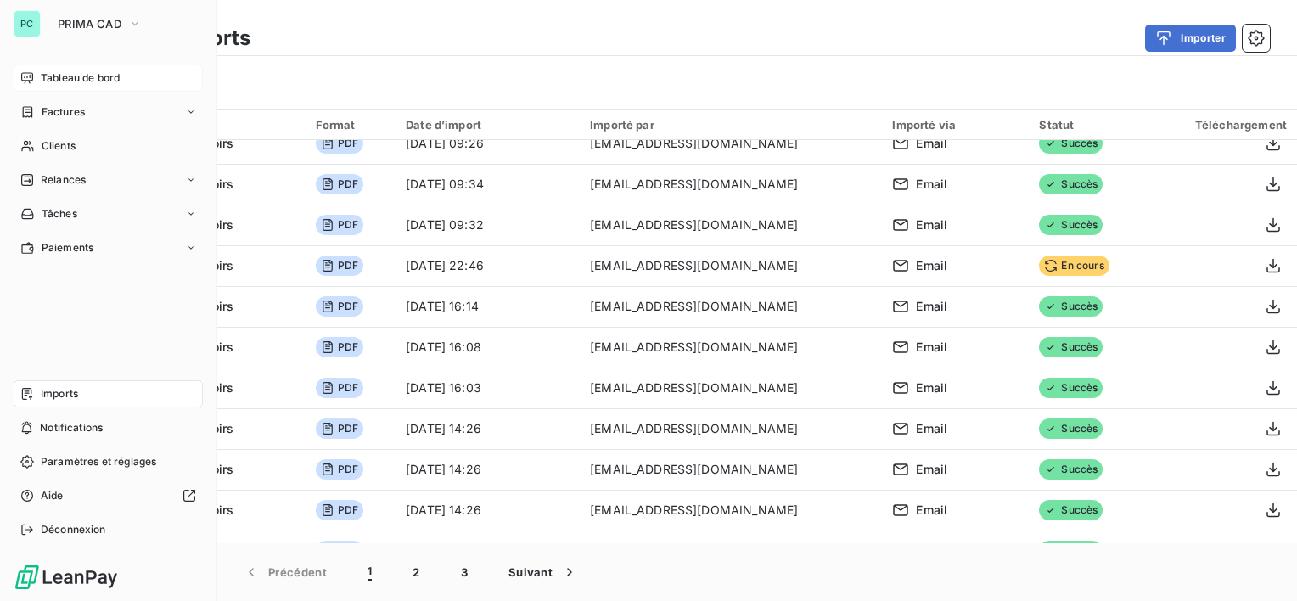
click at [68, 81] on span "Tableau de bord" at bounding box center [80, 77] width 79 height 15
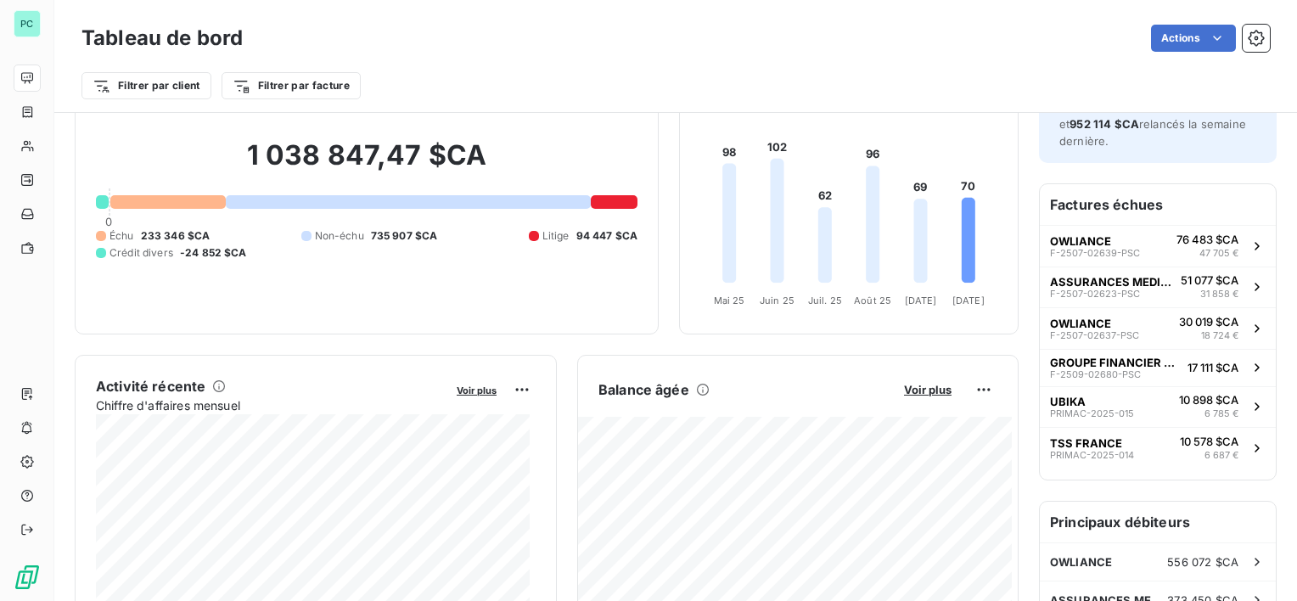
scroll to position [87, 0]
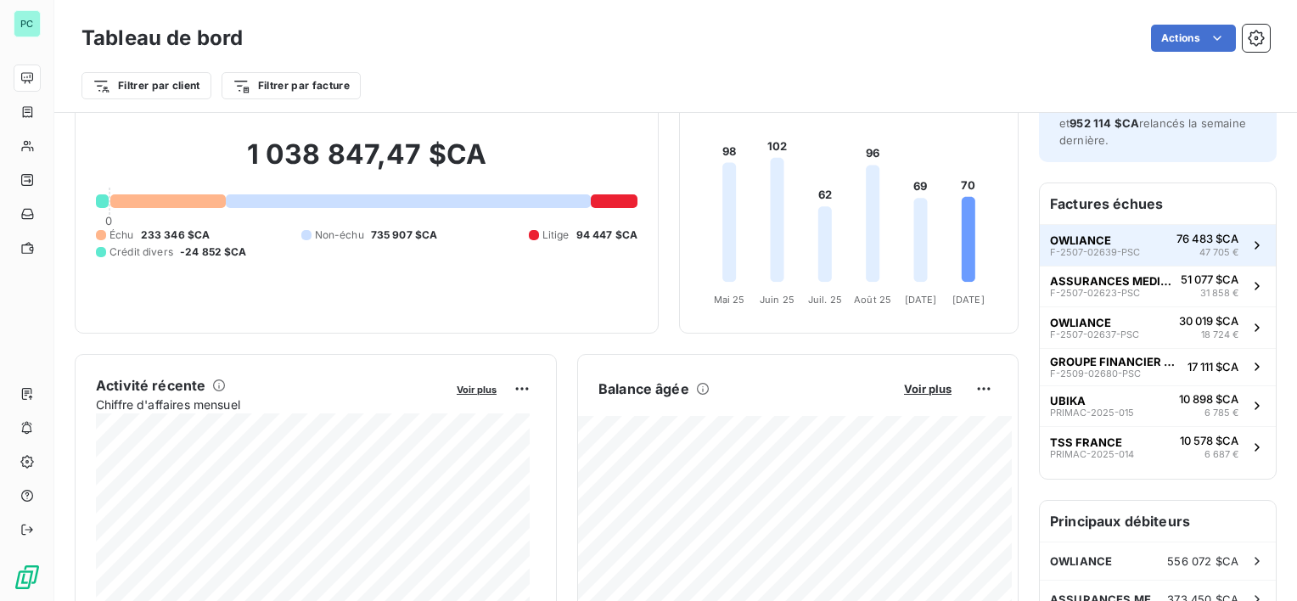
click at [1161, 244] on button "OWLIANCE F-2507-02639-PSC 76 483 $CA 47 705 €" at bounding box center [1158, 245] width 236 height 42
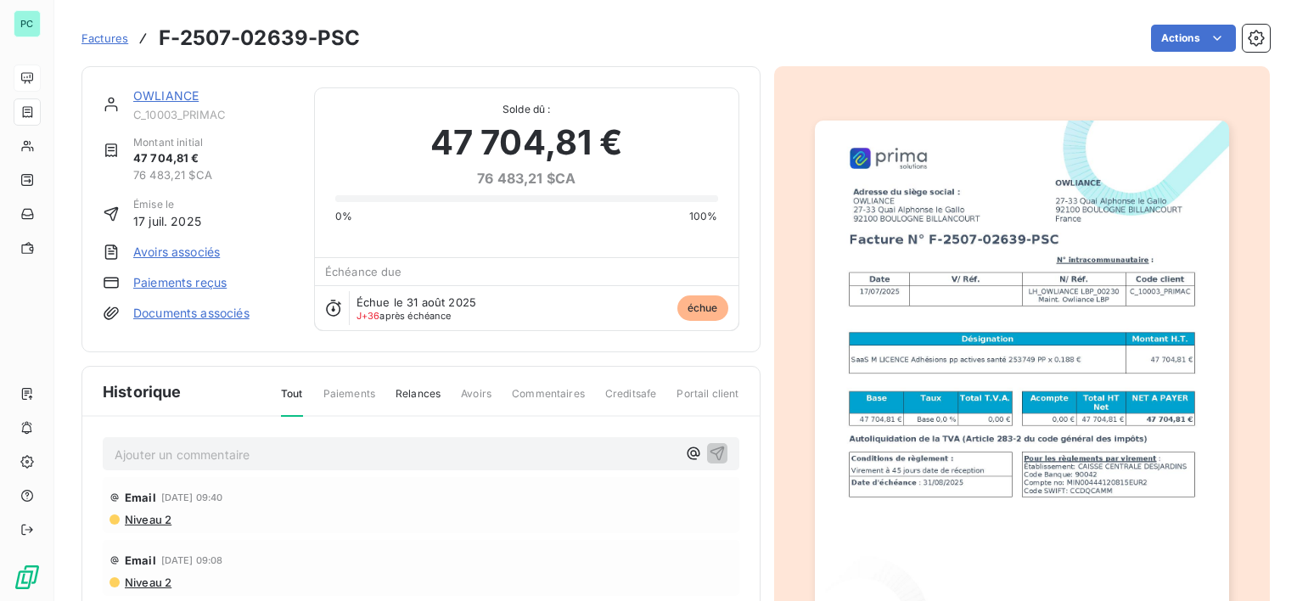
click at [170, 106] on div "OWLIANCE C_10003_PRIMAC" at bounding box center [213, 104] width 160 height 34
click at [166, 92] on link "OWLIANCE" at bounding box center [165, 95] width 65 height 14
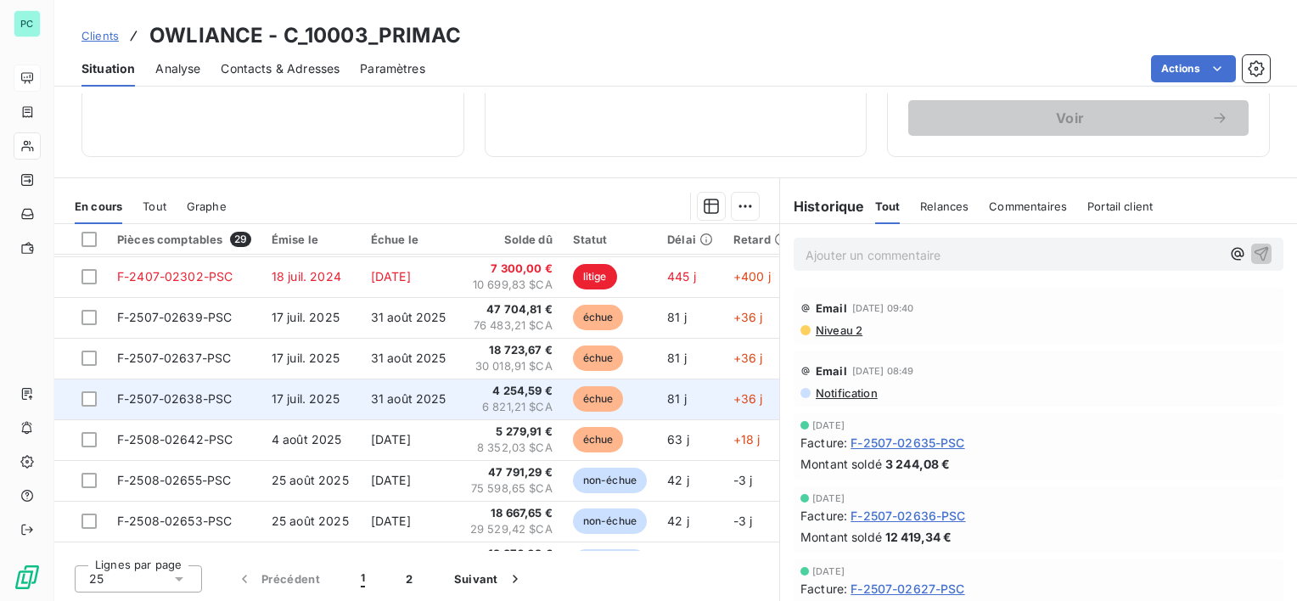
scroll to position [255, 0]
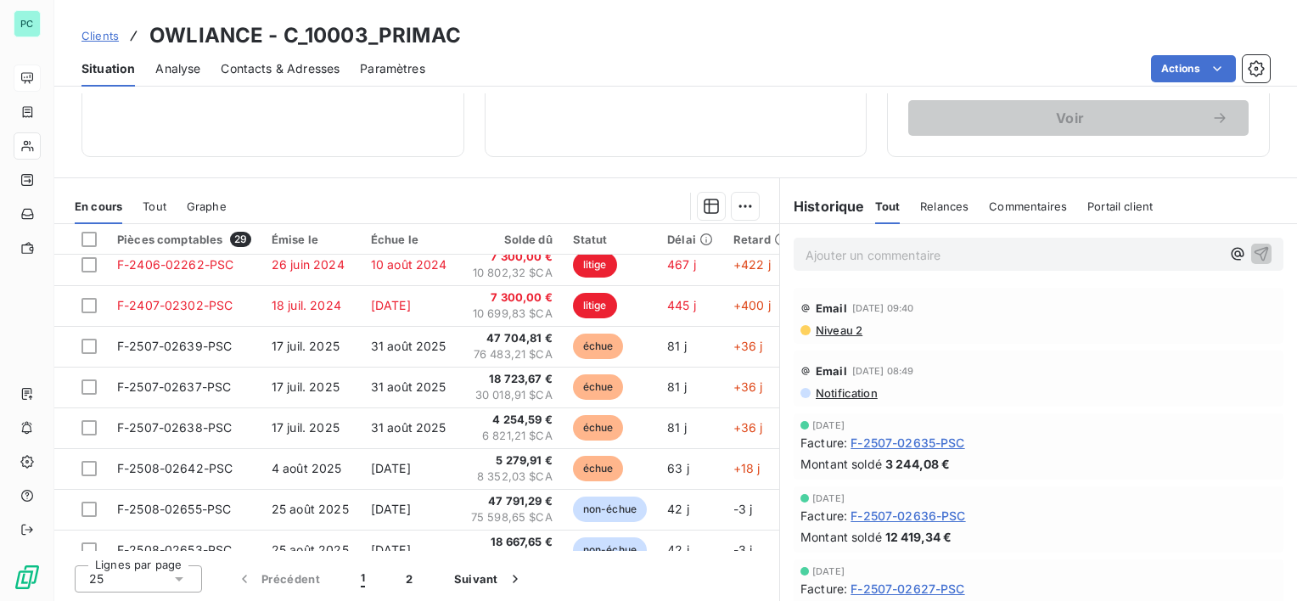
click at [1230, 78] on html "PC Clients OWLIANCE - C_10003_PRIMAC Situation Analyse Contacts & Adresses Para…" at bounding box center [648, 300] width 1297 height 601
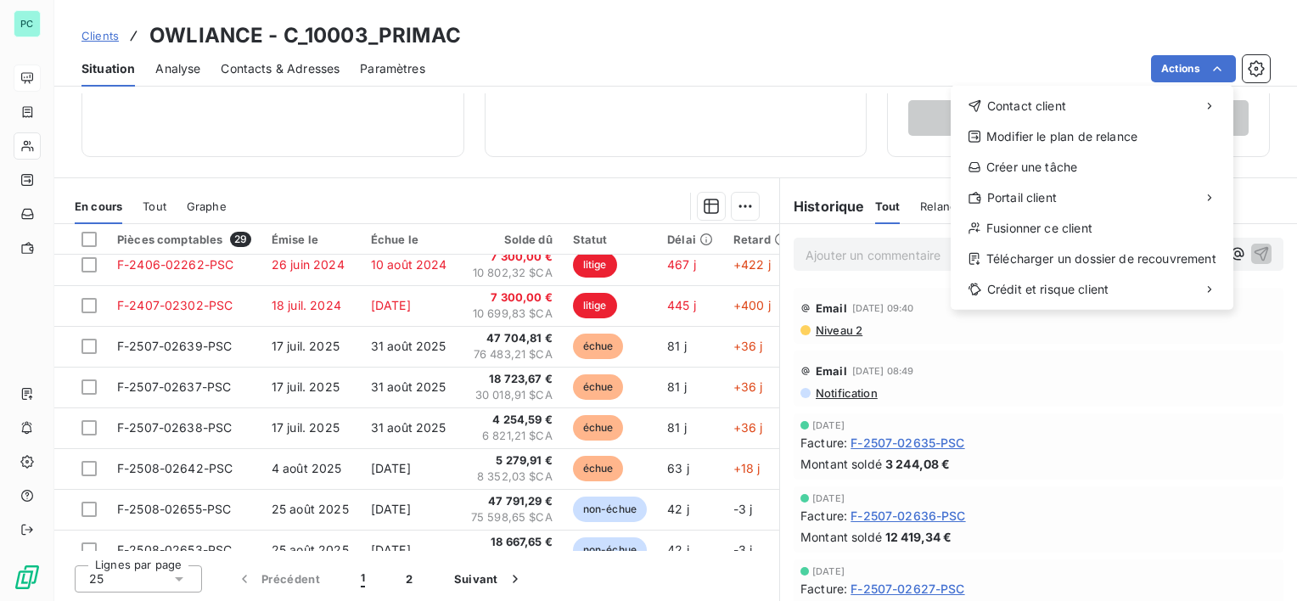
click at [1223, 75] on html "PC Clients OWLIANCE - C_10003_PRIMAC Situation Analyse Contacts & Adresses Para…" at bounding box center [648, 300] width 1297 height 601
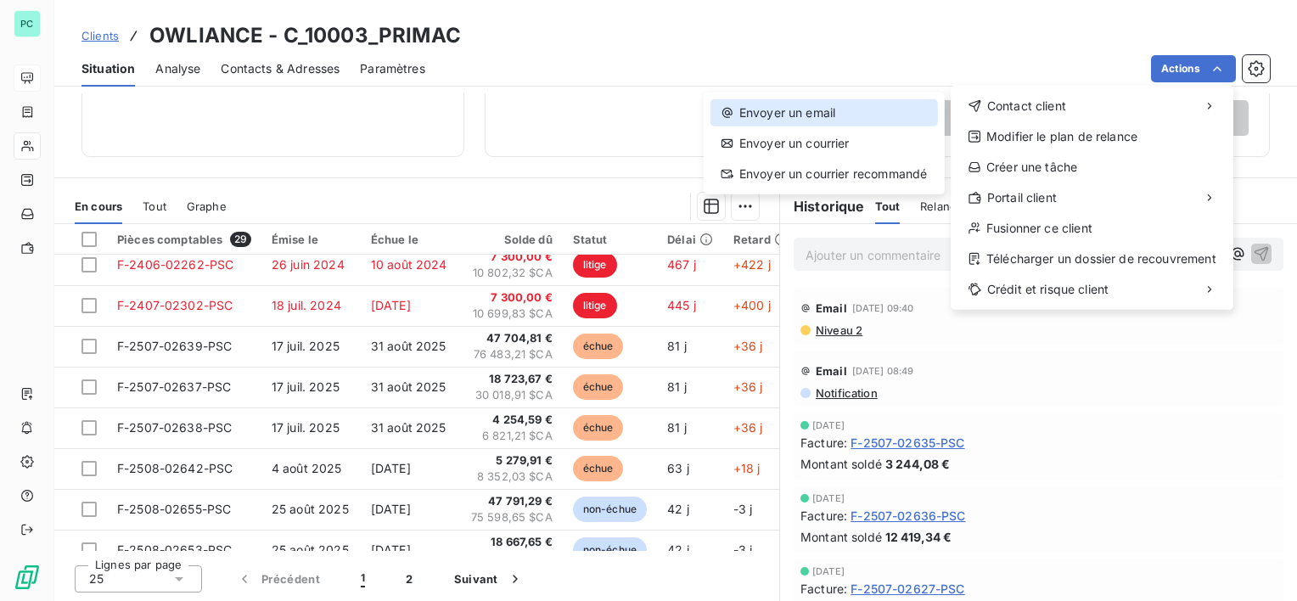
click at [804, 108] on div "Envoyer un email" at bounding box center [825, 112] width 228 height 27
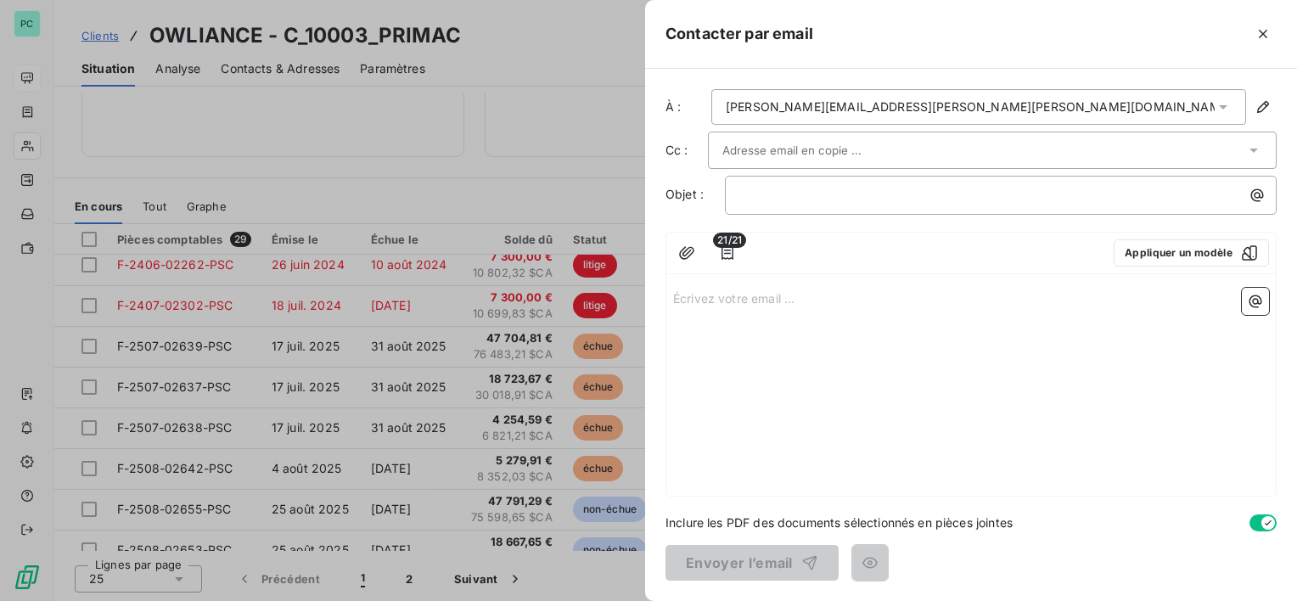
click at [808, 163] on div at bounding box center [992, 150] width 569 height 37
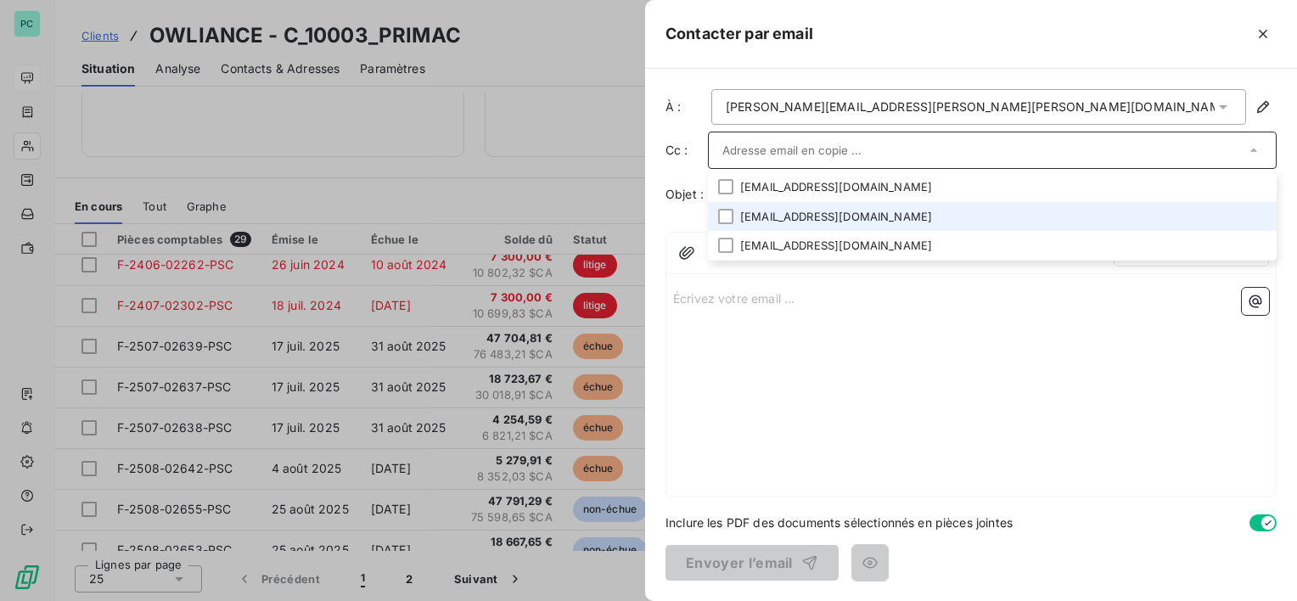
click at [819, 214] on li "[EMAIL_ADDRESS][DOMAIN_NAME]" at bounding box center [992, 217] width 569 height 30
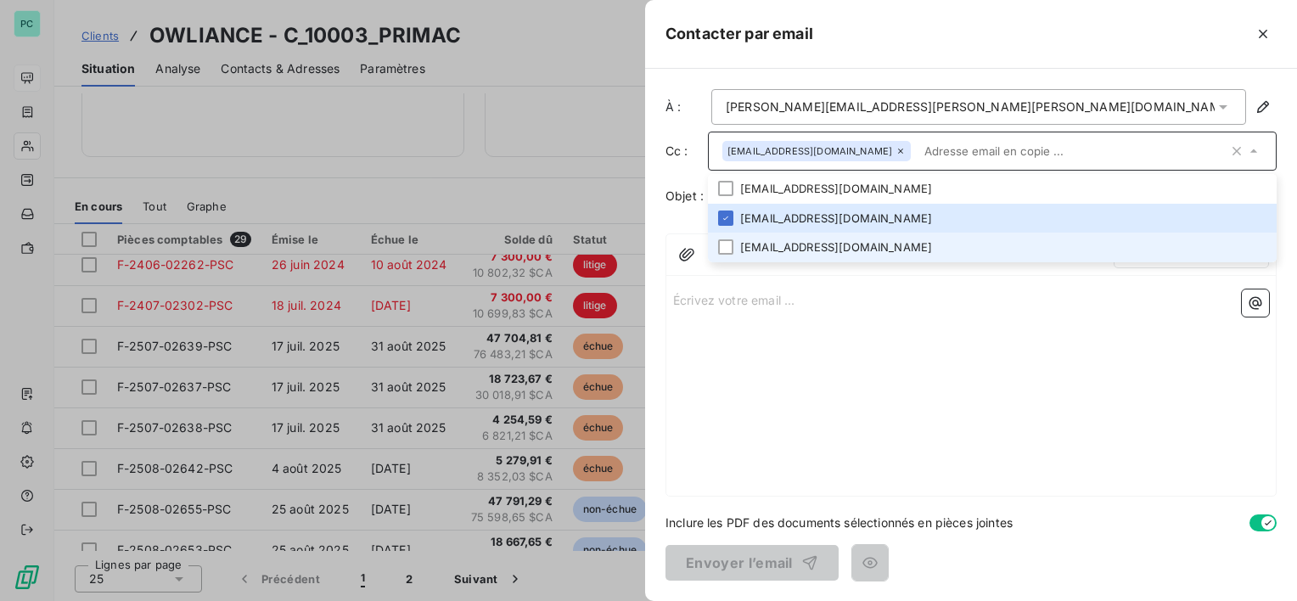
click at [819, 247] on li "[EMAIL_ADDRESS][DOMAIN_NAME]" at bounding box center [992, 248] width 569 height 30
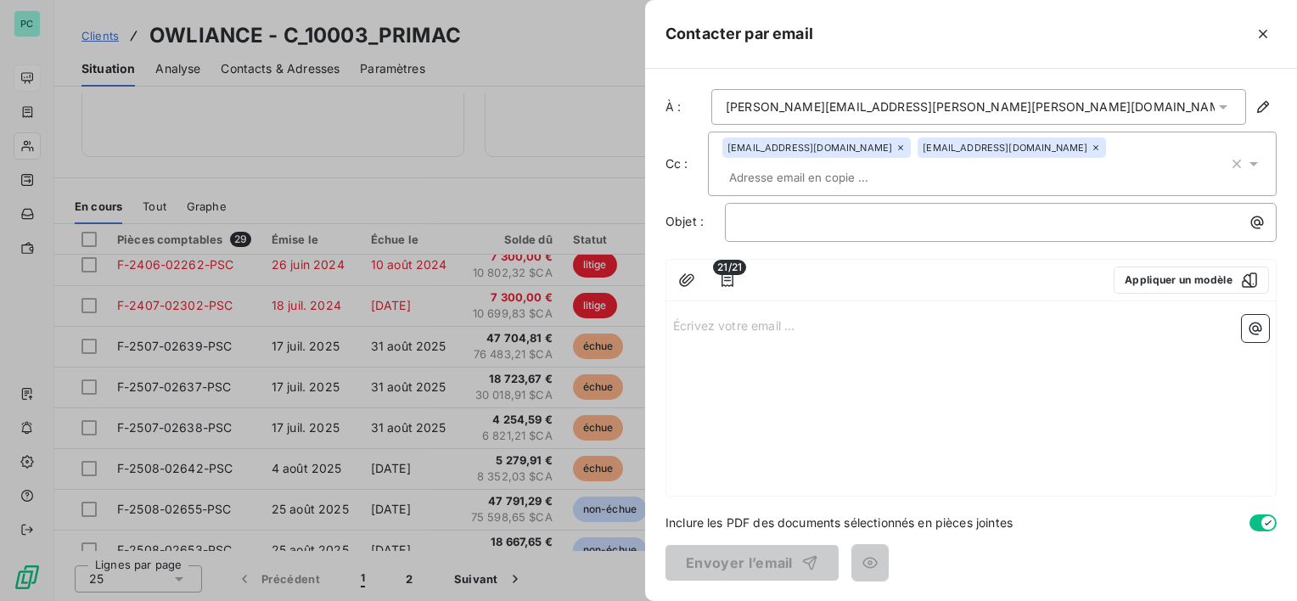
drag, startPoint x: 1031, startPoint y: 375, endPoint x: 963, endPoint y: 294, distance: 106.1
click at [1031, 374] on div "Écrivez votre email ... ﻿" at bounding box center [972, 402] width 610 height 188
drag, startPoint x: 836, startPoint y: 194, endPoint x: 854, endPoint y: 200, distance: 19.9
click at [835, 212] on p "﻿" at bounding box center [1006, 222] width 532 height 20
click at [1168, 267] on div "21/21 Appliquer un modèle" at bounding box center [972, 281] width 610 height 42
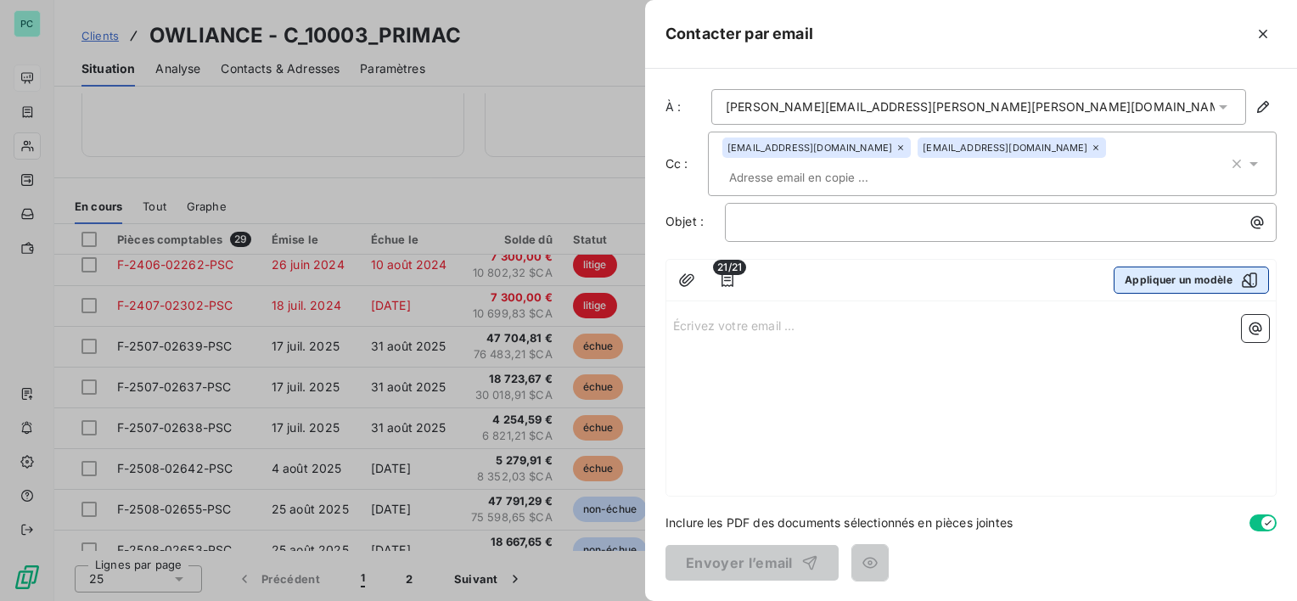
click at [1174, 267] on button "Appliquer un modèle" at bounding box center [1191, 280] width 155 height 27
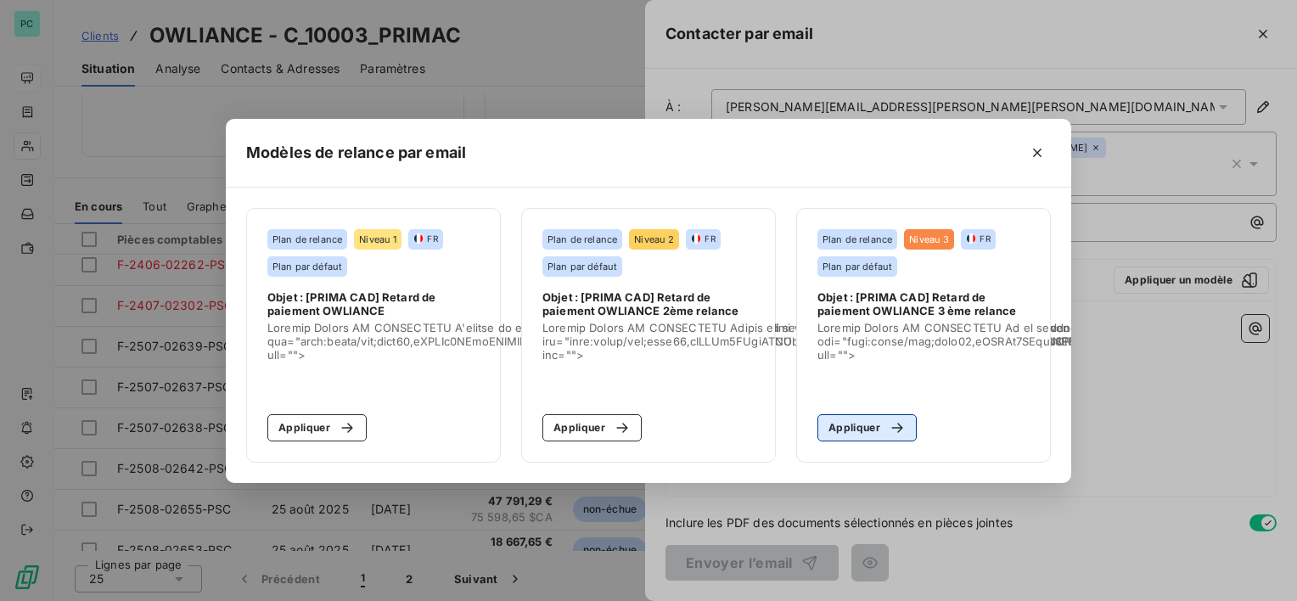
click at [845, 421] on button "Appliquer" at bounding box center [867, 427] width 99 height 27
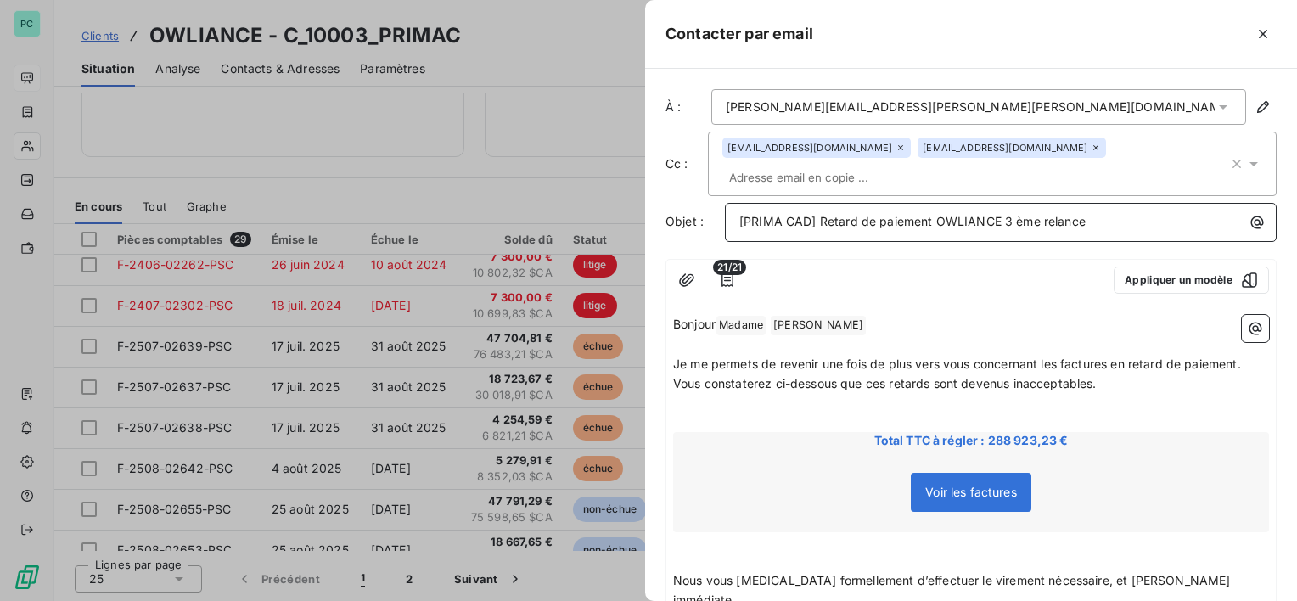
click at [740, 214] on span "[PRIMA CAD] Retard de paiement OWLIANCE 3 ème relance" at bounding box center [913, 221] width 346 height 14
click at [863, 214] on span "URGENT [PRIMA CAD] Retard de paiement OWLIANCE 3 ème relance" at bounding box center [939, 221] width 399 height 14
click at [1124, 394] on p "﻿" at bounding box center [971, 404] width 596 height 20
drag, startPoint x: 1161, startPoint y: 360, endPoint x: 1115, endPoint y: 393, distance: 56.6
click at [1161, 374] on p "Vous constaterez ci-dessous que ces retards sont devenus inacceptables." at bounding box center [971, 384] width 596 height 20
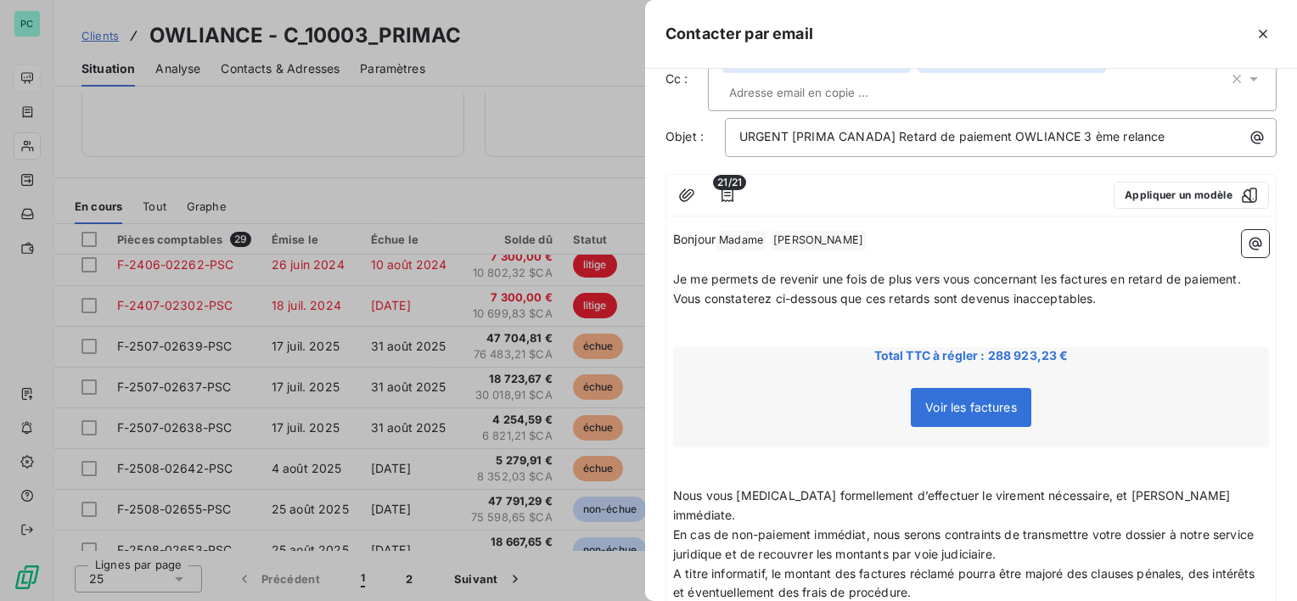
click at [795, 527] on span "En cas de non-paiement immédiat, nous serons contraints de transmettre votre do…" at bounding box center [965, 544] width 584 height 34
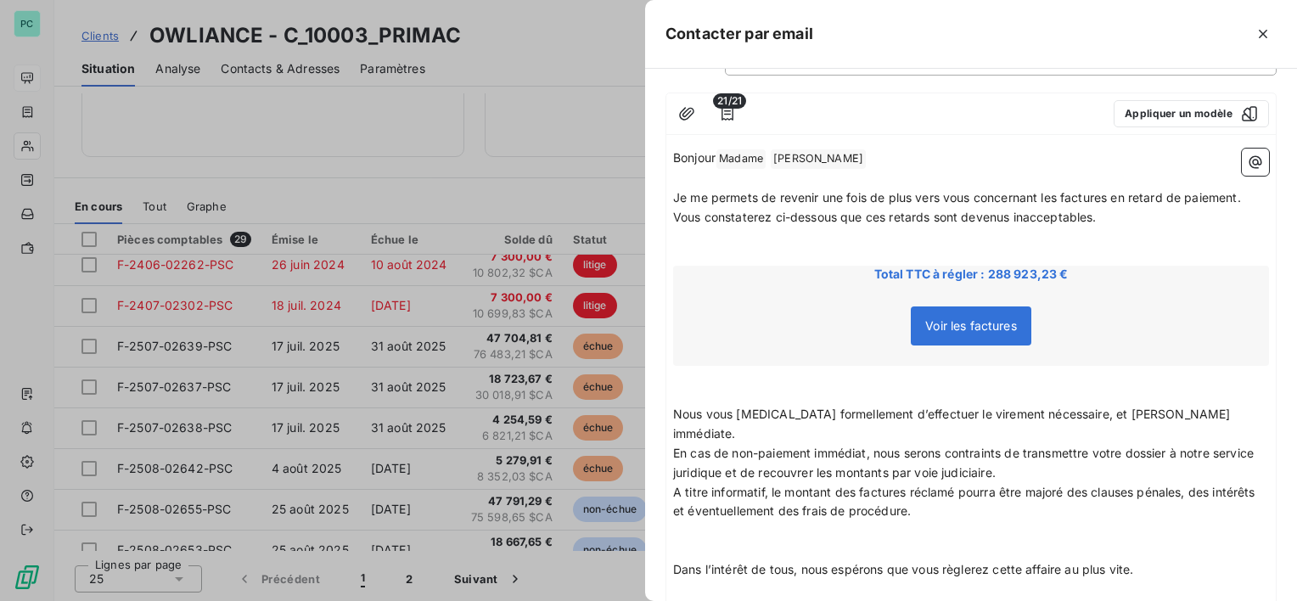
scroll to position [0, 0]
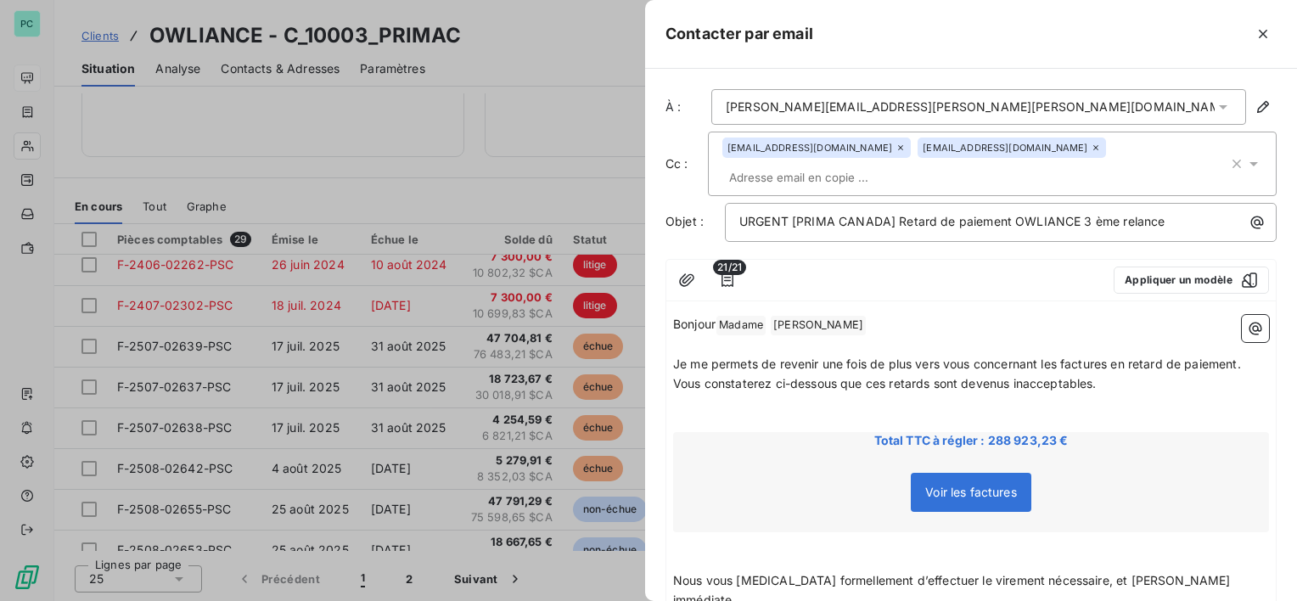
drag, startPoint x: 1110, startPoint y: 357, endPoint x: 1119, endPoint y: 357, distance: 9.3
click at [1111, 374] on p "Vous constaterez ci-dessous que ces retards sont devenus inacceptables." at bounding box center [971, 384] width 596 height 20
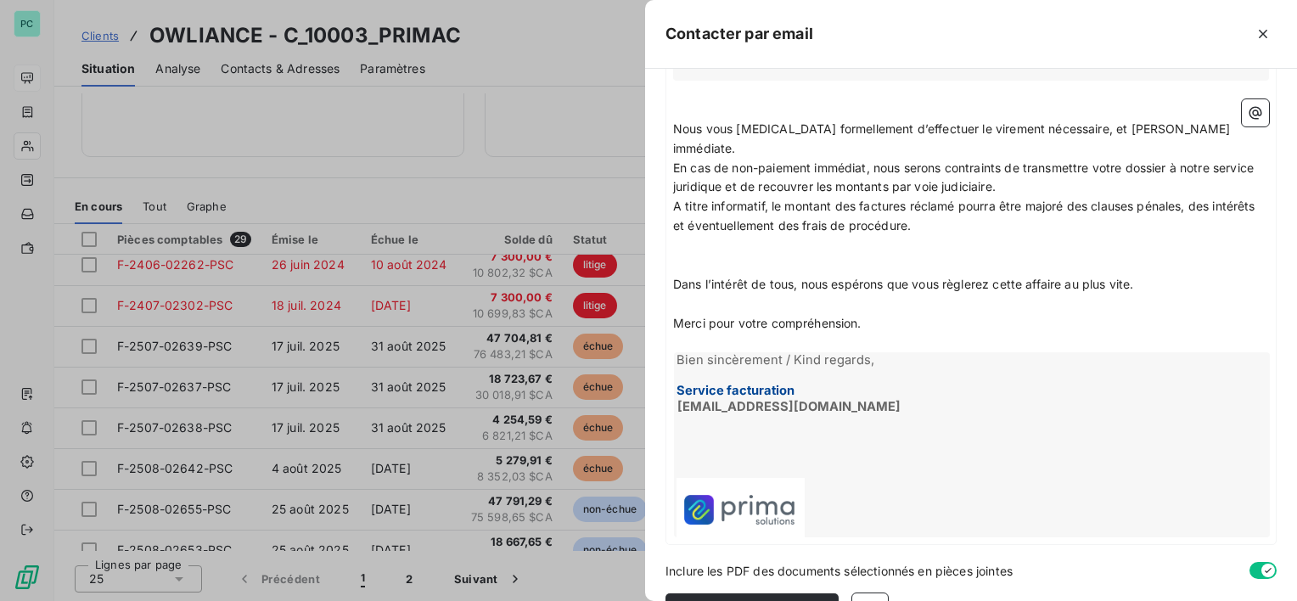
scroll to position [492, 0]
click at [874, 600] on icon "button" at bounding box center [870, 610] width 17 height 17
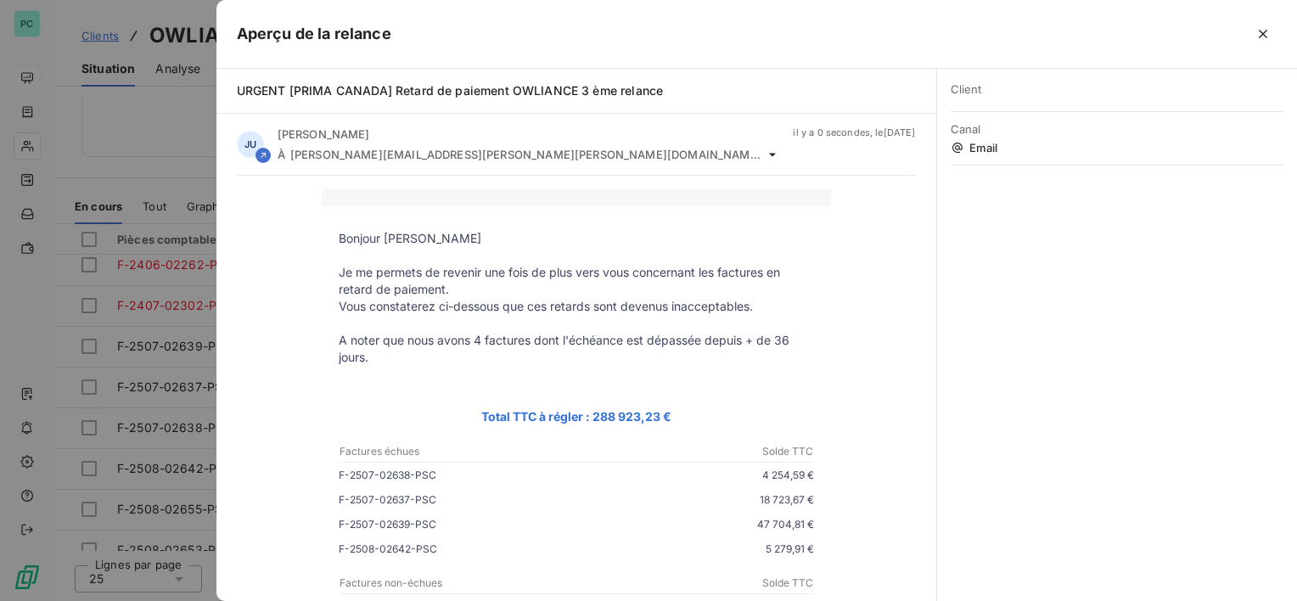
click at [479, 338] on p "A noter que nous avons 4 factures dont l'échéance est dépassée depuis + de 36 j…" at bounding box center [577, 349] width 476 height 34
click at [1260, 37] on icon "button" at bounding box center [1263, 34] width 8 height 8
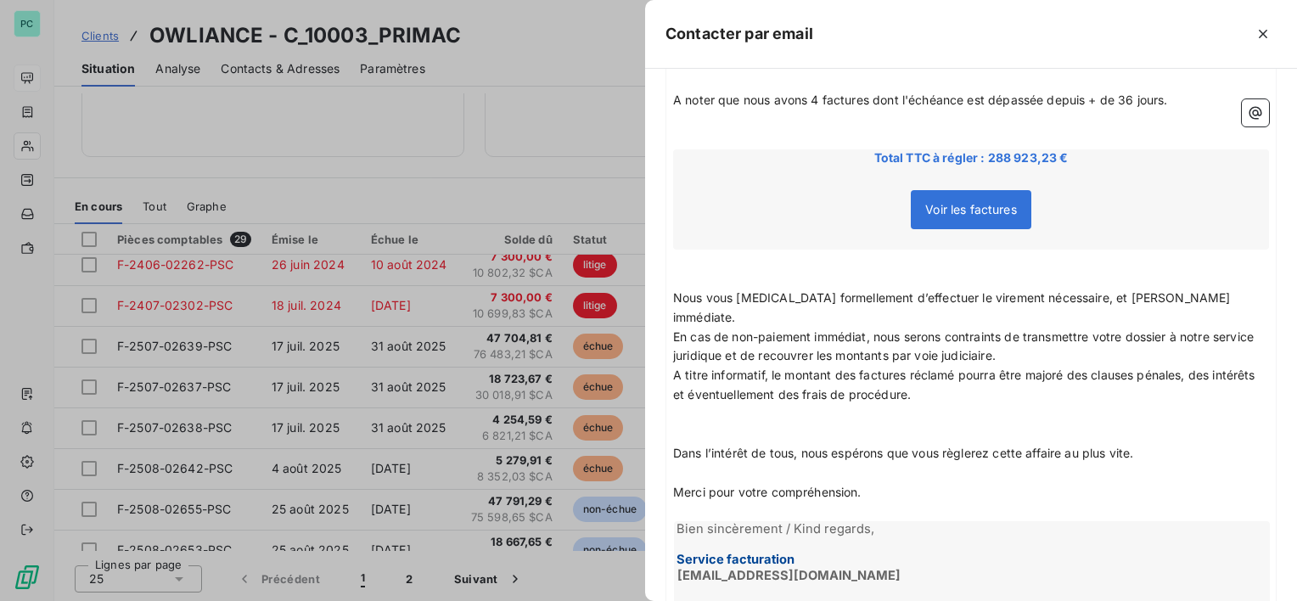
scroll to position [0, 0]
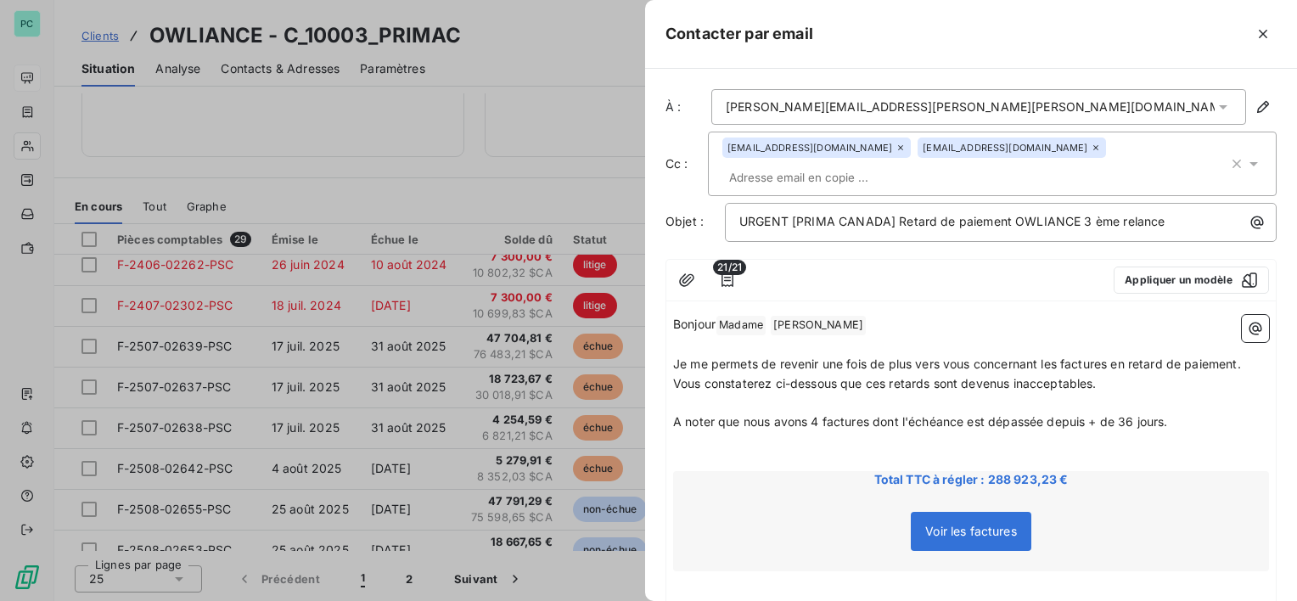
click at [919, 165] on input "text" at bounding box center [821, 177] width 196 height 25
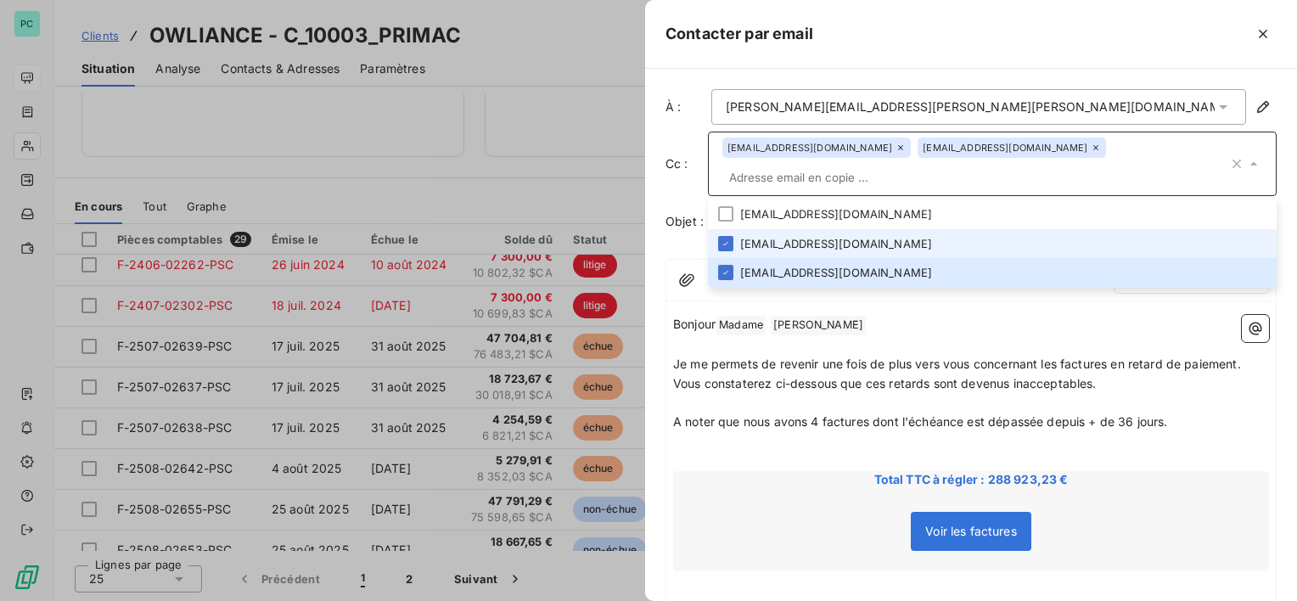
paste input "[PERSON_NAME][EMAIL_ADDRESS][PERSON_NAME][DOMAIN_NAME]"
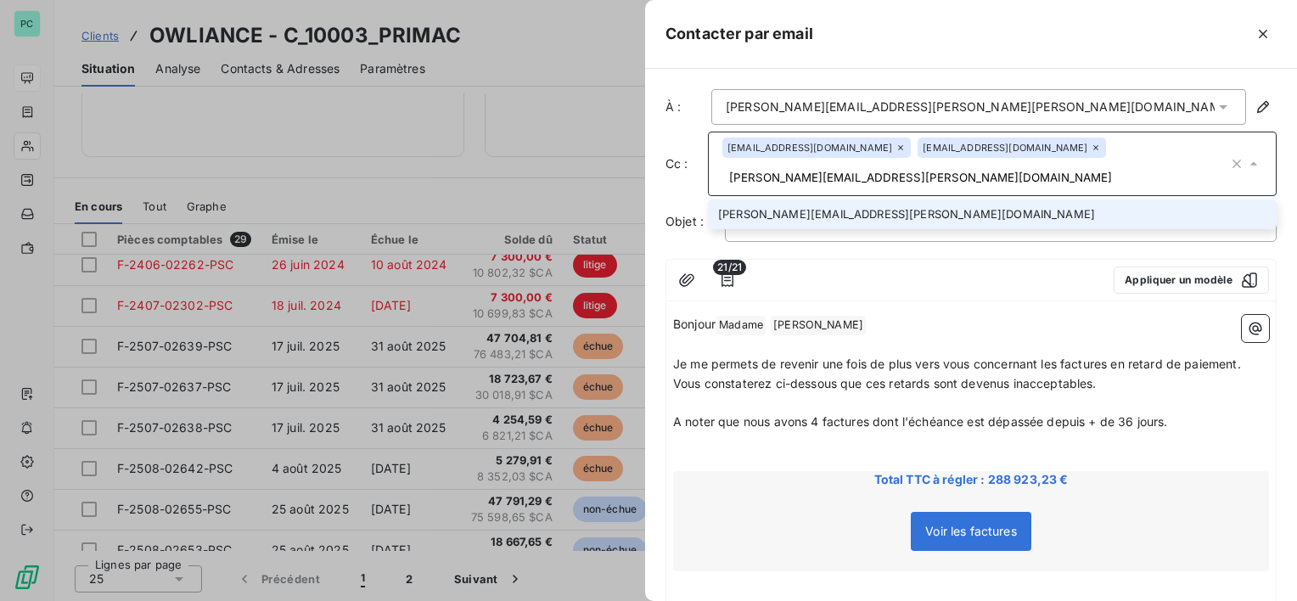
scroll to position [0, 27]
type input "[PERSON_NAME][EMAIL_ADDRESS][PERSON_NAME][DOMAIN_NAME]"
click at [913, 200] on li "[PERSON_NAME][EMAIL_ADDRESS][PERSON_NAME][DOMAIN_NAME]" at bounding box center [992, 215] width 569 height 30
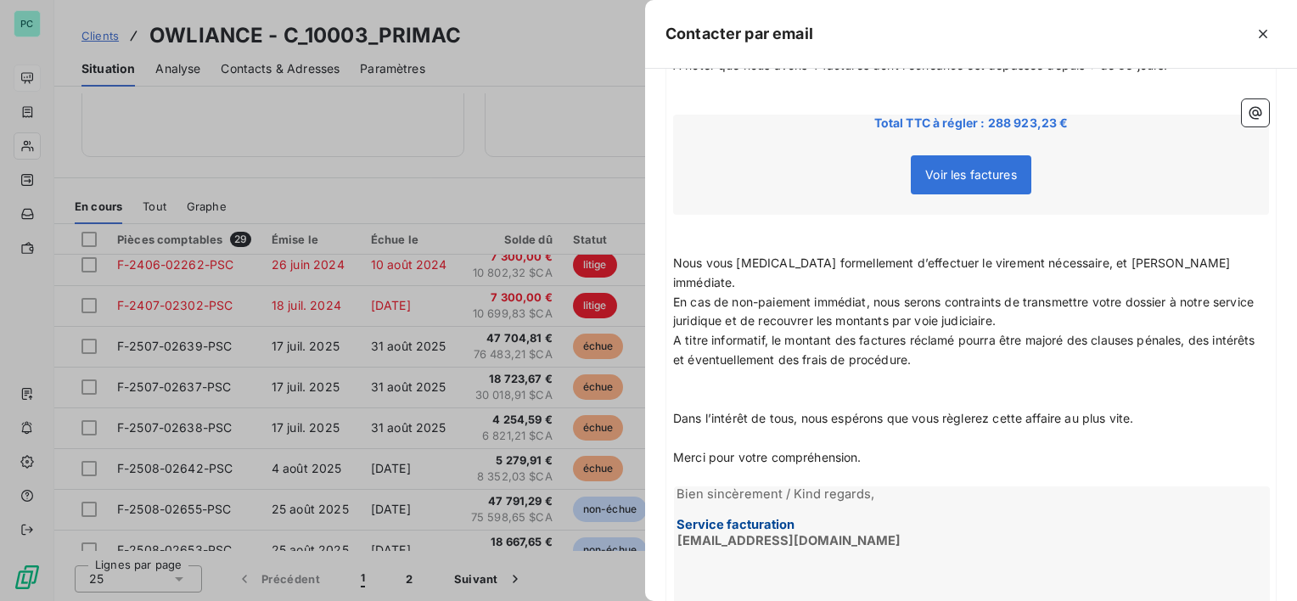
scroll to position [516, 0]
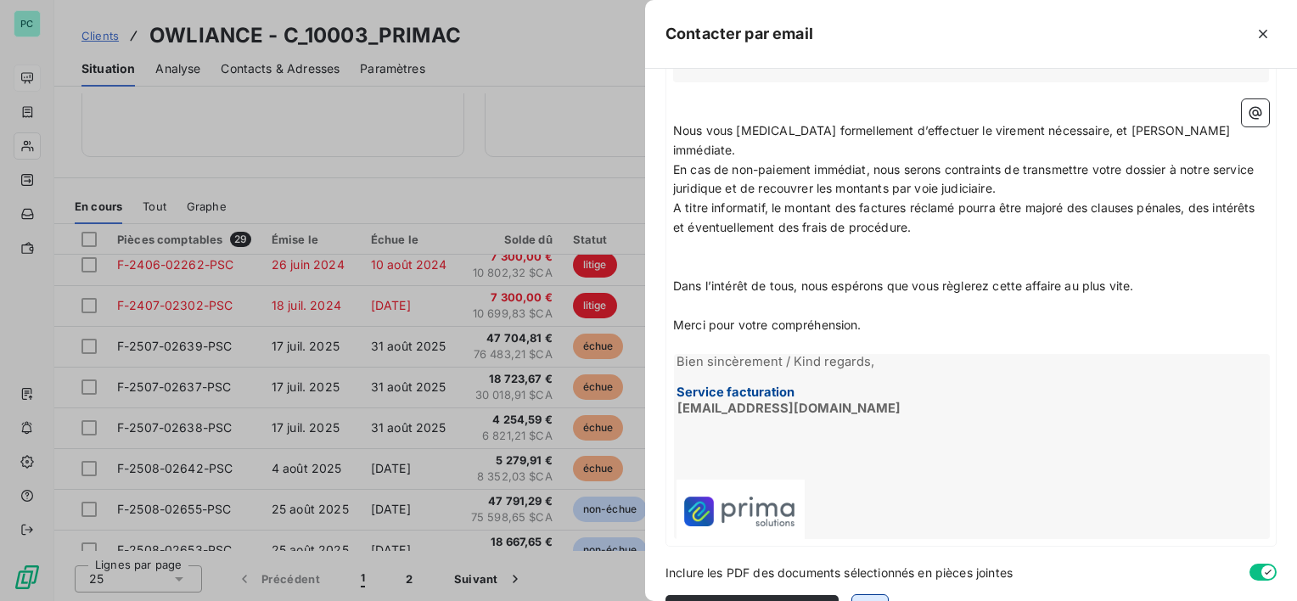
click at [864, 600] on icon "button" at bounding box center [870, 613] width 17 height 17
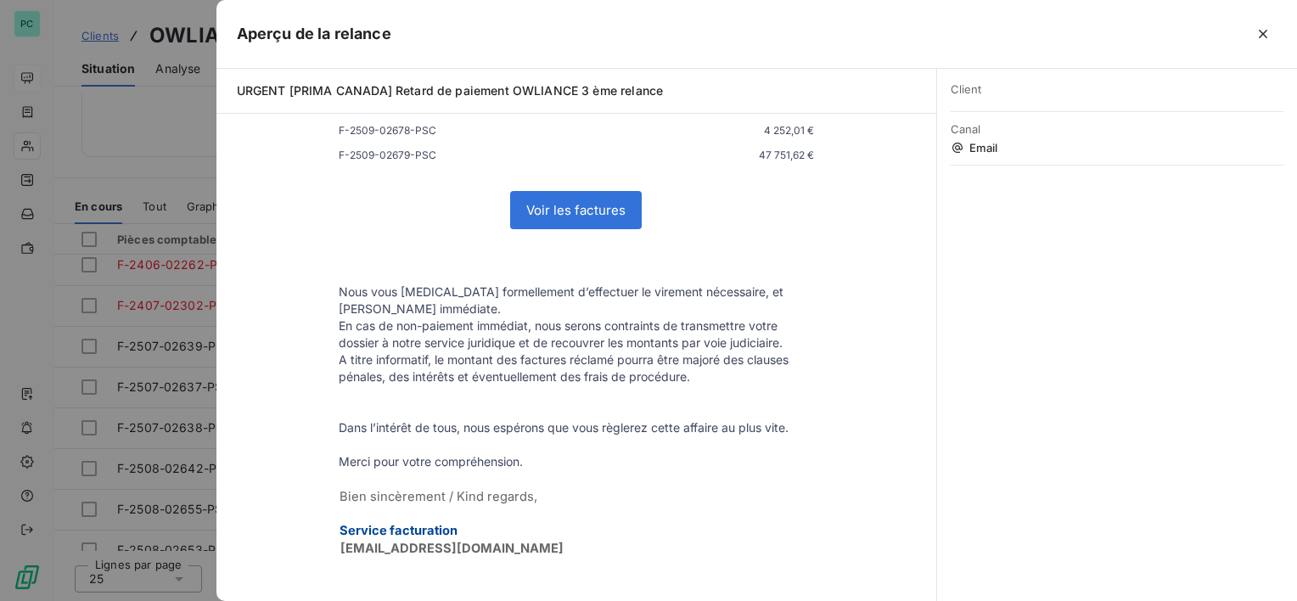
scroll to position [849, 0]
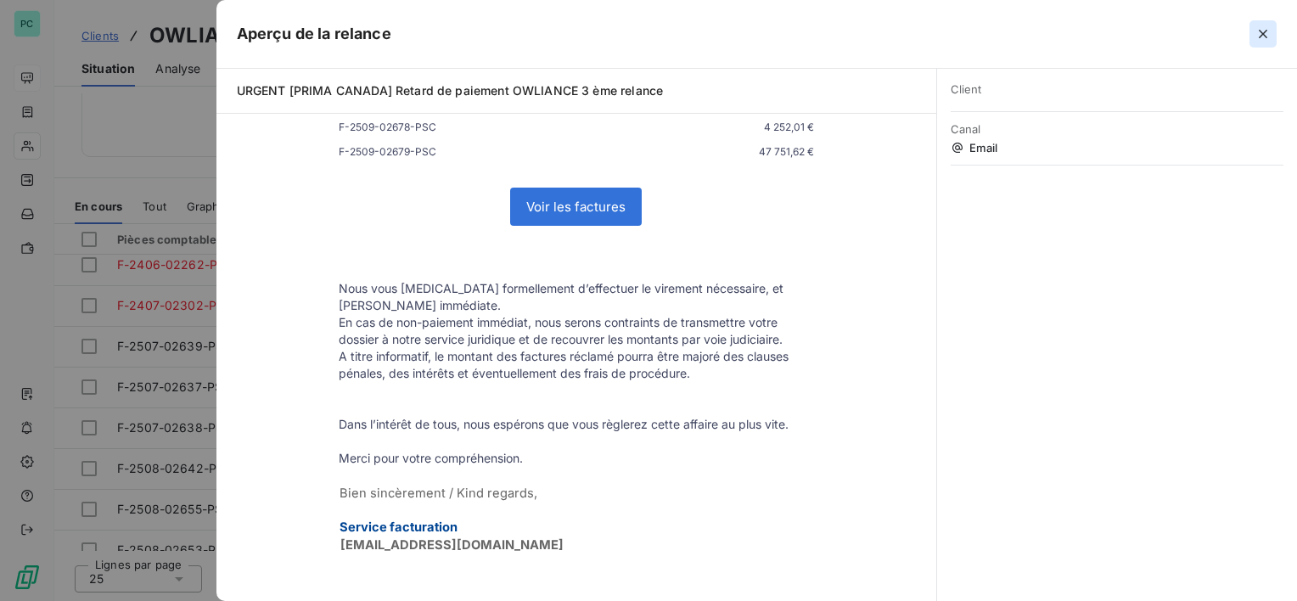
click at [1260, 31] on icon "button" at bounding box center [1263, 34] width 8 height 8
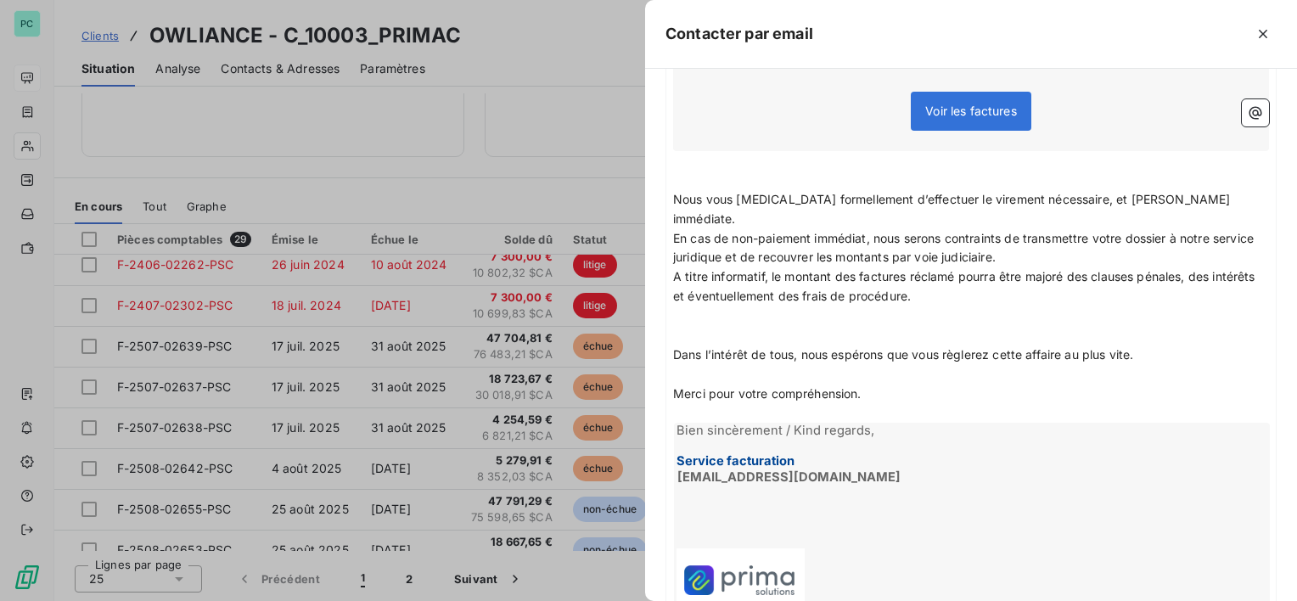
scroll to position [516, 0]
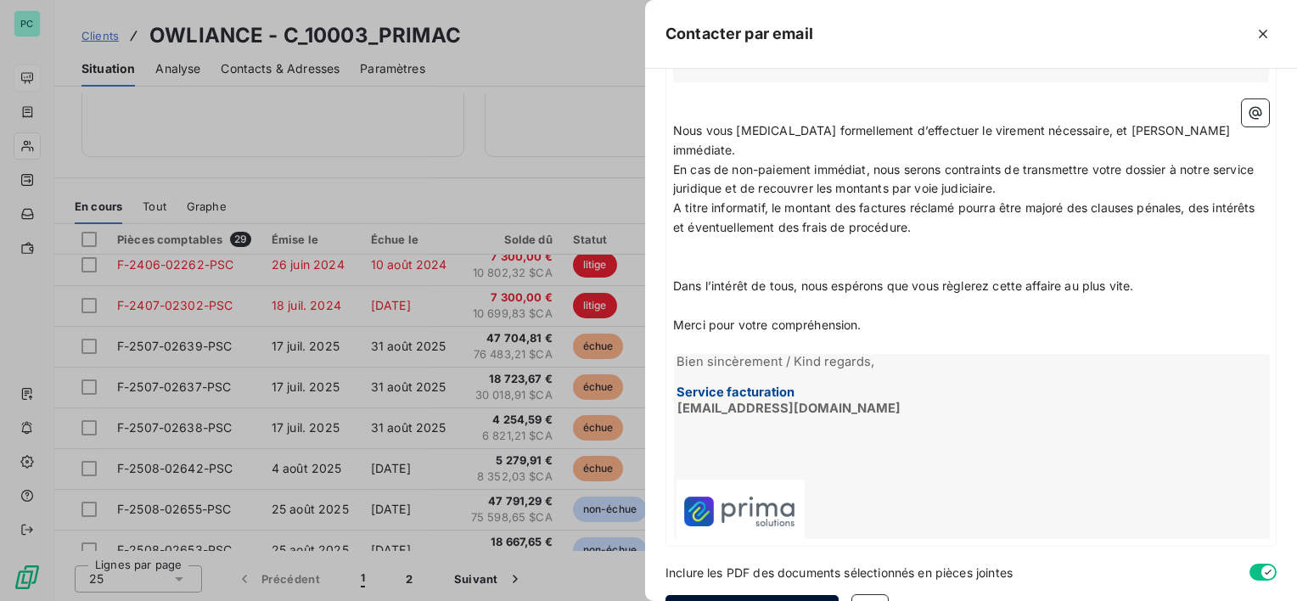
click at [793, 600] on div "button" at bounding box center [805, 613] width 25 height 17
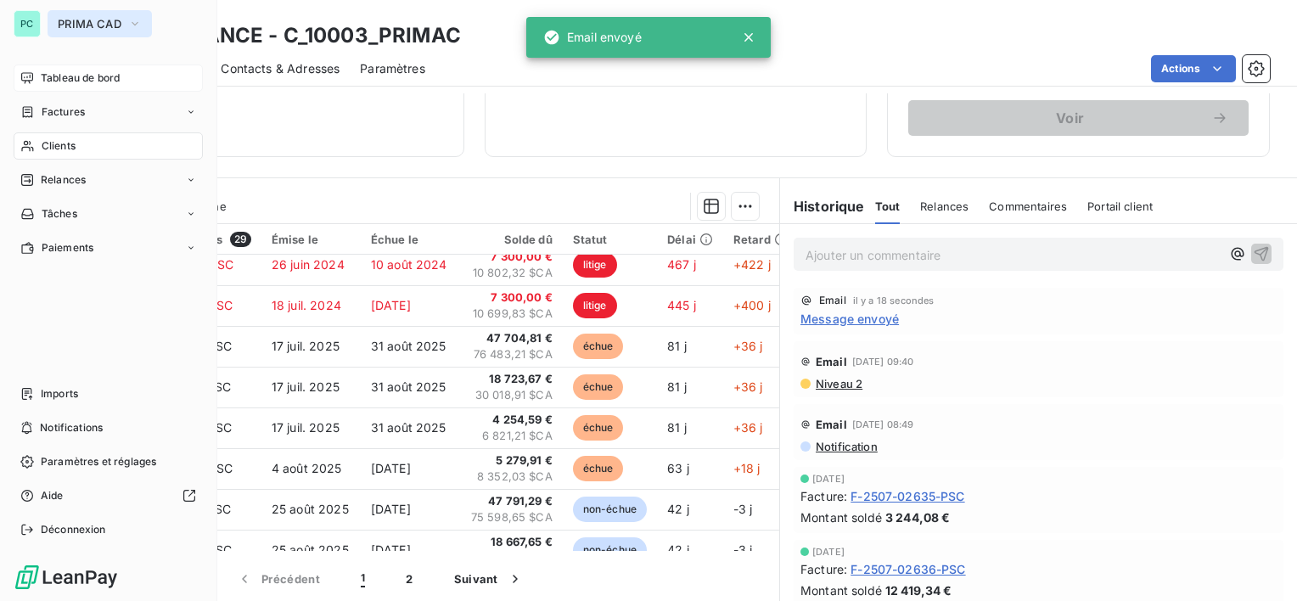
click at [81, 25] on span "PRIMA CAD" at bounding box center [90, 24] width 64 height 14
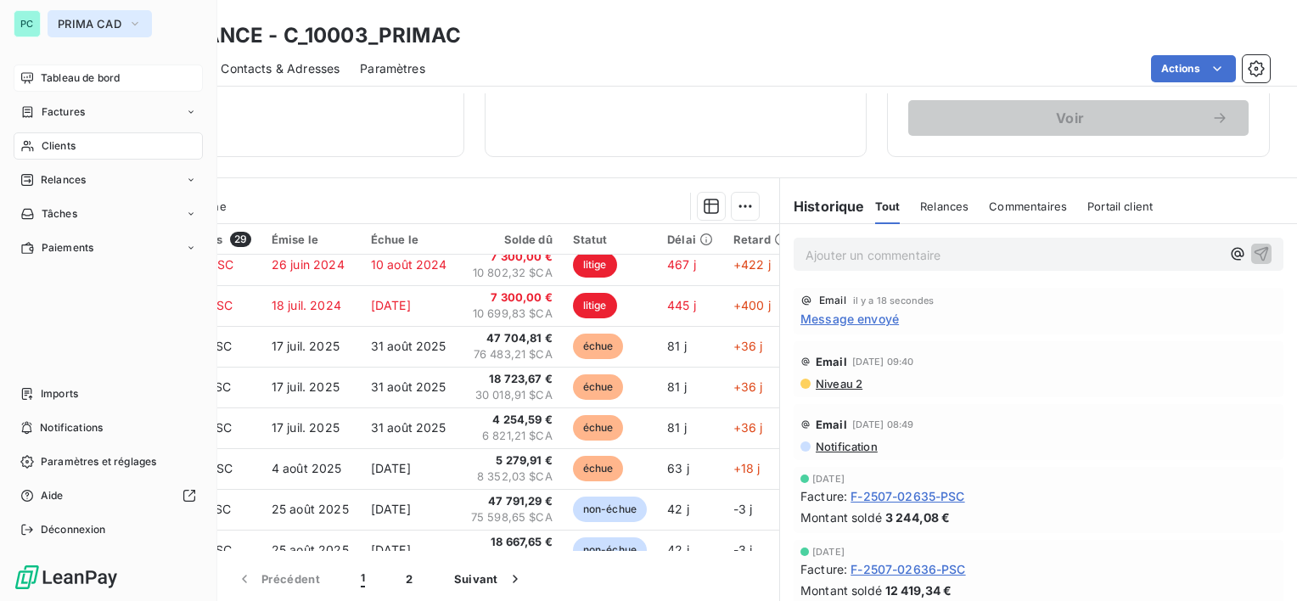
click at [102, 30] on span "PRIMA CAD" at bounding box center [90, 24] width 64 height 14
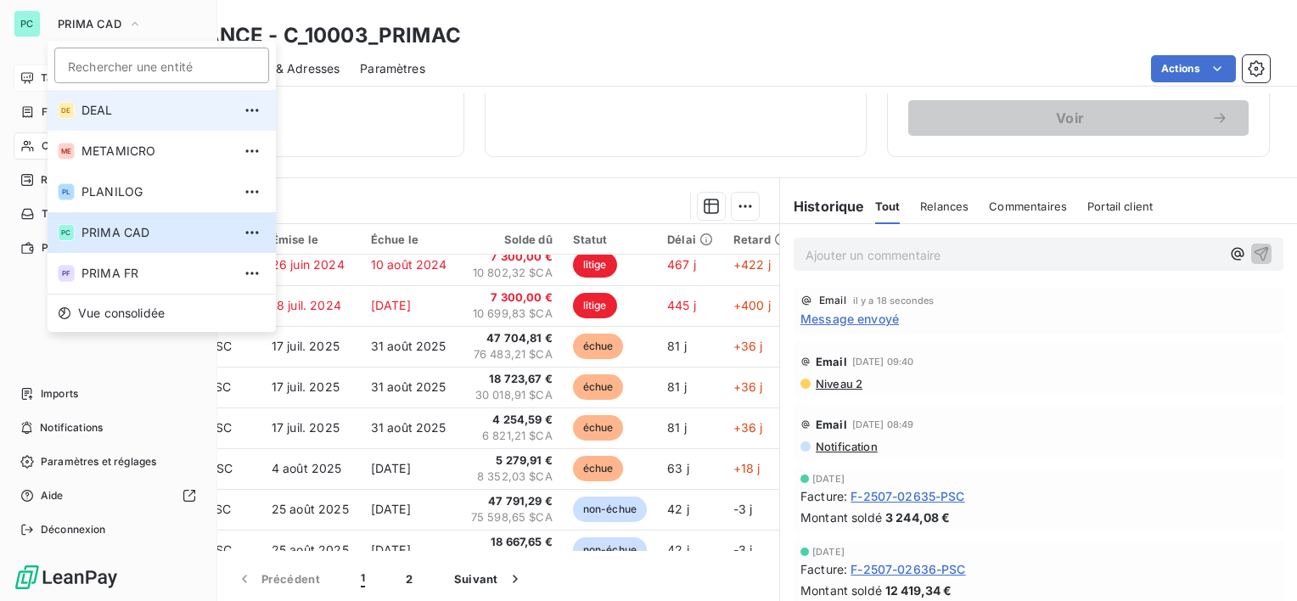
click at [132, 106] on span "DEAL" at bounding box center [157, 110] width 150 height 17
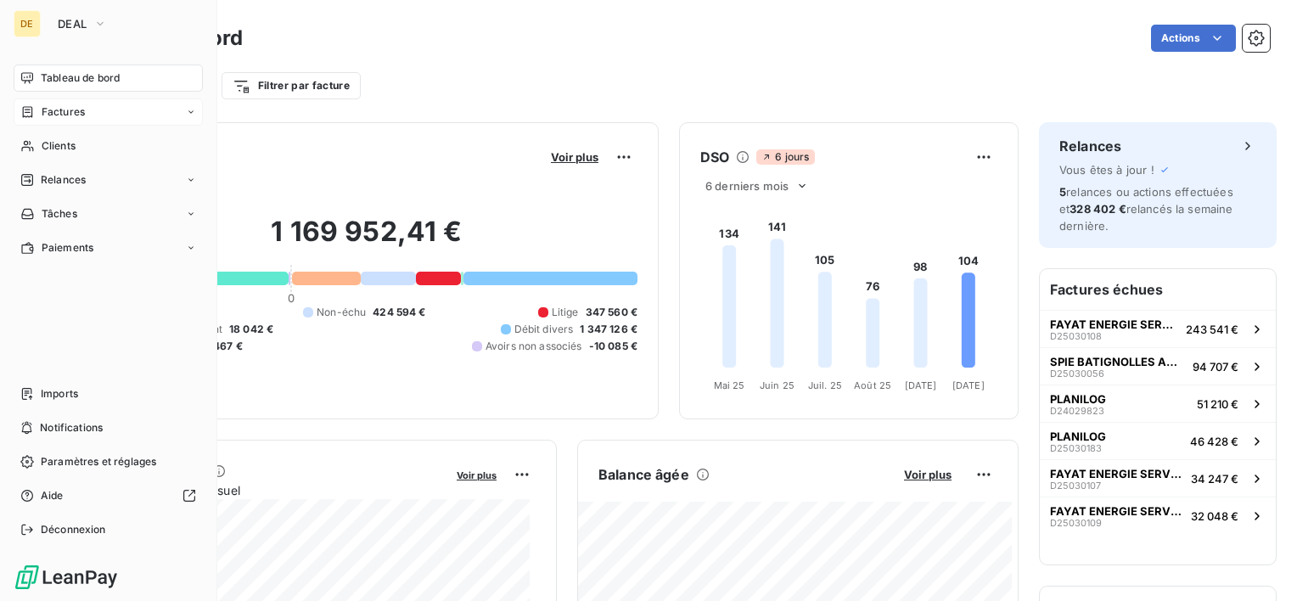
click at [81, 109] on span "Factures" at bounding box center [63, 111] width 43 height 15
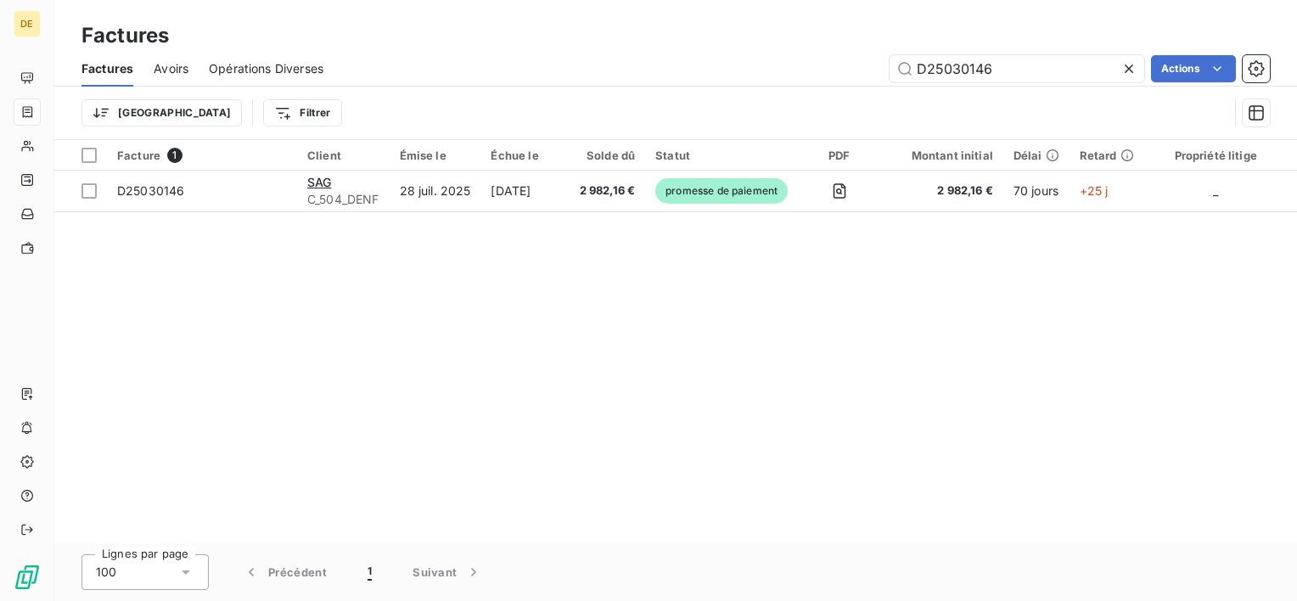
drag, startPoint x: 1000, startPoint y: 68, endPoint x: 676, endPoint y: 71, distance: 324.4
click at [676, 71] on div "D25030146 Actions" at bounding box center [807, 68] width 926 height 27
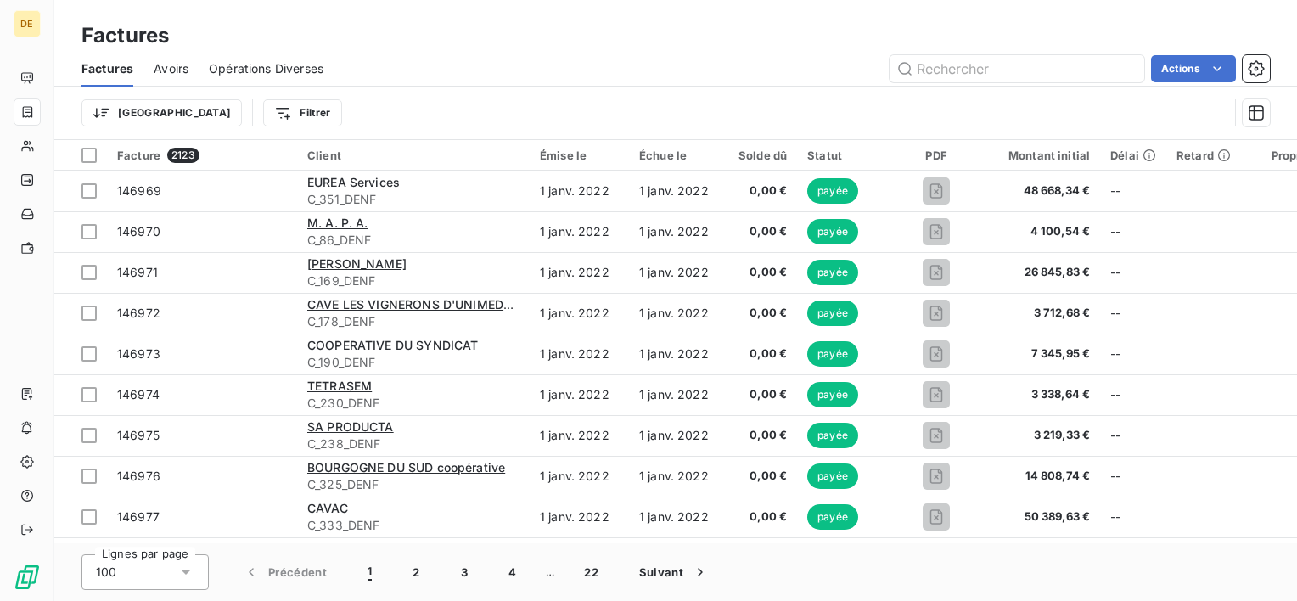
click at [190, 114] on html "DE Factures Factures Avoirs Opérations Diverses Actions Trier Filtrer Facture 2…" at bounding box center [648, 300] width 1297 height 601
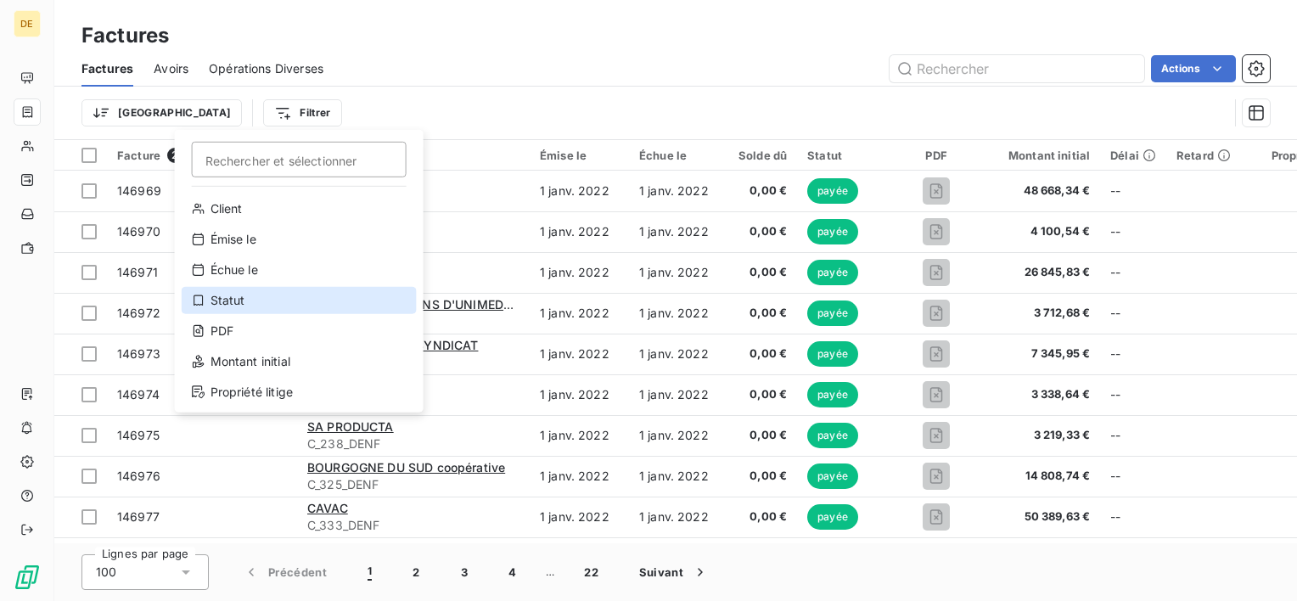
click at [205, 298] on div "Statut" at bounding box center [299, 300] width 235 height 27
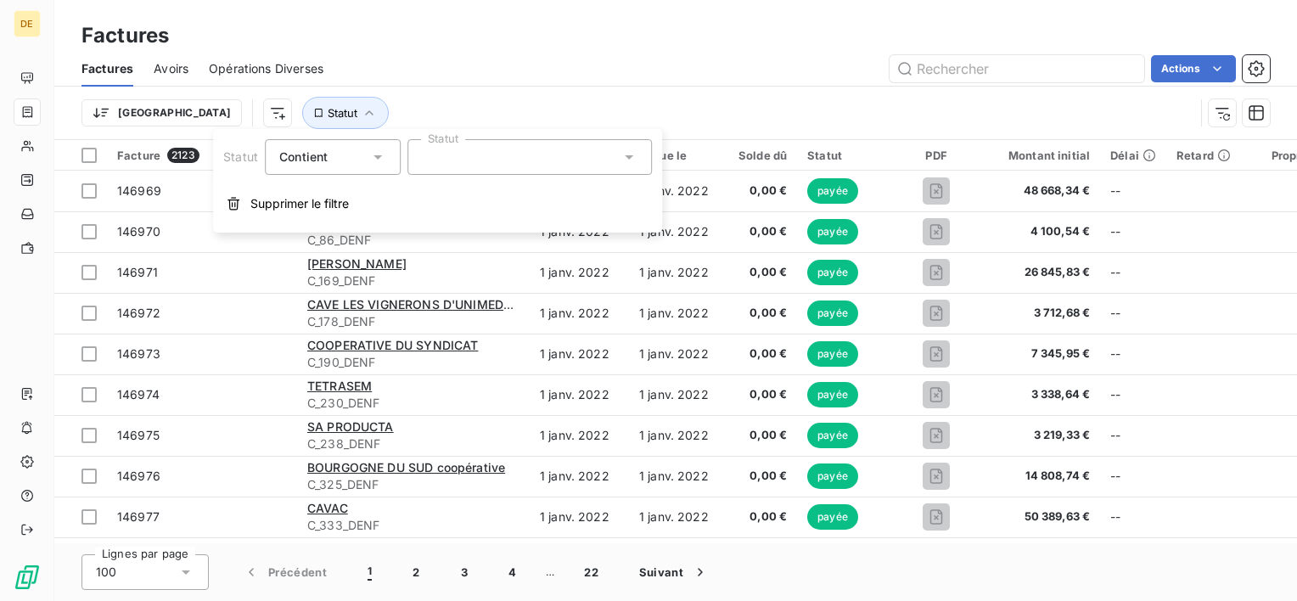
click at [475, 161] on div at bounding box center [530, 157] width 245 height 36
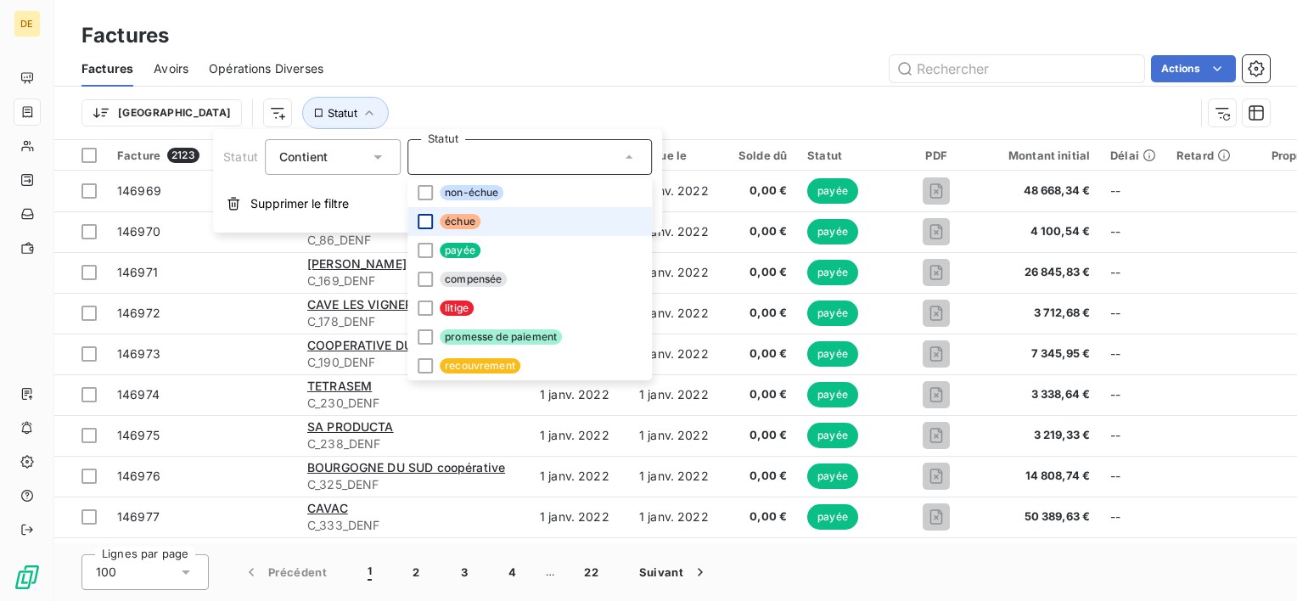
click at [419, 221] on div at bounding box center [425, 221] width 15 height 15
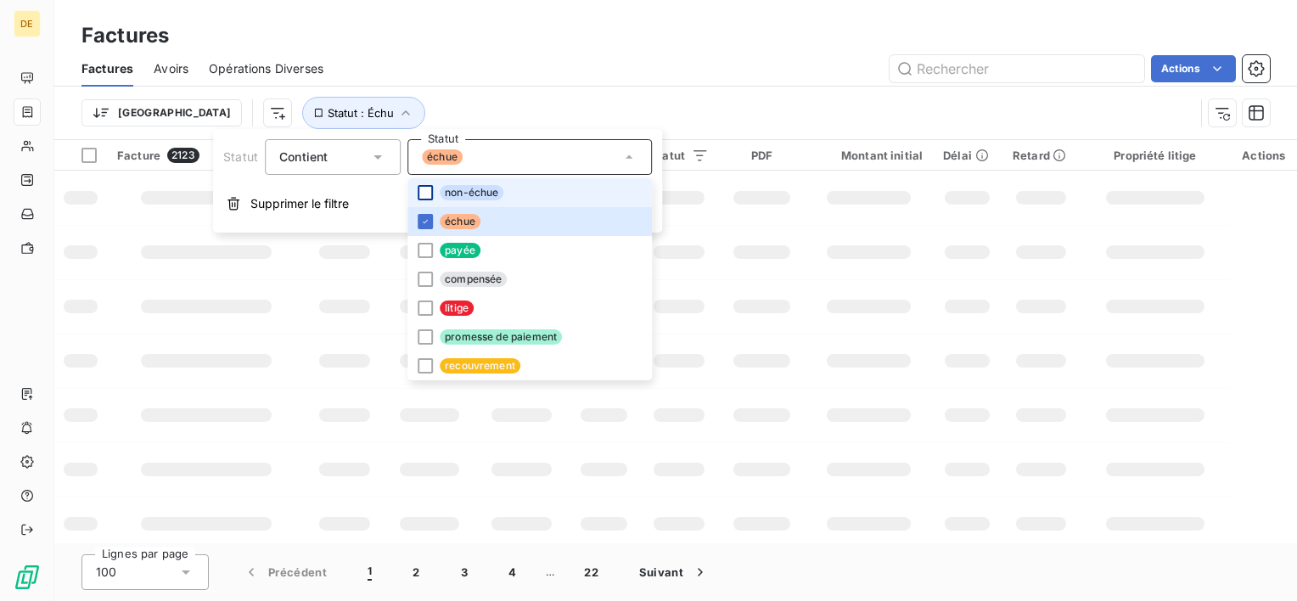
click at [421, 194] on div at bounding box center [425, 192] width 15 height 15
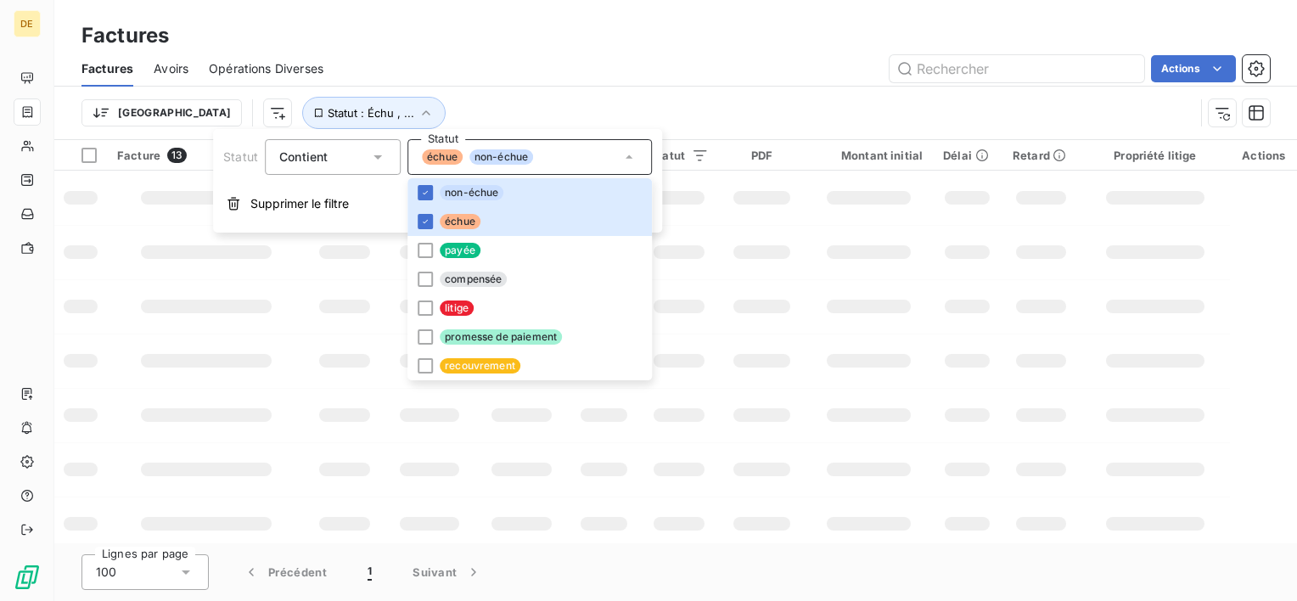
click at [455, 83] on div "Factures Avoirs Opérations Diverses Actions" at bounding box center [675, 69] width 1243 height 36
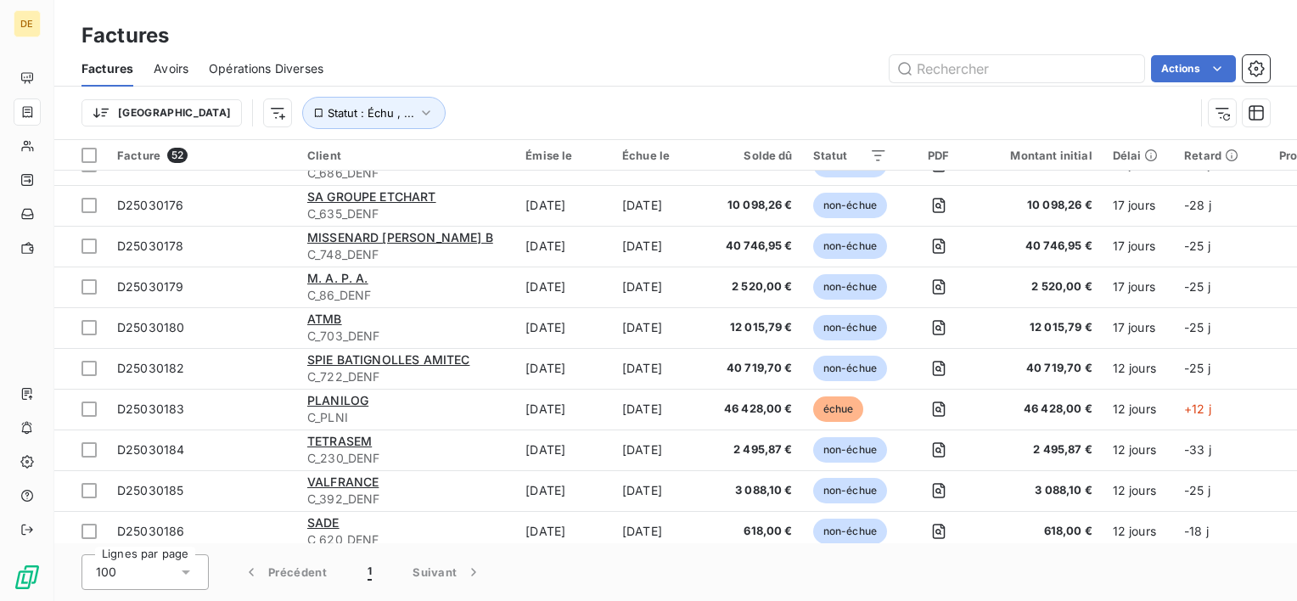
scroll to position [310, 0]
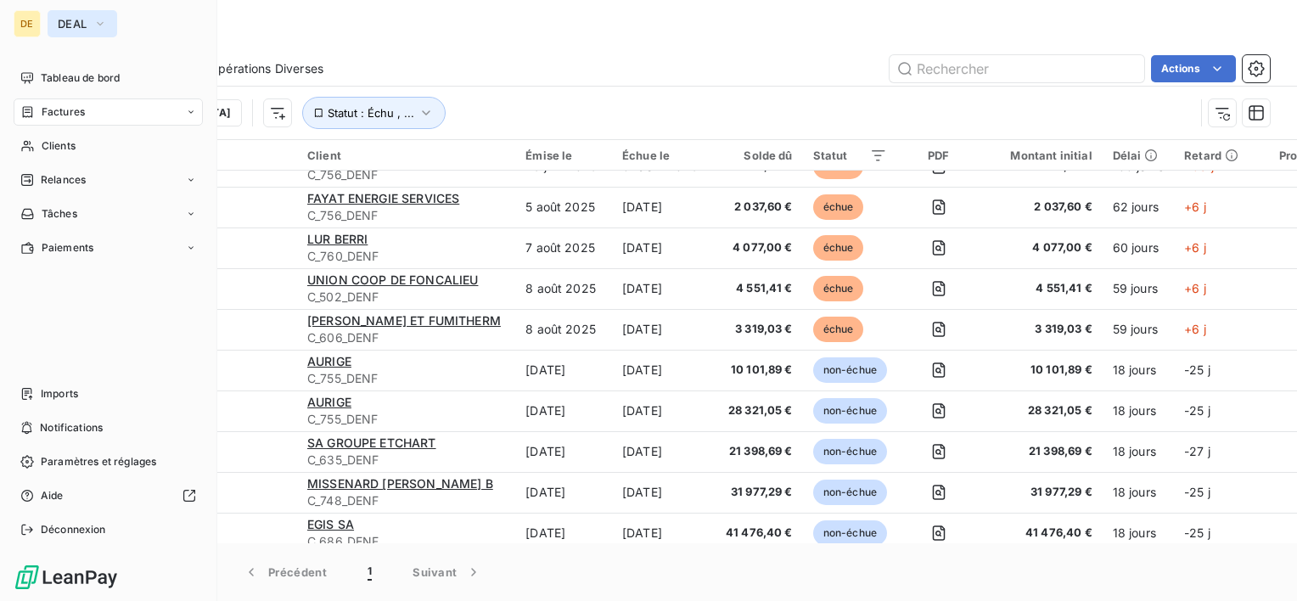
click at [82, 33] on button "DEAL" at bounding box center [83, 23] width 70 height 27
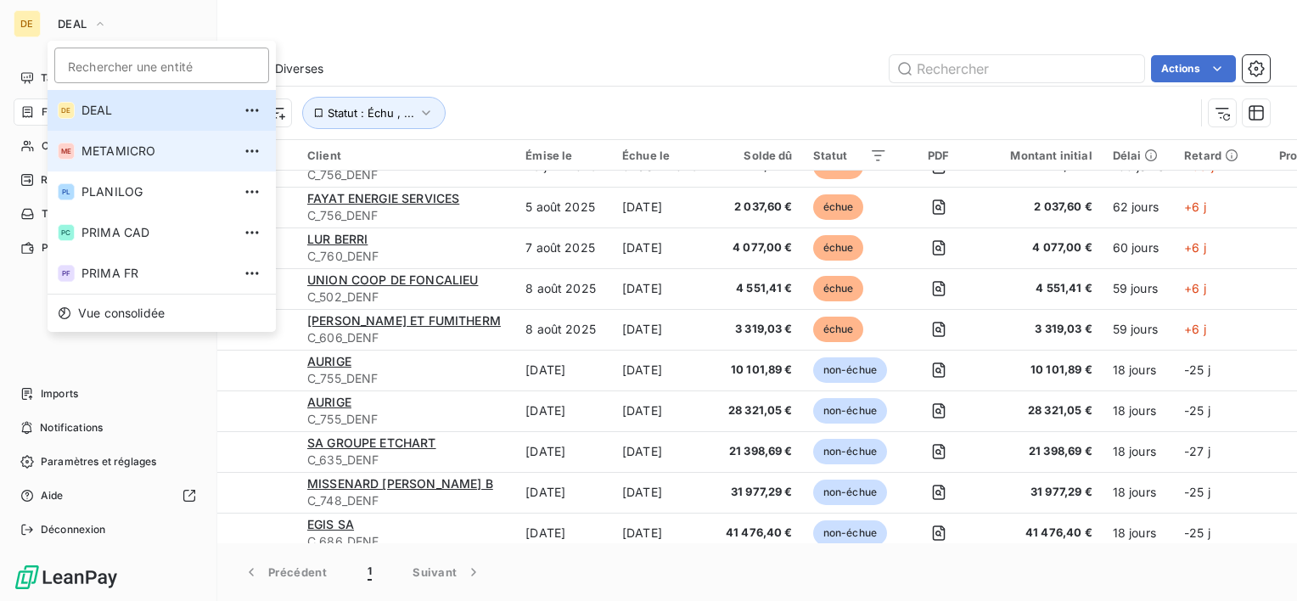
click at [129, 155] on span "METAMICRO" at bounding box center [157, 151] width 150 height 17
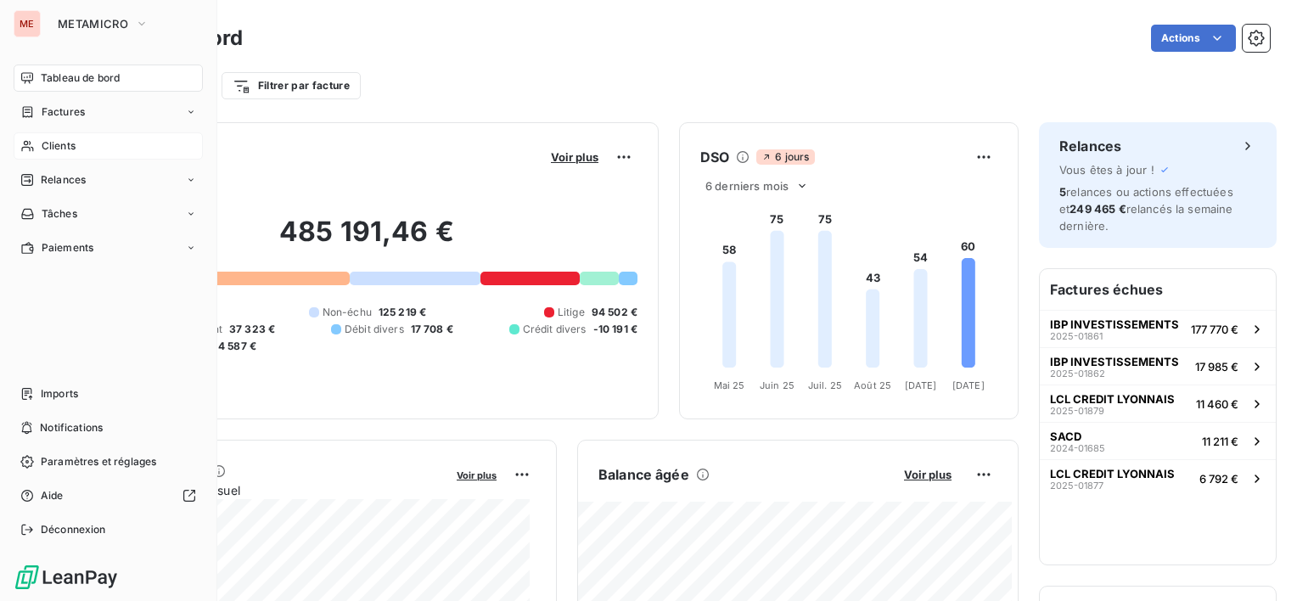
click at [59, 147] on span "Clients" at bounding box center [59, 145] width 34 height 15
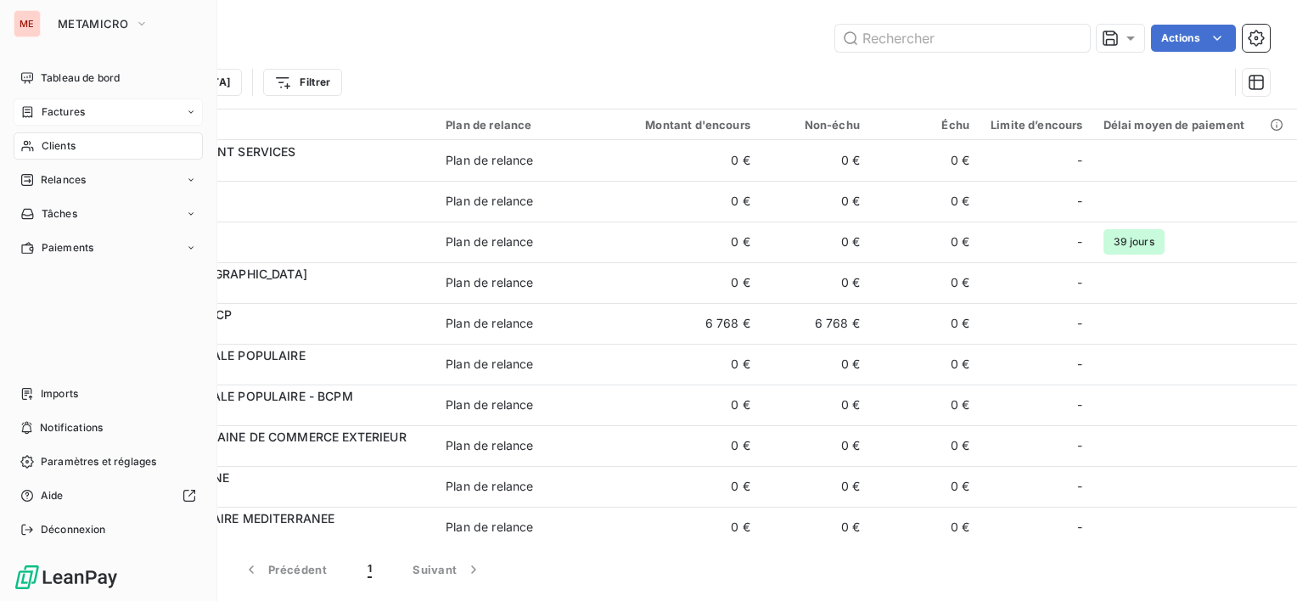
click at [76, 120] on div "Factures" at bounding box center [108, 111] width 189 height 27
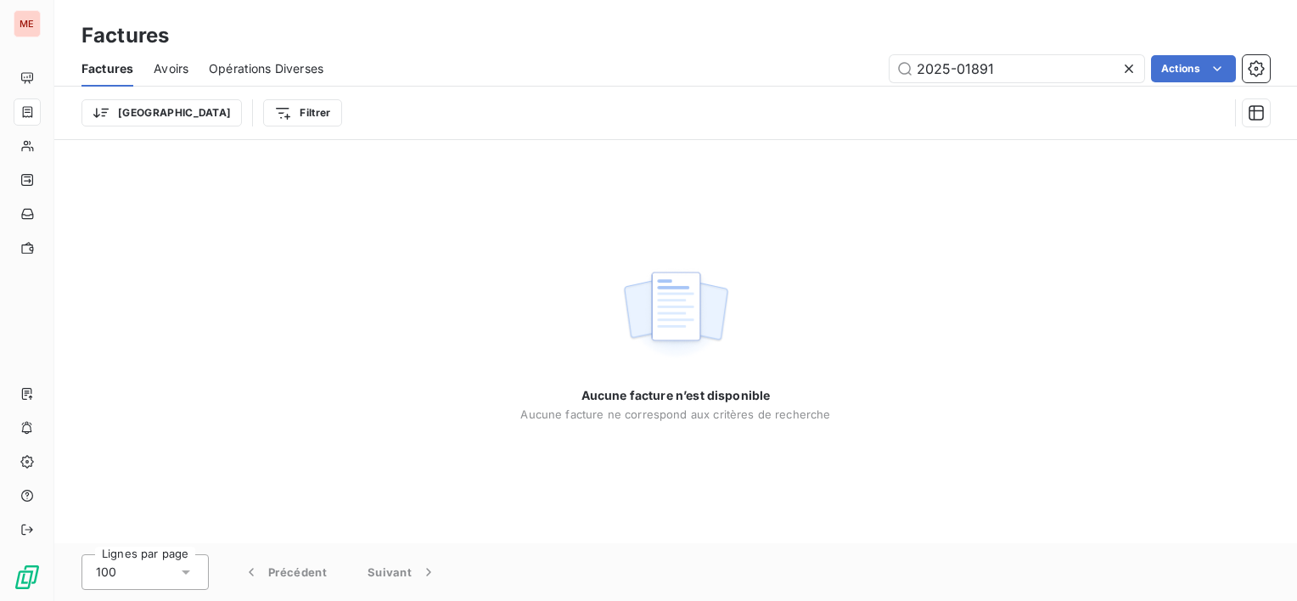
drag, startPoint x: 996, startPoint y: 70, endPoint x: 522, endPoint y: 63, distance: 473.9
click at [522, 63] on div "2025-01891 Actions" at bounding box center [807, 68] width 926 height 27
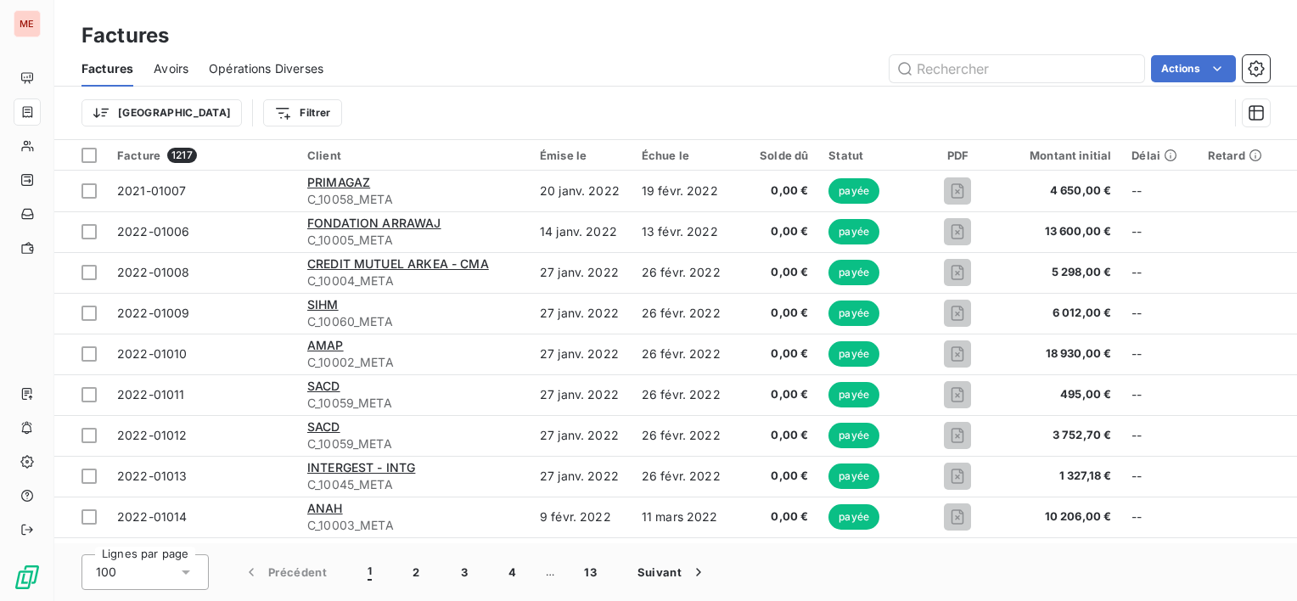
click at [175, 68] on span "Avoirs" at bounding box center [171, 68] width 35 height 17
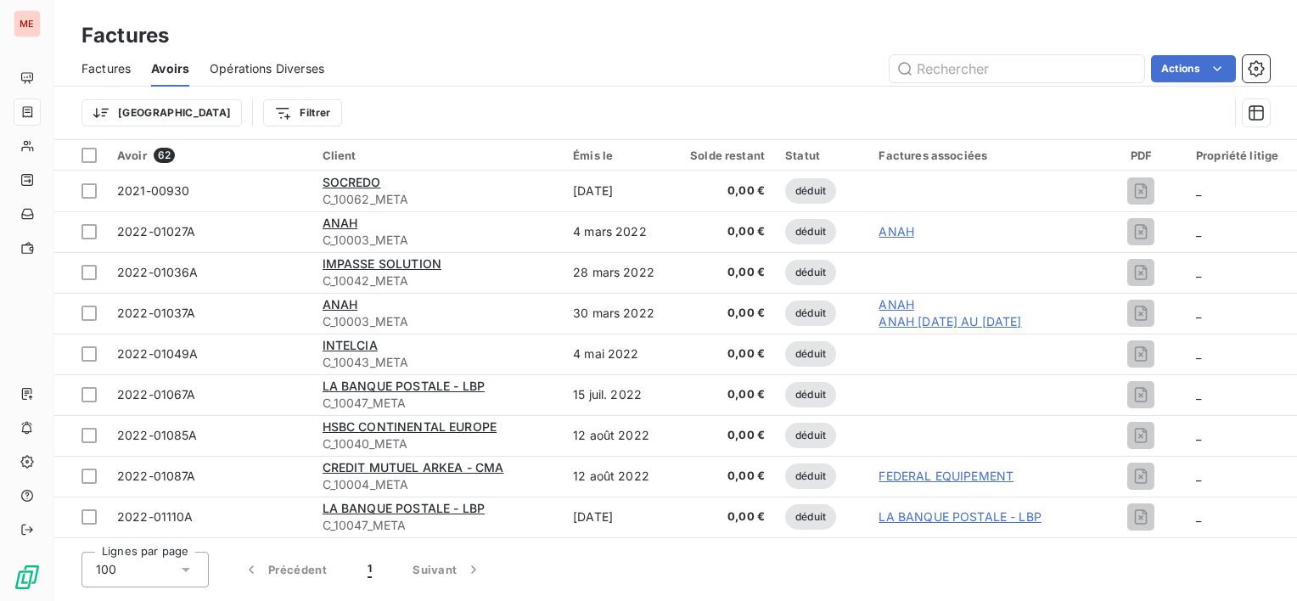
click at [92, 61] on span "Factures" at bounding box center [106, 68] width 49 height 17
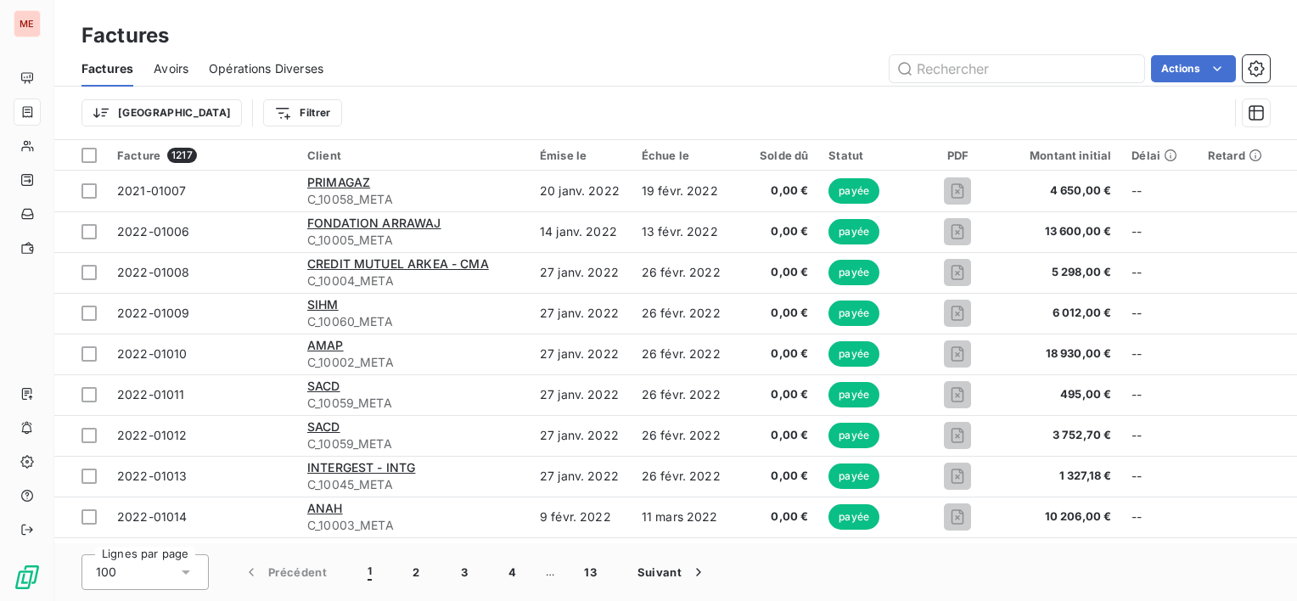
click at [221, 117] on html "ME Factures Factures Avoirs Opérations Diverses Actions Trier Filtrer Facture 1…" at bounding box center [648, 300] width 1297 height 601
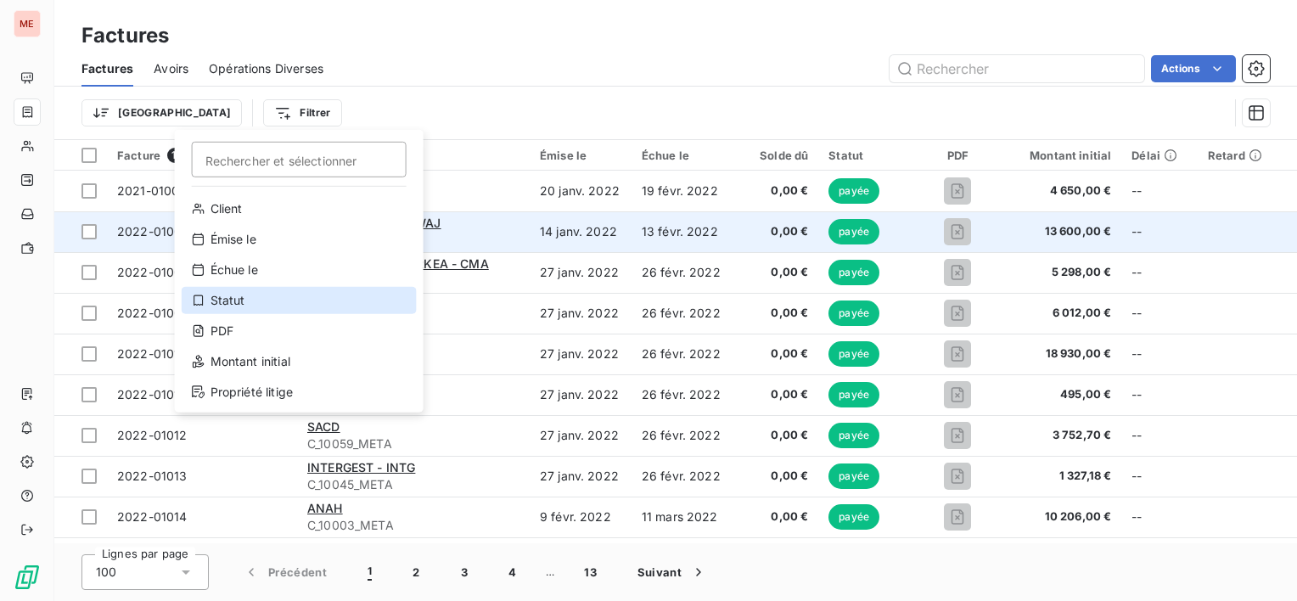
drag, startPoint x: 241, startPoint y: 307, endPoint x: 523, endPoint y: 239, distance: 290.0
click at [241, 307] on div "Statut" at bounding box center [299, 300] width 235 height 27
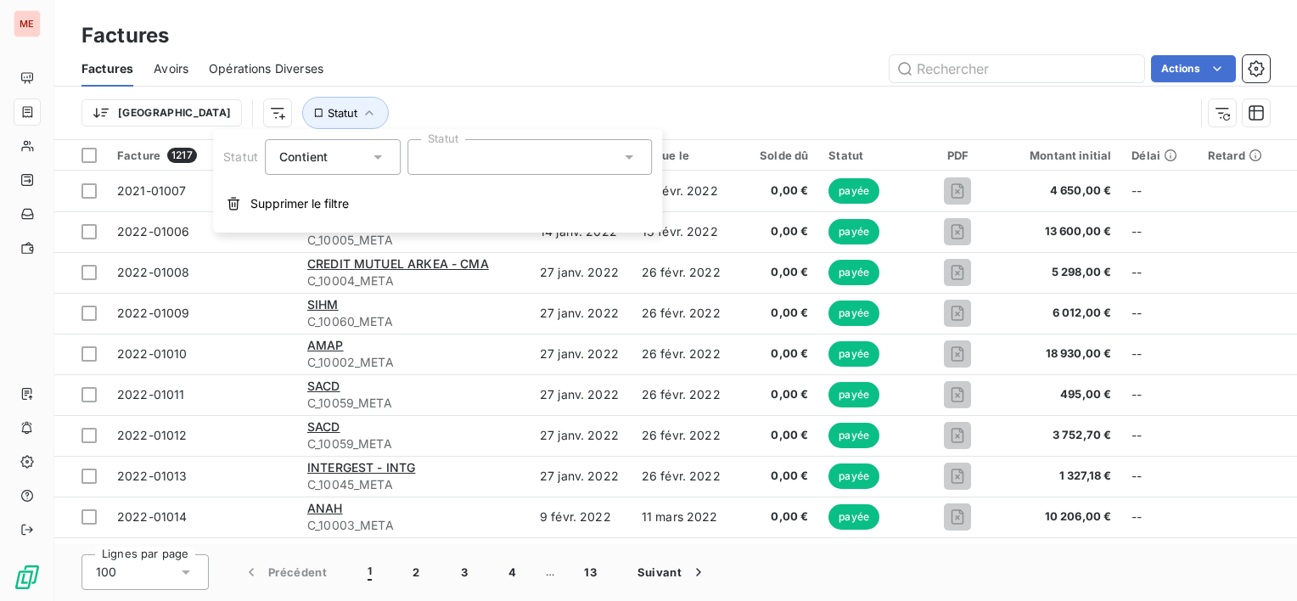
click at [605, 168] on div at bounding box center [530, 157] width 245 height 36
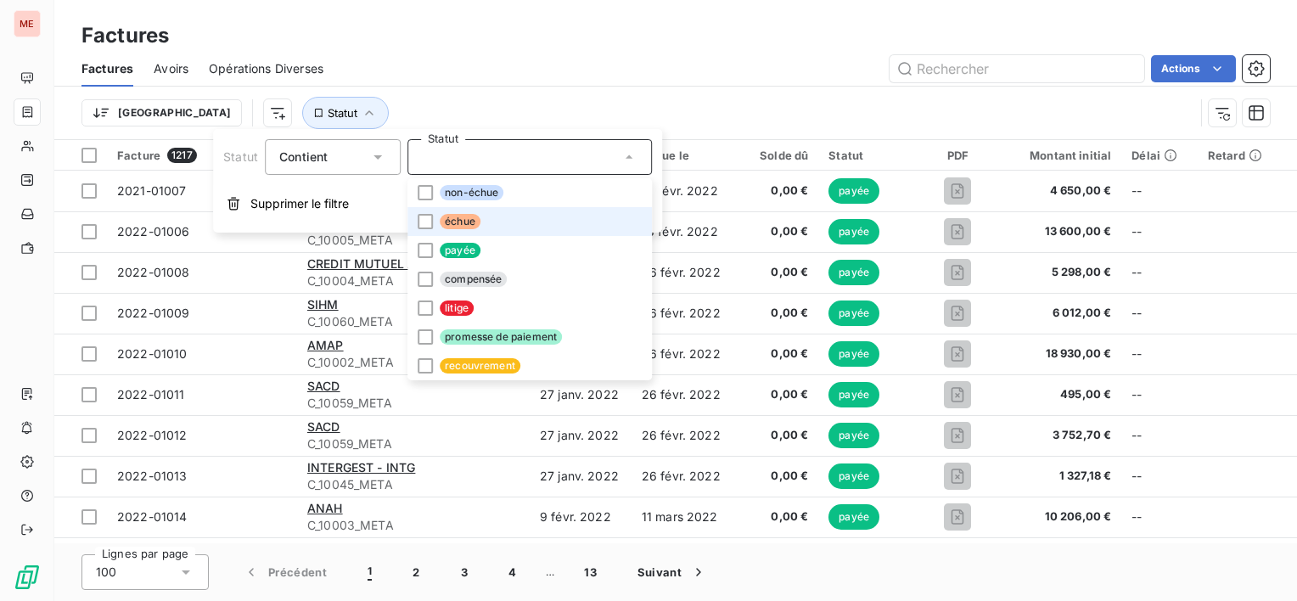
drag, startPoint x: 455, startPoint y: 221, endPoint x: 455, endPoint y: 211, distance: 10.2
click at [455, 220] on span "échue" at bounding box center [460, 221] width 41 height 15
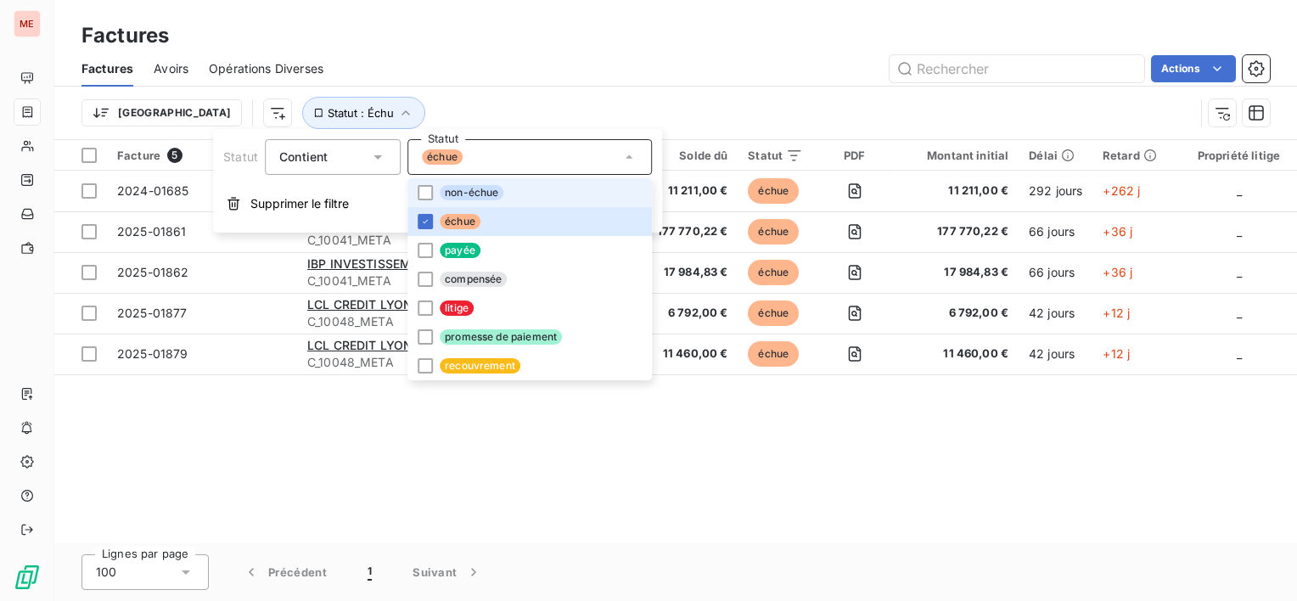
click at [456, 191] on span "non-échue" at bounding box center [472, 192] width 64 height 15
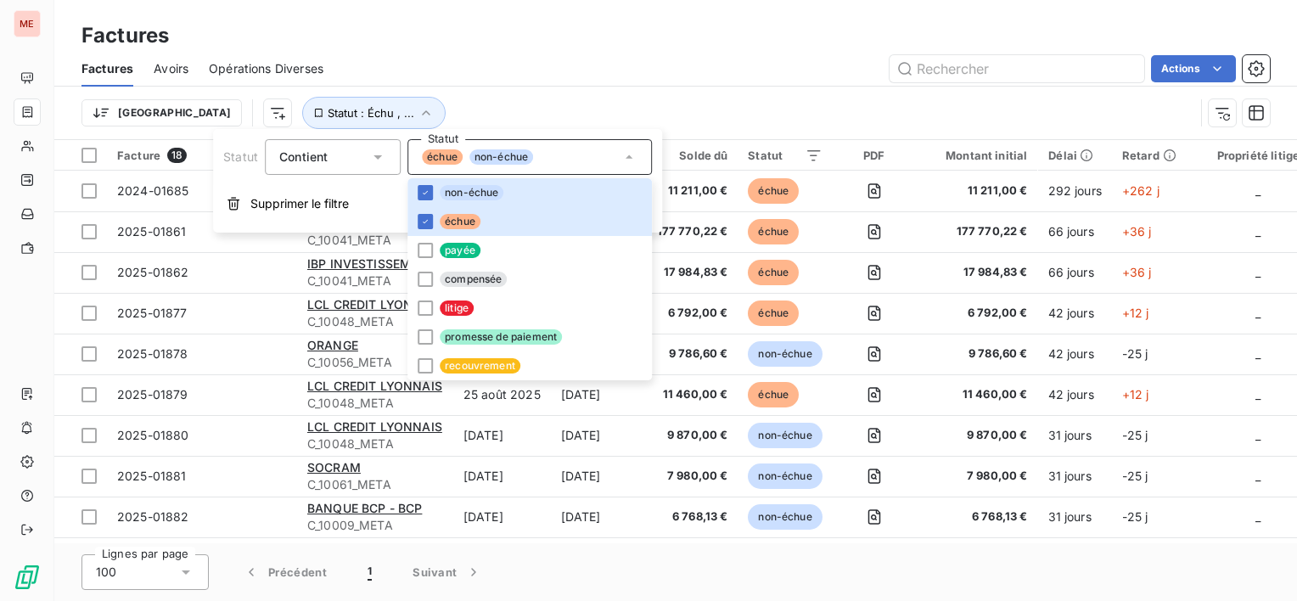
click at [548, 47] on div "Factures" at bounding box center [675, 35] width 1243 height 31
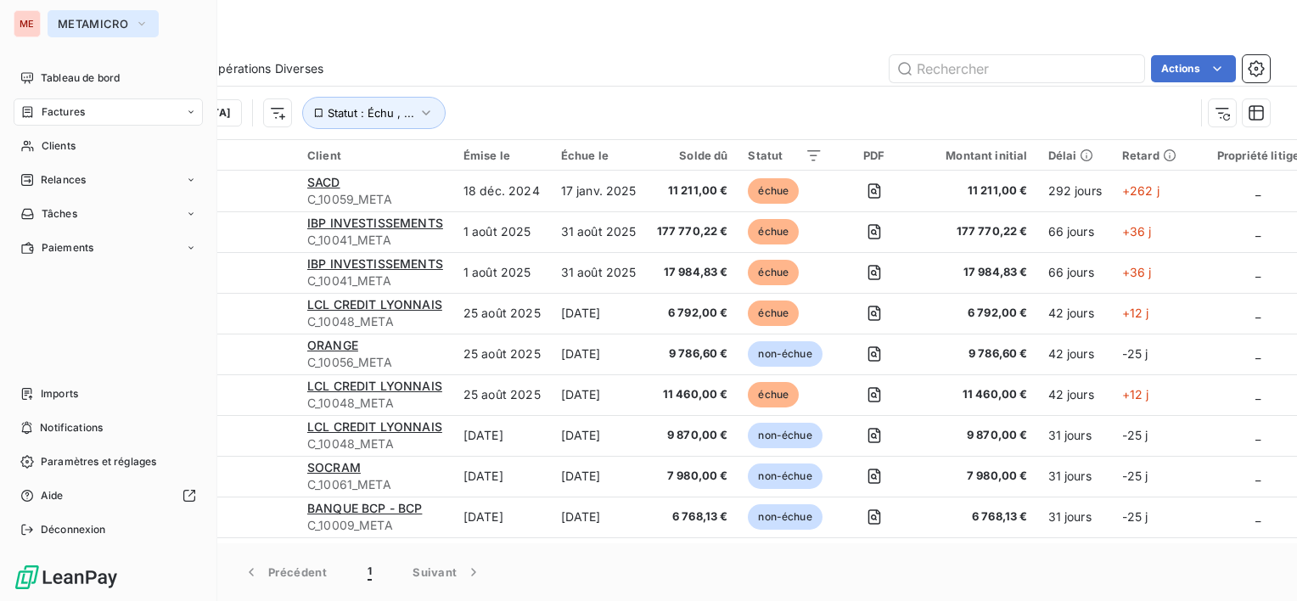
click at [58, 17] on span "METAMICRO" at bounding box center [93, 24] width 70 height 14
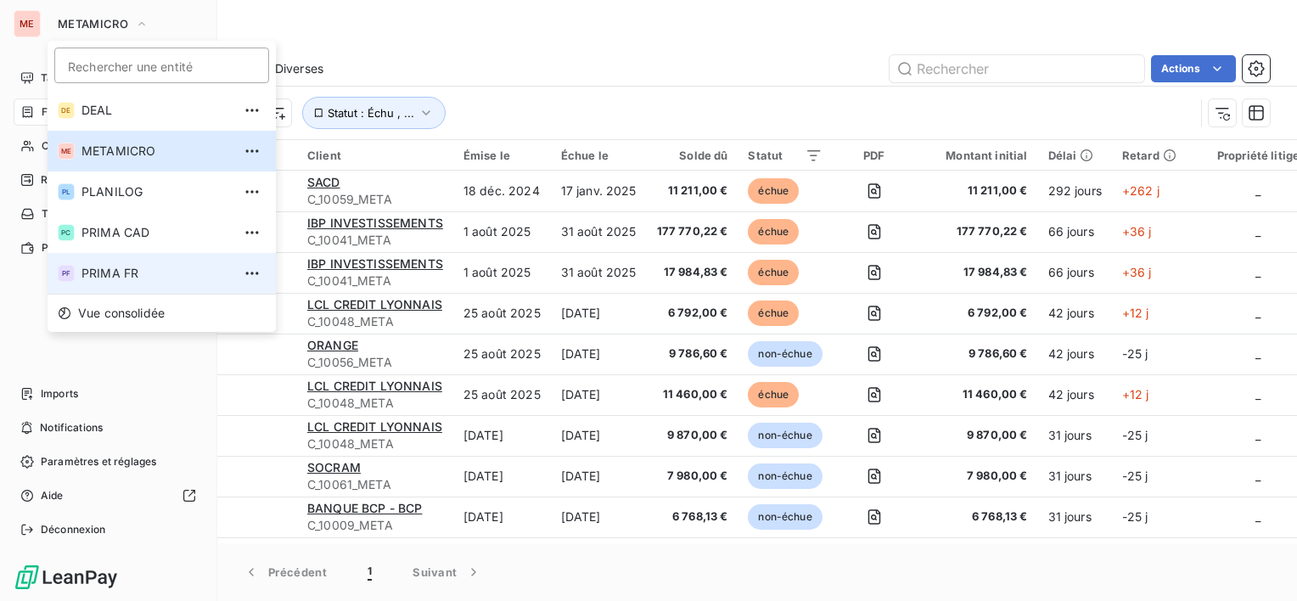
click at [178, 268] on span "PRIMA FR" at bounding box center [157, 273] width 150 height 17
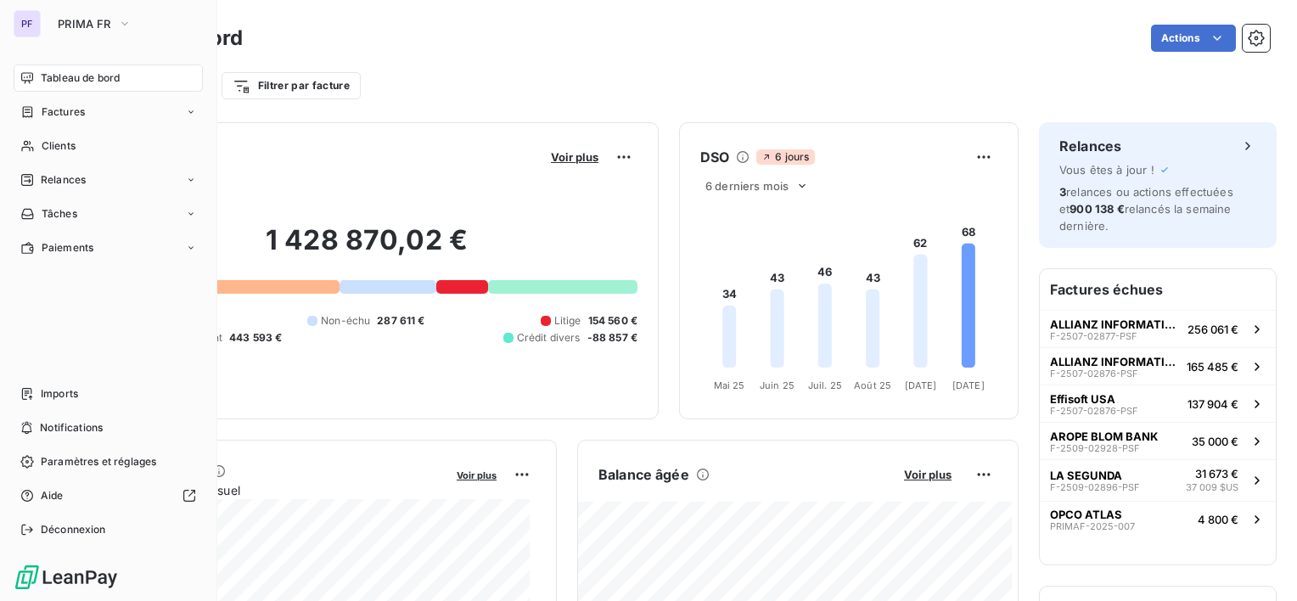
click at [116, 38] on div "PF PRIMA FR Tableau de bord Factures Clients Relances Tâches Paiements Imports …" at bounding box center [108, 300] width 217 height 601
click at [116, 26] on button "PRIMA FR" at bounding box center [95, 23] width 94 height 27
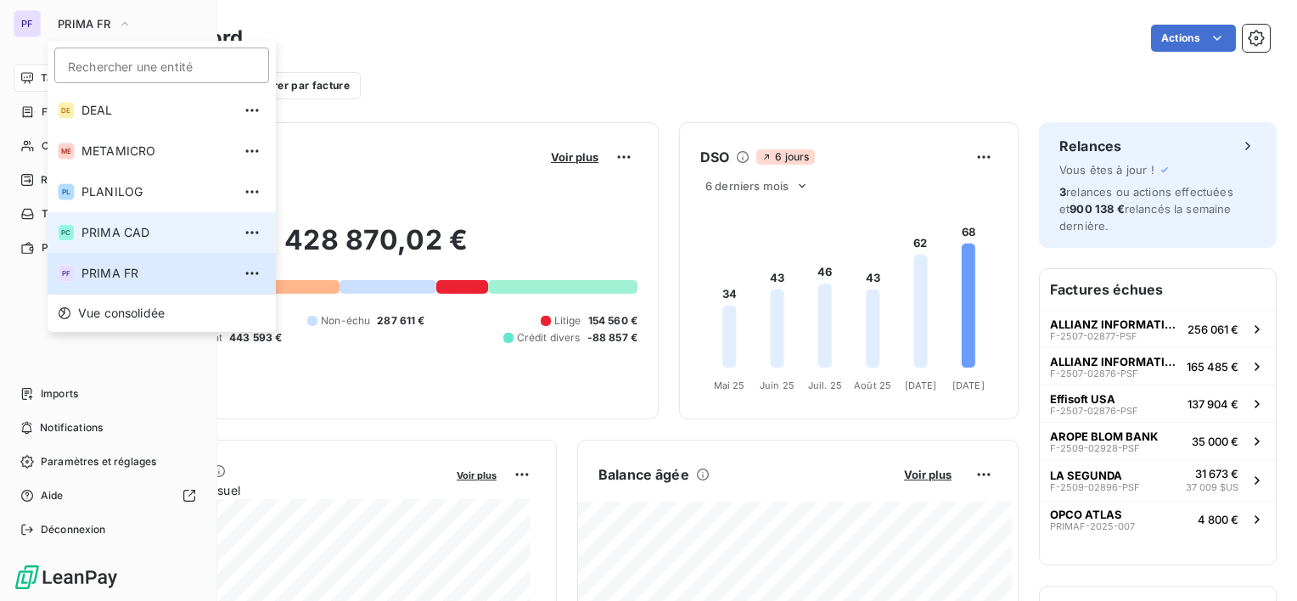
click at [136, 236] on span "PRIMA CAD" at bounding box center [157, 232] width 150 height 17
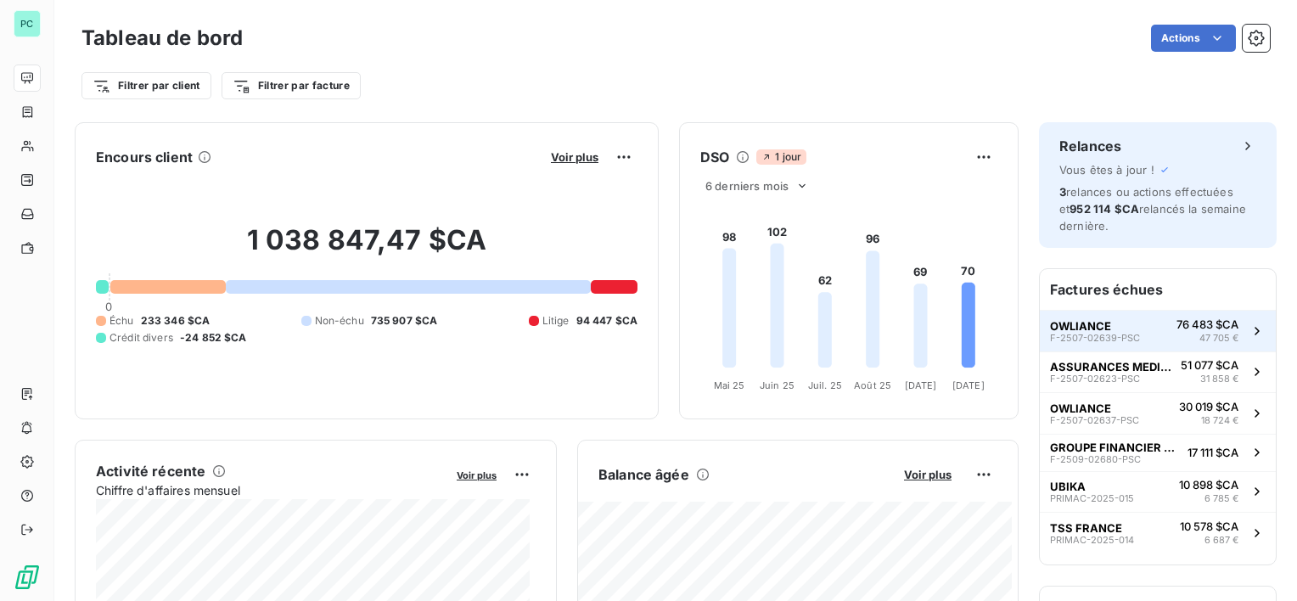
click at [1107, 323] on div "OWLIANCE F-2507-02639-PSC" at bounding box center [1095, 331] width 90 height 24
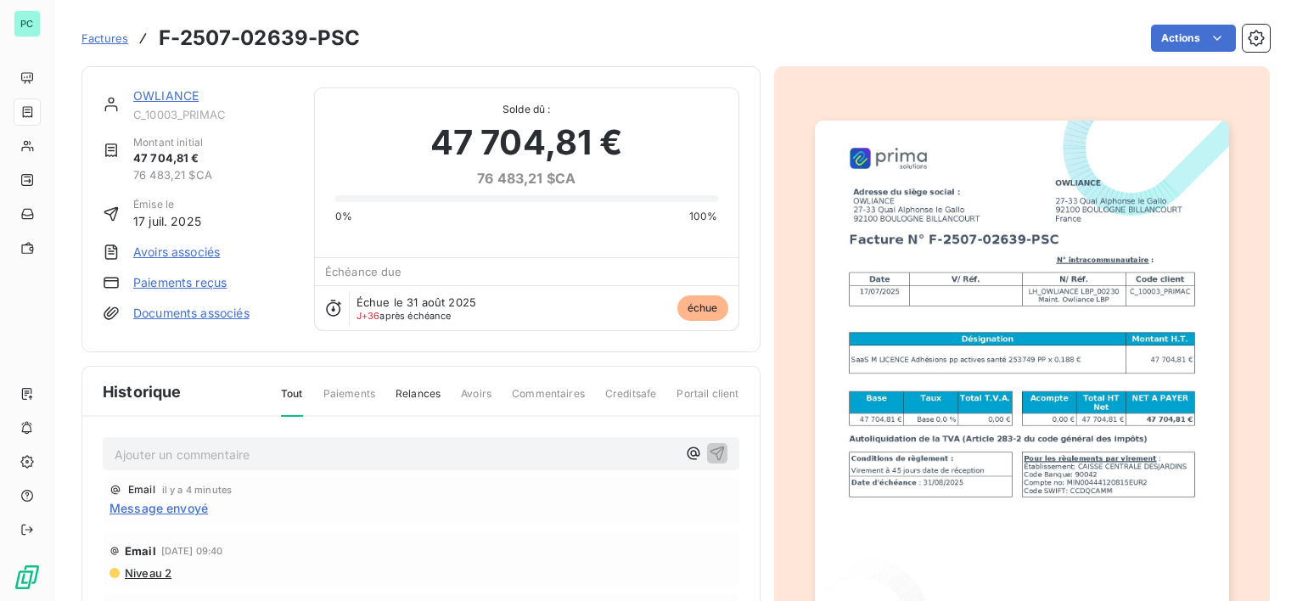
click at [177, 92] on link "OWLIANCE" at bounding box center [165, 95] width 65 height 14
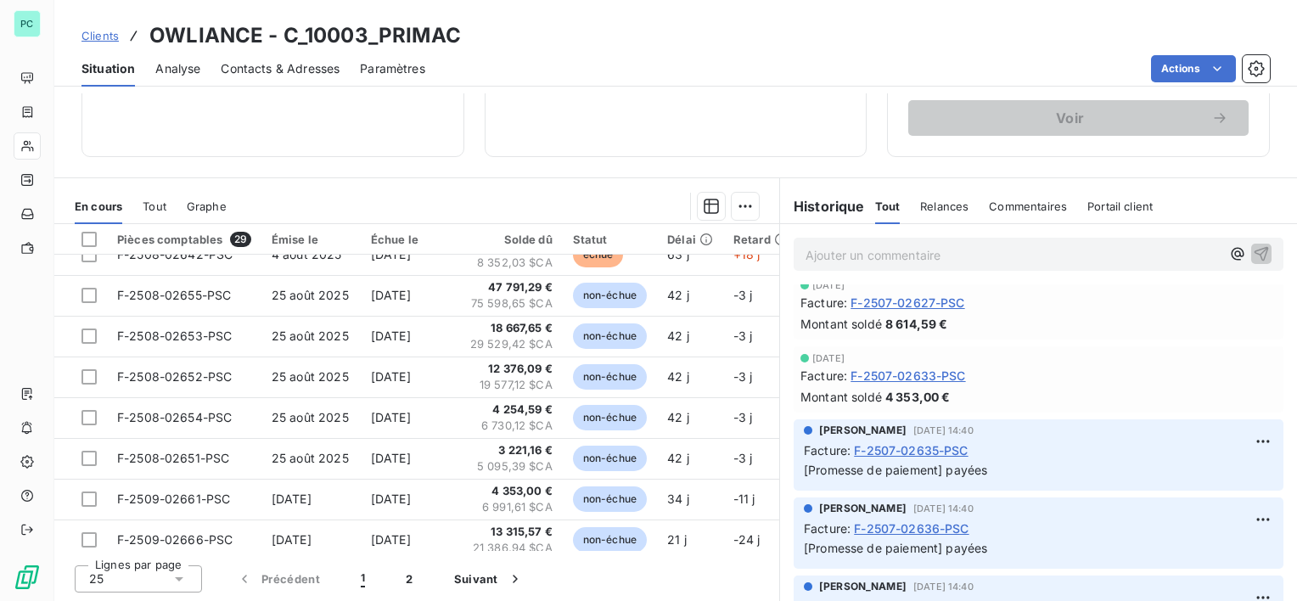
scroll to position [476, 0]
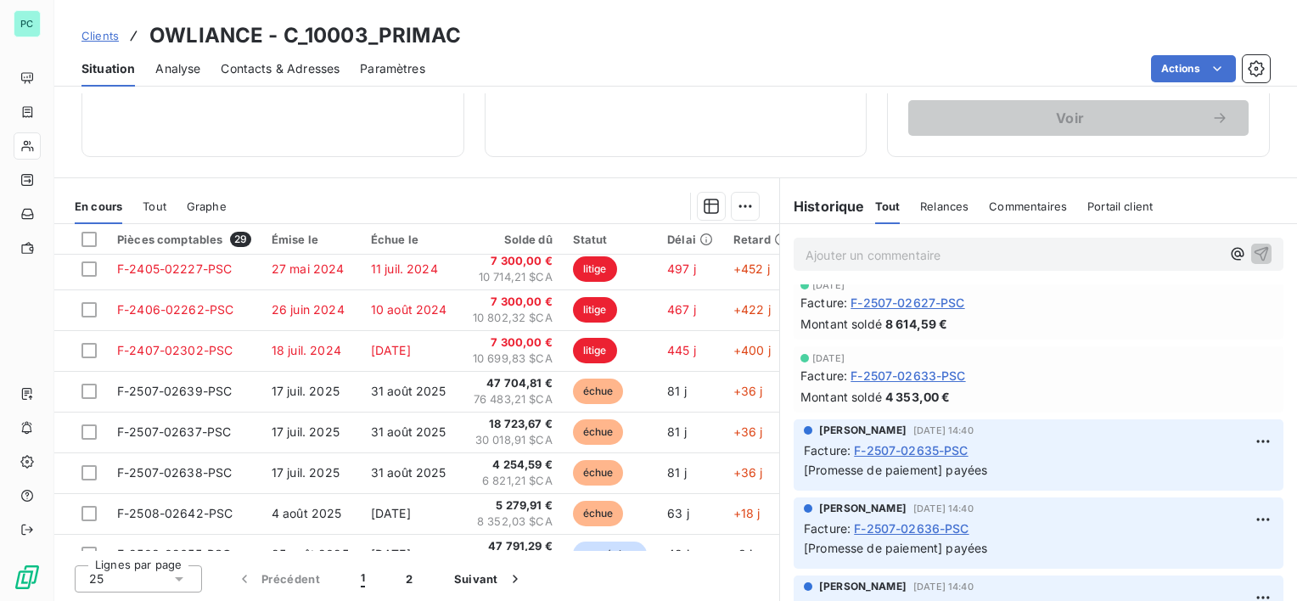
click at [780, 298] on div "[DATE] Facture : F-2507-02627-PSC Montant soldé 8 614,59 €" at bounding box center [1038, 306] width 517 height 73
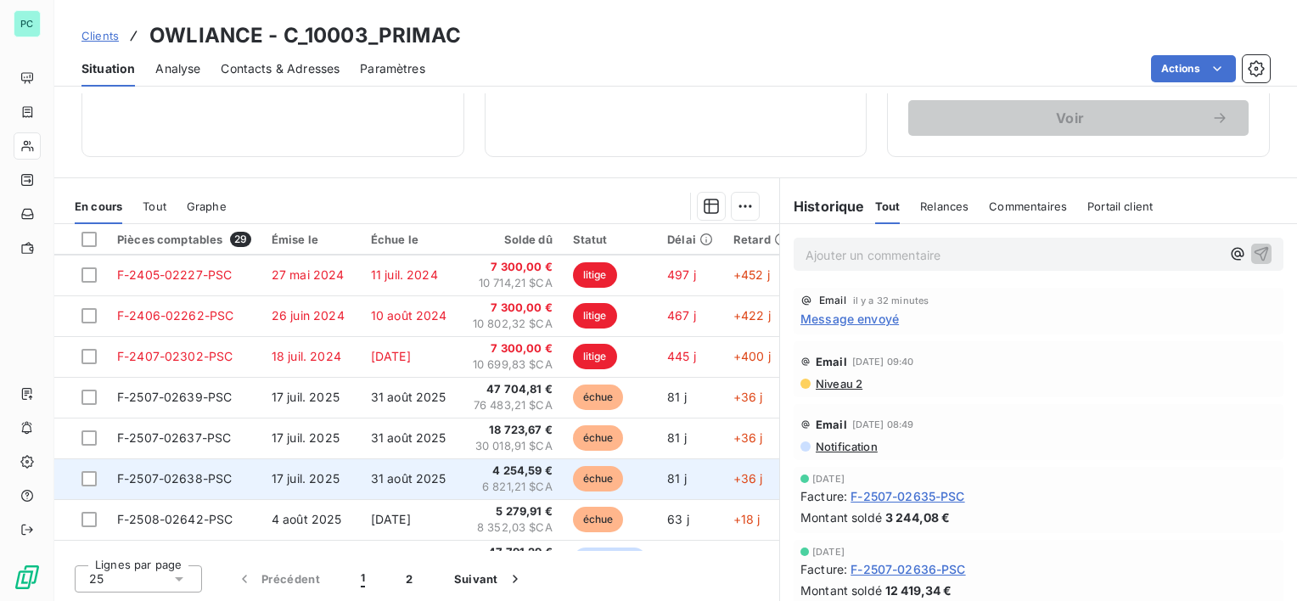
scroll to position [340, 0]
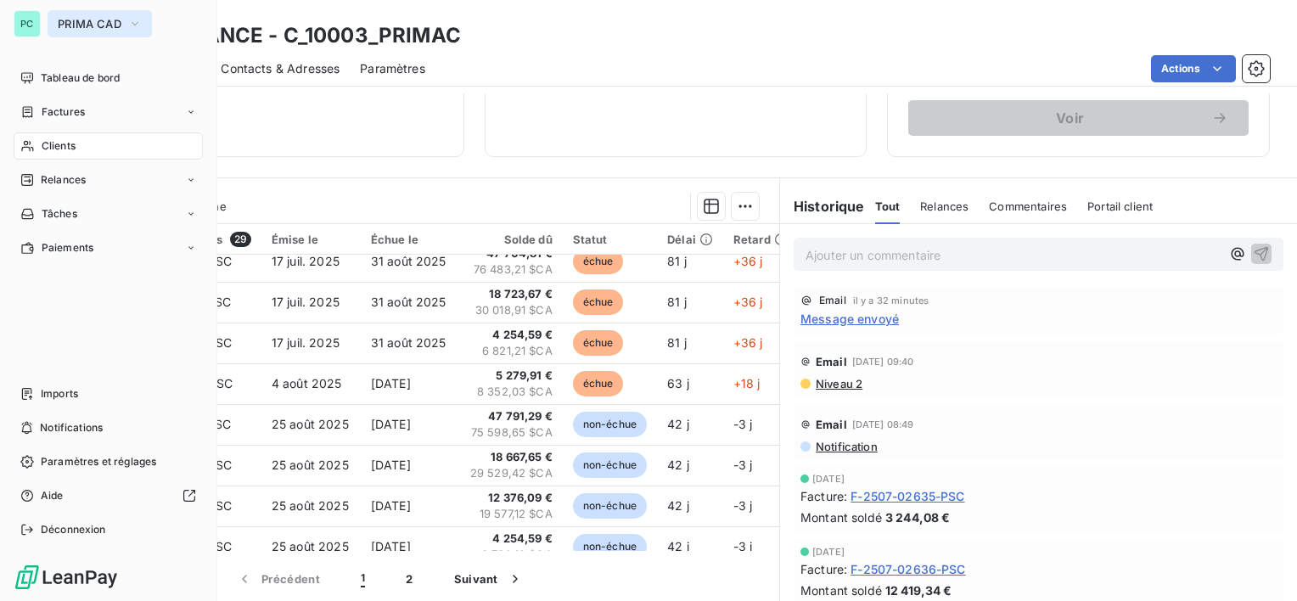
click at [79, 24] on span "PRIMA CAD" at bounding box center [90, 24] width 64 height 14
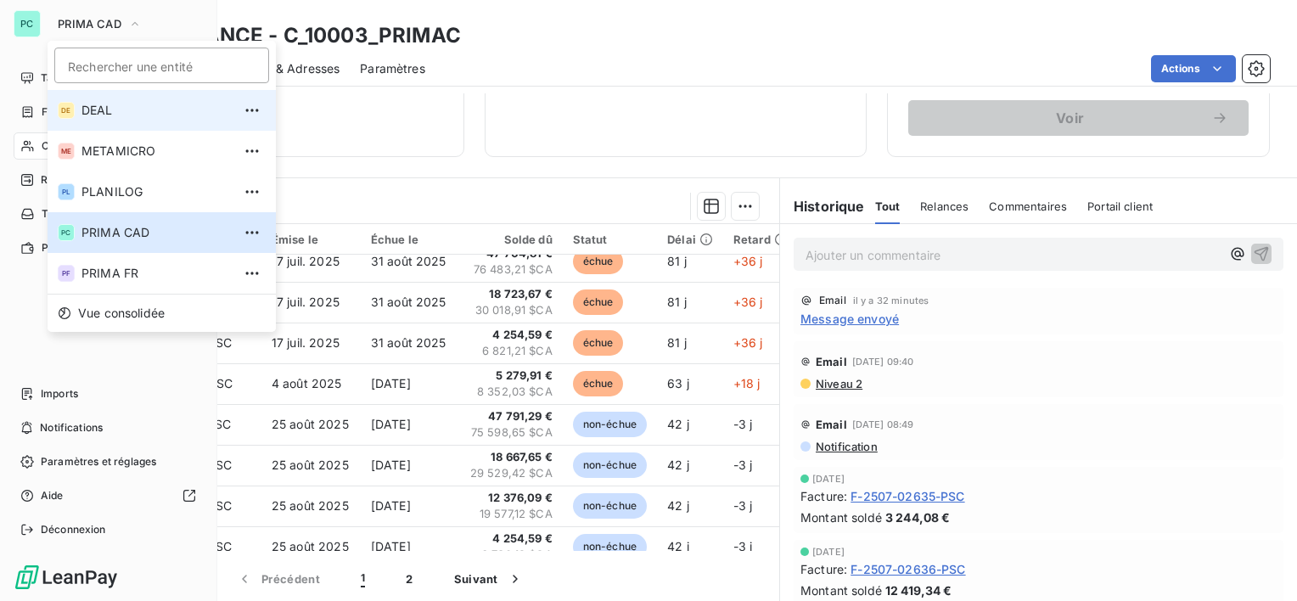
click at [107, 113] on span "DEAL" at bounding box center [157, 110] width 150 height 17
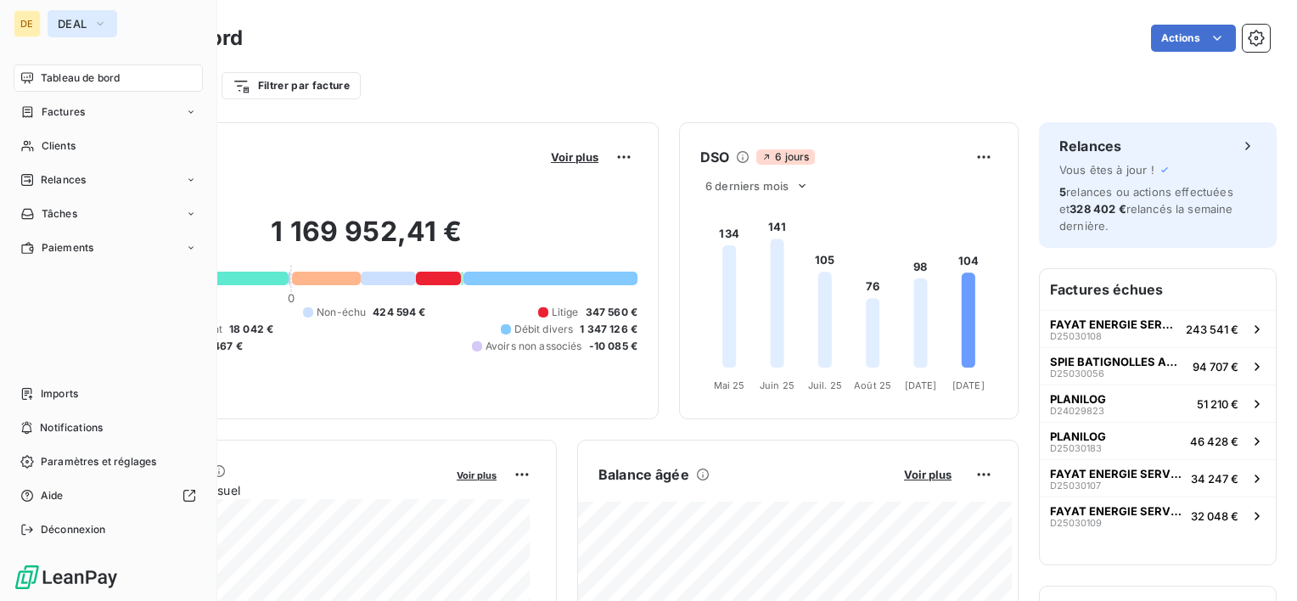
click at [70, 10] on div "DE DEAL Tableau de bord Factures Clients Relances Tâches Paiements Imports Noti…" at bounding box center [108, 300] width 217 height 601
click at [70, 20] on span "DEAL" at bounding box center [72, 24] width 29 height 14
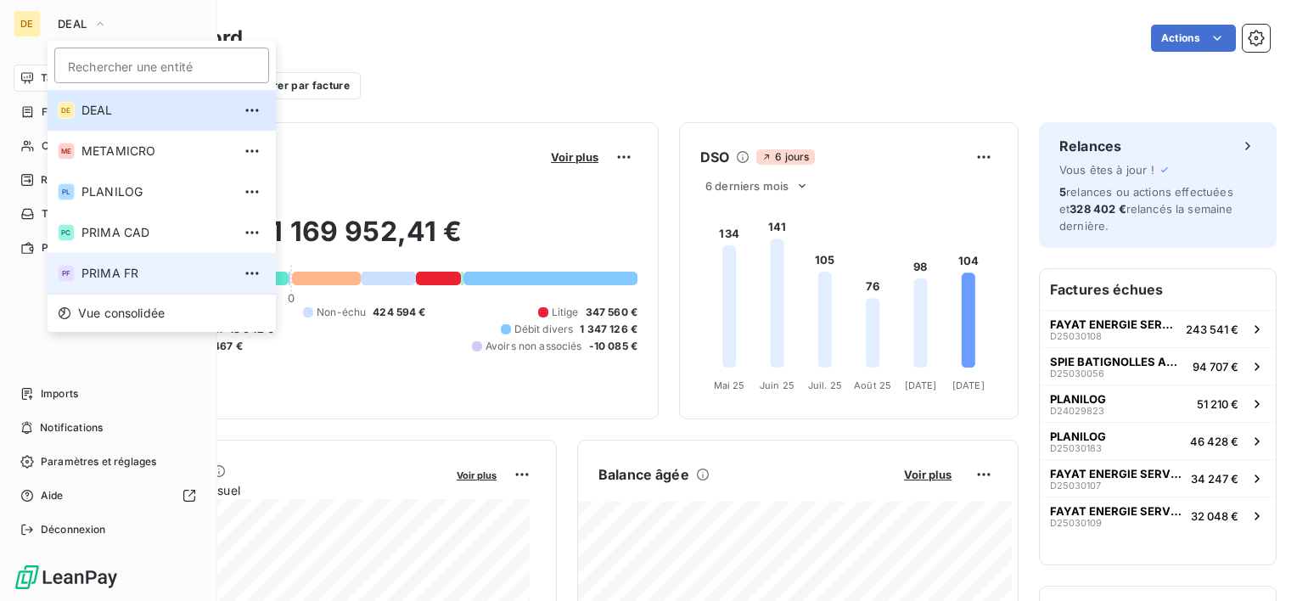
click at [143, 281] on li "PF PRIMA FR" at bounding box center [162, 273] width 228 height 41
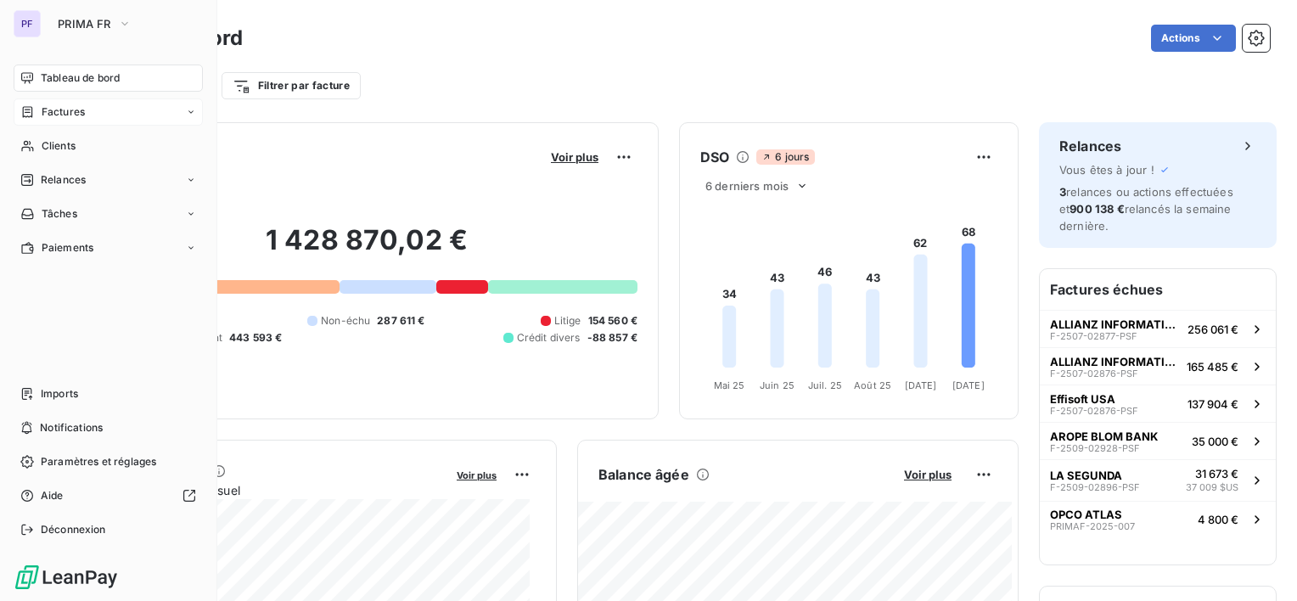
click at [92, 112] on div "Factures" at bounding box center [108, 111] width 189 height 27
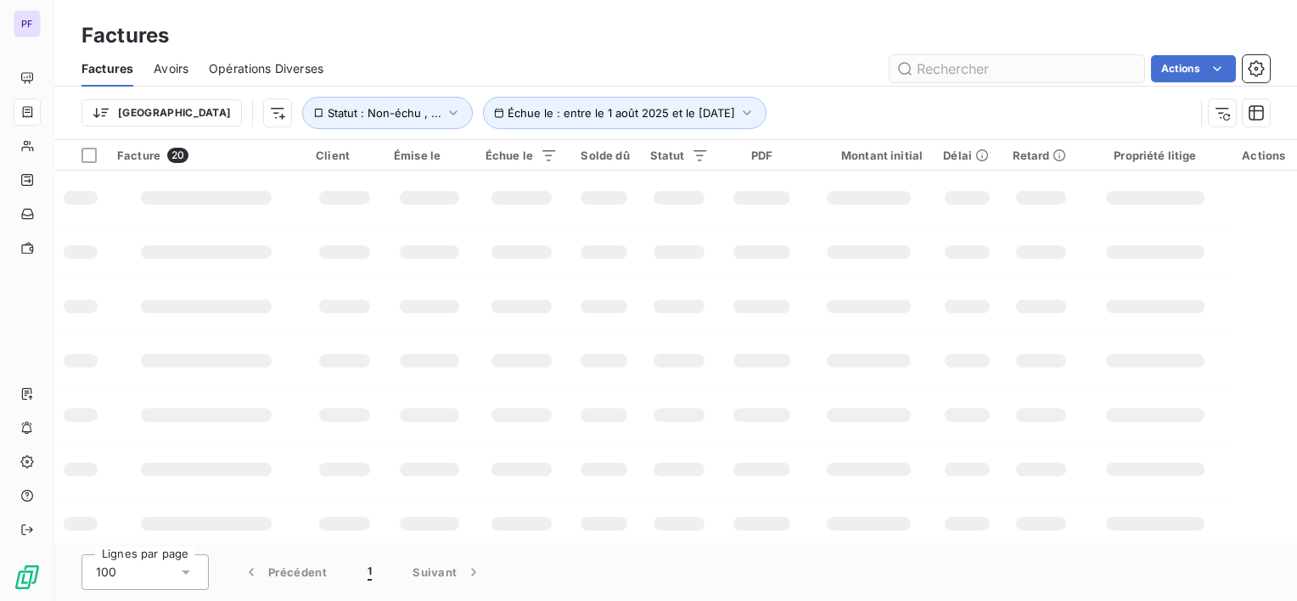
click at [991, 70] on input "text" at bounding box center [1017, 68] width 255 height 27
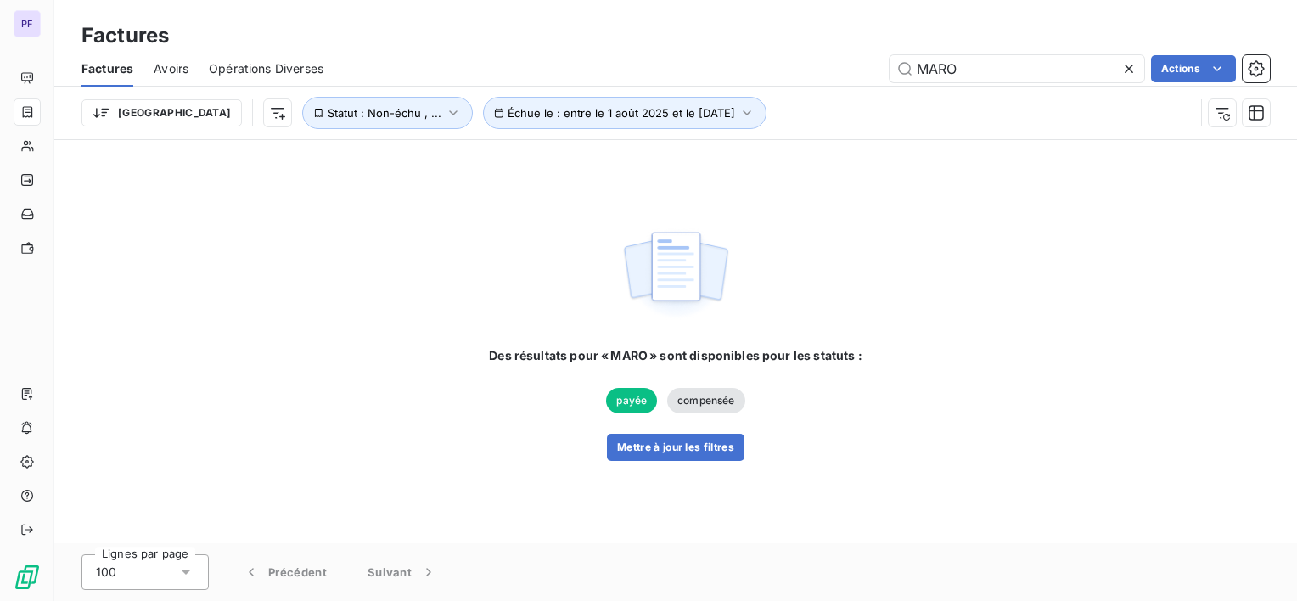
type input "MARO"
click at [751, 448] on div "Des résultats pour « MARO » sont disponibles pour les statuts : payée compensée…" at bounding box center [675, 404] width 373 height 114
click at [721, 447] on button "Mettre à jour les filtres" at bounding box center [676, 447] width 138 height 27
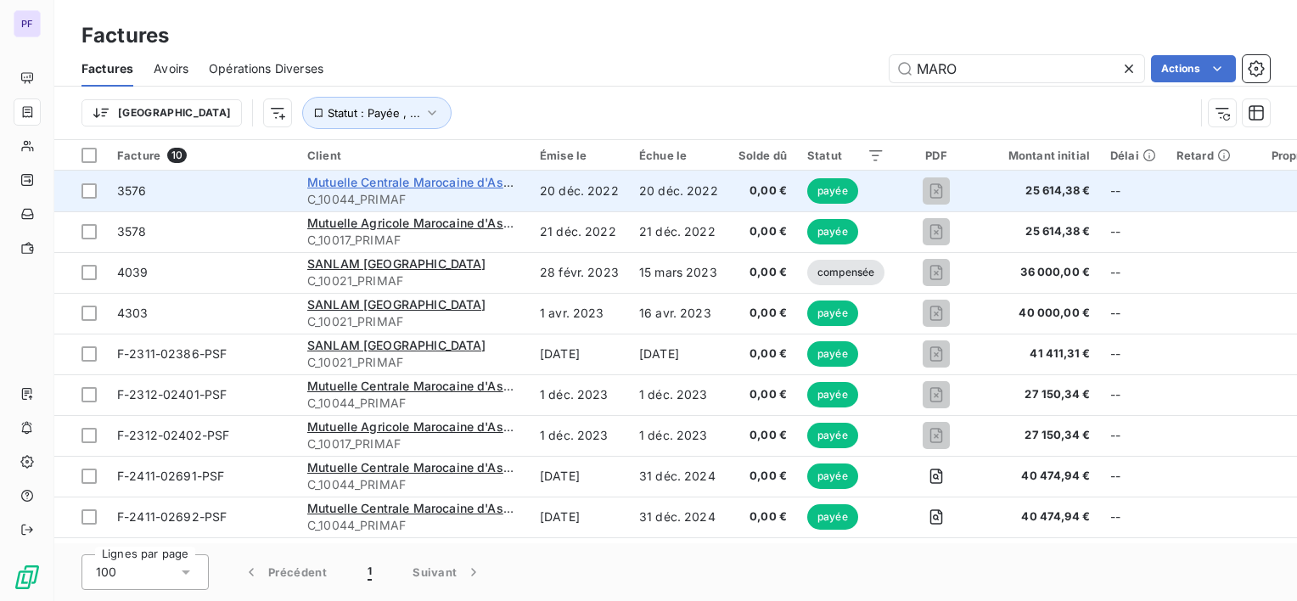
click at [461, 183] on span "Mutuelle Centrale Marocaine d'Assurance" at bounding box center [428, 182] width 242 height 14
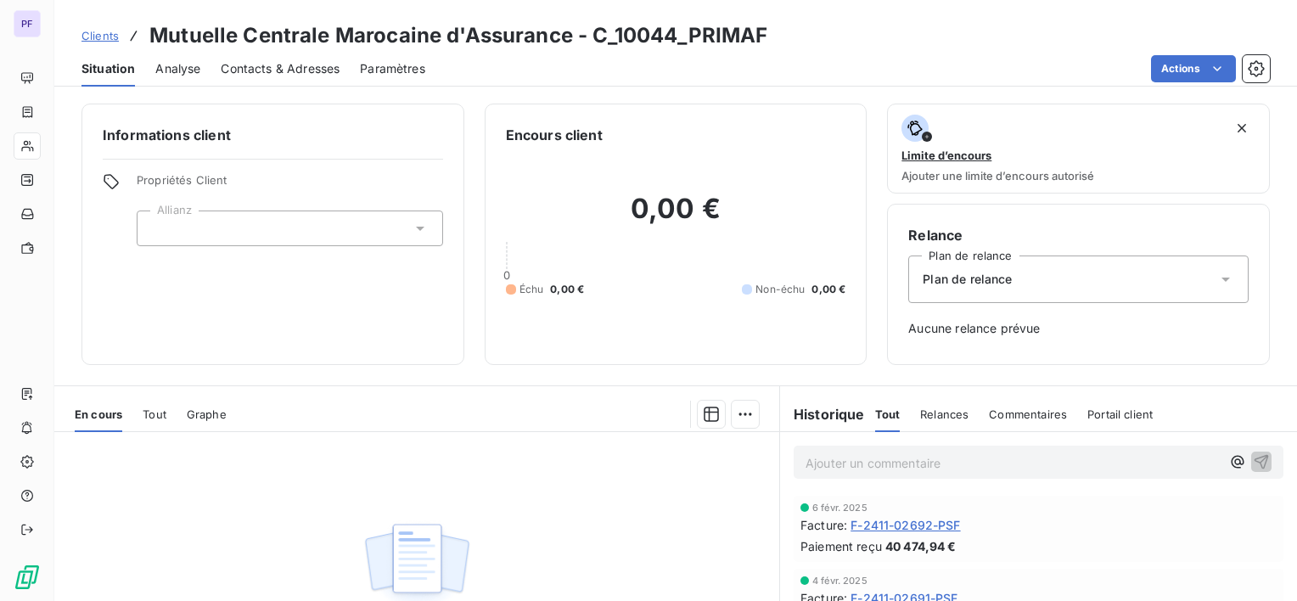
click at [158, 414] on span "Tout" at bounding box center [155, 415] width 24 height 14
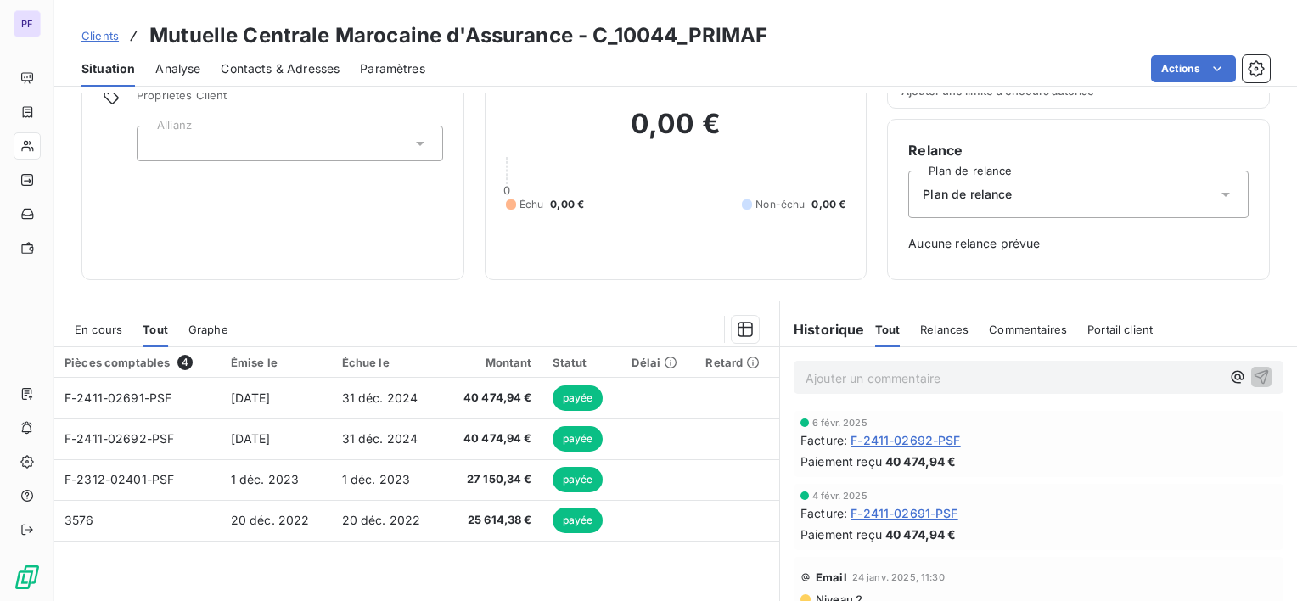
scroll to position [170, 0]
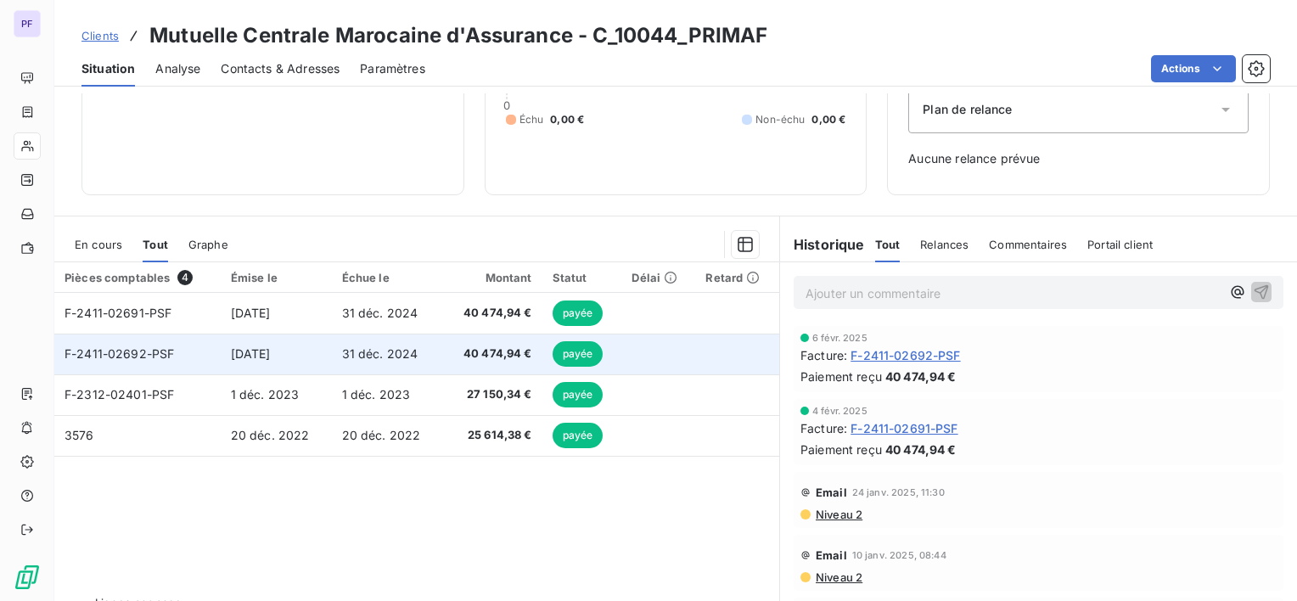
click at [386, 363] on td "31 déc. 2024" at bounding box center [387, 354] width 111 height 41
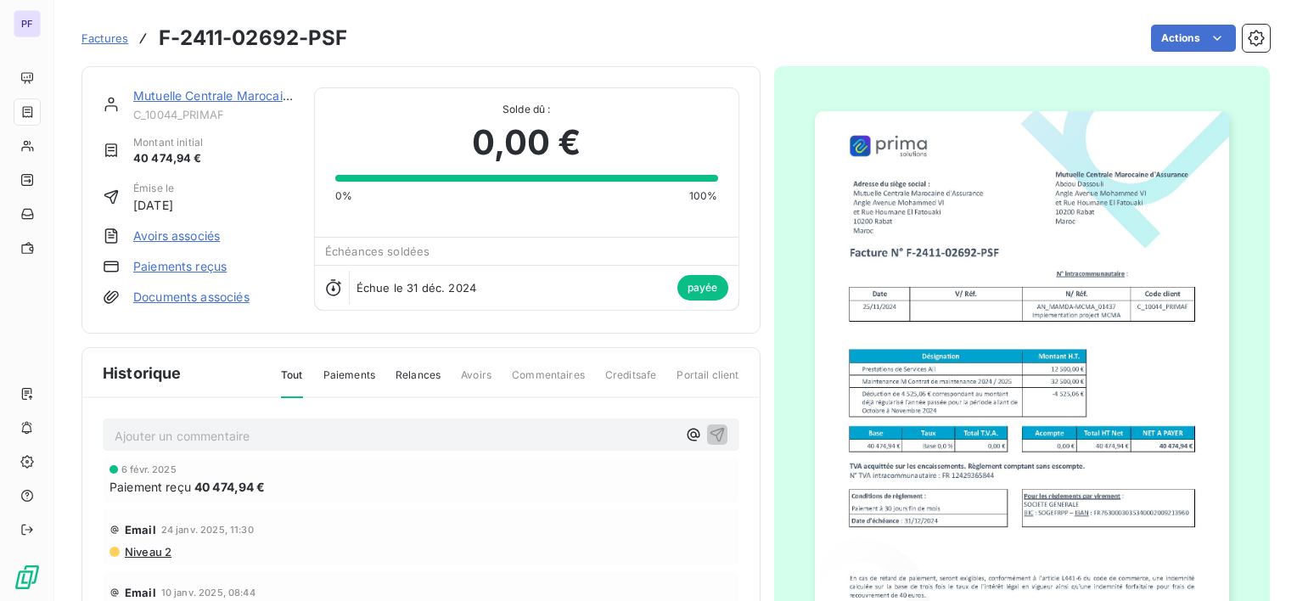
click at [921, 268] on img "button" at bounding box center [1022, 404] width 414 height 586
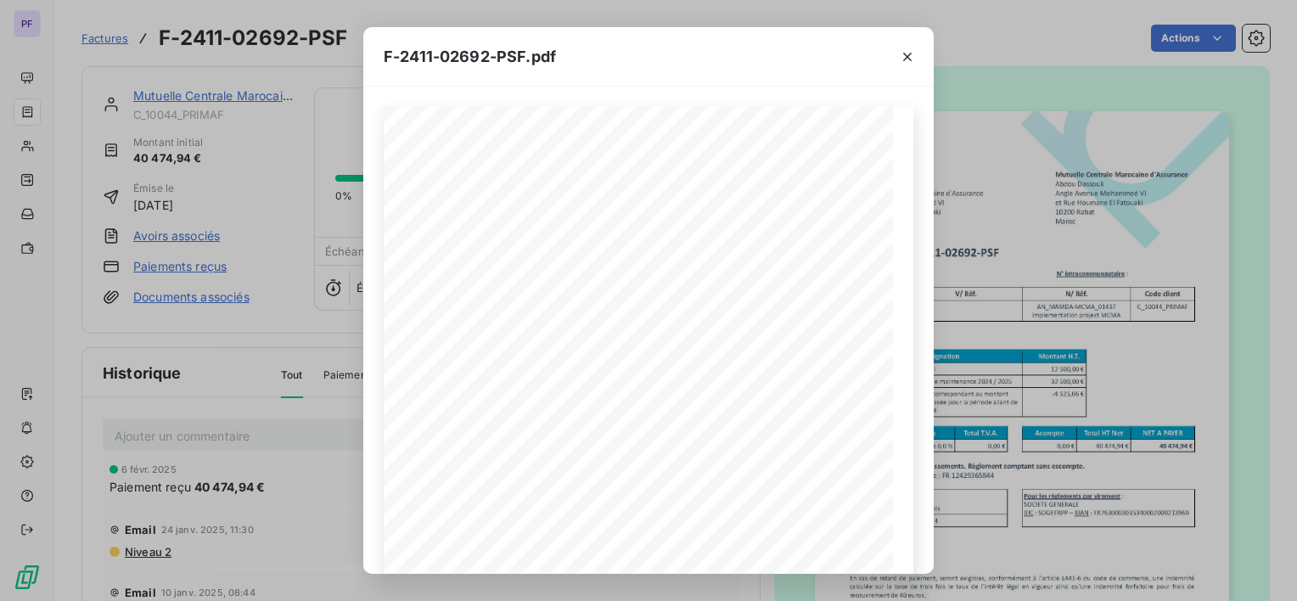
click at [907, 58] on icon "button" at bounding box center [907, 56] width 17 height 17
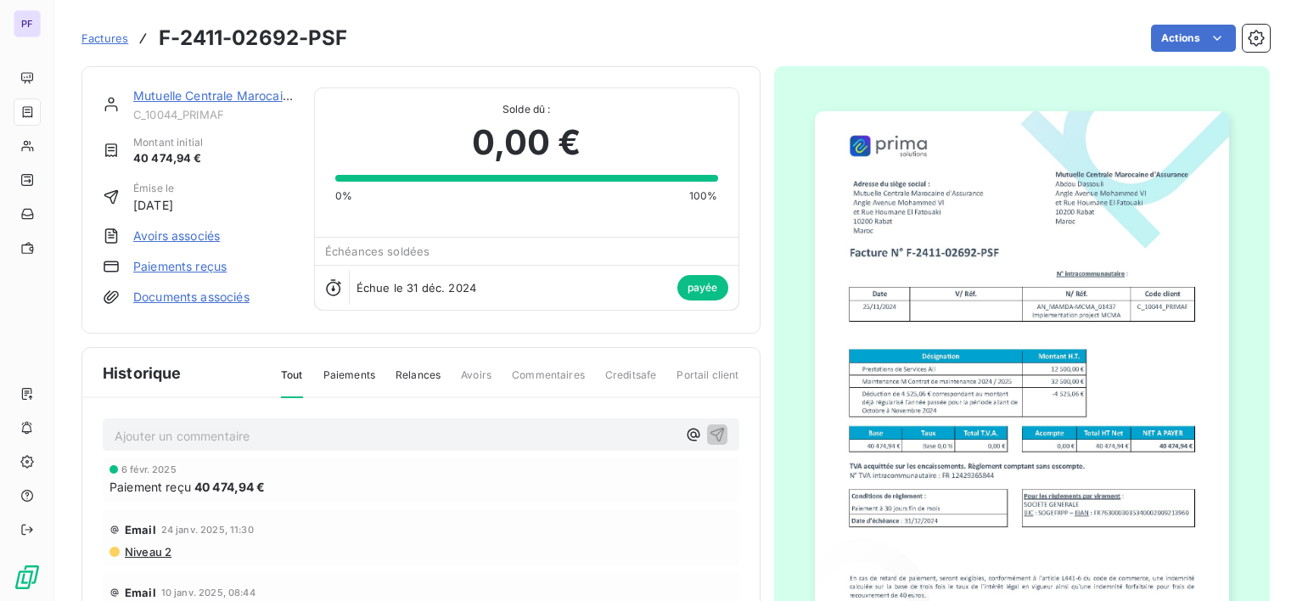
click at [223, 93] on link "Mutuelle Centrale Marocaine d'Assurance" at bounding box center [251, 95] width 237 height 14
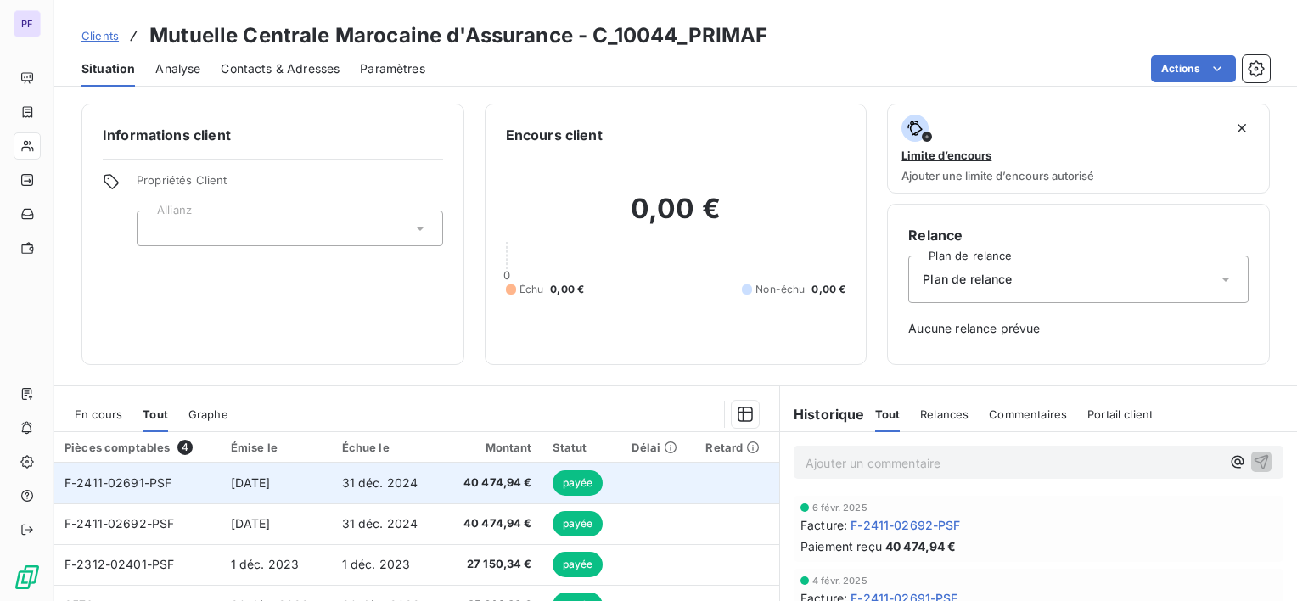
click at [271, 479] on span "[DATE]" at bounding box center [251, 483] width 40 height 14
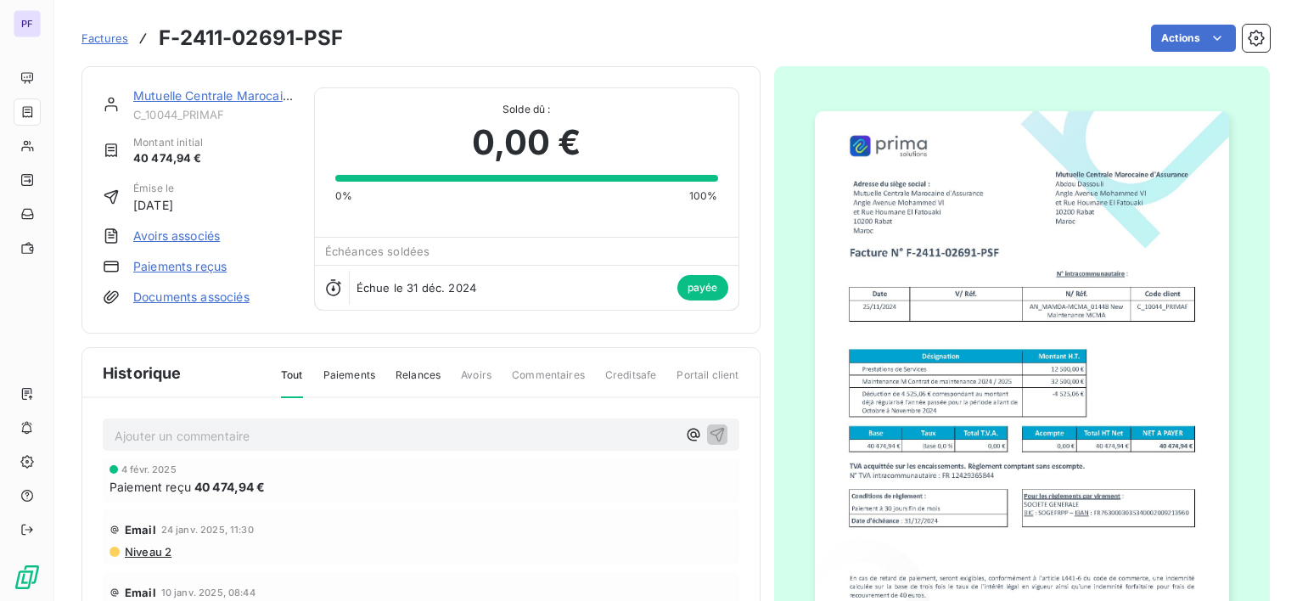
click at [985, 306] on img "button" at bounding box center [1022, 404] width 414 height 586
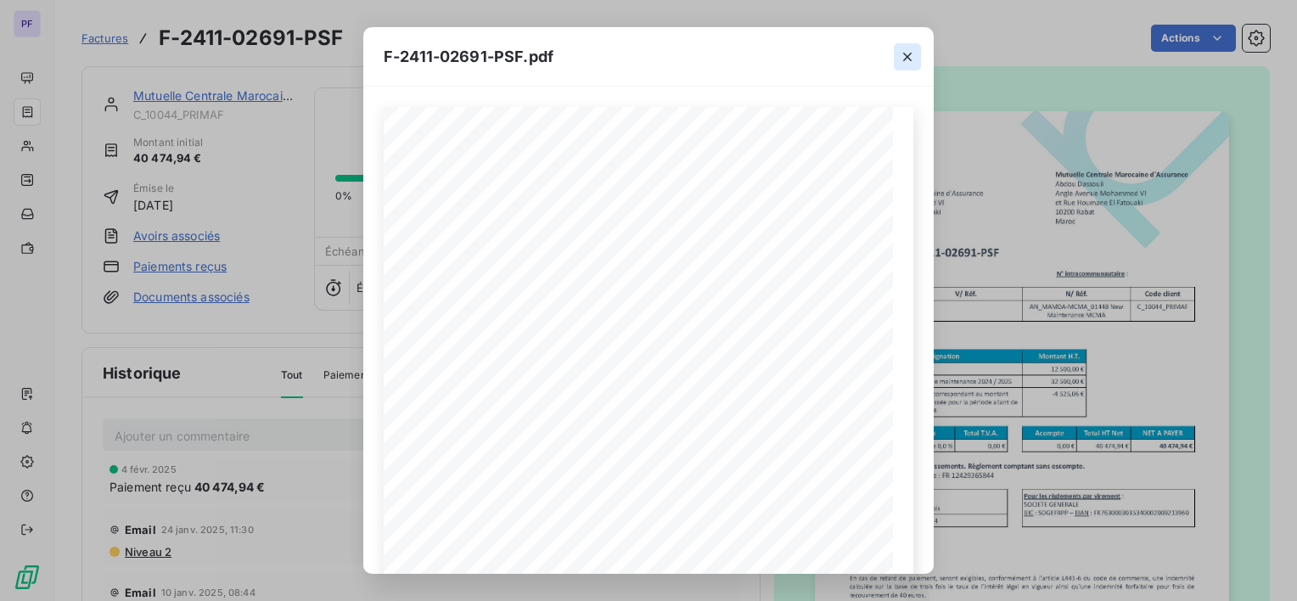
click at [903, 58] on icon "button" at bounding box center [907, 56] width 17 height 17
